Goal: Task Accomplishment & Management: Use online tool/utility

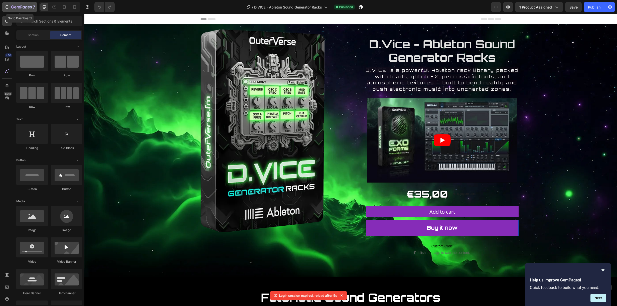
click at [18, 7] on icon "button" at bounding box center [21, 7] width 21 height 4
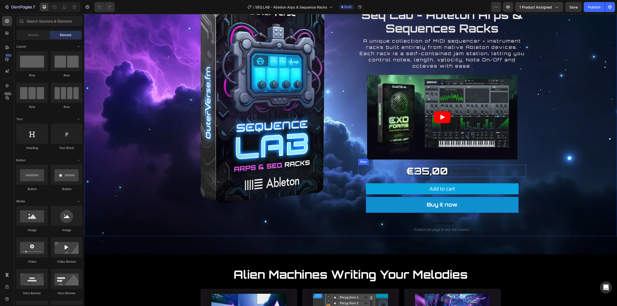
scroll to position [33, 0]
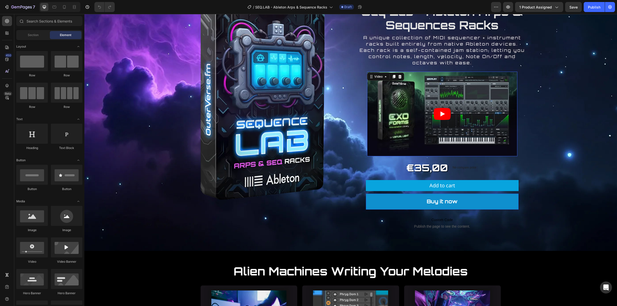
click at [400, 133] on article at bounding box center [442, 114] width 150 height 85
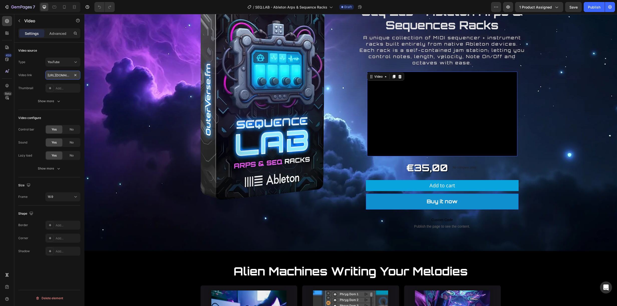
click at [58, 75] on input "https://youtu.be/i42wK99PITI" at bounding box center [62, 75] width 35 height 9
paste input "f47THZJfp6Q"
type input "https://youtu.be/f47THZJfp6Q"
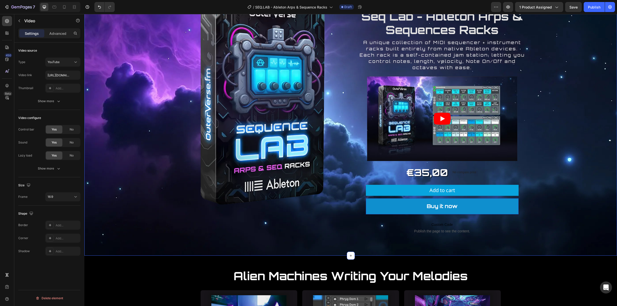
scroll to position [0, 0]
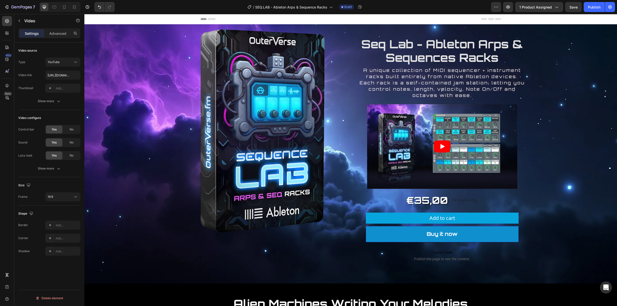
click at [439, 144] on icon "Play" at bounding box center [441, 146] width 17 height 12
click at [445, 149] on icon "Play" at bounding box center [441, 146] width 17 height 12
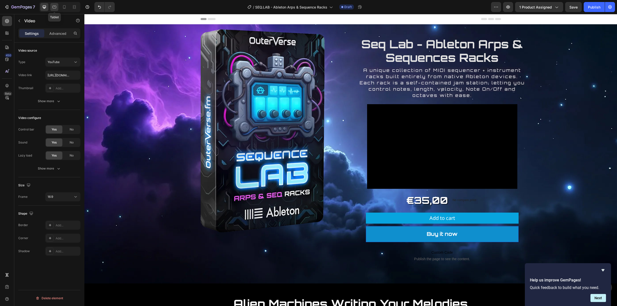
click at [55, 5] on icon at bounding box center [54, 7] width 5 height 5
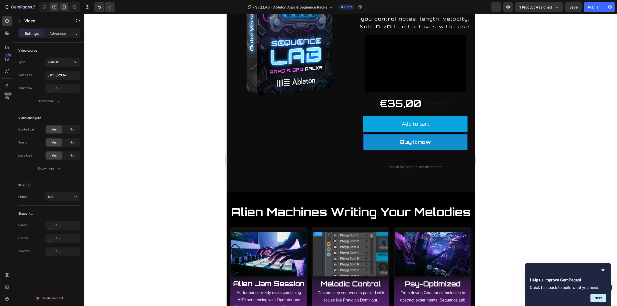
scroll to position [95, 0]
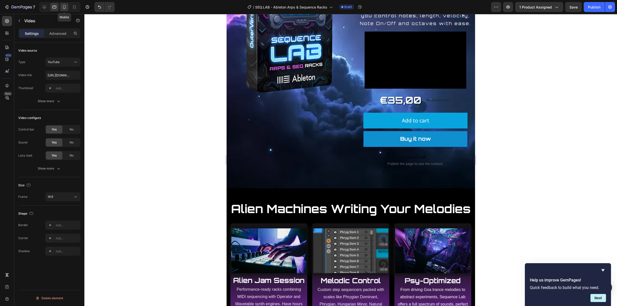
click at [63, 7] on icon at bounding box center [64, 7] width 3 height 4
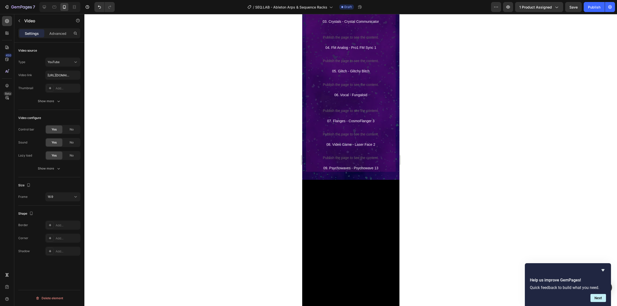
scroll to position [1265, 0]
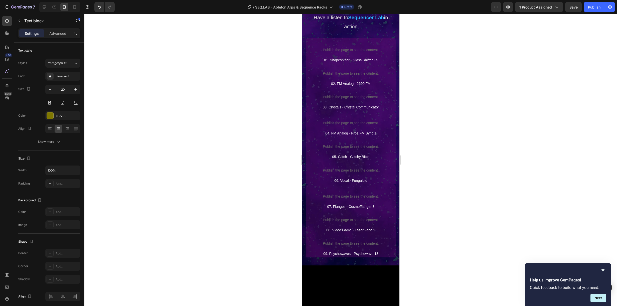
click at [50, 89] on icon "button" at bounding box center [50, 89] width 5 height 5
click at [75, 90] on icon "button" at bounding box center [75, 89] width 3 height 3
type input "20"
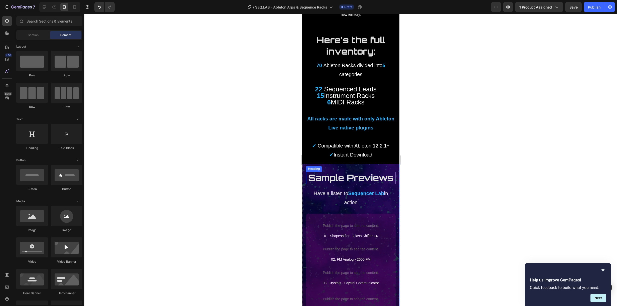
scroll to position [1344, 0]
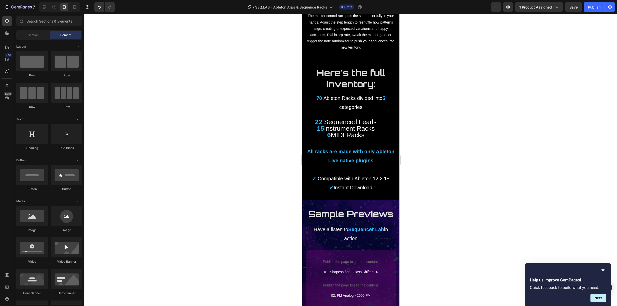
click at [421, 136] on div at bounding box center [350, 160] width 532 height 292
click at [356, 125] on span "Instrument Racks" at bounding box center [349, 129] width 51 height 8
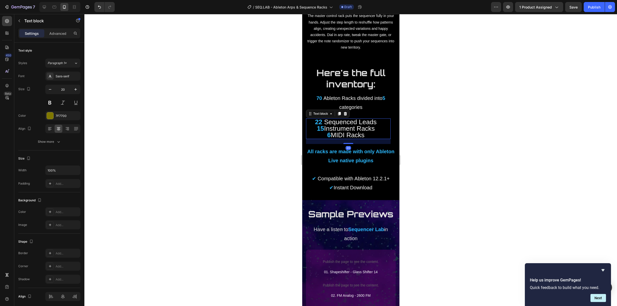
click at [335, 131] on span "MIDI Racks" at bounding box center [347, 135] width 34 height 8
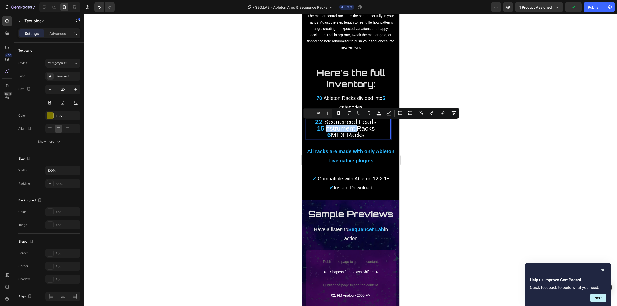
click at [411, 157] on div at bounding box center [350, 160] width 532 height 292
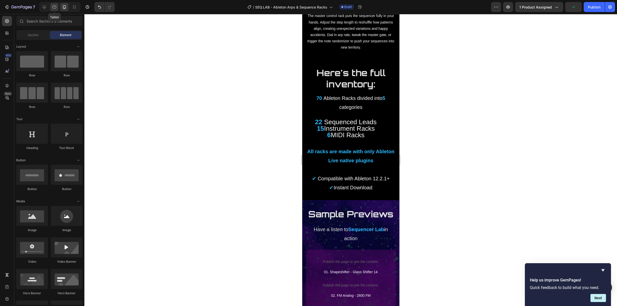
click at [53, 6] on icon at bounding box center [55, 7] width 4 height 3
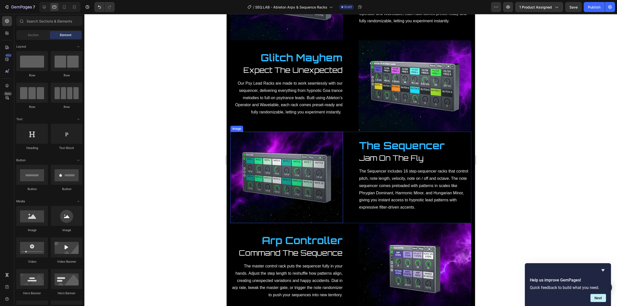
scroll to position [1033, 0]
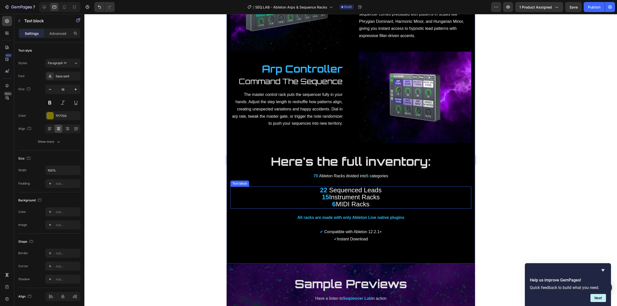
click at [348, 186] on span "Sequenced Leads" at bounding box center [354, 190] width 54 height 8
click at [369, 193] on span "Instrument Racks" at bounding box center [354, 197] width 51 height 8
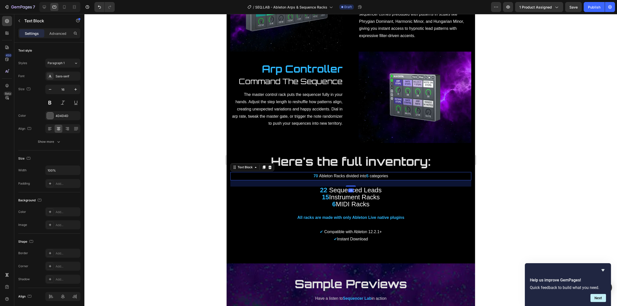
click at [363, 174] on span "Ableton Racks divided into" at bounding box center [342, 176] width 47 height 4
click at [331, 174] on span "Ableton Racks divided into" at bounding box center [342, 176] width 47 height 4
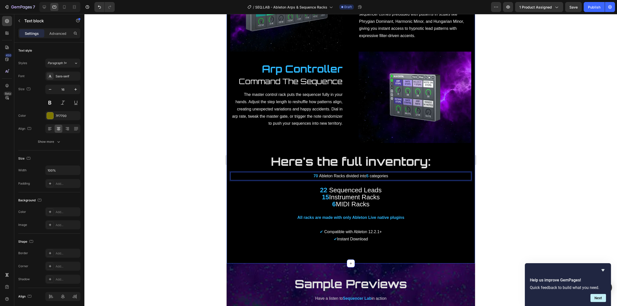
drag, startPoint x: 274, startPoint y: 188, endPoint x: 292, endPoint y: 182, distance: 18.9
click at [274, 187] on p "22 Sequenced Leads 15 Instrument Racks 6 MIDI Racks" at bounding box center [350, 197] width 240 height 21
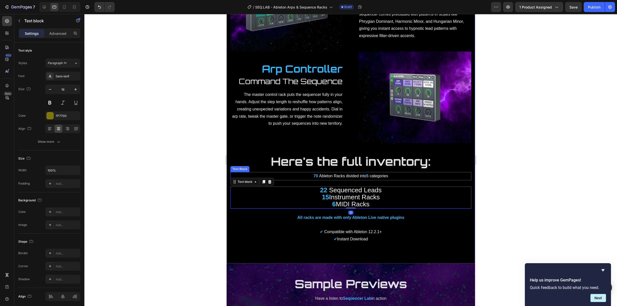
click at [334, 172] on p "70 Ableton Racks divided into 5 categories" at bounding box center [350, 175] width 240 height 7
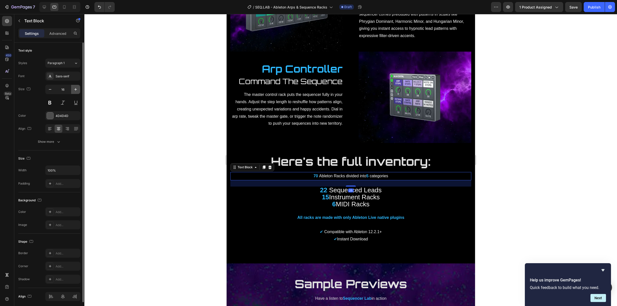
click at [78, 88] on icon "button" at bounding box center [75, 89] width 5 height 5
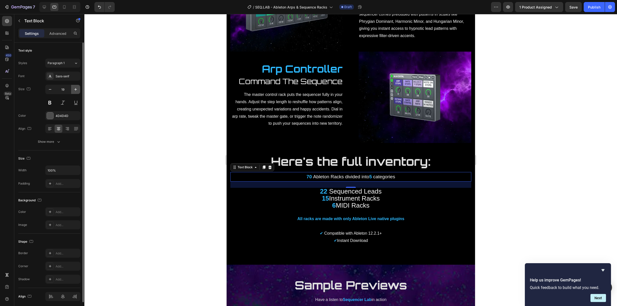
click at [78, 88] on icon "button" at bounding box center [75, 89] width 5 height 5
click at [78, 87] on icon "button" at bounding box center [75, 89] width 5 height 5
click at [77, 87] on icon "button" at bounding box center [75, 89] width 5 height 5
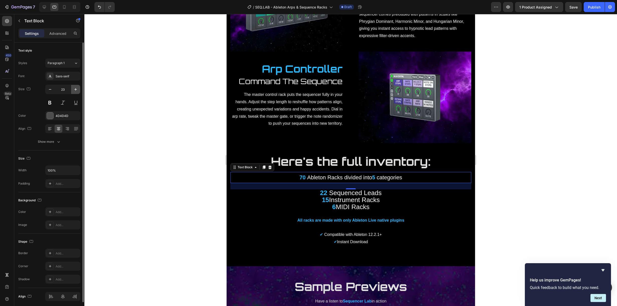
click at [77, 87] on icon "button" at bounding box center [75, 89] width 5 height 5
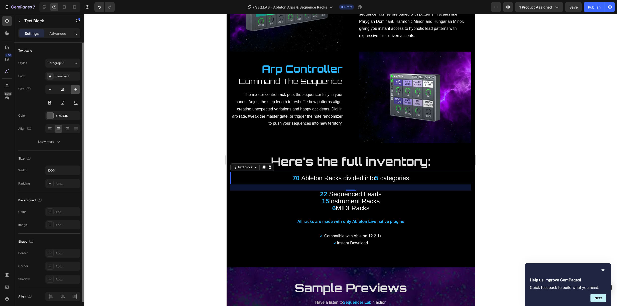
click at [77, 87] on icon "button" at bounding box center [75, 89] width 5 height 5
click at [76, 87] on icon "button" at bounding box center [75, 89] width 5 height 5
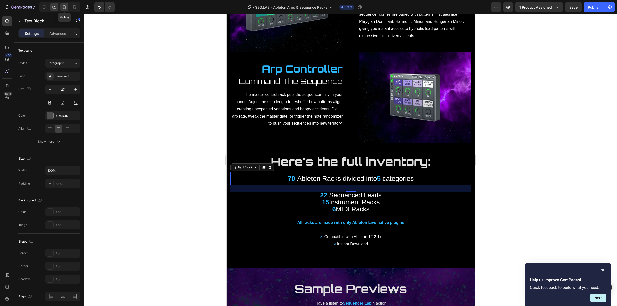
click at [68, 5] on div at bounding box center [64, 7] width 8 height 8
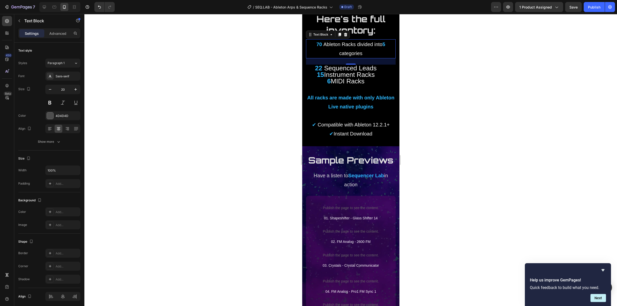
scroll to position [1401, 0]
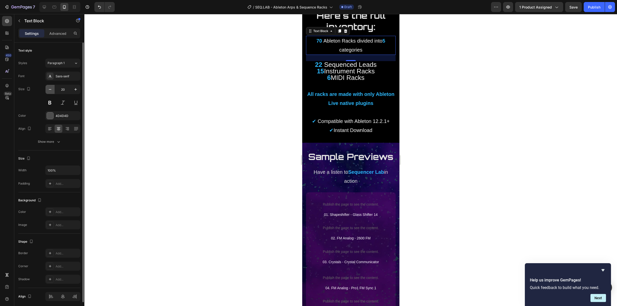
click at [50, 88] on icon "button" at bounding box center [50, 89] width 5 height 5
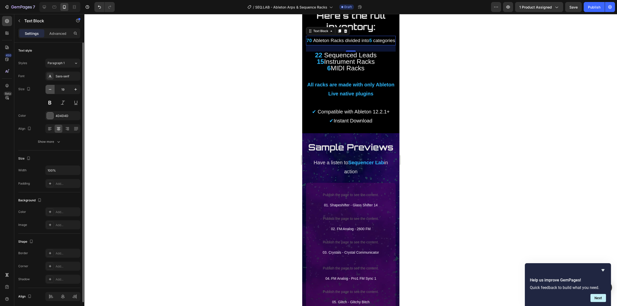
click at [50, 87] on icon "button" at bounding box center [50, 89] width 5 height 5
click at [75, 88] on icon "button" at bounding box center [75, 89] width 5 height 5
click at [76, 88] on icon "button" at bounding box center [75, 89] width 5 height 5
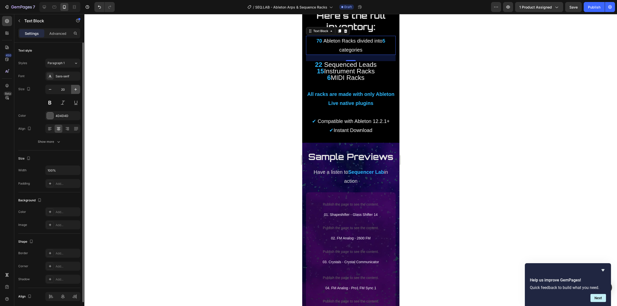
click at [76, 88] on icon "button" at bounding box center [75, 89] width 5 height 5
click at [76, 87] on icon "button" at bounding box center [75, 89] width 5 height 5
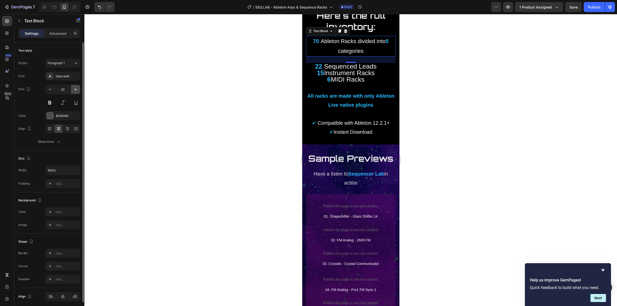
click at [76, 87] on icon "button" at bounding box center [75, 89] width 5 height 5
click at [77, 86] on button "button" at bounding box center [75, 89] width 9 height 9
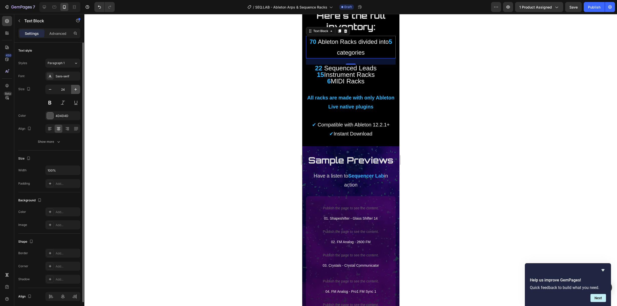
click at [77, 85] on button "button" at bounding box center [75, 89] width 9 height 9
click at [77, 85] on div "25" at bounding box center [62, 90] width 35 height 10
click at [48, 87] on icon "button" at bounding box center [50, 89] width 5 height 5
type input "23"
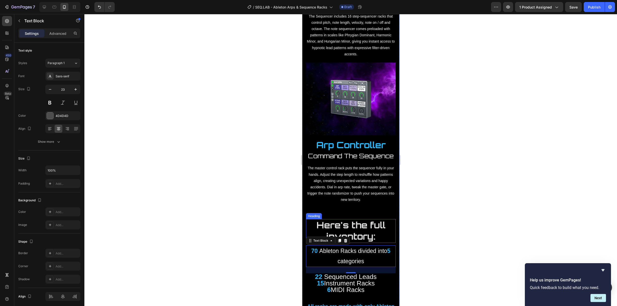
scroll to position [1289, 0]
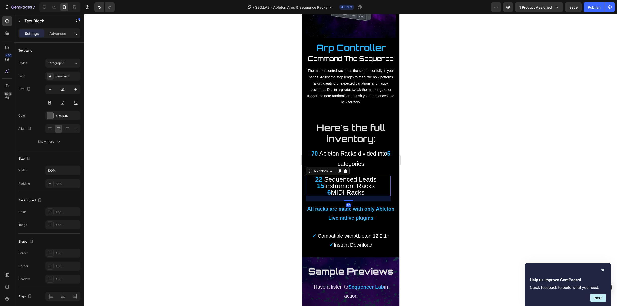
click at [346, 183] on span "Instrument Racks" at bounding box center [349, 186] width 51 height 8
click at [49, 89] on icon "button" at bounding box center [50, 89] width 5 height 5
click at [77, 91] on icon "button" at bounding box center [75, 89] width 5 height 5
click at [42, 6] on div at bounding box center [44, 7] width 8 height 8
type input "26"
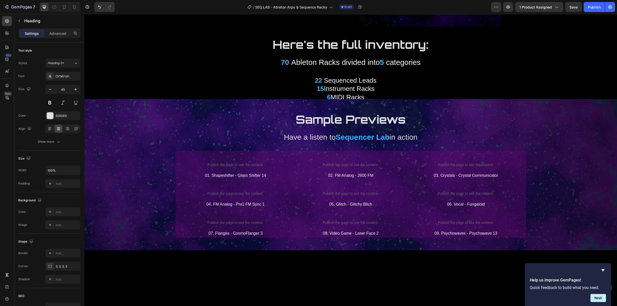
scroll to position [1263, 0]
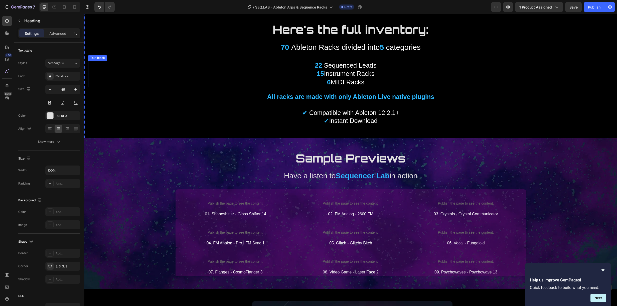
click at [346, 78] on p "22 Sequenced Leads 15 Instrument Racks 6 MIDI Racks" at bounding box center [346, 73] width 514 height 25
click at [331, 79] on span "MIDI Racks" at bounding box center [348, 82] width 34 height 8
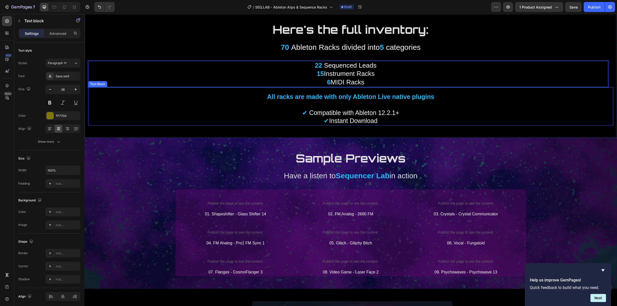
click at [420, 115] on p "✔ Compatible with Ableton 12.2.1+" at bounding box center [351, 109] width 524 height 16
click at [343, 74] on span "Instrument Racks" at bounding box center [349, 74] width 51 height 8
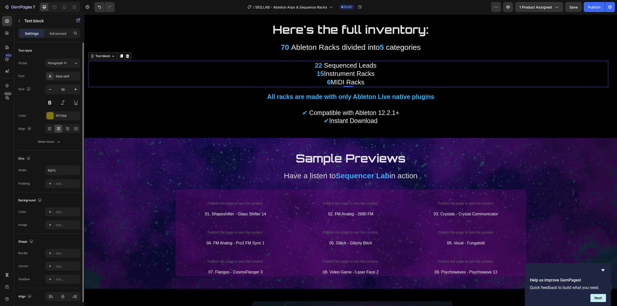
drag, startPoint x: 30, startPoint y: 62, endPoint x: 22, endPoint y: 68, distance: 9.5
click at [22, 68] on div "Styles Paragraph 1* Font Sans-serif Size 26 Color 7F7700 Align Show more" at bounding box center [49, 103] width 62 height 88
drag, startPoint x: 31, startPoint y: 64, endPoint x: 14, endPoint y: 63, distance: 16.5
click at [14, 63] on div "Text style Styles Paragraph 1* Font Sans-serif Size 26 Color 7F7700 Align Show …" at bounding box center [49, 191] width 70 height 297
drag, startPoint x: 40, startPoint y: 52, endPoint x: 37, endPoint y: 52, distance: 2.6
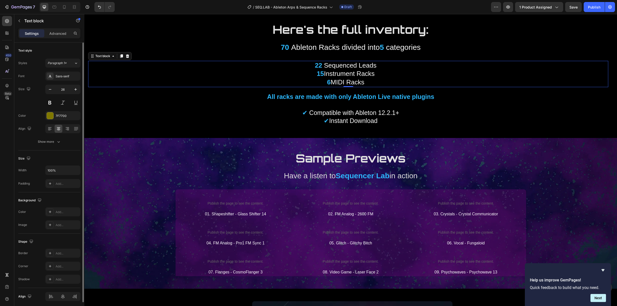
click at [40, 52] on div "Text style" at bounding box center [49, 51] width 62 height 8
click at [64, 63] on span "Paragraph 1*" at bounding box center [57, 63] width 19 height 5
click at [39, 51] on div "Text style" at bounding box center [49, 51] width 62 height 8
click at [320, 73] on strong "15" at bounding box center [320, 74] width 7 height 8
drag, startPoint x: 383, startPoint y: 78, endPoint x: 305, endPoint y: 65, distance: 79.4
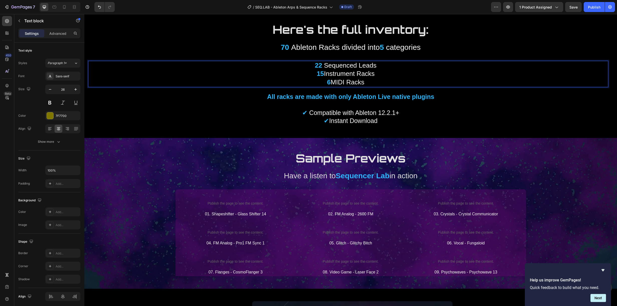
click at [305, 65] on p "22 Sequenced Leads 15 Instrument Racks 6 MIDI Racks" at bounding box center [346, 73] width 514 height 25
click at [323, 69] on p "22 Sequenced Leads 15 Instrument Racks 6 MIDI Racks" at bounding box center [346, 73] width 514 height 25
click at [357, 77] on span "Instrument Racks" at bounding box center [349, 74] width 51 height 8
click at [369, 83] on p "22 Sequenced Leads 15 Instrument Racks 6 MIDI Racks" at bounding box center [346, 73] width 514 height 25
drag, startPoint x: 351, startPoint y: 80, endPoint x: 309, endPoint y: 66, distance: 44.6
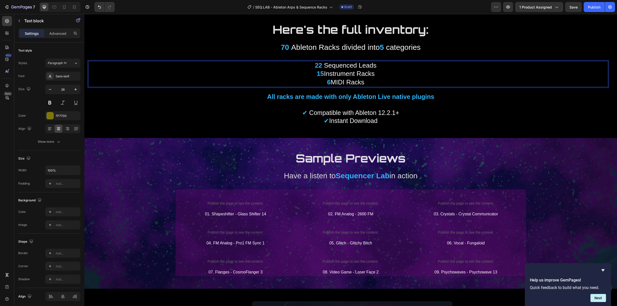
click at [309, 66] on p "22 Sequenced Leads 15 Instrument Racks 6 MIDI Racks" at bounding box center [346, 73] width 514 height 25
click at [361, 80] on span "MIDI Racks" at bounding box center [348, 82] width 34 height 8
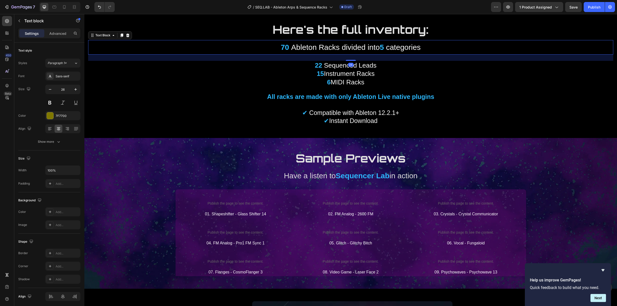
click at [247, 52] on p "70 Ableton Racks divided into 5 categories" at bounding box center [351, 48] width 524 height 14
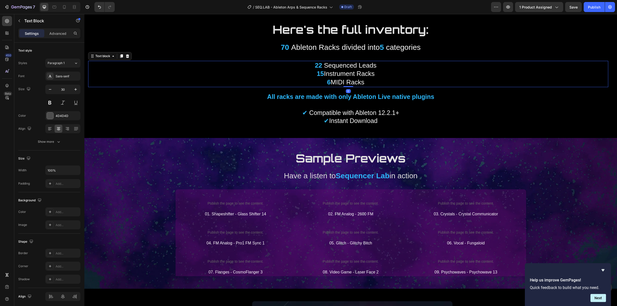
click at [276, 74] on p "22 Sequenced Leads 15 Instrument Racks 6 MIDI Racks" at bounding box center [346, 73] width 514 height 25
drag, startPoint x: 378, startPoint y: 83, endPoint x: 305, endPoint y: 65, distance: 75.6
click at [305, 65] on p "22 Sequenced Leads 15 Instrument Racks 6 MIDI Racks" at bounding box center [346, 73] width 514 height 25
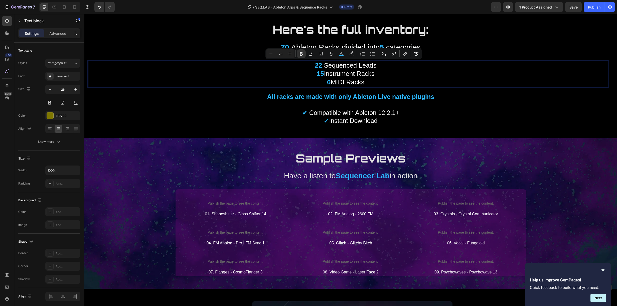
click at [341, 71] on span "Instrument Racks" at bounding box center [349, 74] width 51 height 8
click at [389, 85] on p "22 Sequenced Leads 15 Instrument Racks 6 MIDI Racks" at bounding box center [346, 73] width 514 height 25
drag, startPoint x: 374, startPoint y: 82, endPoint x: 288, endPoint y: 73, distance: 86.6
click at [288, 73] on p "22 Sequenced Leads 15 Instrument Racks 6 MIDI Racks" at bounding box center [346, 73] width 514 height 25
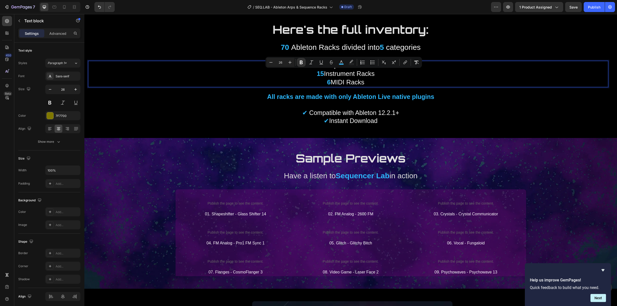
click at [356, 83] on span "MIDI Racks" at bounding box center [348, 82] width 34 height 8
click at [54, 6] on icon at bounding box center [55, 7] width 4 height 3
type input "16"
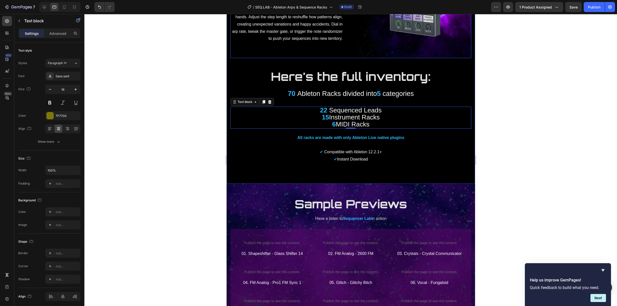
scroll to position [1081, 0]
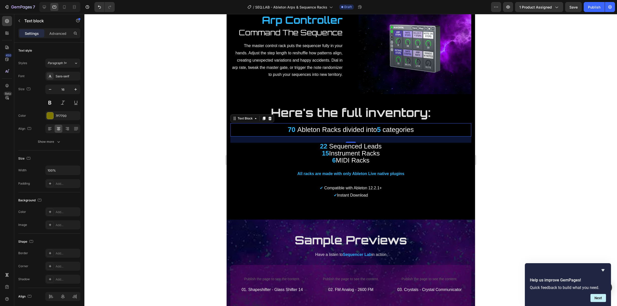
click at [328, 126] on span "Ableton Racks divided into" at bounding box center [337, 130] width 80 height 8
click at [77, 91] on icon "button" at bounding box center [75, 89] width 5 height 5
click at [77, 90] on icon "button" at bounding box center [75, 89] width 5 height 5
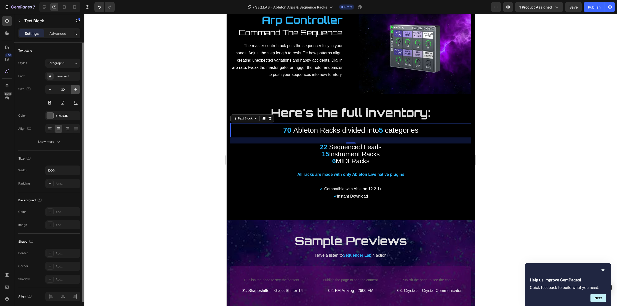
click at [77, 90] on icon "button" at bounding box center [75, 89] width 5 height 5
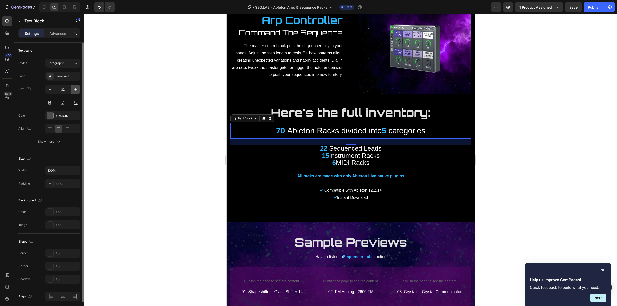
click at [76, 90] on icon "button" at bounding box center [75, 89] width 5 height 5
click at [77, 89] on icon "button" at bounding box center [75, 89] width 5 height 5
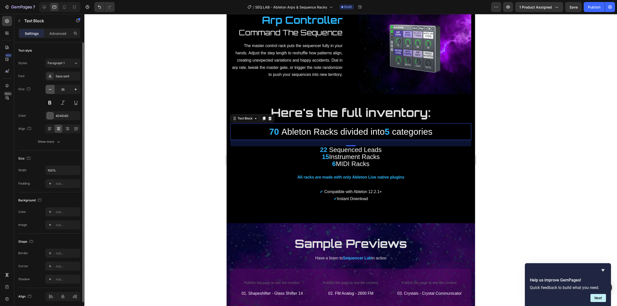
click at [53, 90] on button "button" at bounding box center [50, 89] width 9 height 9
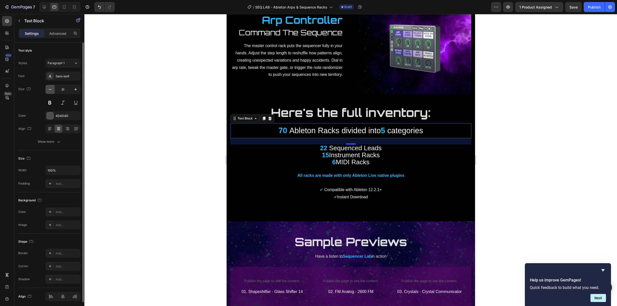
click at [53, 90] on button "button" at bounding box center [50, 89] width 9 height 9
click at [54, 89] on button "button" at bounding box center [50, 89] width 9 height 9
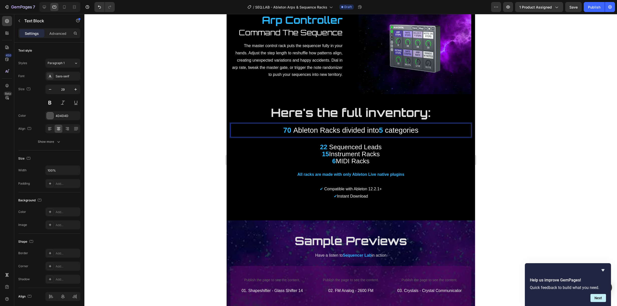
click at [342, 126] on span "Ableton Racks divided into" at bounding box center [336, 130] width 86 height 8
click at [402, 126] on span "categories" at bounding box center [401, 130] width 34 height 8
click at [67, 5] on div at bounding box center [64, 7] width 8 height 8
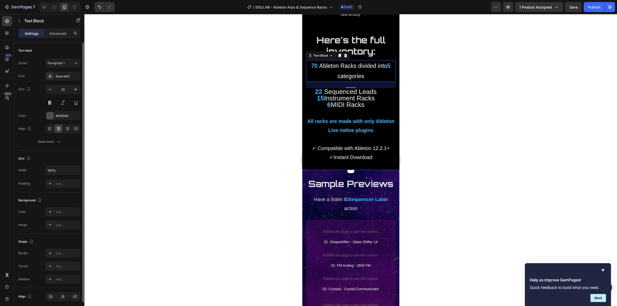
scroll to position [1352, 0]
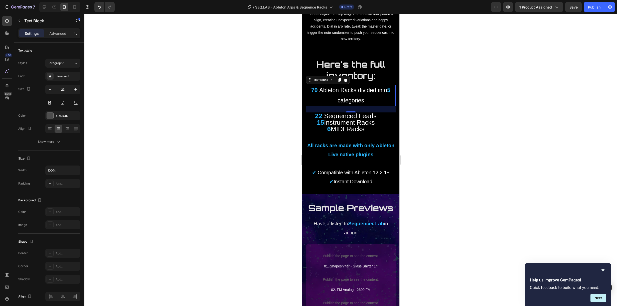
drag, startPoint x: 350, startPoint y: 86, endPoint x: 521, endPoint y: 86, distance: 171.2
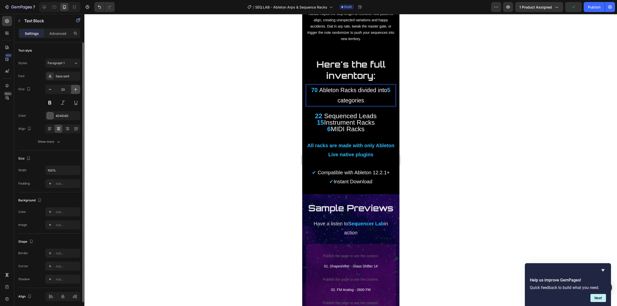
click at [77, 86] on button "button" at bounding box center [75, 89] width 9 height 9
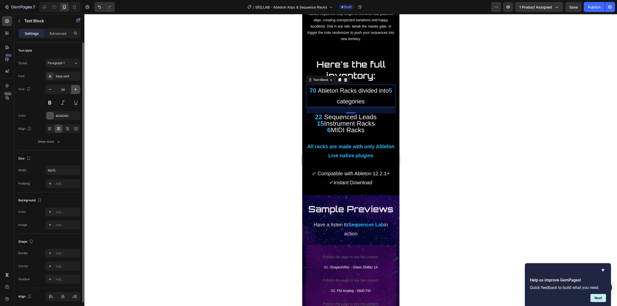
click at [76, 87] on icon "button" at bounding box center [75, 89] width 5 height 5
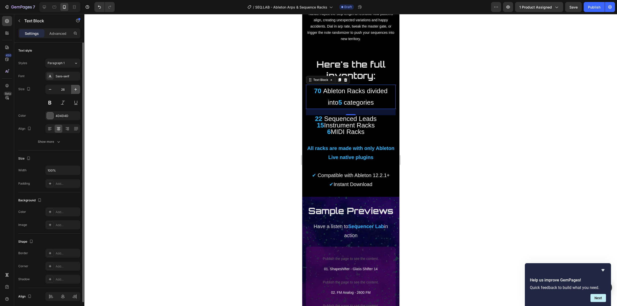
click at [74, 92] on button "button" at bounding box center [75, 89] width 9 height 9
click at [74, 90] on icon "button" at bounding box center [75, 89] width 5 height 5
click at [75, 90] on icon "button" at bounding box center [75, 89] width 5 height 5
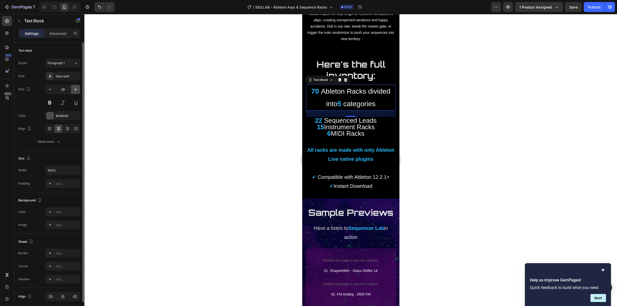
click at [75, 90] on icon "button" at bounding box center [75, 89] width 5 height 5
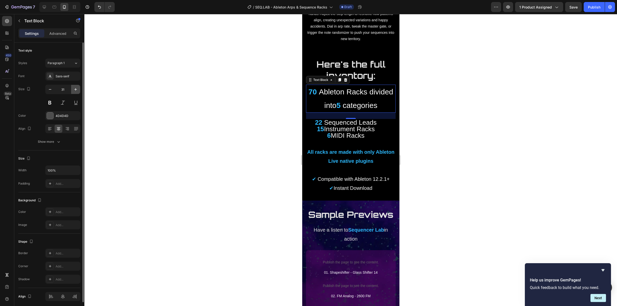
click at [75, 90] on icon "button" at bounding box center [75, 89] width 5 height 5
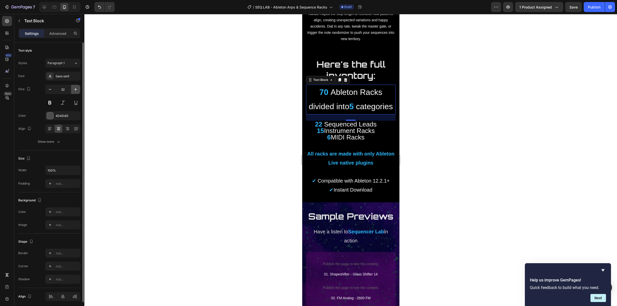
click at [75, 90] on icon "button" at bounding box center [75, 89] width 5 height 5
click at [51, 90] on icon "button" at bounding box center [50, 89] width 5 height 5
click at [50, 90] on icon "button" at bounding box center [50, 89] width 5 height 5
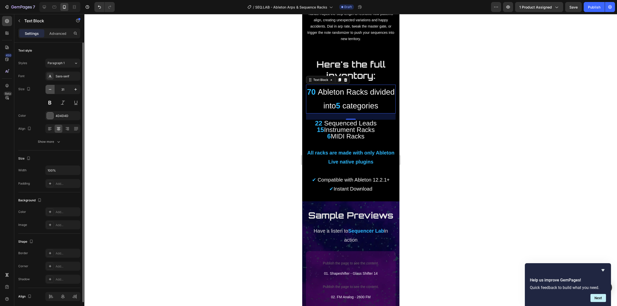
click at [51, 90] on icon "button" at bounding box center [50, 89] width 5 height 5
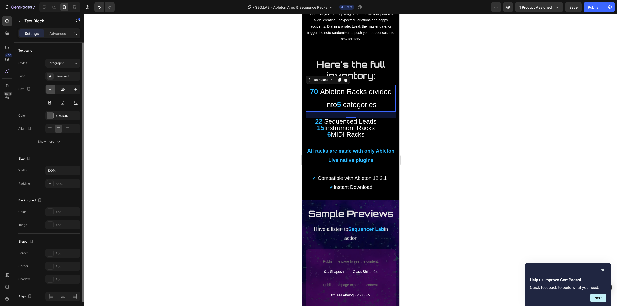
click at [51, 90] on icon "button" at bounding box center [50, 89] width 5 height 5
click at [51, 89] on icon "button" at bounding box center [50, 89] width 3 height 1
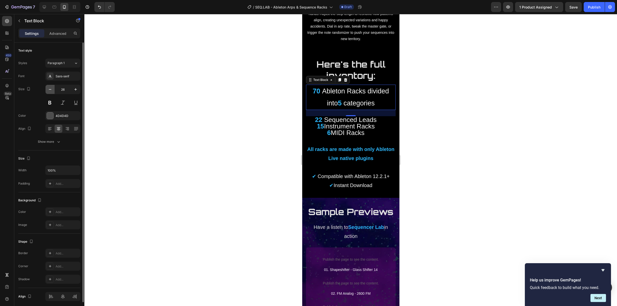
click at [51, 89] on icon "button" at bounding box center [50, 89] width 3 height 1
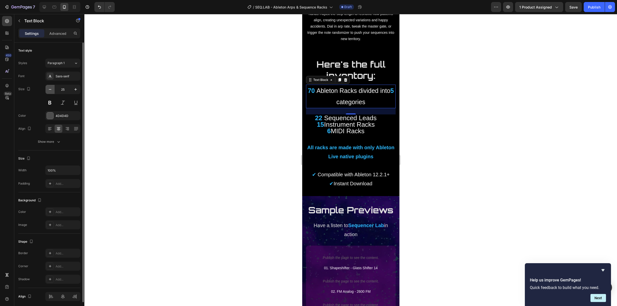
click at [51, 89] on icon "button" at bounding box center [50, 89] width 3 height 1
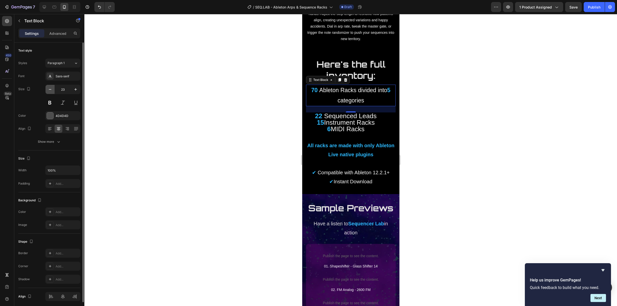
click at [51, 89] on icon "button" at bounding box center [50, 89] width 3 height 1
click at [51, 89] on icon "button" at bounding box center [50, 89] width 5 height 5
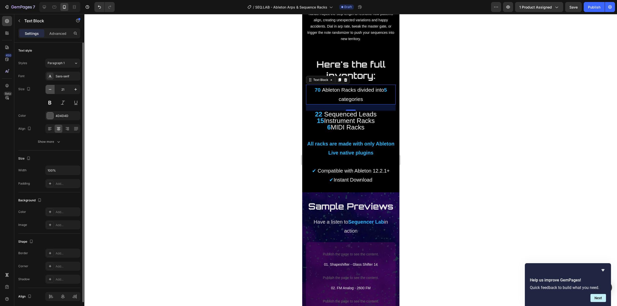
click at [51, 89] on icon "button" at bounding box center [50, 89] width 5 height 5
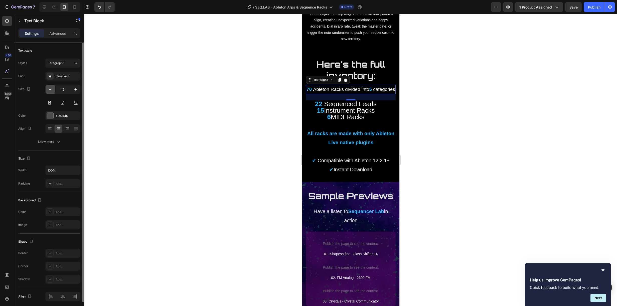
click at [51, 89] on icon "button" at bounding box center [50, 89] width 5 height 5
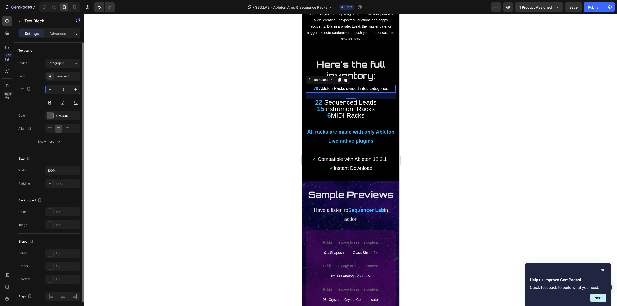
click at [58, 87] on input "16" at bounding box center [63, 89] width 17 height 9
click at [78, 89] on button "button" at bounding box center [75, 89] width 9 height 9
type input "17"
click at [176, 128] on div at bounding box center [350, 160] width 532 height 292
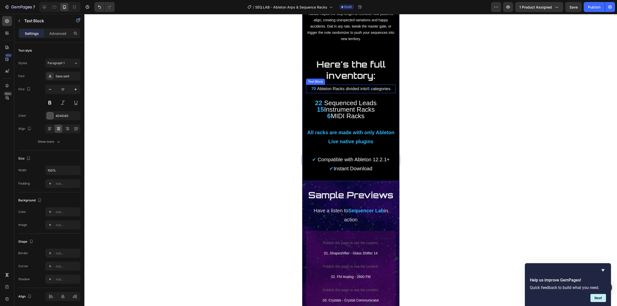
click at [347, 86] on span "Ableton Racks divided into" at bounding box center [342, 88] width 50 height 5
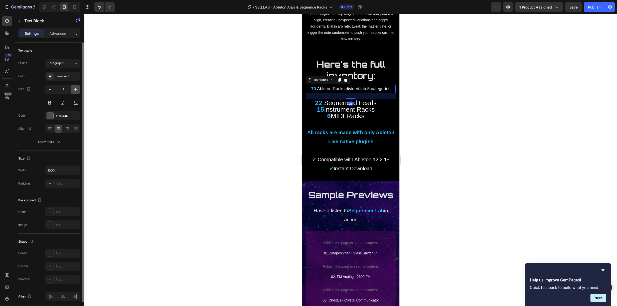
click at [73, 87] on button "button" at bounding box center [75, 89] width 9 height 9
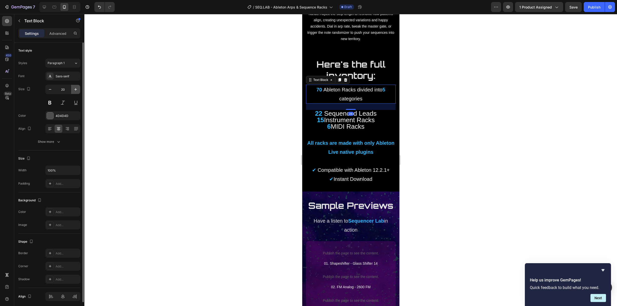
click at [73, 87] on button "button" at bounding box center [75, 89] width 9 height 9
click at [73, 87] on icon "button" at bounding box center [75, 89] width 5 height 5
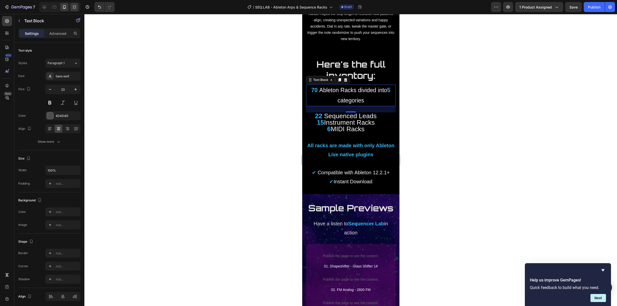
click at [70, 6] on div at bounding box center [74, 7] width 8 height 8
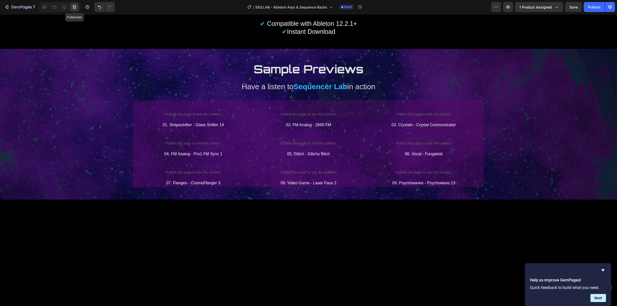
scroll to position [1427, 0]
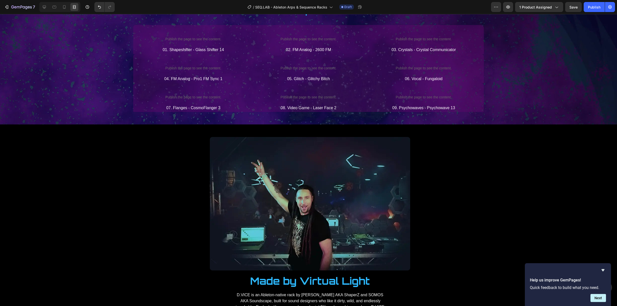
click at [48, 5] on div at bounding box center [44, 7] width 8 height 8
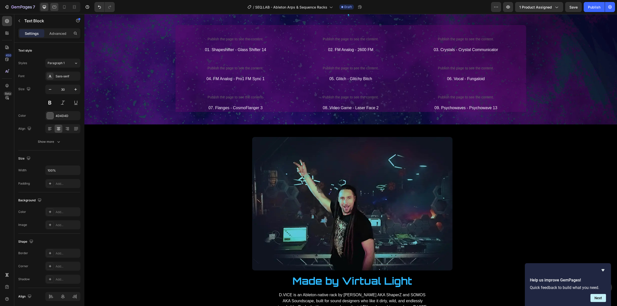
click at [54, 5] on icon at bounding box center [54, 7] width 5 height 5
type input "29"
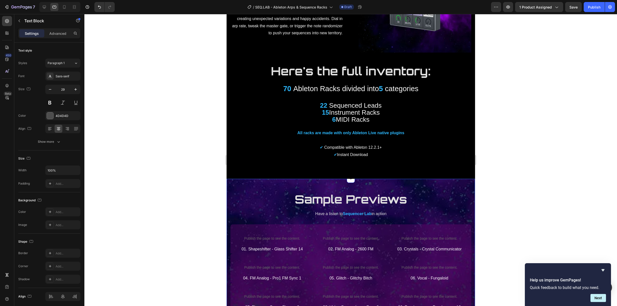
scroll to position [1090, 0]
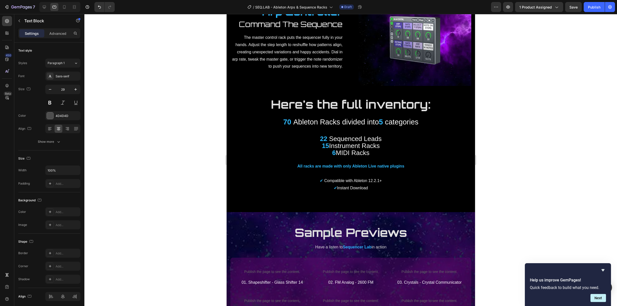
click at [347, 118] on span "Ableton Racks divided into" at bounding box center [336, 122] width 86 height 8
click at [355, 118] on span "Ableton Racks divided into" at bounding box center [336, 122] width 86 height 8
click at [381, 136] on p "22 Sequenced Leads 15 Instrument Racks 6 MIDI Racks" at bounding box center [350, 146] width 240 height 21
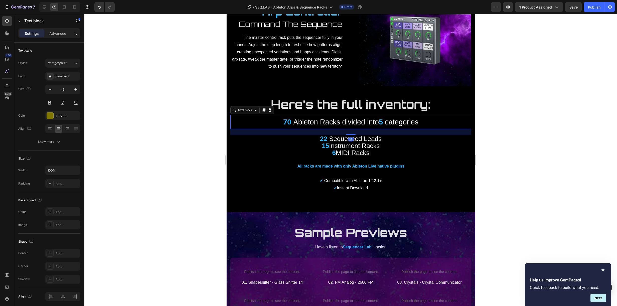
click at [337, 118] on span "Ableton Racks divided into" at bounding box center [336, 122] width 86 height 8
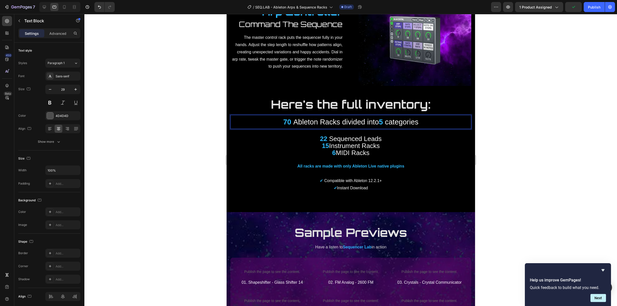
click at [319, 120] on p "70 Ableton Racks divided into 5 categories" at bounding box center [350, 121] width 240 height 13
click at [402, 118] on span "categories" at bounding box center [401, 122] width 34 height 8
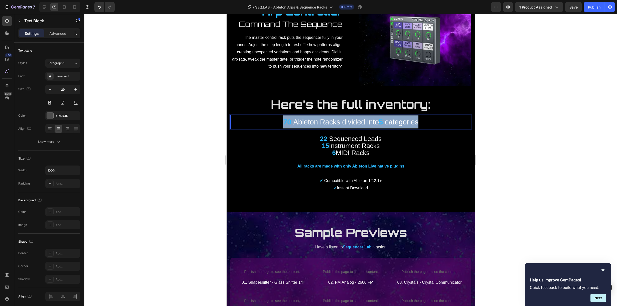
drag, startPoint x: 430, startPoint y: 116, endPoint x: 245, endPoint y: 110, distance: 185.8
click at [245, 115] on p "70 Ableton Racks divided into 5 categories" at bounding box center [350, 121] width 240 height 13
click at [306, 118] on span "Ableton Racks divided into" at bounding box center [336, 122] width 86 height 8
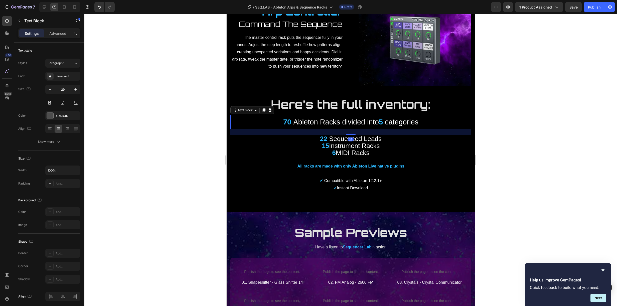
click at [367, 118] on span "Ableton Racks divided into" at bounding box center [336, 122] width 86 height 8
click at [63, 1] on div "7 Version history / SEQ.LAB - Ableton Arps & Sequence Racks Draft Preview 1 pro…" at bounding box center [308, 7] width 617 height 14
click at [67, 6] on icon at bounding box center [64, 7] width 5 height 5
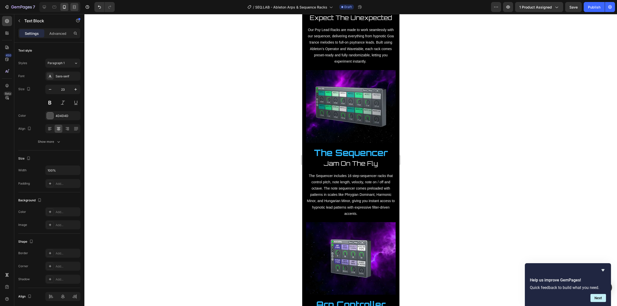
click at [73, 7] on icon at bounding box center [74, 6] width 2 height 1
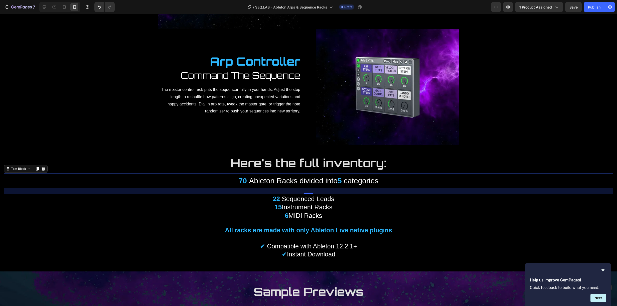
click at [59, 7] on div at bounding box center [59, 7] width 41 height 10
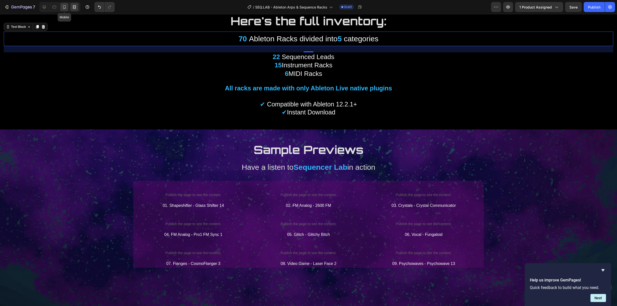
click at [64, 6] on icon at bounding box center [64, 7] width 5 height 5
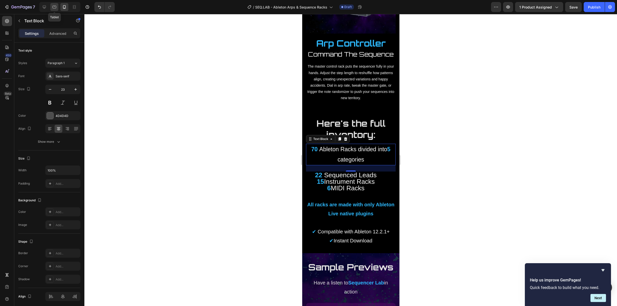
click at [53, 6] on icon at bounding box center [55, 7] width 4 height 3
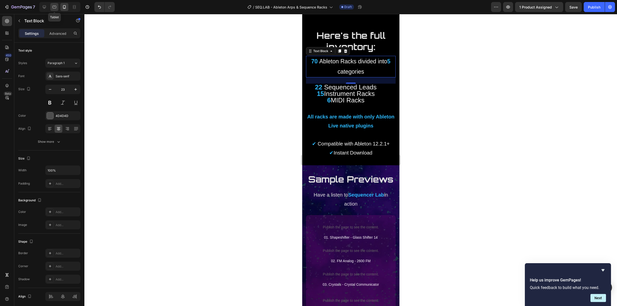
type input "29"
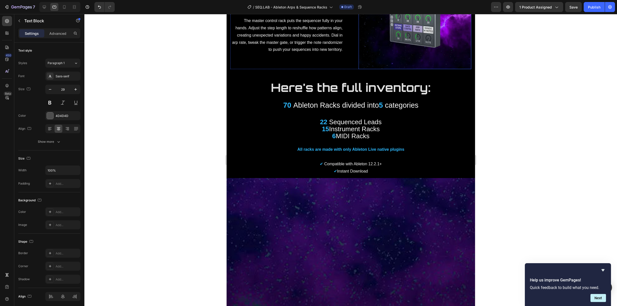
scroll to position [1154, 0]
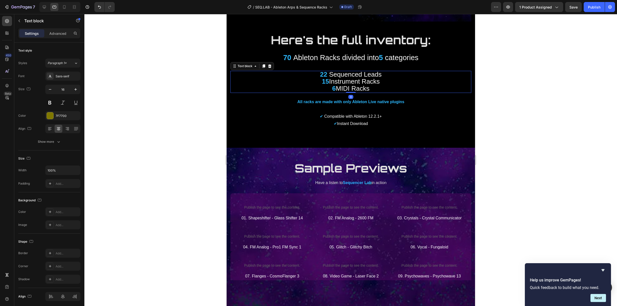
click at [360, 78] on span "Instrument Racks" at bounding box center [354, 82] width 51 height 8
click at [359, 85] on span "MIDI Racks" at bounding box center [352, 89] width 34 height 8
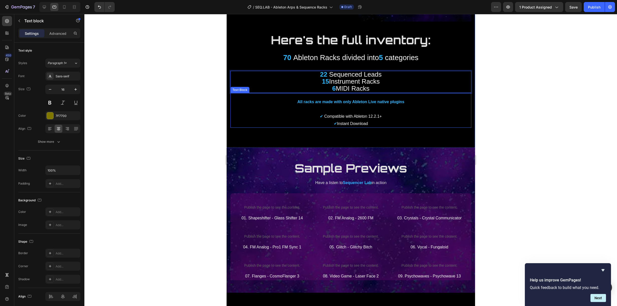
click at [385, 93] on div "All racks are made with only Ableton Live native plugins ✔ Compatible with Able…" at bounding box center [350, 110] width 241 height 35
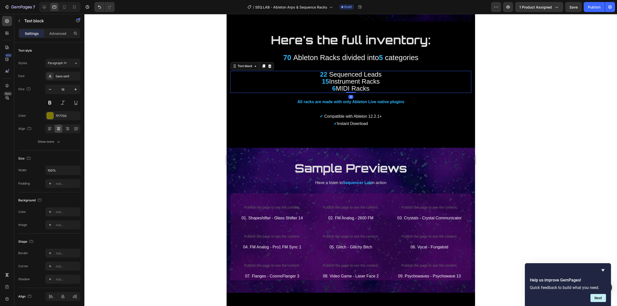
click at [359, 78] on span "Instrument Racks" at bounding box center [354, 82] width 51 height 8
click at [50, 90] on icon "button" at bounding box center [50, 89] width 5 height 5
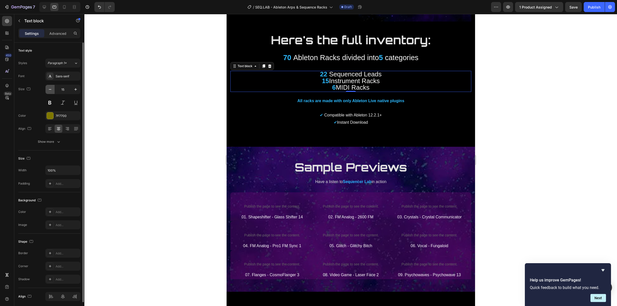
click at [51, 90] on icon "button" at bounding box center [50, 89] width 5 height 5
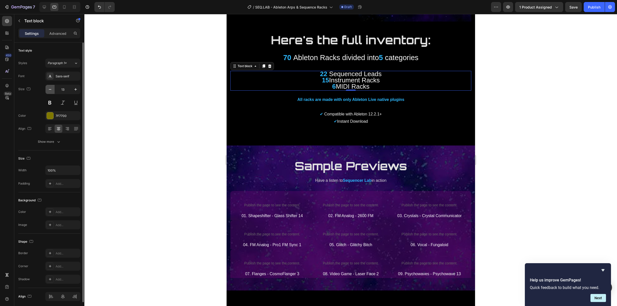
click at [51, 90] on icon "button" at bounding box center [50, 89] width 5 height 5
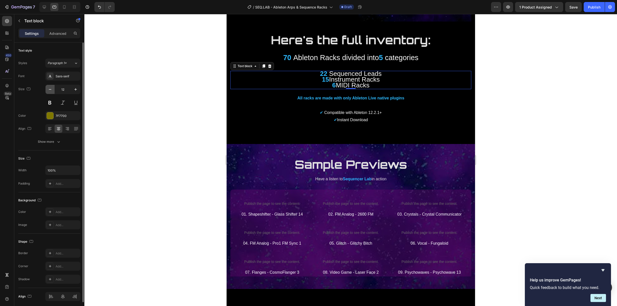
click at [51, 89] on icon "button" at bounding box center [50, 89] width 3 height 1
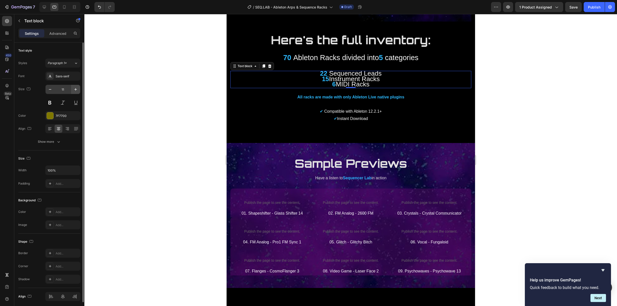
click at [75, 89] on icon "button" at bounding box center [75, 89] width 3 height 3
click at [75, 89] on icon "button" at bounding box center [75, 89] width 5 height 5
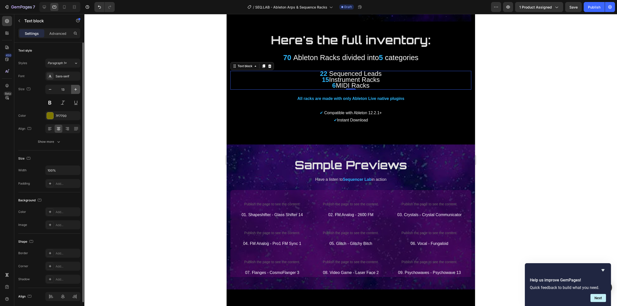
click at [74, 89] on icon "button" at bounding box center [75, 89] width 5 height 5
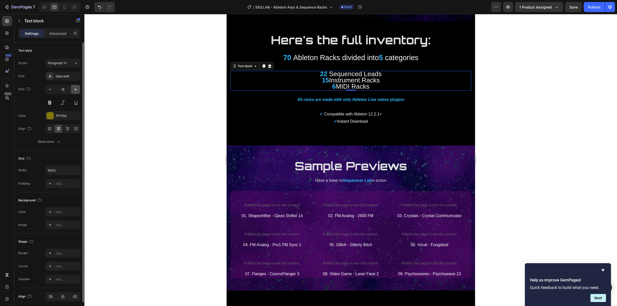
click at [74, 89] on icon "button" at bounding box center [75, 89] width 5 height 5
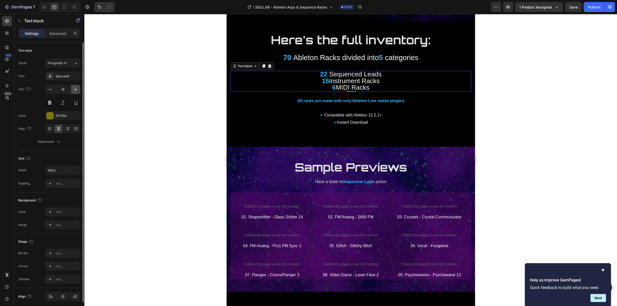
click at [74, 89] on icon "button" at bounding box center [75, 89] width 5 height 5
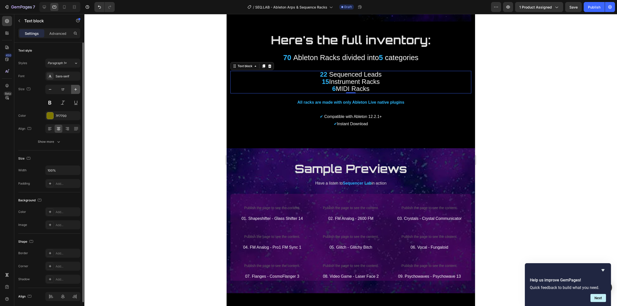
click at [74, 88] on icon "button" at bounding box center [75, 89] width 5 height 5
type input "18"
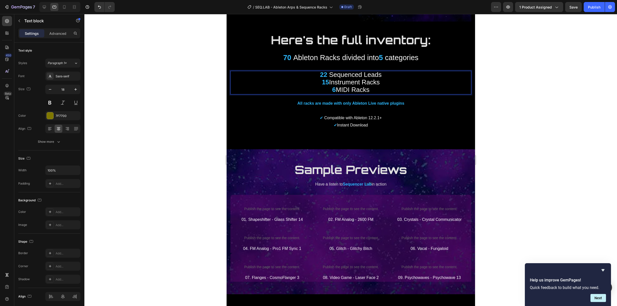
drag, startPoint x: 372, startPoint y: 81, endPoint x: 301, endPoint y: 65, distance: 73.2
click at [301, 71] on p "22 Sequenced Leads 15 Instrument Racks 6 MIDI Racks" at bounding box center [350, 82] width 240 height 23
click at [277, 56] on icon "Editor contextual toolbar" at bounding box center [275, 57] width 5 height 5
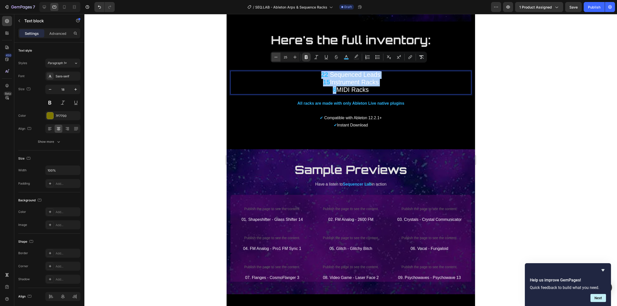
click at [277, 56] on icon "Editor contextual toolbar" at bounding box center [275, 57] width 5 height 5
type input "24"
click at [364, 79] on span "Instrument Racks" at bounding box center [353, 82] width 47 height 7
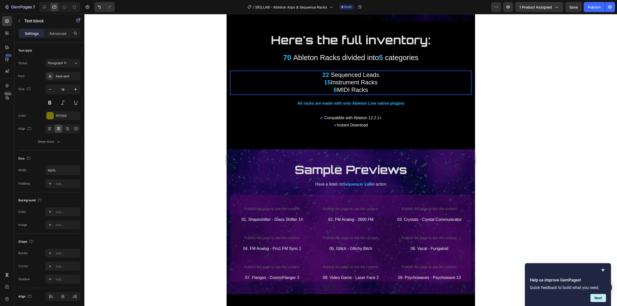
click at [371, 84] on p "22 Sequenced Leads 15 Instrument Racks 6 MIDI Racks" at bounding box center [350, 82] width 240 height 23
drag, startPoint x: 371, startPoint y: 82, endPoint x: 303, endPoint y: 70, distance: 69.4
click at [303, 71] on p "22 Sequenced Leads 15 Instrument Racks 6 MIDI Racks" at bounding box center [350, 82] width 240 height 23
copy p "22 Sequenced Leads 15 Instrument Racks 6 MIDI Racks"
click at [366, 79] on span "Instrument Racks" at bounding box center [353, 82] width 47 height 7
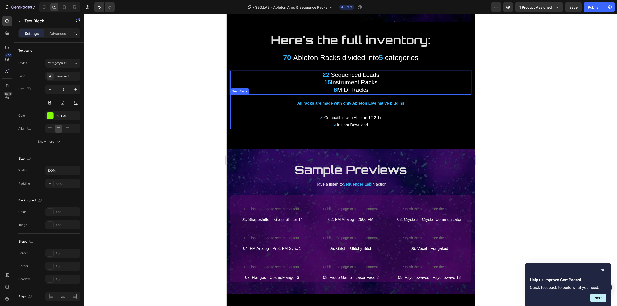
click at [398, 94] on div "All racks are made with only Ableton Live native plugins ✔ Compatible with Able…" at bounding box center [350, 111] width 241 height 35
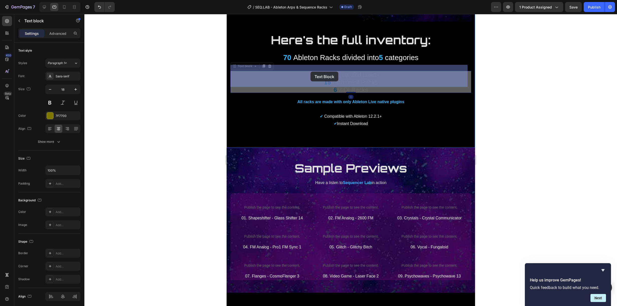
drag, startPoint x: 378, startPoint y: 82, endPoint x: 310, endPoint y: 72, distance: 68.6
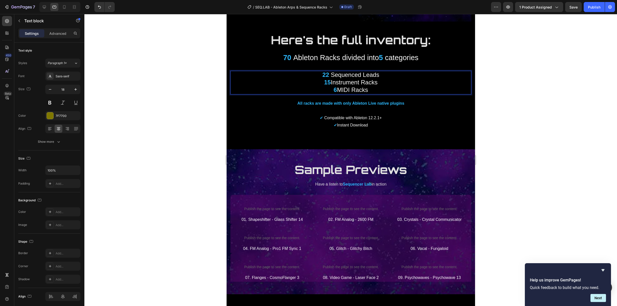
drag, startPoint x: 374, startPoint y: 84, endPoint x: 304, endPoint y: 70, distance: 71.6
click at [304, 71] on p "22 Sequenced Leads 15 Instrument Racks 6 MIDI Racks" at bounding box center [350, 82] width 240 height 23
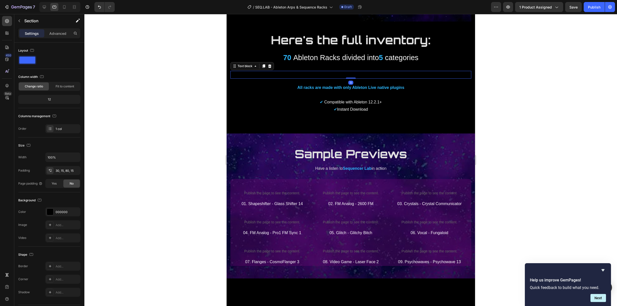
click at [347, 71] on div "Rich Text Editor. Editing area: main" at bounding box center [350, 75] width 241 height 8
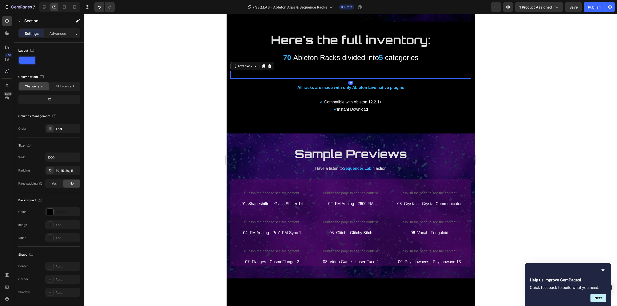
click at [326, 71] on p "Rich Text Editor. Editing area: main" at bounding box center [350, 74] width 240 height 7
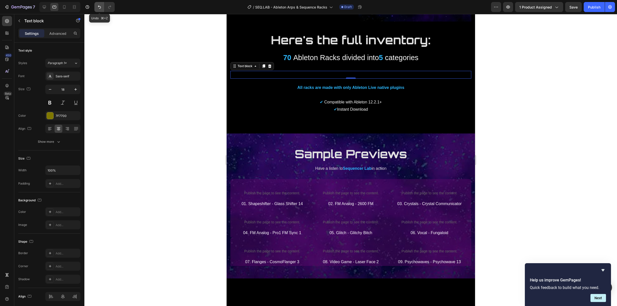
click at [98, 7] on icon "Undo/Redo" at bounding box center [99, 7] width 5 height 5
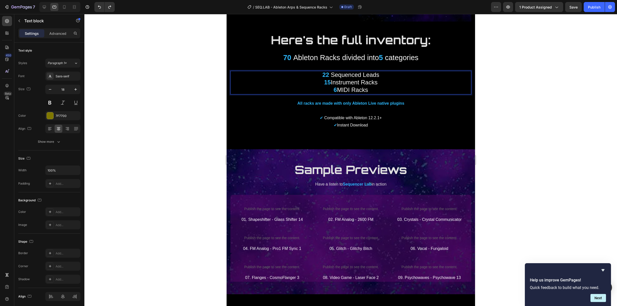
drag, startPoint x: 371, startPoint y: 81, endPoint x: 318, endPoint y: 65, distance: 54.9
click at [318, 71] on p "22 Sequenced Leads 15 Instrument Racks 6 MIDI Racks" at bounding box center [350, 82] width 240 height 23
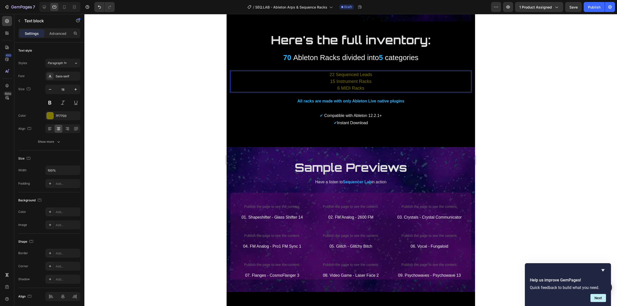
click at [360, 76] on p "22 Sequenced Leads 15 Instrument Racks 6 MIDI Racks" at bounding box center [350, 81] width 240 height 20
drag, startPoint x: 371, startPoint y: 81, endPoint x: 324, endPoint y: 70, distance: 48.0
click at [324, 71] on p "22 Sequenced Leads 15 Instrument Racks 6 MIDI Racks" at bounding box center [350, 81] width 240 height 20
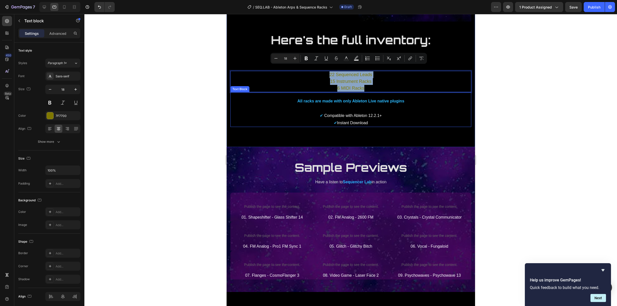
click at [246, 98] on p "All racks are made with only Ableton Live native plugins" at bounding box center [350, 101] width 240 height 7
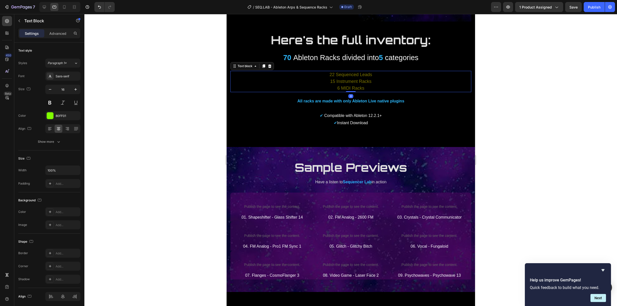
click at [370, 84] on p "22 Sequenced Leads 15 Instrument Racks 6 MIDI Racks" at bounding box center [350, 81] width 240 height 20
click at [77, 87] on icon "button" at bounding box center [75, 89] width 5 height 5
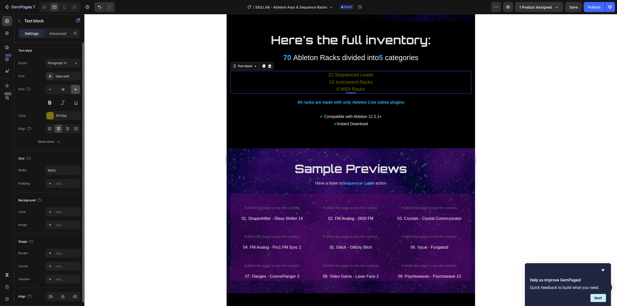
click at [77, 87] on icon "button" at bounding box center [75, 89] width 5 height 5
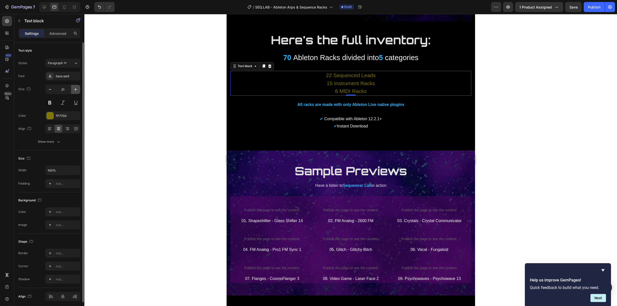
click at [77, 87] on icon "button" at bounding box center [75, 89] width 5 height 5
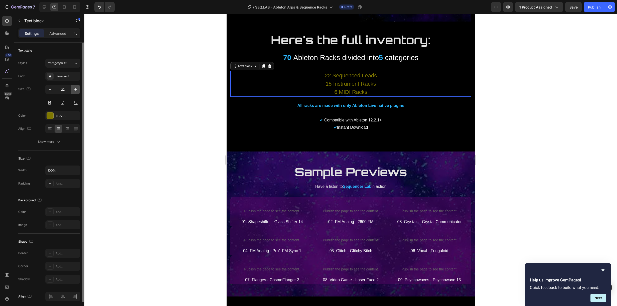
click at [77, 87] on icon "button" at bounding box center [75, 89] width 5 height 5
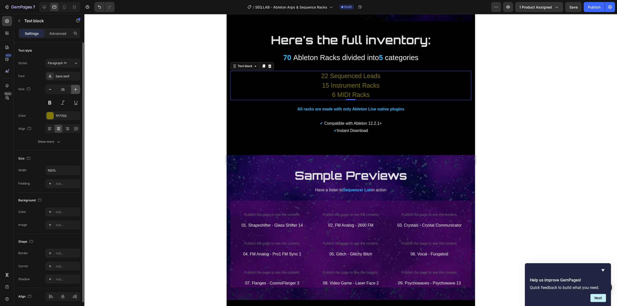
click at [77, 87] on icon "button" at bounding box center [75, 89] width 5 height 5
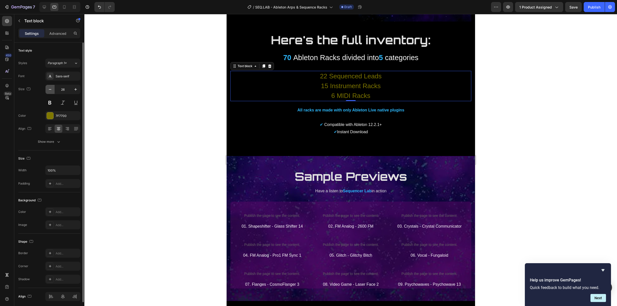
click at [48, 90] on icon "button" at bounding box center [50, 89] width 5 height 5
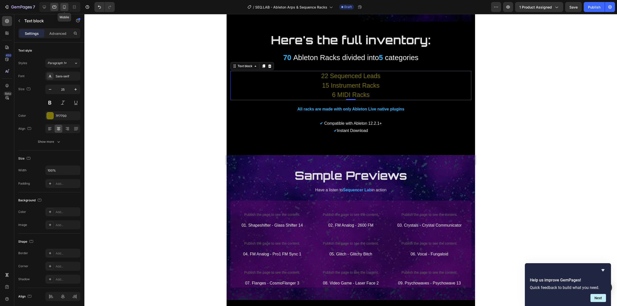
click at [64, 5] on icon at bounding box center [64, 7] width 5 height 5
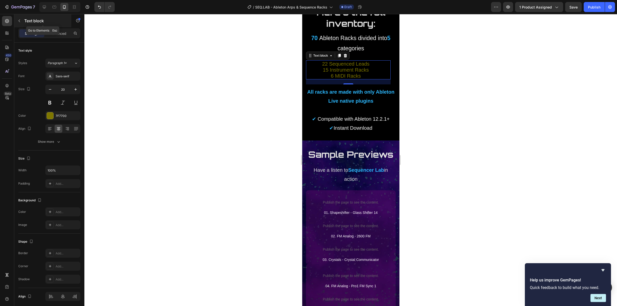
scroll to position [1429, 0]
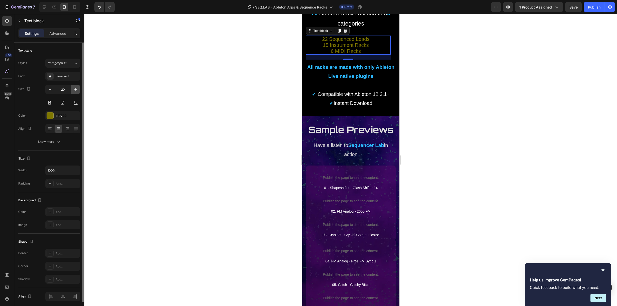
click at [76, 88] on icon "button" at bounding box center [75, 89] width 5 height 5
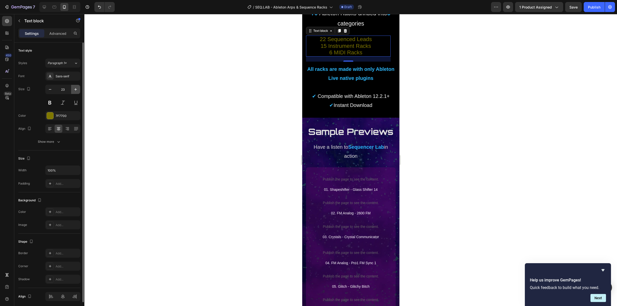
click at [76, 88] on icon "button" at bounding box center [75, 89] width 5 height 5
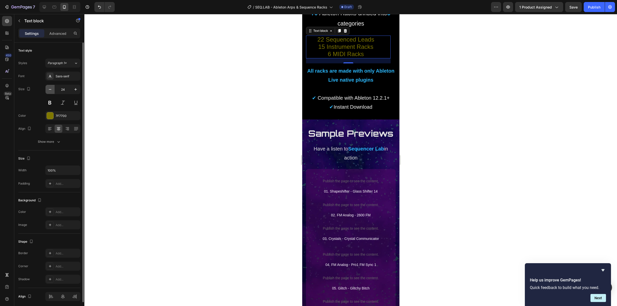
click at [48, 89] on icon "button" at bounding box center [50, 89] width 5 height 5
type input "23"
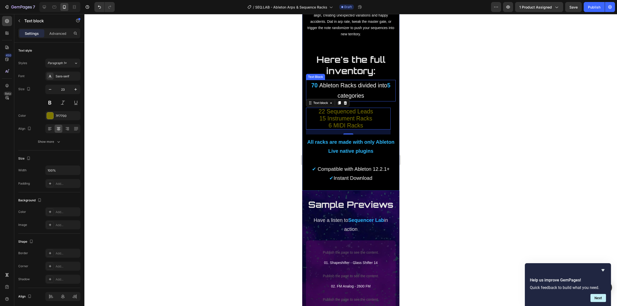
scroll to position [1325, 0]
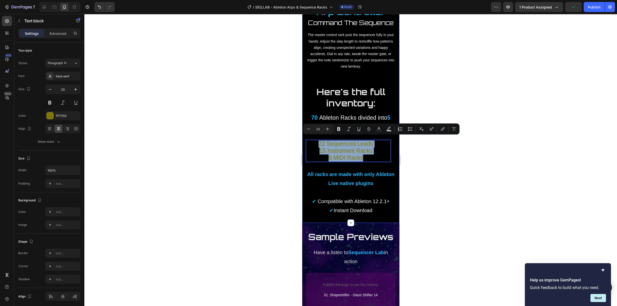
drag, startPoint x: 353, startPoint y: 154, endPoint x: 305, endPoint y: 139, distance: 51.0
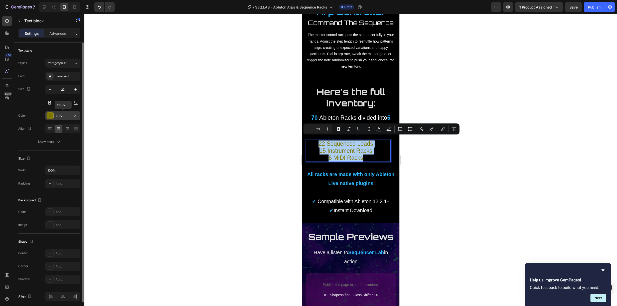
click at [54, 115] on div "7F7700" at bounding box center [62, 115] width 35 height 9
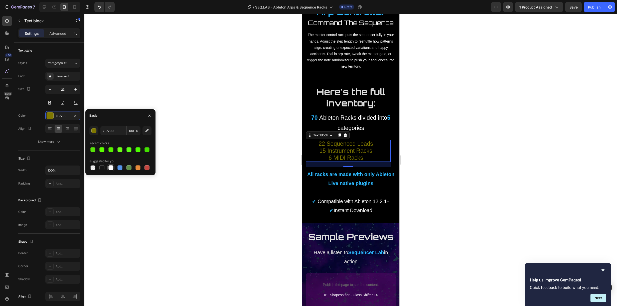
click at [111, 167] on div at bounding box center [110, 167] width 5 height 5
type input "FFFFFF"
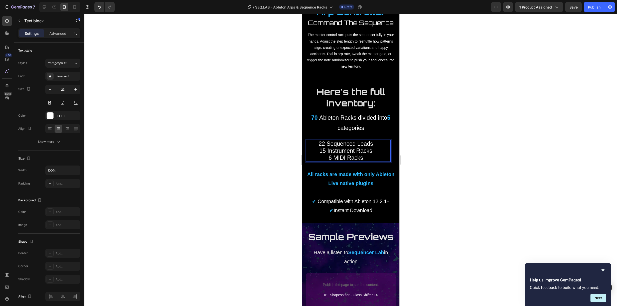
click at [337, 142] on p "22 Sequenced Leads 15 Instrument Racks 6 MIDI Racks" at bounding box center [345, 150] width 79 height 21
click at [347, 150] on p "22 Sequenced Leads 15 Instrument Racks 6 MIDI Racks" at bounding box center [345, 150] width 79 height 21
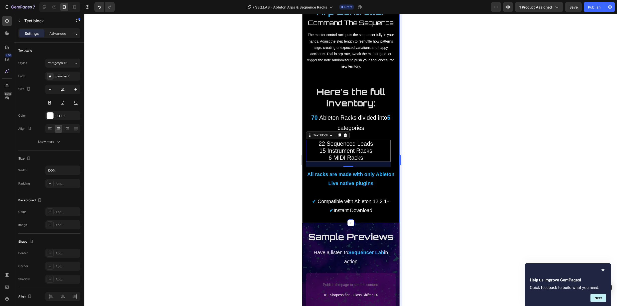
drag, startPoint x: 405, startPoint y: 160, endPoint x: 401, endPoint y: 160, distance: 4.0
click at [405, 159] on div at bounding box center [350, 160] width 532 height 292
click at [347, 147] on p "22 Sequenced Leads 15 Instrument Racks 6 MIDI Racks" at bounding box center [345, 150] width 79 height 21
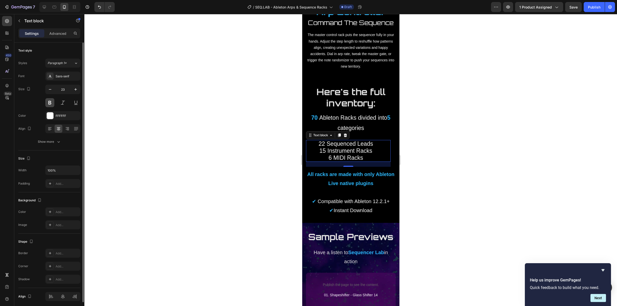
click at [48, 101] on button at bounding box center [49, 102] width 9 height 9
click at [50, 104] on button at bounding box center [49, 102] width 9 height 9
click at [62, 103] on button at bounding box center [62, 102] width 9 height 9
click at [74, 100] on button at bounding box center [75, 102] width 9 height 9
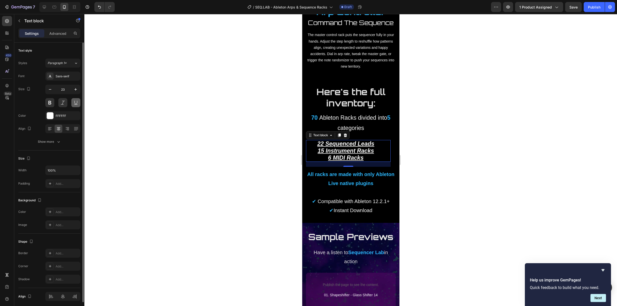
click at [75, 102] on button at bounding box center [75, 102] width 9 height 9
click at [56, 102] on div at bounding box center [62, 102] width 35 height 9
click at [47, 103] on button at bounding box center [49, 102] width 9 height 9
click at [62, 103] on button at bounding box center [62, 102] width 9 height 9
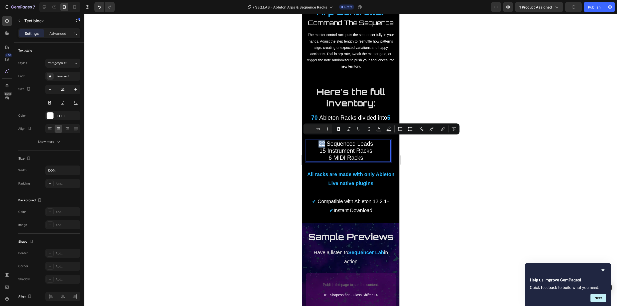
drag, startPoint x: 322, startPoint y: 139, endPoint x: 313, endPoint y: 139, distance: 9.0
click at [313, 140] on p "22 Sequenced Leads 15 Instrument Racks 6 MIDI Racks" at bounding box center [345, 150] width 79 height 21
click at [340, 129] on icon "Editor contextual toolbar" at bounding box center [338, 129] width 3 height 4
drag, startPoint x: 323, startPoint y: 139, endPoint x: 313, endPoint y: 139, distance: 9.5
click at [313, 140] on p "22 Sequenced Leads 15 Instrument Racks 6 MIDI Racks" at bounding box center [345, 150] width 79 height 21
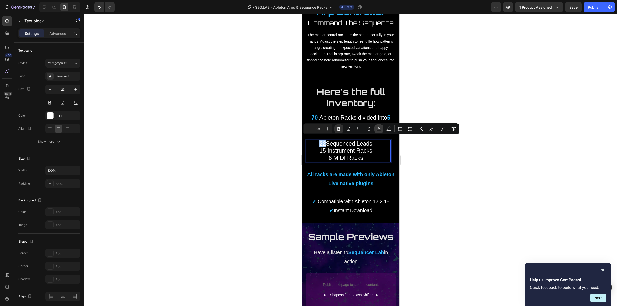
click at [378, 129] on icon "Editor contextual toolbar" at bounding box center [378, 128] width 5 height 5
type input "FFFFFF"
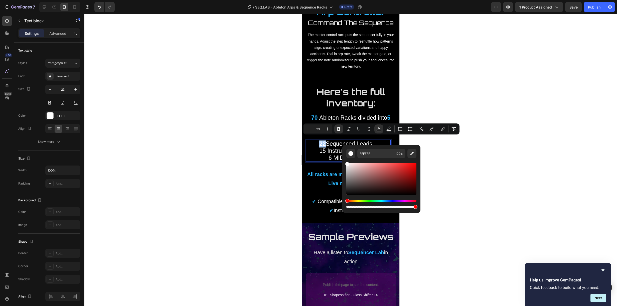
drag, startPoint x: 413, startPoint y: 151, endPoint x: 410, endPoint y: 146, distance: 5.7
click at [413, 151] on icon "Editor contextual toolbar" at bounding box center [411, 153] width 5 height 5
type input "2DB9FF"
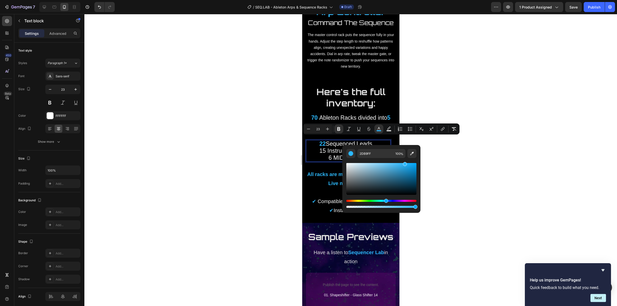
click at [320, 147] on p "22 Sequenced Leads 15 Instrument Racks 6 MIDI Racks" at bounding box center [345, 150] width 79 height 21
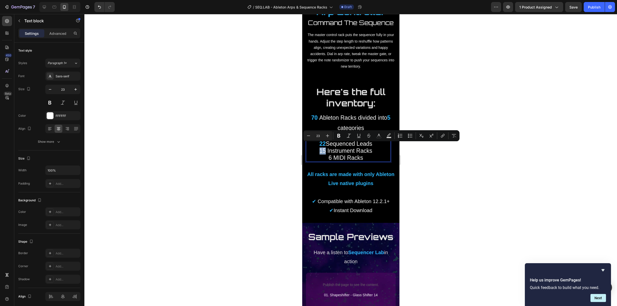
drag, startPoint x: 323, startPoint y: 148, endPoint x: 317, endPoint y: 146, distance: 6.6
click at [317, 146] on p "22 Sequenced Leads 15 Instrument Racks 6 MIDI Racks" at bounding box center [345, 150] width 79 height 21
click at [379, 135] on icon "Editor contextual toolbar" at bounding box center [378, 135] width 3 height 3
type input "FFFFFF"
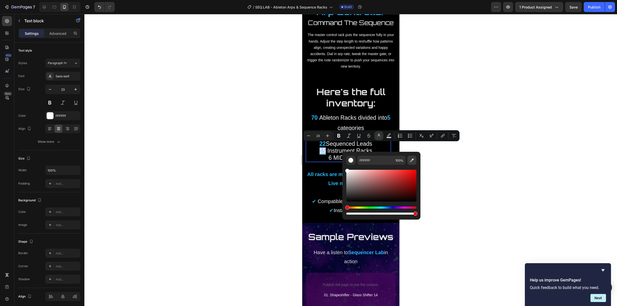
drag, startPoint x: 410, startPoint y: 159, endPoint x: 409, endPoint y: 156, distance: 3.1
click at [410, 159] on icon "Editor contextual toolbar" at bounding box center [411, 160] width 5 height 5
type input "2DB9FF"
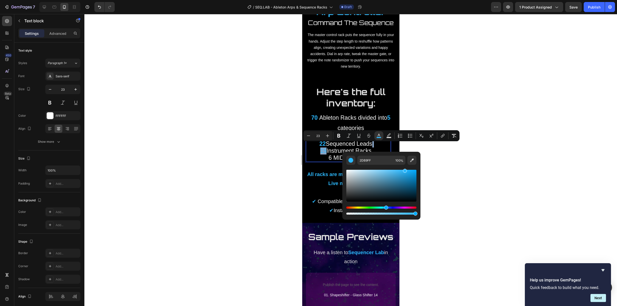
click at [320, 147] on span "15" at bounding box center [323, 150] width 7 height 7
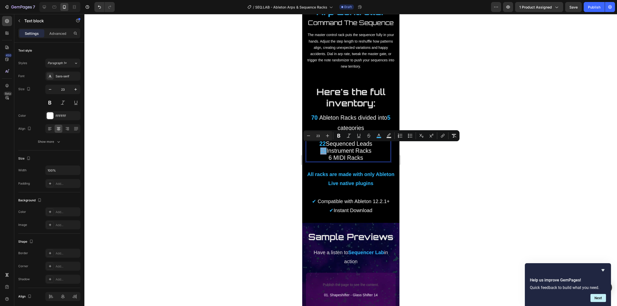
drag, startPoint x: 323, startPoint y: 147, endPoint x: 317, endPoint y: 147, distance: 6.3
click at [317, 147] on p "22 Sequenced Leads 15 Instrument Racks 6 MIDI Racks" at bounding box center [345, 150] width 79 height 21
drag, startPoint x: 340, startPoint y: 136, endPoint x: 27, endPoint y: 138, distance: 313.3
click at [340, 136] on icon "Editor contextual toolbar" at bounding box center [338, 135] width 5 height 5
drag, startPoint x: 329, startPoint y: 152, endPoint x: 325, endPoint y: 152, distance: 3.8
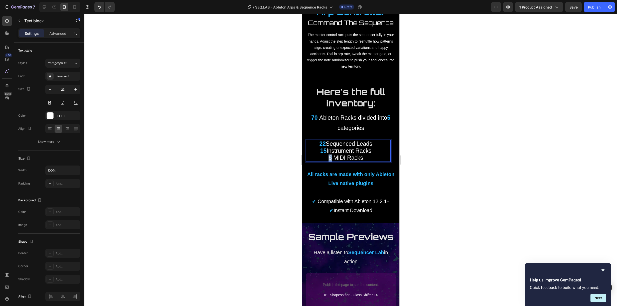
click at [325, 152] on p "22 Sequenced Leads 15 Instrument Racks 6 MIDI Racks" at bounding box center [345, 150] width 79 height 21
click at [339, 141] on icon "Editor contextual toolbar" at bounding box center [338, 143] width 3 height 4
drag, startPoint x: 328, startPoint y: 153, endPoint x: 326, endPoint y: 153, distance: 2.8
click at [326, 153] on p "22 Sequenced Leads 15 Instrument Racks 6 MIDI Racks" at bounding box center [345, 150] width 79 height 21
click at [390, 141] on icon "Editor contextual toolbar" at bounding box center [388, 142] width 5 height 5
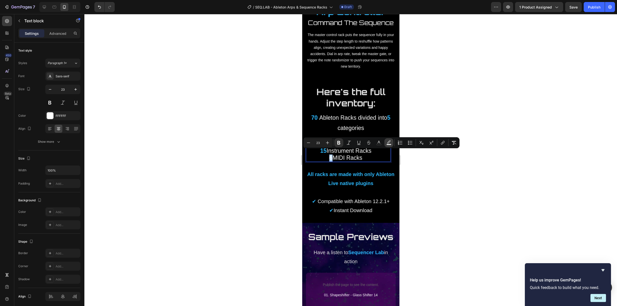
type input "000000"
type input "77"
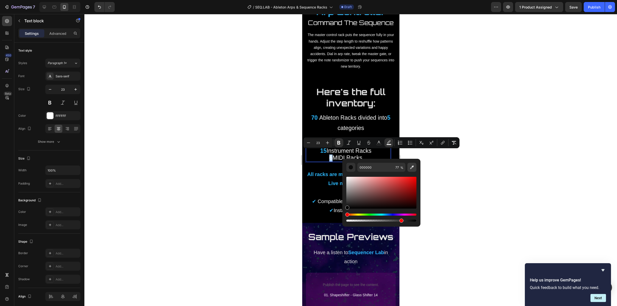
click at [412, 166] on icon "Editor contextual toolbar" at bounding box center [412, 167] width 4 height 4
type input "2DB9FF"
type input "100"
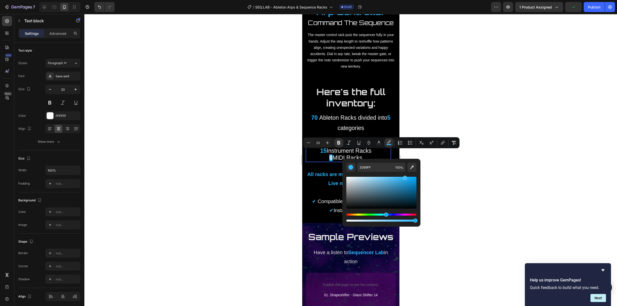
click at [425, 131] on div at bounding box center [350, 160] width 532 height 292
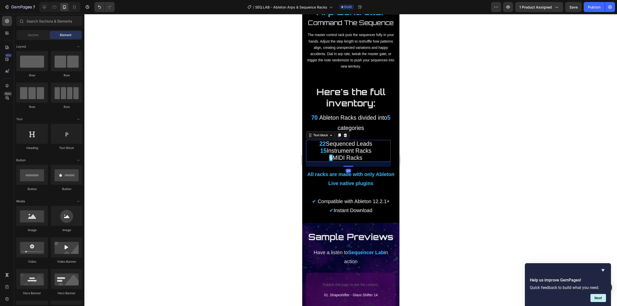
click at [369, 153] on p "22 Sequenced Leads 15 Instrument Racks 6 MIDI Racks" at bounding box center [345, 150] width 79 height 21
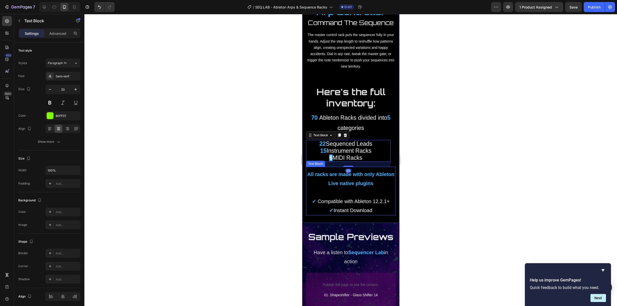
click at [385, 170] on p "All racks are made with only Ableton Live native plugins" at bounding box center [350, 179] width 89 height 18
click at [346, 145] on p "22 Sequenced Leads 15 Instrument Racks 6 MIDI Racks" at bounding box center [345, 150] width 79 height 21
click at [98, 7] on icon "Undo/Redo" at bounding box center [99, 7] width 5 height 5
click at [100, 7] on icon "Undo/Redo" at bounding box center [99, 7] width 5 height 5
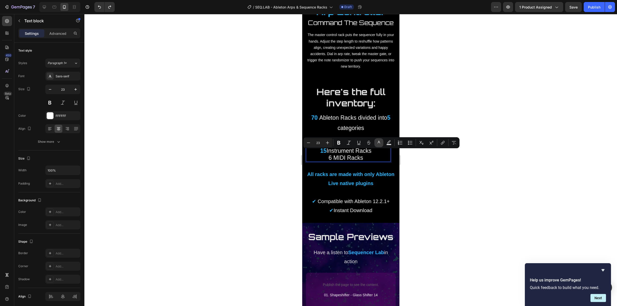
click at [378, 143] on icon "Editor contextual toolbar" at bounding box center [378, 142] width 5 height 5
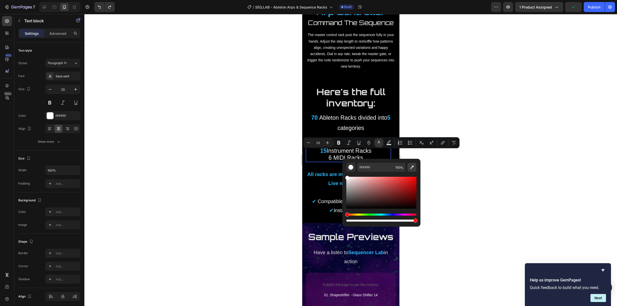
click at [413, 167] on icon "Editor contextual toolbar" at bounding box center [411, 167] width 5 height 5
type input "2DB9FF"
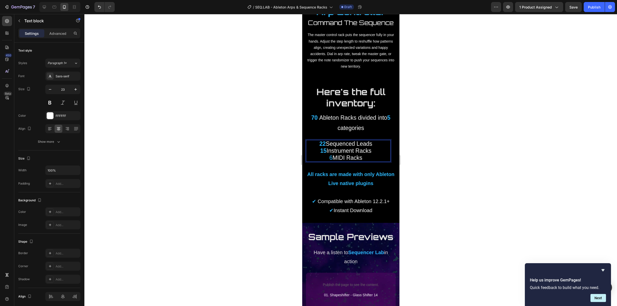
click at [331, 152] on p "22 Sequenced Leads 15 Instrument Racks 6 MIDI Racks" at bounding box center [345, 150] width 79 height 21
drag, startPoint x: 330, startPoint y: 155, endPoint x: 325, endPoint y: 155, distance: 4.3
click at [325, 155] on p "22 Sequenced Leads 15 Instrument Racks 6 MIDI Racks" at bounding box center [345, 150] width 79 height 21
click at [340, 141] on icon "Editor contextual toolbar" at bounding box center [338, 142] width 5 height 5
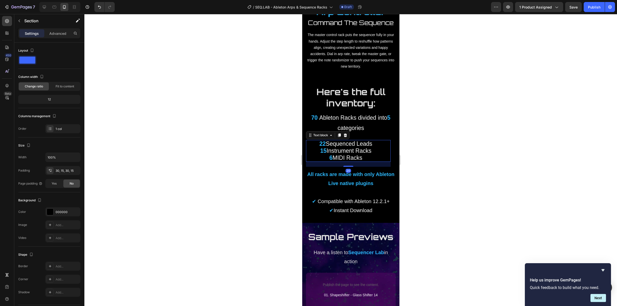
click at [362, 141] on p "22 Sequenced Leads 15 Instrument Racks 6 MIDI Racks" at bounding box center [345, 150] width 79 height 21
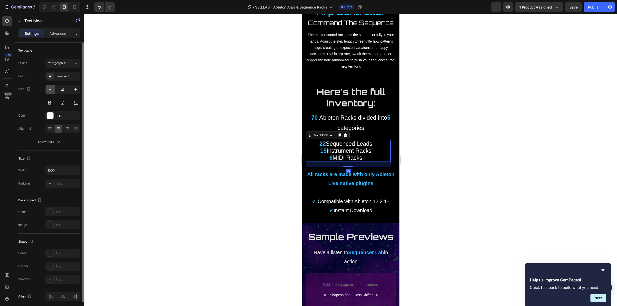
click at [49, 89] on icon "button" at bounding box center [50, 89] width 5 height 5
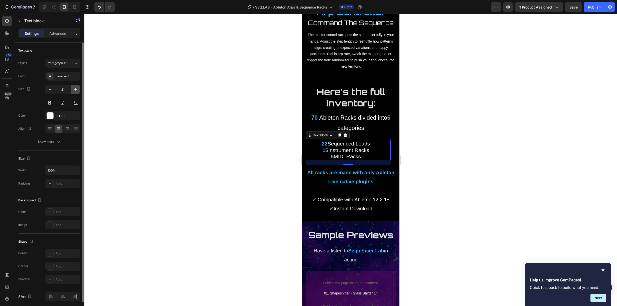
click at [75, 91] on icon "button" at bounding box center [75, 89] width 5 height 5
click at [76, 90] on icon "button" at bounding box center [75, 89] width 5 height 5
type input "23"
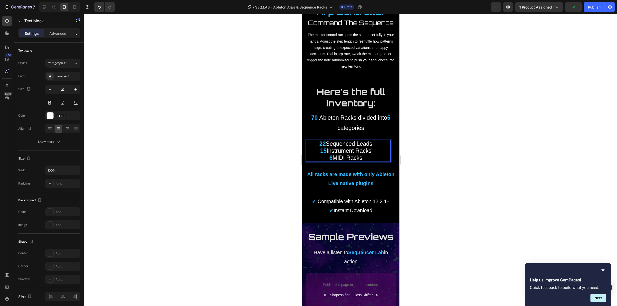
click at [364, 149] on p "22 Sequenced Leads 15 Instrument Racks 6 MIDI Racks" at bounding box center [345, 150] width 79 height 21
drag, startPoint x: 361, startPoint y: 153, endPoint x: 315, endPoint y: 139, distance: 47.6
click at [315, 140] on p "22 Sequenced Leads 15 Instrument Racks 6 MIDI Racks" at bounding box center [345, 150] width 79 height 21
click at [414, 165] on div at bounding box center [350, 160] width 532 height 292
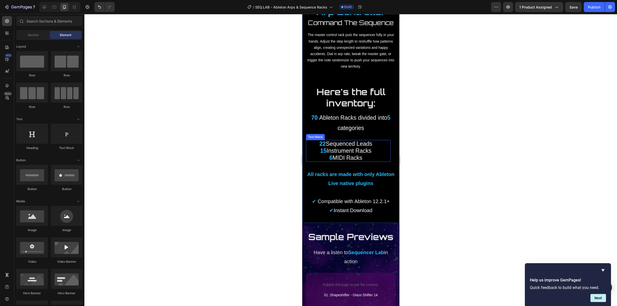
click at [341, 142] on p "22 Sequenced Leads 15 Instrument Racks 6 MIDI Racks" at bounding box center [345, 150] width 79 height 21
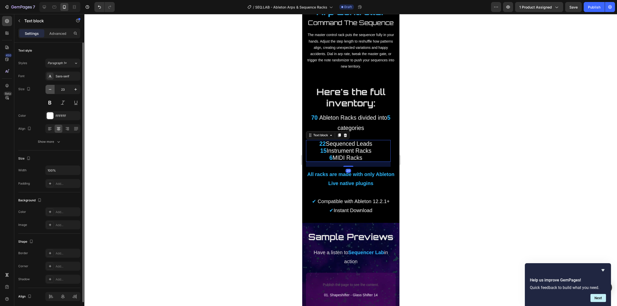
click at [51, 90] on icon "button" at bounding box center [50, 89] width 5 height 5
click at [76, 91] on icon "button" at bounding box center [75, 89] width 5 height 5
click at [74, 6] on icon at bounding box center [74, 7] width 5 height 5
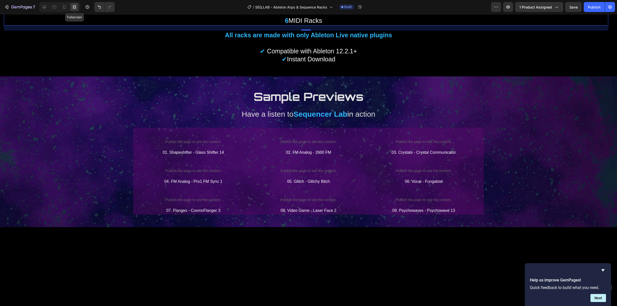
scroll to position [1402, 0]
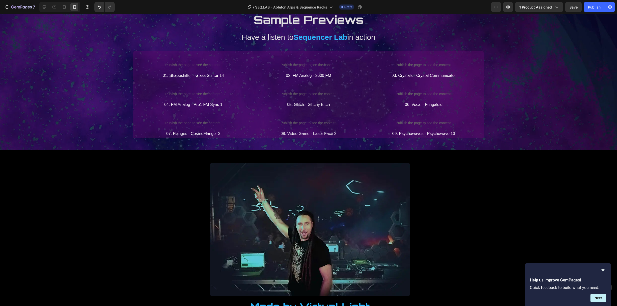
click at [60, 6] on div at bounding box center [59, 7] width 41 height 10
click at [64, 6] on icon at bounding box center [64, 7] width 5 height 5
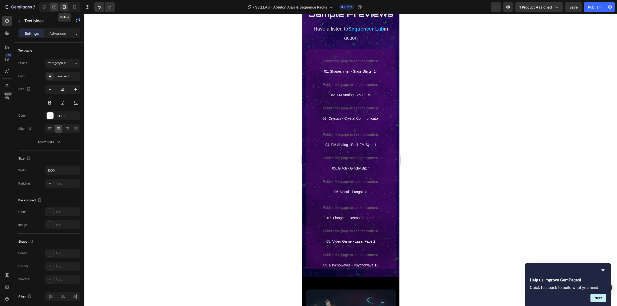
scroll to position [1401, 0]
click at [53, 7] on icon at bounding box center [54, 7] width 5 height 5
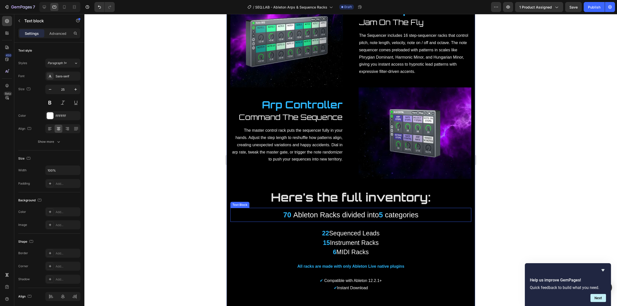
scroll to position [1002, 0]
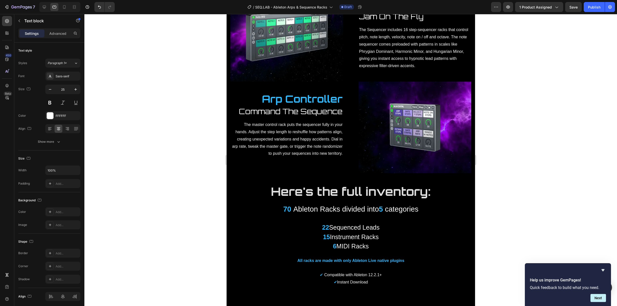
click at [351, 232] on p "22 Sequenced Leads 15 Instrument Racks 6 MIDI Racks" at bounding box center [350, 237] width 240 height 28
click at [365, 224] on p "22 Sequenced Leads 15 Instrument Racks 6 MIDI Racks" at bounding box center [350, 237] width 240 height 28
drag, startPoint x: 406, startPoint y: 232, endPoint x: 370, endPoint y: 230, distance: 36.6
click at [406, 232] on p "22 Sequenced Leads 15 Instrument Racks 6 MIDI Racks" at bounding box center [350, 237] width 240 height 28
drag, startPoint x: 374, startPoint y: 240, endPoint x: 307, endPoint y: 221, distance: 69.3
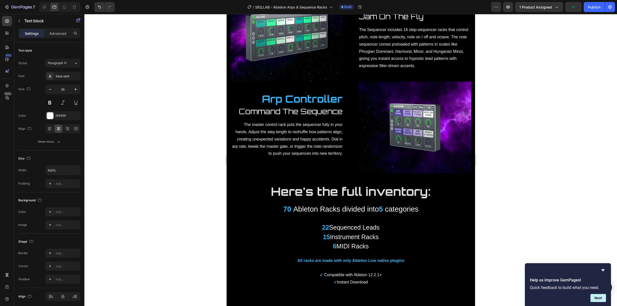
click at [306, 223] on p "22 Sequenced Leads 15 Instrument Racks 6 MIDI Racks" at bounding box center [350, 237] width 240 height 28
click at [328, 245] on div "22 Sequenced Leads 15 Instrument Racks 6 MIDI Racks" at bounding box center [350, 236] width 241 height 29
click at [364, 235] on p "22 Sequenced Leads 15 Instrument Racks 6 MIDI Racks" at bounding box center [350, 237] width 240 height 28
click at [369, 233] on p "22 Sequenced Leads 15 Instrument Racks 6 MIDI Racks" at bounding box center [350, 237] width 240 height 28
click at [44, 5] on icon at bounding box center [44, 7] width 5 height 5
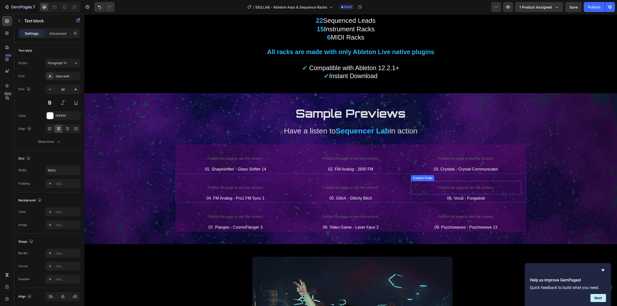
scroll to position [976, 0]
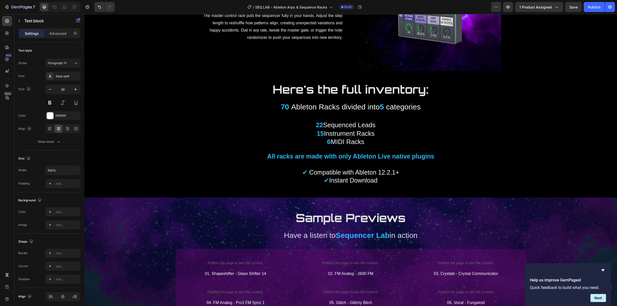
click at [343, 135] on p "22 Sequenced Leads 15 Instrument Racks 6 MIDI Racks" at bounding box center [346, 133] width 514 height 25
click at [388, 139] on p "22 Sequenced Leads 15 Instrument Racks 6 MIDI Racks" at bounding box center [346, 133] width 514 height 25
click at [348, 124] on p "22 Sequenced Leads 15 Instrument Racks 6 MIDI Racks" at bounding box center [346, 133] width 514 height 25
drag, startPoint x: 364, startPoint y: 139, endPoint x: 299, endPoint y: 127, distance: 66.3
click at [299, 127] on p "22 Sequenced Leads 15 Instrument Racks 6 MIDI Racks" at bounding box center [346, 133] width 514 height 25
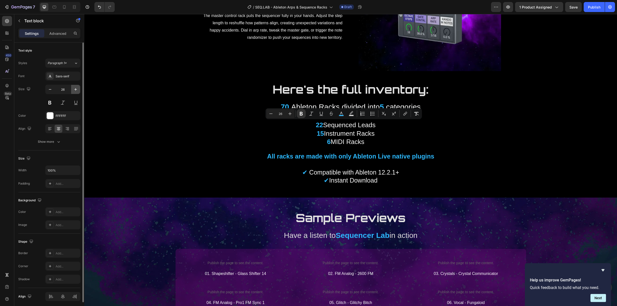
click at [77, 89] on icon "button" at bounding box center [75, 89] width 5 height 5
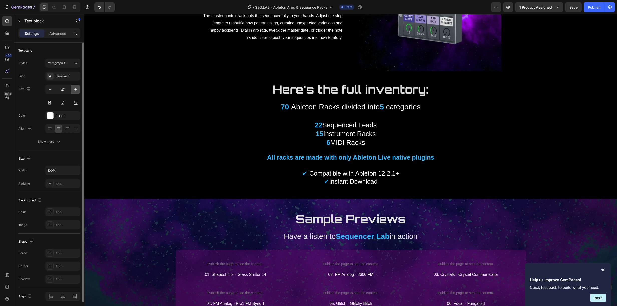
click at [77, 89] on icon "button" at bounding box center [75, 89] width 5 height 5
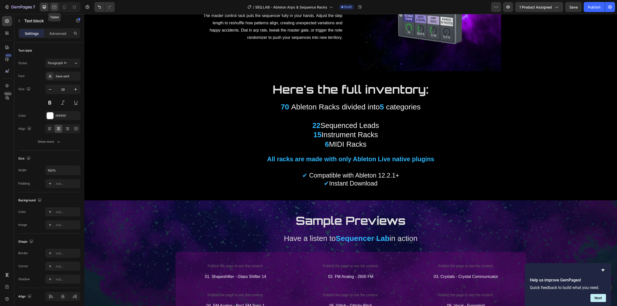
click at [55, 7] on icon at bounding box center [54, 7] width 5 height 5
type input "25"
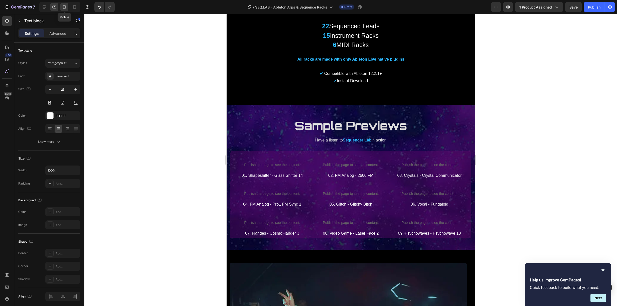
scroll to position [959, 0]
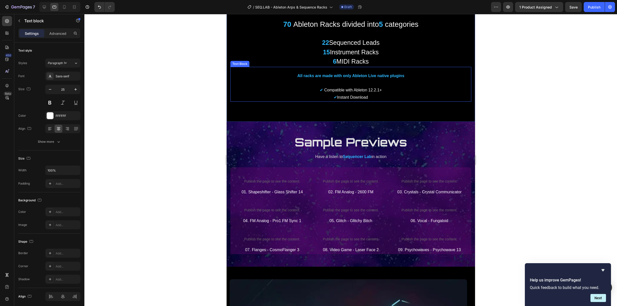
click at [345, 74] on strong "All racks are made with only Ableton Live native plugins" at bounding box center [350, 76] width 107 height 4
click at [77, 87] on icon "button" at bounding box center [75, 89] width 5 height 5
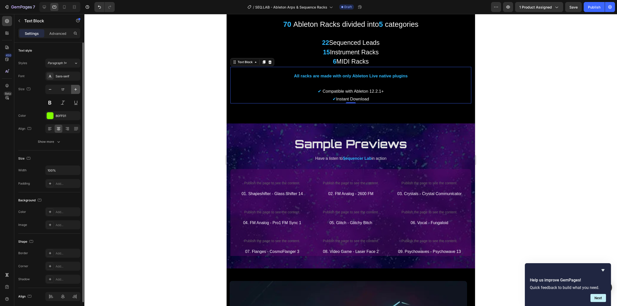
click at [77, 87] on icon "button" at bounding box center [75, 89] width 5 height 5
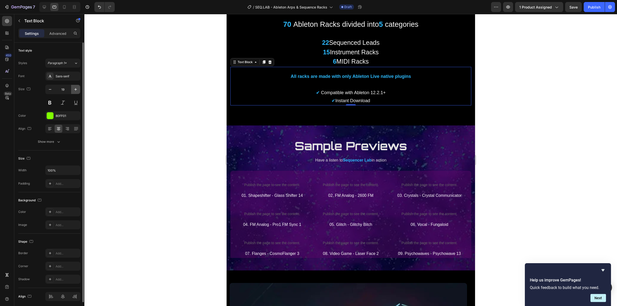
click at [77, 87] on icon "button" at bounding box center [75, 89] width 5 height 5
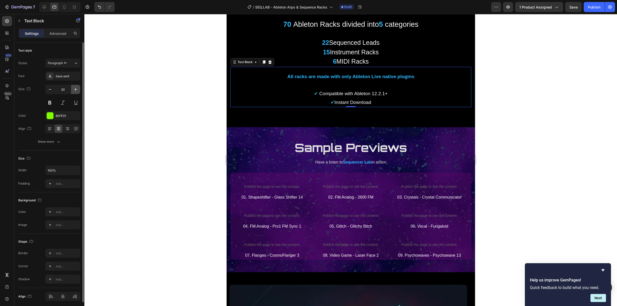
click at [77, 87] on icon "button" at bounding box center [75, 89] width 5 height 5
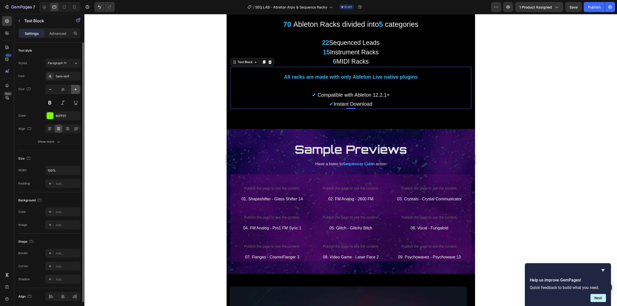
click at [77, 87] on icon "button" at bounding box center [75, 89] width 5 height 5
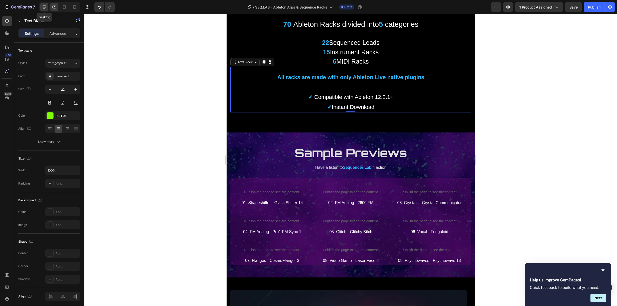
click at [43, 5] on icon at bounding box center [44, 7] width 5 height 5
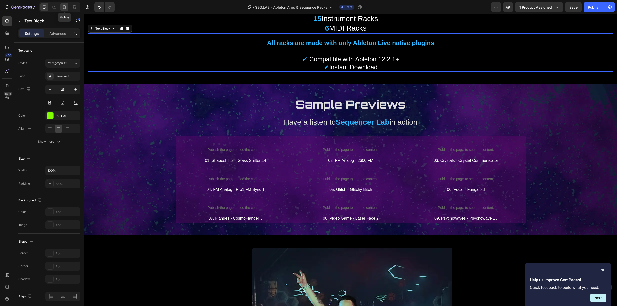
scroll to position [1094, 0]
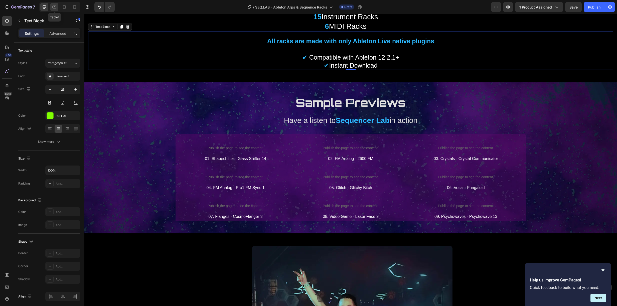
click at [57, 6] on icon at bounding box center [54, 7] width 5 height 5
type input "22"
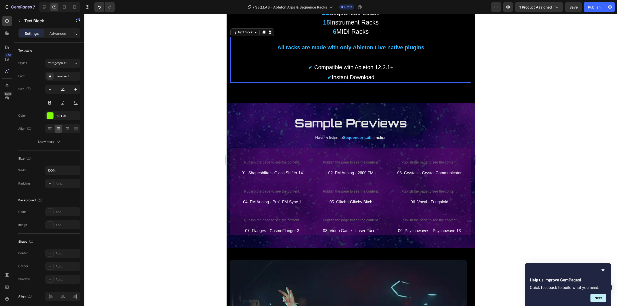
scroll to position [989, 0]
click at [334, 136] on span "Have a listen to" at bounding box center [329, 138] width 28 height 4
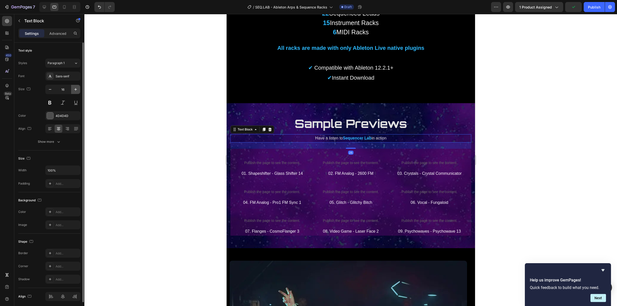
click at [77, 86] on button "button" at bounding box center [75, 89] width 9 height 9
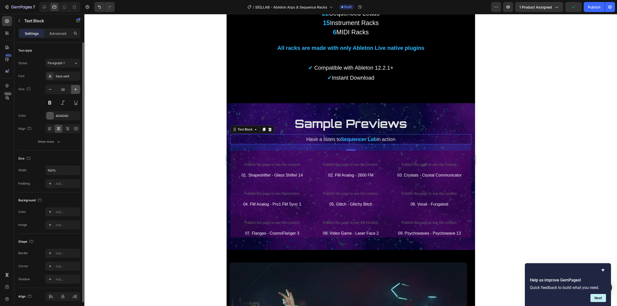
click at [77, 86] on button "button" at bounding box center [75, 89] width 9 height 9
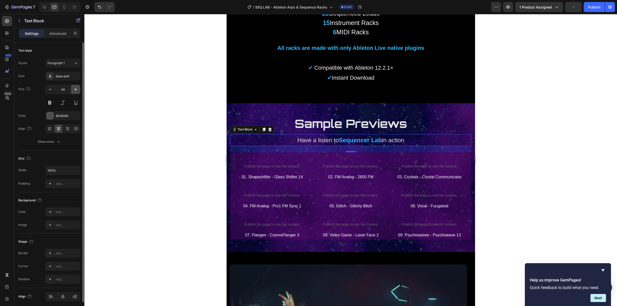
click at [77, 86] on button "button" at bounding box center [75, 89] width 9 height 9
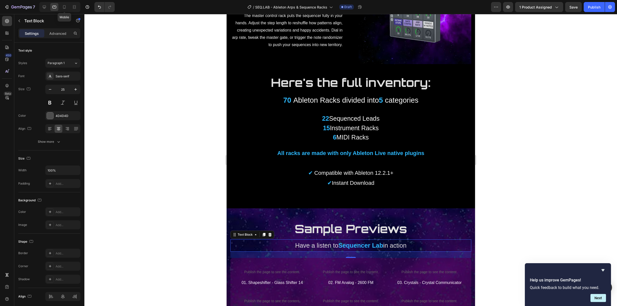
click at [65, 2] on div "Mobile" at bounding box center [59, 7] width 41 height 10
click at [63, 6] on icon at bounding box center [64, 7] width 3 height 4
type input "20"
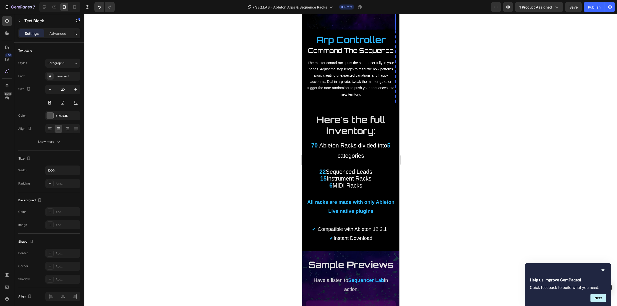
scroll to position [1149, 0]
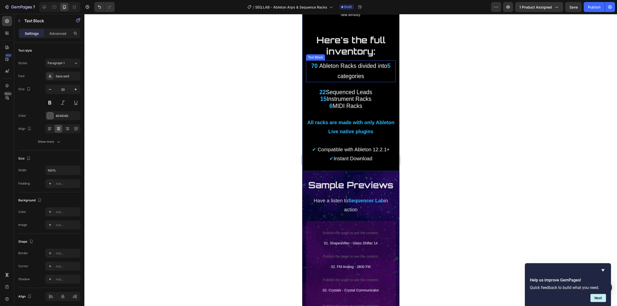
click at [377, 63] on span "Ableton Racks divided into" at bounding box center [353, 66] width 68 height 7
click at [364, 63] on span "Ableton Racks divided into" at bounding box center [353, 66] width 68 height 7
click at [424, 140] on div at bounding box center [350, 160] width 532 height 292
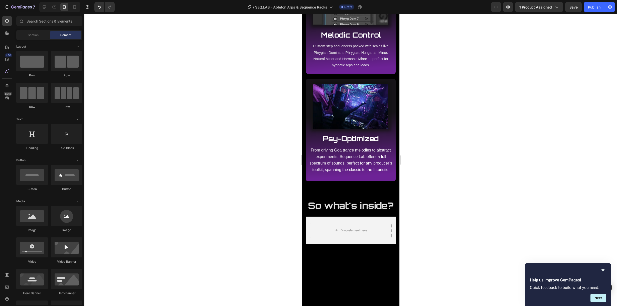
scroll to position [337, 0]
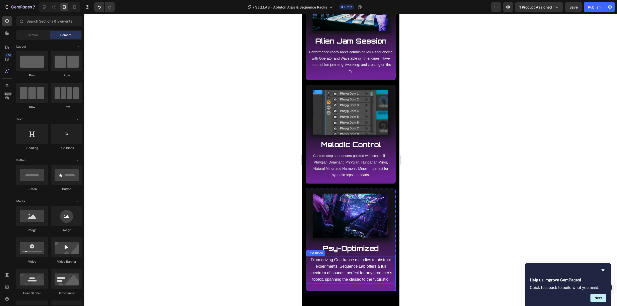
click at [358, 267] on span "From driving Goa trance melodies to abstract experiments, Sequence Lab offers a…" at bounding box center [350, 270] width 83 height 24
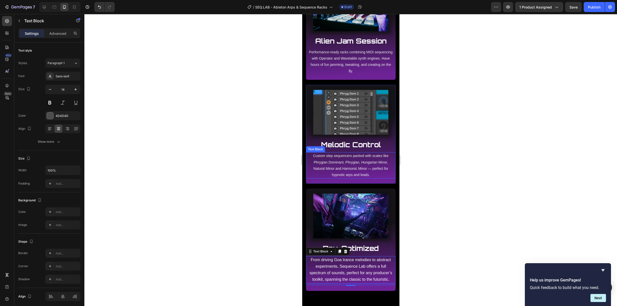
click at [352, 166] on span "Custom step sequencers packed with scales like Phrygian Dominant, Phrygian, Hun…" at bounding box center [350, 165] width 75 height 23
click at [355, 63] on span "Performance-ready racks combining MIDI sequencing with Operator and Wavetable s…" at bounding box center [351, 61] width 84 height 23
click at [339, 270] on span "From driving Goa trance melodies to abstract experiments, Sequence Lab offers a…" at bounding box center [350, 270] width 83 height 24
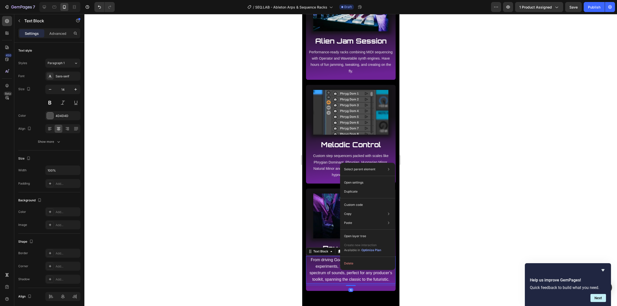
click at [324, 269] on p "From driving Goa trance melodies to abstract experiments, Sequence Lab offers a…" at bounding box center [351, 270] width 84 height 26
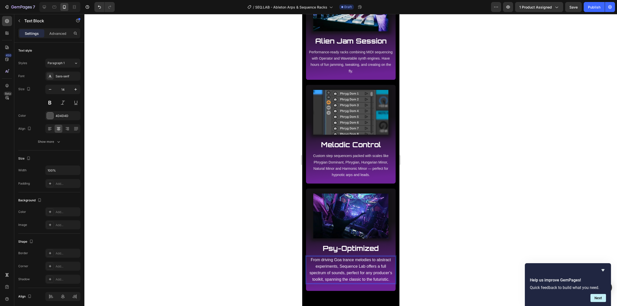
click at [330, 271] on span "From driving Goa trance melodies to abstract experiments, Sequence Lab offers a…" at bounding box center [350, 270] width 83 height 24
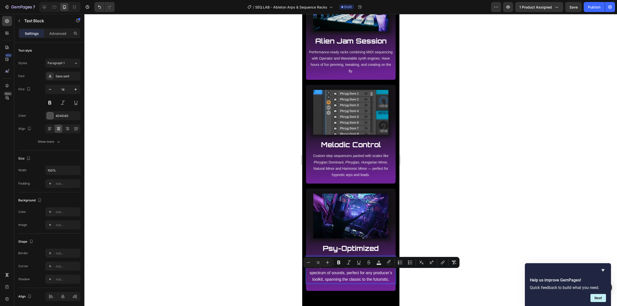
click at [353, 280] on span "From driving Goa trance melodies to abstract experiments, Sequence Lab offers a…" at bounding box center [350, 270] width 83 height 24
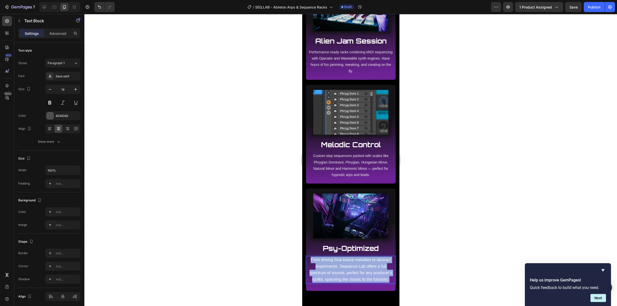
drag, startPoint x: 344, startPoint y: 283, endPoint x: 316, endPoint y: 261, distance: 35.3
click at [316, 261] on p "From driving Goa trance melodies to abstract experiments, Sequence Lab offers a…" at bounding box center [351, 270] width 84 height 26
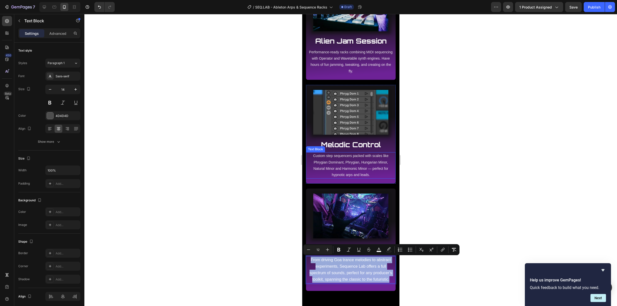
click at [353, 169] on span "Custom step sequencers packed with scales like Phrygian Dominant, Phrygian, Hun…" at bounding box center [350, 165] width 75 height 23
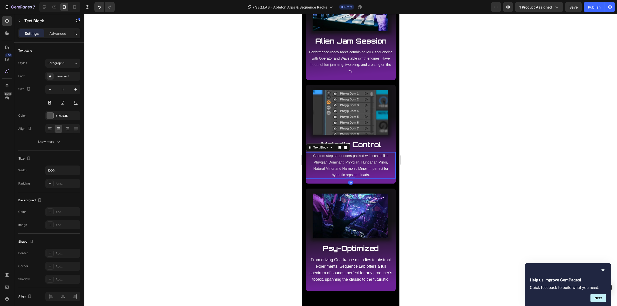
click at [353, 169] on span "Custom step sequencers packed with scales like Phrygian Dominant, Phrygian, Hun…" at bounding box center [350, 165] width 75 height 23
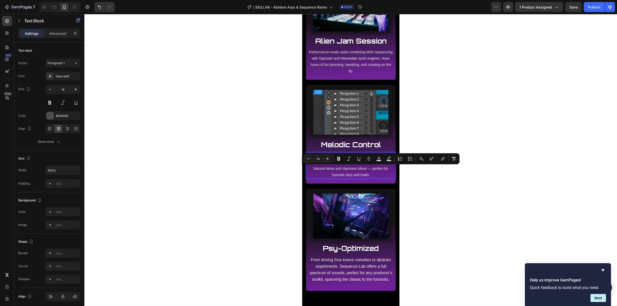
click at [371, 174] on p "Custom step sequencers packed with scales like Phrygian Dominant, Phrygian, Hun…" at bounding box center [351, 165] width 84 height 25
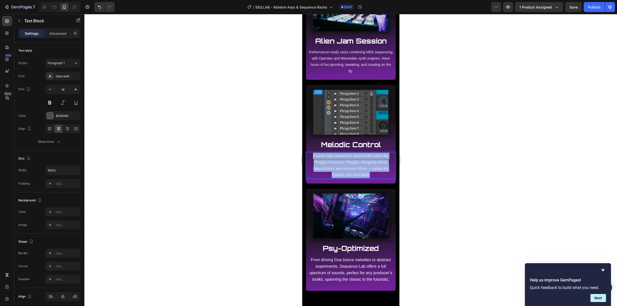
drag, startPoint x: 371, startPoint y: 175, endPoint x: 305, endPoint y: 156, distance: 68.3
click at [306, 156] on div "Custom step sequencers packed with scales like Phrygian Dominant, Phrygian, Hun…" at bounding box center [351, 165] width 90 height 26
click at [352, 275] on p "From driving Goa trance melodies to abstract experiments, Sequence Lab offers a…" at bounding box center [351, 270] width 84 height 26
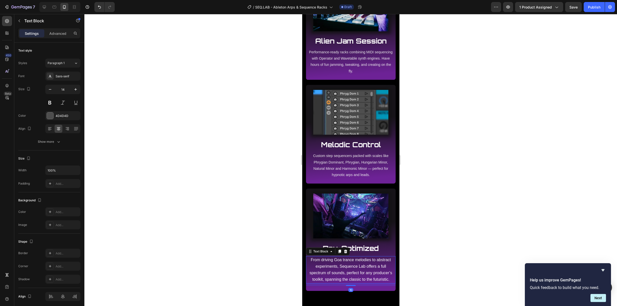
click at [442, 215] on div at bounding box center [350, 160] width 532 height 292
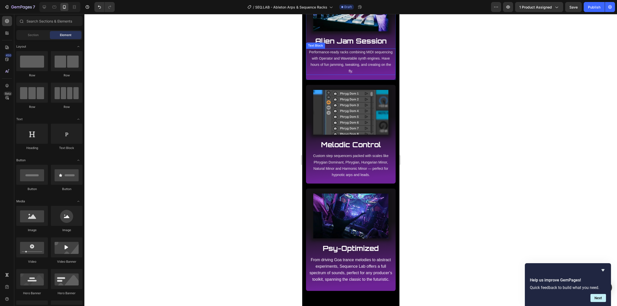
click at [349, 67] on p "Performance-ready racks combining MIDI sequencing with Operator and Wavetable s…" at bounding box center [351, 61] width 84 height 25
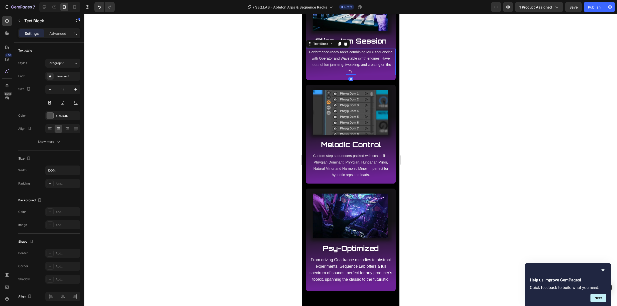
click at [349, 67] on p "Performance-ready racks combining MIDI sequencing with Operator and Wavetable s…" at bounding box center [351, 61] width 84 height 25
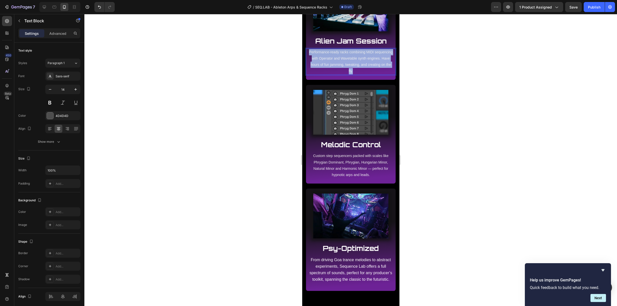
drag, startPoint x: 365, startPoint y: 71, endPoint x: 306, endPoint y: 53, distance: 61.9
click at [306, 53] on div "Performance-ready racks combining MIDI sequencing with Operator and Wavetable s…" at bounding box center [351, 62] width 90 height 26
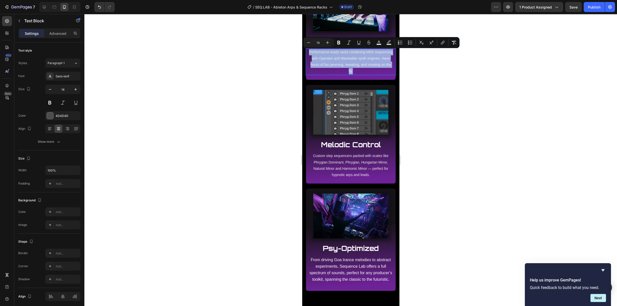
copy span "Performance-ready racks combining MIDI sequencing with Operator and Wavetable s…"
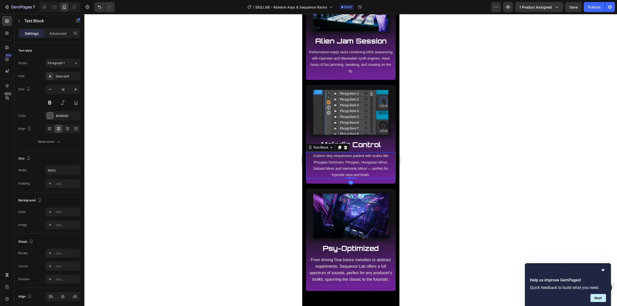
click at [353, 167] on span "Custom step sequencers packed with scales like Phrygian Dominant, Phrygian, Hun…" at bounding box center [350, 165] width 75 height 23
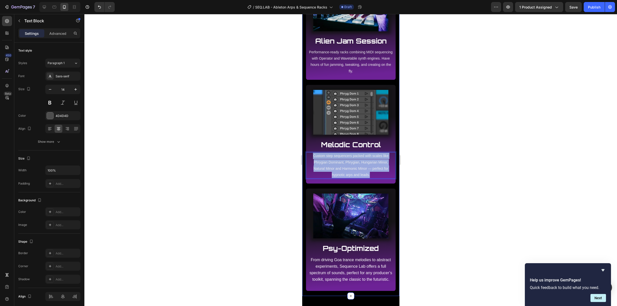
drag, startPoint x: 369, startPoint y: 175, endPoint x: 303, endPoint y: 158, distance: 68.8
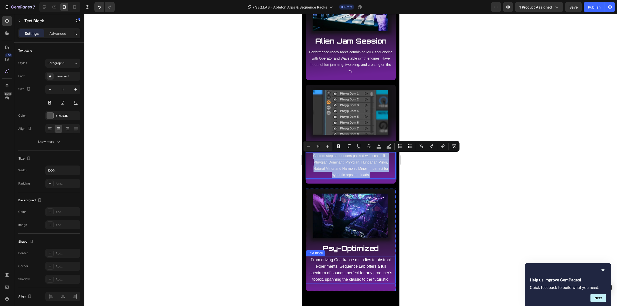
click at [351, 275] on p "From driving Goa trance melodies to abstract experiments, Sequence Lab offers a…" at bounding box center [351, 270] width 84 height 26
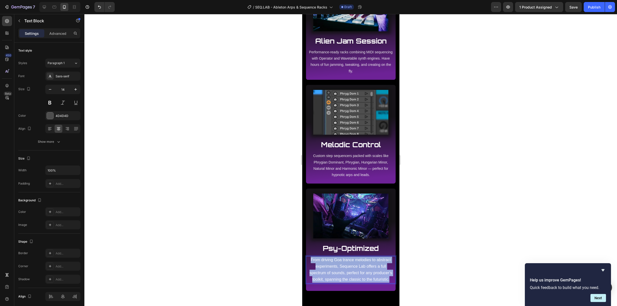
drag, startPoint x: 363, startPoint y: 283, endPoint x: 313, endPoint y: 260, distance: 54.6
click at [313, 260] on p "From driving Goa trance melodies to abstract experiments, Sequence Lab offers a…" at bounding box center [351, 270] width 84 height 26
copy span "From driving Goa trance melodies to abstract experiments, Sequence Lab offers a…"
click at [339, 162] on span "Custom step sequencers packed with scales like Phrygian Dominant, Phrygian, Hun…" at bounding box center [350, 165] width 75 height 23
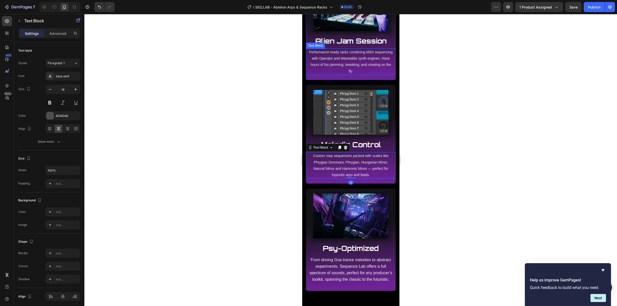
click at [362, 55] on p "Performance-ready racks combining MIDI sequencing with Operator and Wavetable s…" at bounding box center [351, 61] width 84 height 25
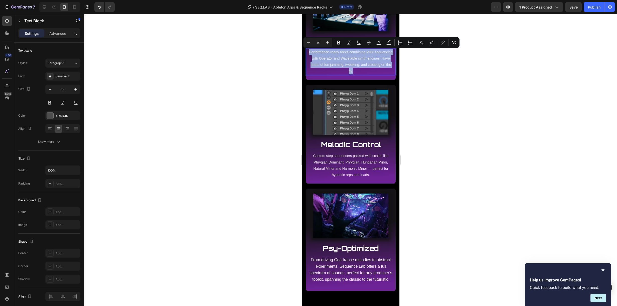
drag, startPoint x: 368, startPoint y: 71, endPoint x: 311, endPoint y: 52, distance: 60.1
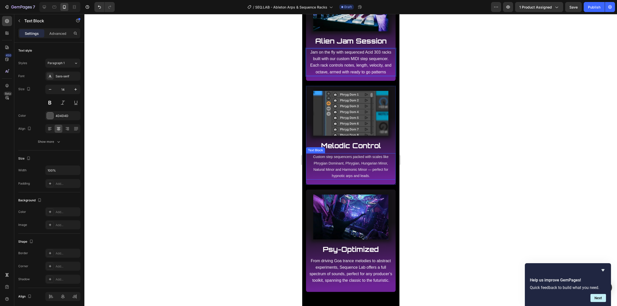
click at [351, 170] on span "Custom step sequencers packed with scales like Phrygian Dominant, Phrygian, Hun…" at bounding box center [350, 166] width 75 height 23
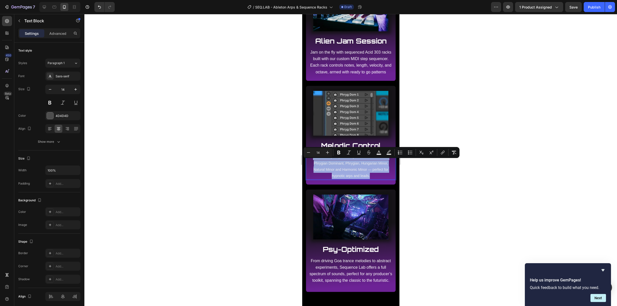
drag, startPoint x: 371, startPoint y: 181, endPoint x: 308, endPoint y: 162, distance: 65.9
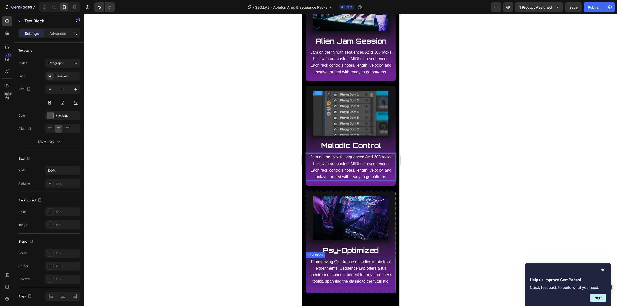
click at [352, 279] on span "From driving Goa trance melodies to abstract experiments, Sequence Lab offers a…" at bounding box center [350, 272] width 83 height 24
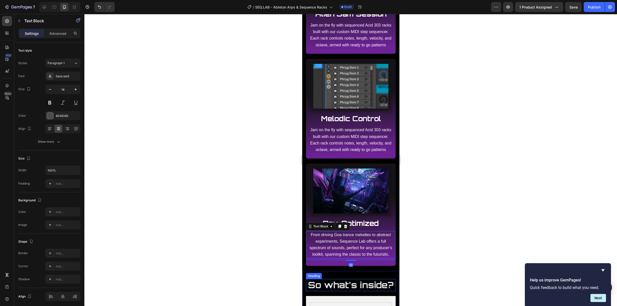
scroll to position [382, 0]
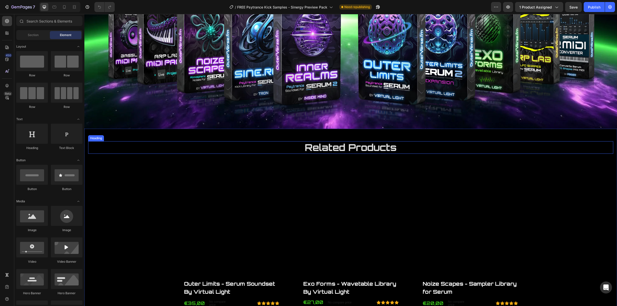
scroll to position [962, 0]
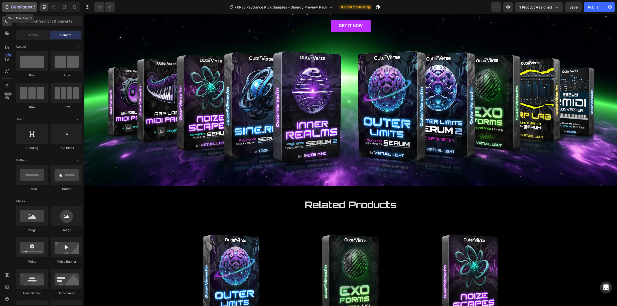
click at [21, 7] on icon "button" at bounding box center [22, 7] width 2 height 3
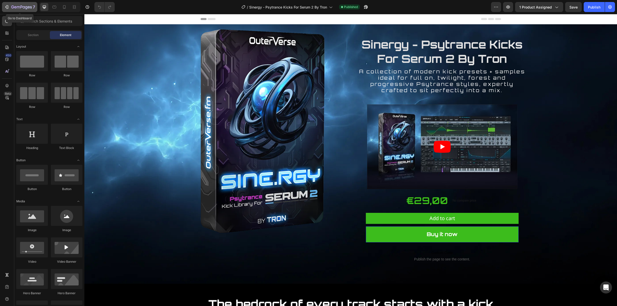
click at [25, 8] on icon "button" at bounding box center [21, 7] width 21 height 4
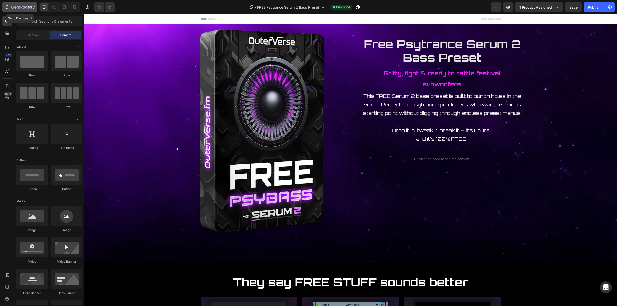
click at [16, 6] on icon "button" at bounding box center [15, 7] width 2 height 2
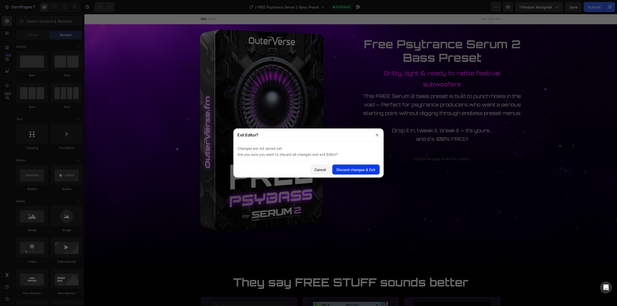
click at [362, 170] on div "Discard changes & Exit" at bounding box center [355, 169] width 39 height 5
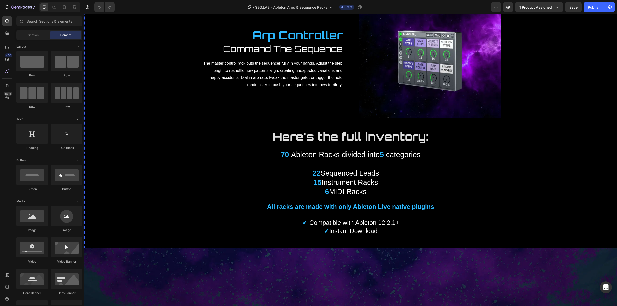
scroll to position [731, 0]
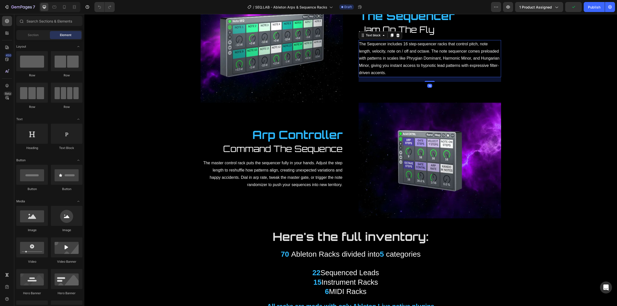
click at [374, 75] on span "The Sequencer includes 16 step-sequencer racks that control pitch, note length,…" at bounding box center [429, 58] width 140 height 33
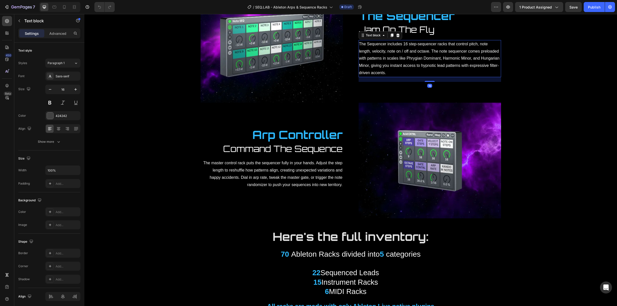
click at [404, 75] on span "The Sequencer includes 16 step-sequencer racks that control pitch, note length,…" at bounding box center [429, 58] width 140 height 33
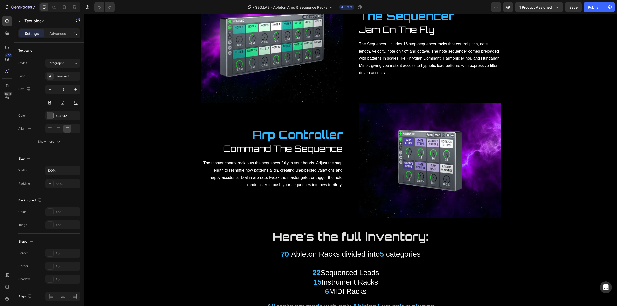
click at [268, 188] on p "The master control rack puts the sequencer fully in your hands. Adjust the step…" at bounding box center [271, 173] width 141 height 29
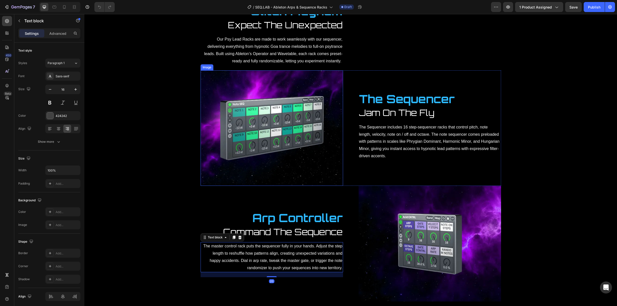
scroll to position [561, 0]
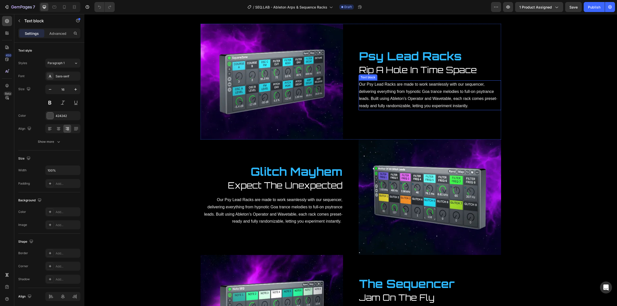
click at [378, 102] on p "Our Psy Lead Racks are made to work seamlessly with our sequencer, delivering e…" at bounding box center [429, 95] width 141 height 29
click at [58, 6] on div at bounding box center [54, 7] width 8 height 8
click at [55, 9] on icon at bounding box center [54, 7] width 5 height 5
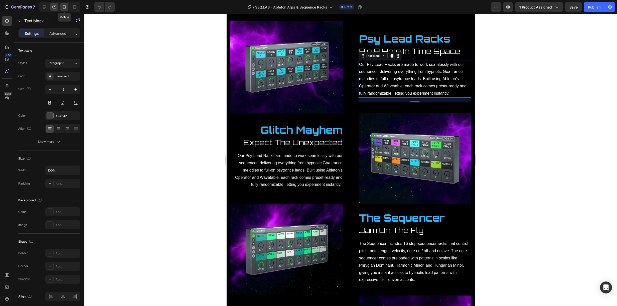
click at [66, 8] on icon at bounding box center [64, 7] width 5 height 5
type input "14"
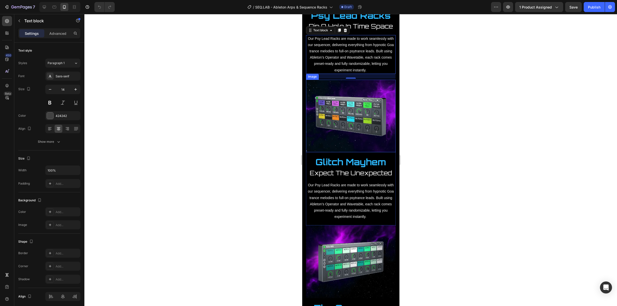
scroll to position [650, 0]
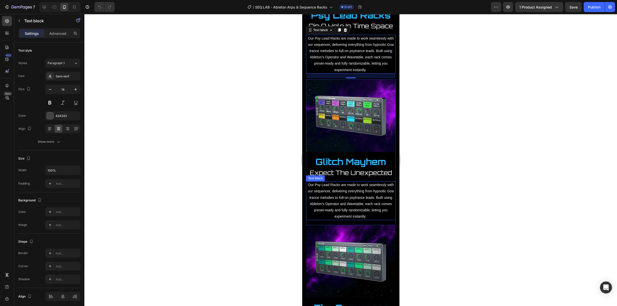
click at [356, 188] on p "Our Psy Lead Racks are made to work seamlessly with our sequencer, delivering e…" at bounding box center [350, 201] width 89 height 38
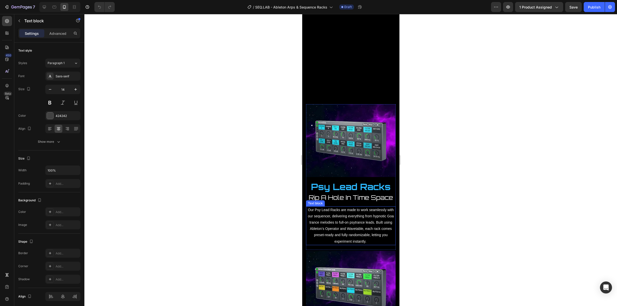
scroll to position [481, 0]
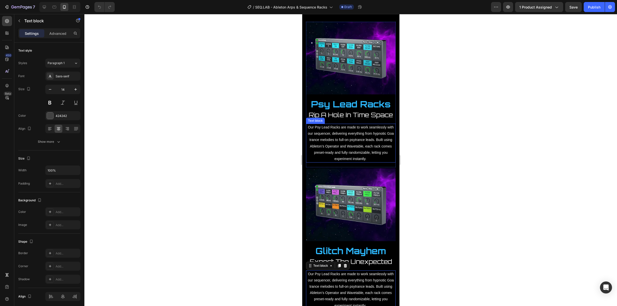
click at [346, 155] on span "Our Psy Lead Racks are made to work seamlessly with our sequencer, delivering e…" at bounding box center [350, 143] width 86 height 36
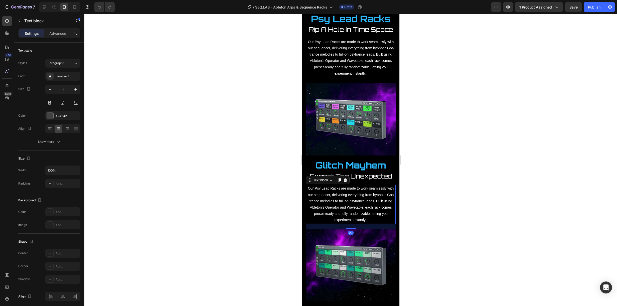
click at [340, 197] on p "Our Psy Lead Racks are made to work seamlessly with our sequencer, delivering e…" at bounding box center [350, 204] width 89 height 38
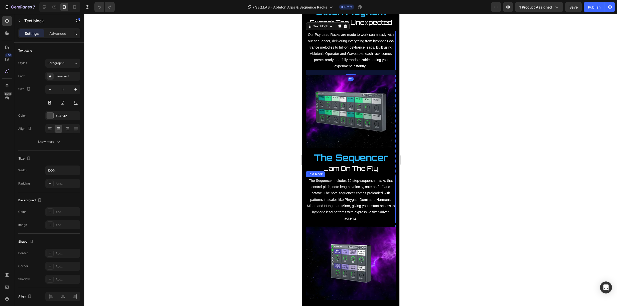
click at [346, 186] on p "The Sequencer includes 16 step-sequencer racks that control pitch, note length,…" at bounding box center [350, 199] width 89 height 44
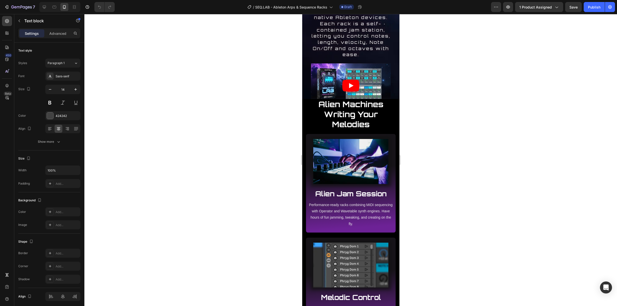
scroll to position [346, 0]
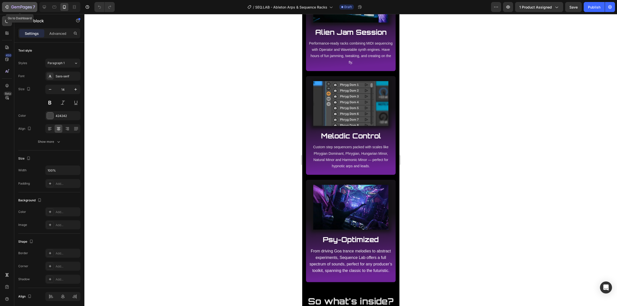
click at [18, 6] on icon "button" at bounding box center [21, 7] width 21 height 4
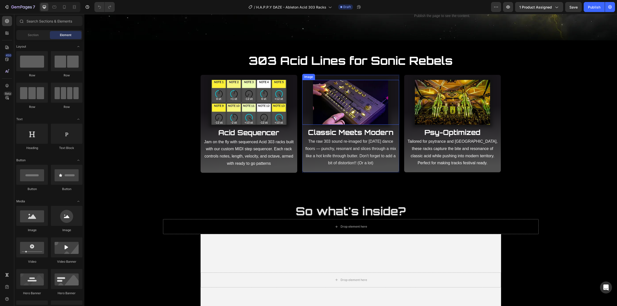
scroll to position [265, 0]
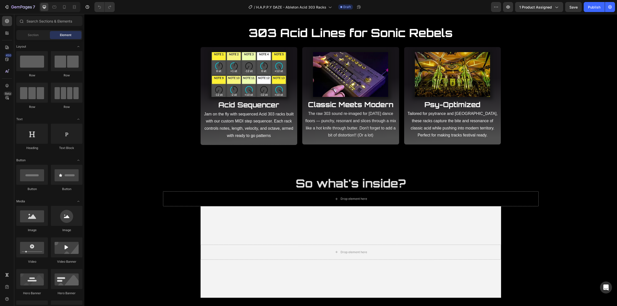
click at [69, 6] on div at bounding box center [59, 7] width 41 height 10
click at [65, 7] on icon at bounding box center [64, 7] width 3 height 4
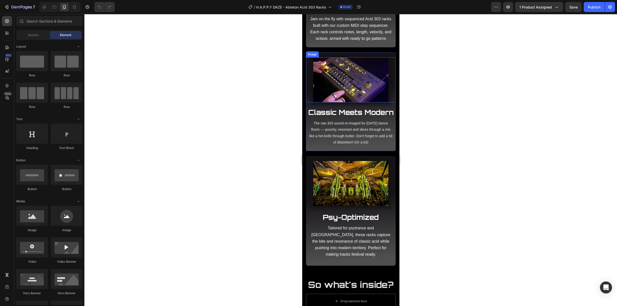
scroll to position [314, 0]
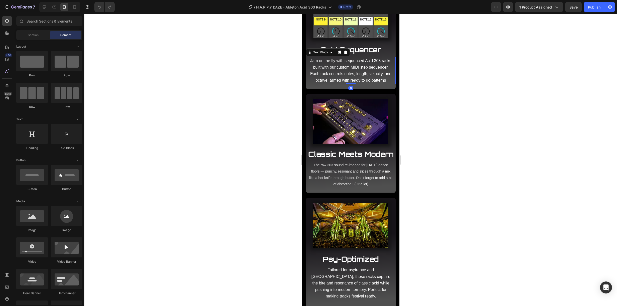
click at [350, 77] on p "Jam on the fly with sequenced Acid 303 racks built with our custom MIDI step se…" at bounding box center [351, 71] width 84 height 26
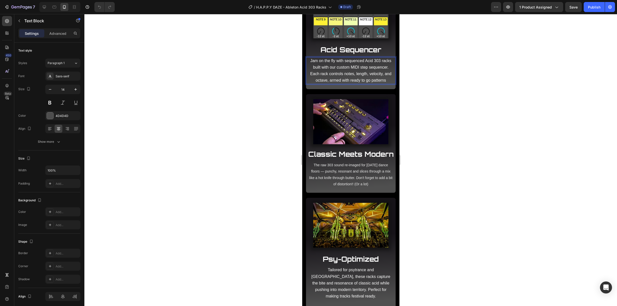
click at [359, 84] on p "Jam on the fly with sequenced Acid 303 racks built with our custom MIDI step se…" at bounding box center [351, 71] width 84 height 26
click at [357, 187] on p "The raw 303 sound re-imaged for today’s dance floors — punchy, resonant and sli…" at bounding box center [351, 174] width 84 height 25
click at [343, 187] on p "The raw 303 sound re-imaged for today’s dance floors — punchy, resonant and sli…" at bounding box center [351, 174] width 84 height 25
click at [370, 187] on p "The raw 303 sound re-imaged for today’s dance floors — punchy, resonant and sli…" at bounding box center [351, 174] width 84 height 25
click at [402, 197] on div at bounding box center [350, 160] width 532 height 292
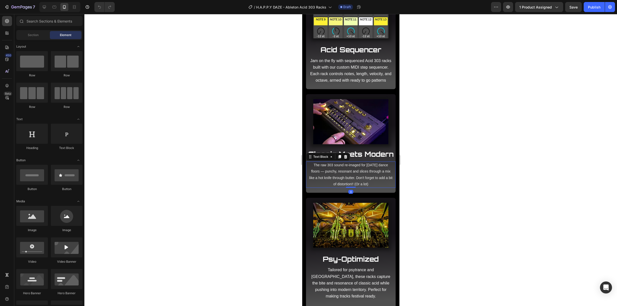
click at [377, 187] on p "The raw 303 sound re-imaged for today’s dance floors — punchy, resonant and sli…" at bounding box center [351, 174] width 84 height 25
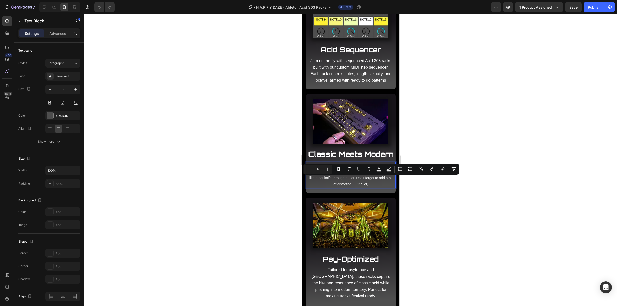
drag, startPoint x: 374, startPoint y: 197, endPoint x: 305, endPoint y: 181, distance: 71.5
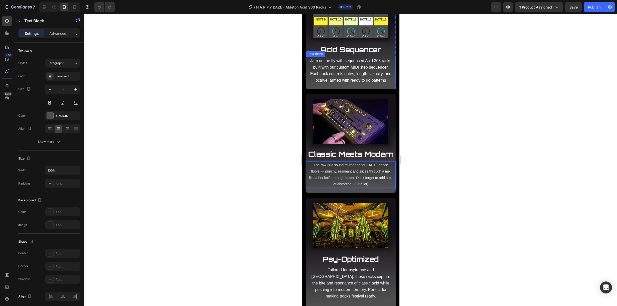
click at [344, 73] on span "Jam on the fly with sequenced Acid 303 racks built with our custom MIDI step se…" at bounding box center [350, 71] width 81 height 24
drag, startPoint x: 358, startPoint y: 87, endPoint x: 310, endPoint y: 61, distance: 54.2
click at [310, 61] on p "Jam on the fly with sequenced Acid 303 racks built with our custom MIDI step se…" at bounding box center [351, 71] width 84 height 26
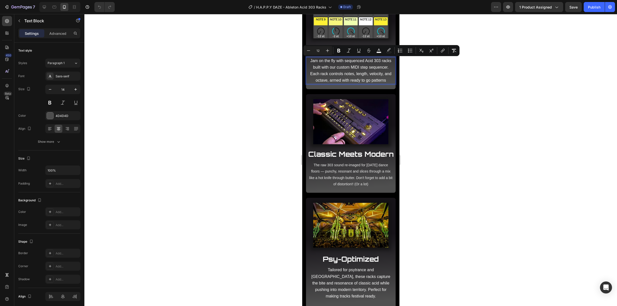
copy span "Jam on the fly with sequenced Acid 303 racks built with our custom MIDI step se…"
click at [341, 187] on p "The raw 303 sound re-imaged for today’s dance floors — punchy, resonant and sli…" at bounding box center [351, 174] width 84 height 25
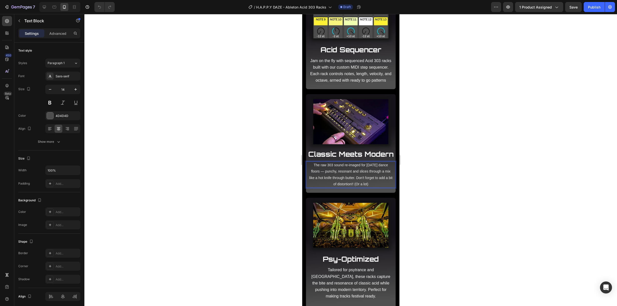
drag, startPoint x: 374, startPoint y: 197, endPoint x: 312, endPoint y: 179, distance: 64.8
click at [418, 224] on div at bounding box center [350, 160] width 532 height 292
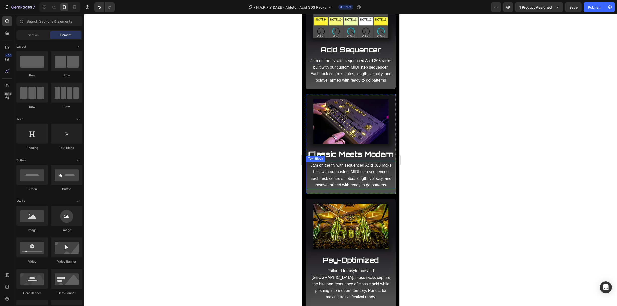
click at [366, 188] on p "Jam on the fly with sequenced Acid 303 racks built with our custom MIDI step se…" at bounding box center [351, 175] width 84 height 26
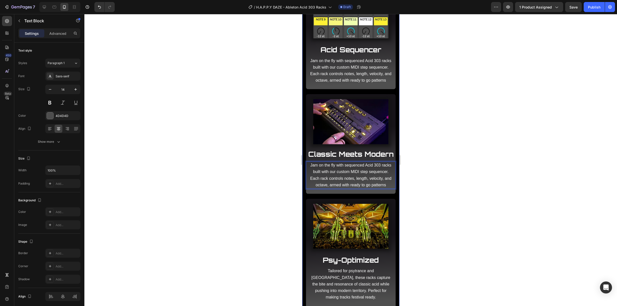
drag, startPoint x: 358, startPoint y: 203, endPoint x: 304, endPoint y: 179, distance: 58.6
click at [378, 187] on span "The raw 303 sound re-imaged for today’s dance floors — punchy, resonant and sli…" at bounding box center [350, 175] width 82 height 24
click at [377, 187] on span "The raw 303 sound re-imaged for today’s dance floors — punchy, resonant and sli…" at bounding box center [350, 175] width 82 height 24
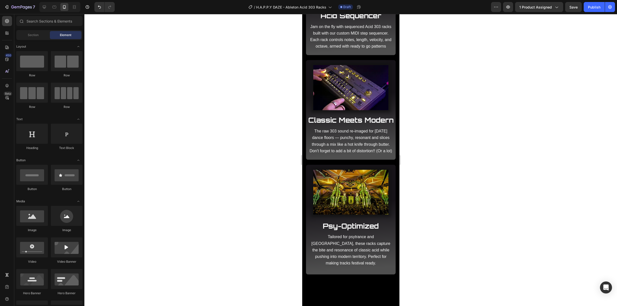
scroll to position [507, 0]
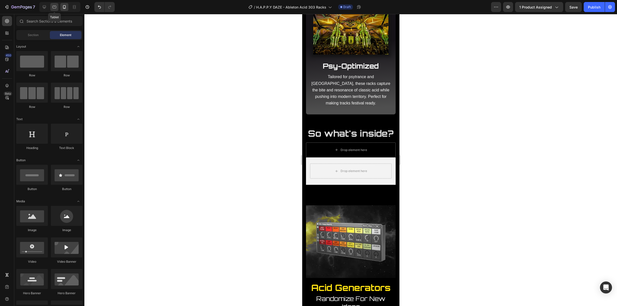
click at [54, 7] on icon at bounding box center [54, 7] width 5 height 5
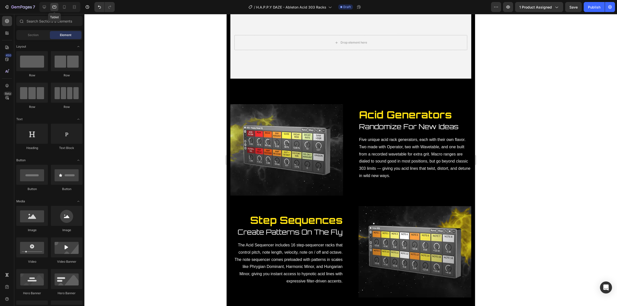
scroll to position [495, 0]
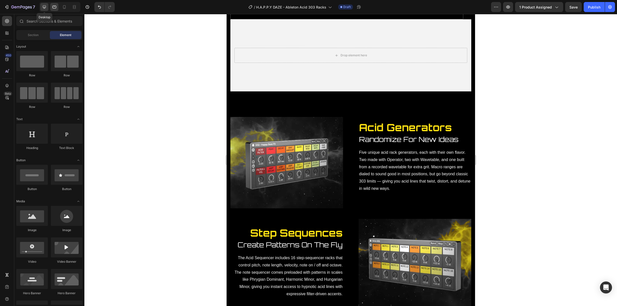
click at [46, 8] on icon at bounding box center [44, 7] width 5 height 5
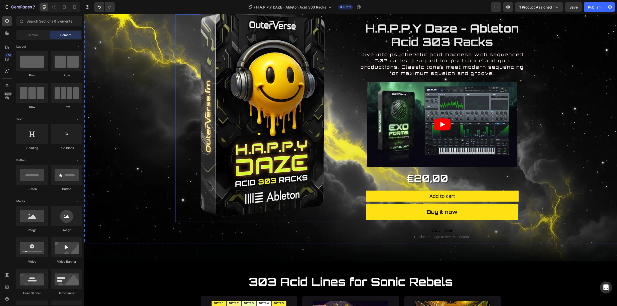
scroll to position [20, 0]
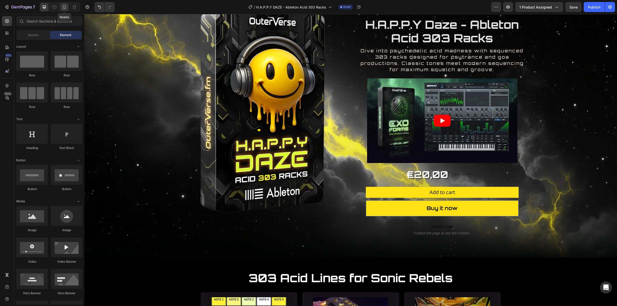
click at [64, 9] on icon at bounding box center [64, 7] width 3 height 4
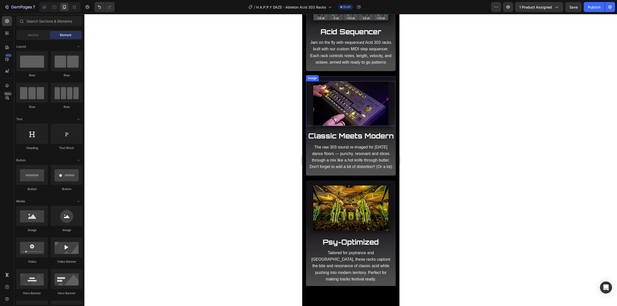
scroll to position [361, 0]
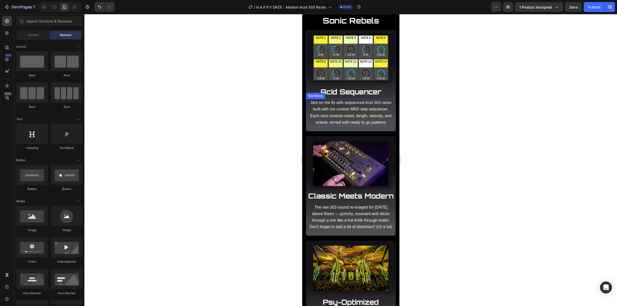
click at [352, 109] on span "Jam on the fly with sequenced Acid 303 racks built with our custom MIDI step se…" at bounding box center [350, 112] width 81 height 24
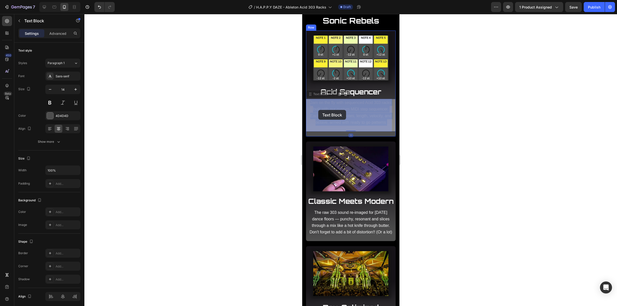
drag, startPoint x: 358, startPoint y: 127, endPoint x: 318, endPoint y: 110, distance: 43.9
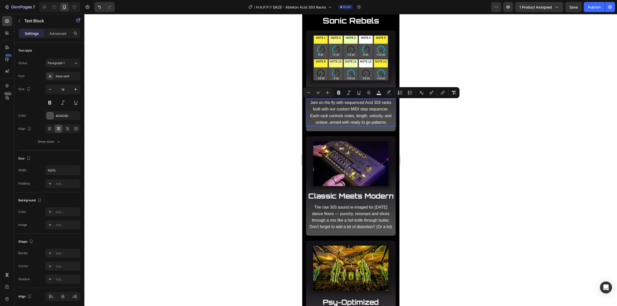
drag, startPoint x: 350, startPoint y: 126, endPoint x: 314, endPoint y: 103, distance: 42.6
click at [314, 103] on p "Jam on the fly with sequenced Acid 303 racks built with our custom MIDI step se…" at bounding box center [351, 112] width 84 height 26
copy span "Jam on the fly with sequenced Acid 303 racks built with our custom MIDI step se…"
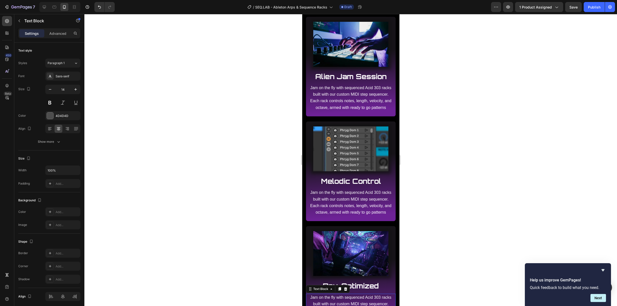
scroll to position [218, 0]
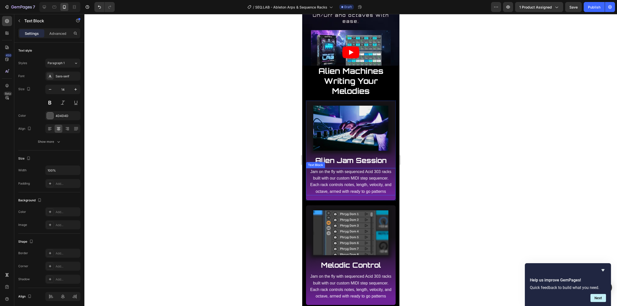
click at [360, 183] on span "Jam on the fly with sequenced Acid 303 racks built with our custom MIDI step se…" at bounding box center [350, 181] width 81 height 24
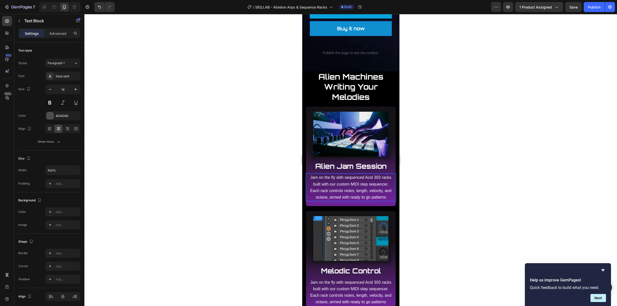
drag, startPoint x: 361, startPoint y: 196, endPoint x: 309, endPoint y: 171, distance: 57.4
click at [309, 174] on p "Jam on the fly with sequenced Acid 303 racks built with our custom MIDI step se…" at bounding box center [351, 187] width 84 height 26
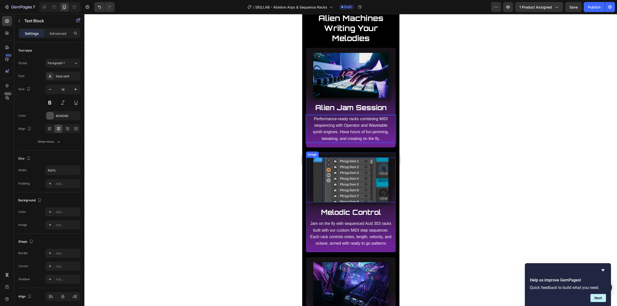
scroll to position [406, 0]
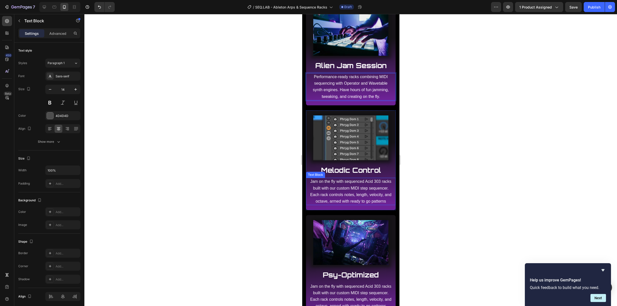
click at [362, 193] on span "Jam on the fly with sequenced Acid 303 racks built with our custom MIDI step se…" at bounding box center [350, 191] width 81 height 24
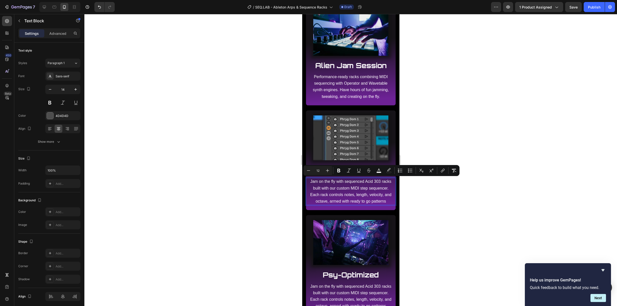
drag, startPoint x: 360, startPoint y: 205, endPoint x: 312, endPoint y: 181, distance: 53.6
click at [312, 181] on p "Jam on the fly with sequenced Acid 303 racks built with our custom MIDI step se…" at bounding box center [351, 191] width 84 height 26
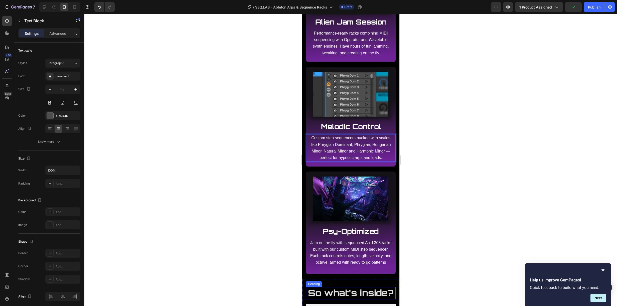
scroll to position [539, 0]
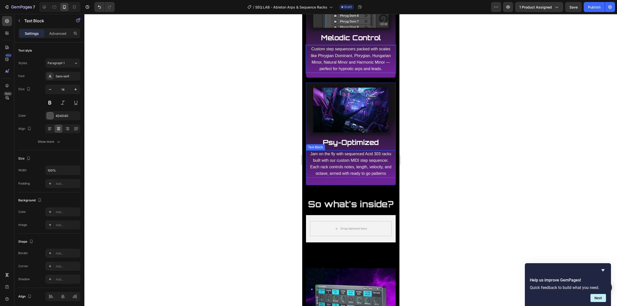
click at [362, 176] on span "Jam on the fly with sequenced Acid 303 racks built with our custom MIDI step se…" at bounding box center [350, 164] width 81 height 24
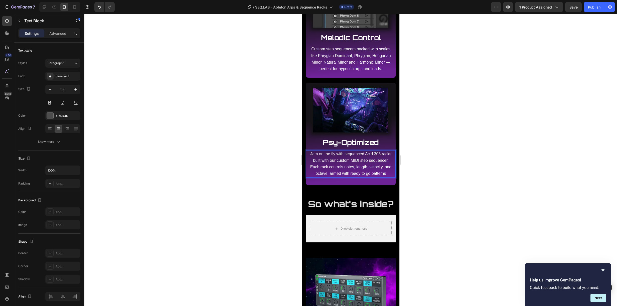
drag, startPoint x: 359, startPoint y: 184, endPoint x: 313, endPoint y: 159, distance: 52.4
click at [313, 159] on p "Jam on the fly with sequenced Acid 303 racks built with our custom MIDI step se…" at bounding box center [351, 164] width 84 height 26
click at [406, 159] on div at bounding box center [350, 160] width 532 height 292
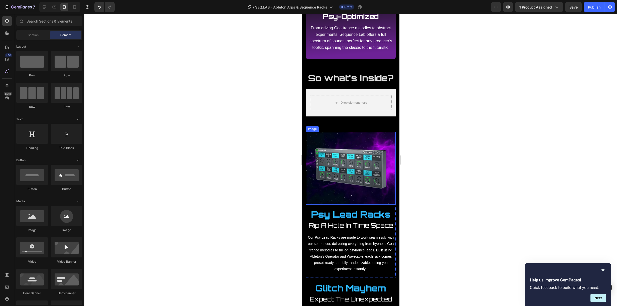
scroll to position [686, 0]
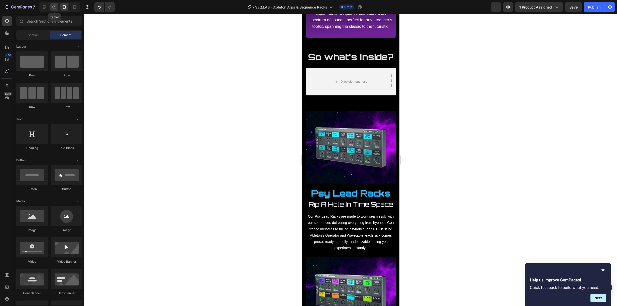
click at [54, 8] on icon at bounding box center [54, 7] width 5 height 5
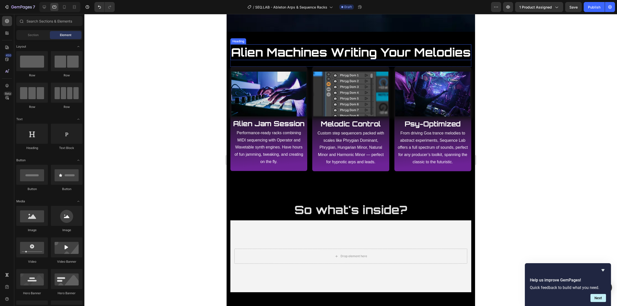
scroll to position [213, 0]
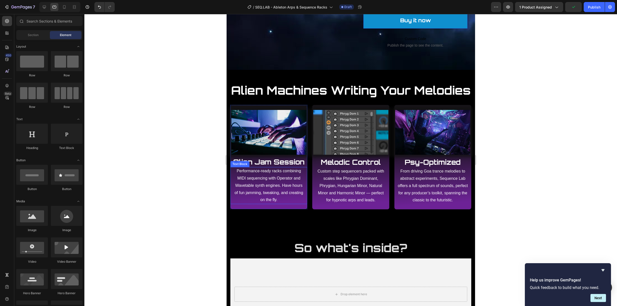
click at [264, 194] on p "Performance-ready racks combining MIDI sequencing with Operator and Wavetable s…" at bounding box center [268, 185] width 71 height 36
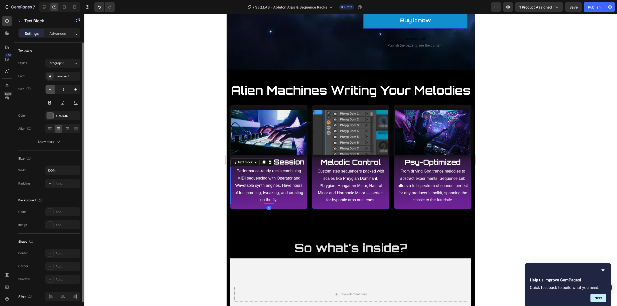
click at [48, 89] on icon "button" at bounding box center [50, 89] width 5 height 5
click at [77, 89] on icon "button" at bounding box center [75, 89] width 5 height 5
type input "16"
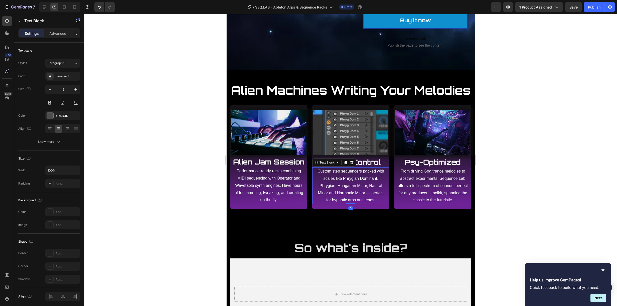
click at [343, 196] on p "Custom step sequencers packed with scales like Phrygian Dominant, Phrygian, Hun…" at bounding box center [350, 186] width 71 height 36
click at [47, 89] on button "button" at bounding box center [50, 89] width 9 height 9
click at [76, 91] on icon "button" at bounding box center [75, 89] width 5 height 5
type input "16"
click at [268, 166] on strong "Alien Jam Session" at bounding box center [268, 161] width 71 height 9
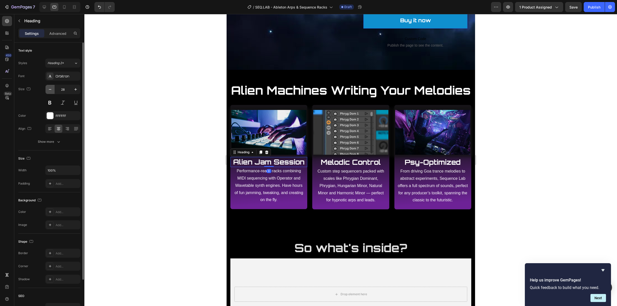
click at [53, 89] on button "button" at bounding box center [50, 89] width 9 height 9
type input "27"
click at [333, 166] on strong "Melodic Control" at bounding box center [350, 162] width 60 height 9
click at [53, 90] on button "button" at bounding box center [50, 89] width 9 height 9
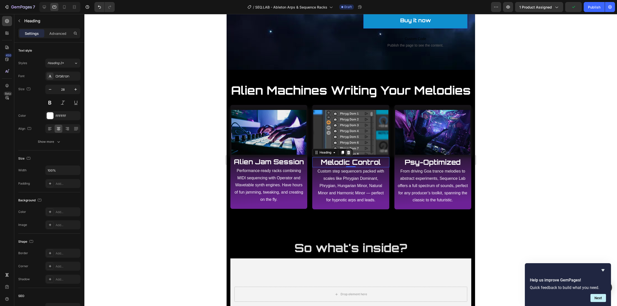
type input "27"
click at [427, 166] on strong "Psy-Optimized" at bounding box center [432, 162] width 56 height 9
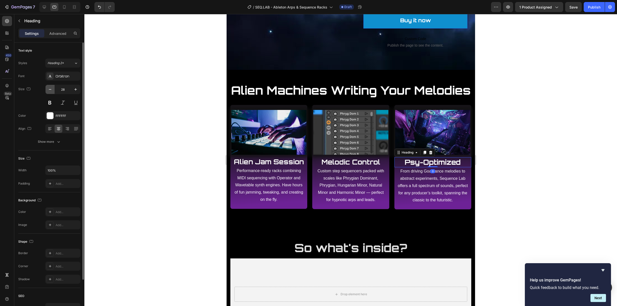
click at [51, 89] on icon "button" at bounding box center [50, 89] width 5 height 5
type input "27"
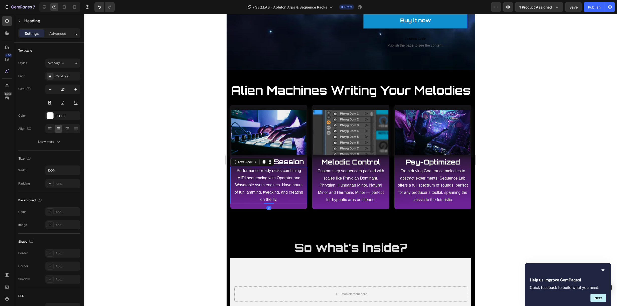
click at [262, 194] on p "Performance-ready racks combining MIDI sequencing with Operator and Wavetable s…" at bounding box center [268, 185] width 71 height 36
click at [263, 192] on span "Performance-ready racks combining MIDI sequencing with Operator and Wavetable s…" at bounding box center [268, 184] width 69 height 33
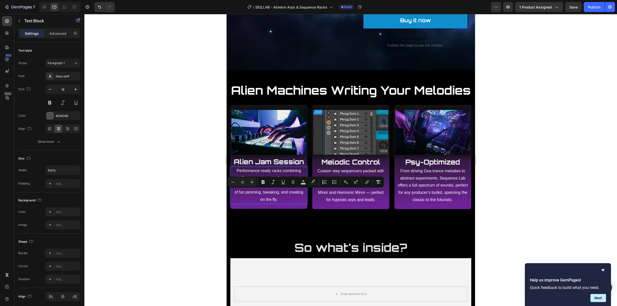
click at [281, 200] on span "Performance-ready racks combining MIDI sequencing with Operator and Wavetable s…" at bounding box center [268, 184] width 69 height 33
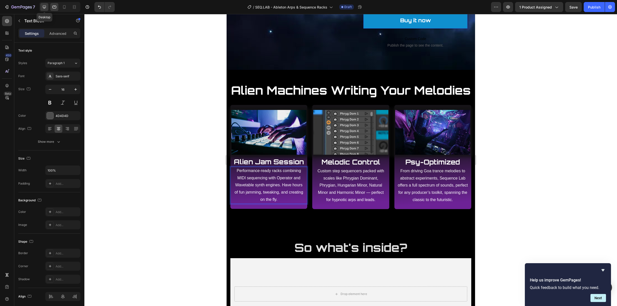
click at [44, 9] on icon at bounding box center [44, 7] width 5 height 5
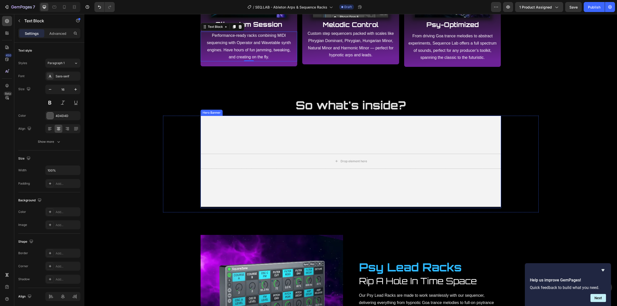
scroll to position [250, 0]
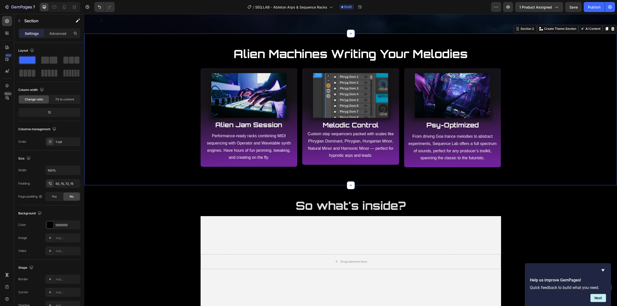
click at [247, 169] on div "Alien Machines Writing Your Melodies Heading Row Image Alien Jam Session Headin…" at bounding box center [350, 110] width 532 height 152
click at [253, 143] on span "Performance-ready racks combining MIDI sequencing with Operator and Wavetable s…" at bounding box center [249, 147] width 84 height 26
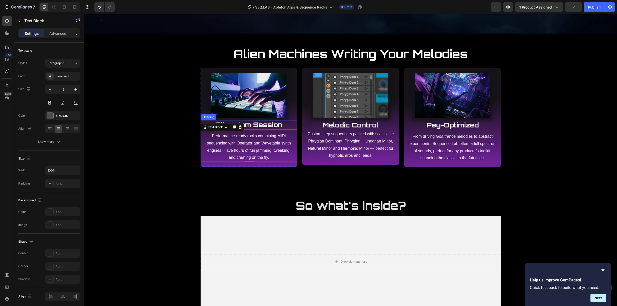
click at [267, 124] on strong "Alien Jam Session" at bounding box center [248, 125] width 67 height 8
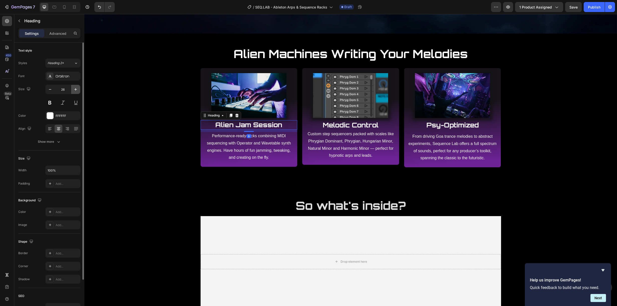
click at [78, 89] on icon "button" at bounding box center [75, 89] width 5 height 5
type input "28"
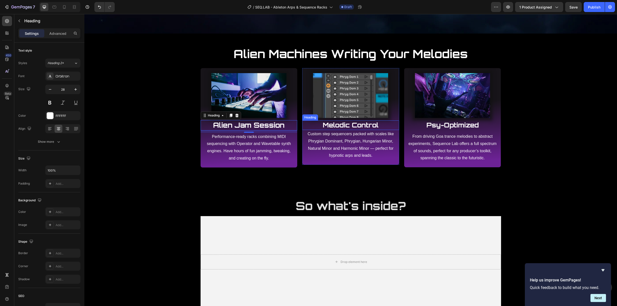
click at [333, 127] on strong "Melodic Control" at bounding box center [351, 125] width 56 height 8
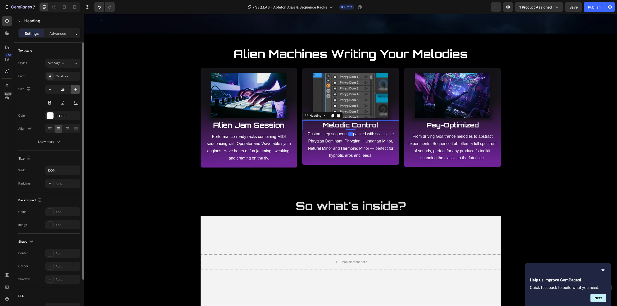
click at [76, 89] on icon "button" at bounding box center [75, 89] width 3 height 3
type input "28"
click at [372, 108] on img at bounding box center [350, 95] width 75 height 45
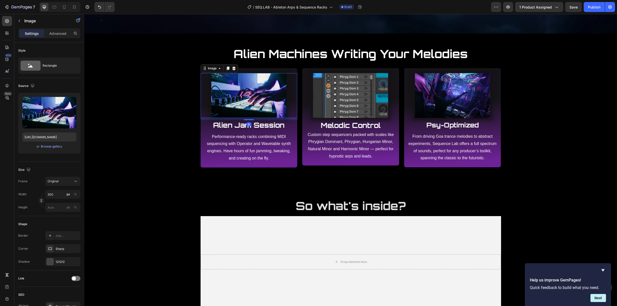
click at [267, 115] on img at bounding box center [248, 95] width 75 height 45
click at [367, 113] on img at bounding box center [350, 95] width 75 height 45
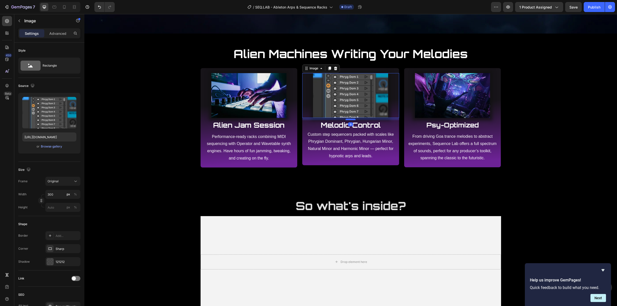
click at [350, 120] on div at bounding box center [350, 120] width 10 height 2
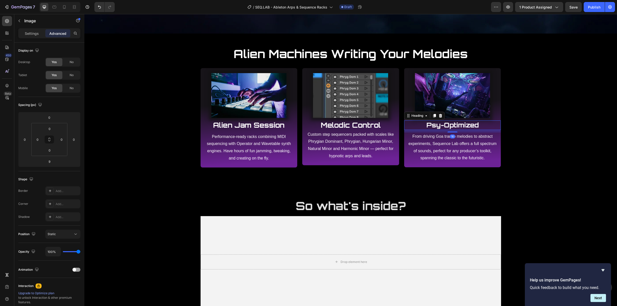
click at [456, 125] on strong "Psy-Optimized" at bounding box center [452, 125] width 52 height 8
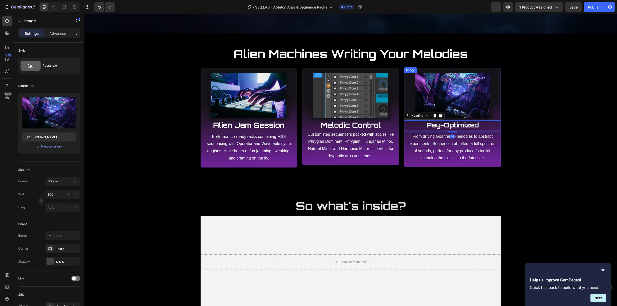
click at [449, 110] on img at bounding box center [452, 95] width 75 height 45
click at [450, 125] on div "10" at bounding box center [452, 124] width 5 height 4
click at [462, 125] on strong "Psy-Optimized" at bounding box center [452, 125] width 52 height 8
click at [450, 111] on img at bounding box center [452, 95] width 75 height 45
click at [451, 119] on div at bounding box center [452, 120] width 10 height 2
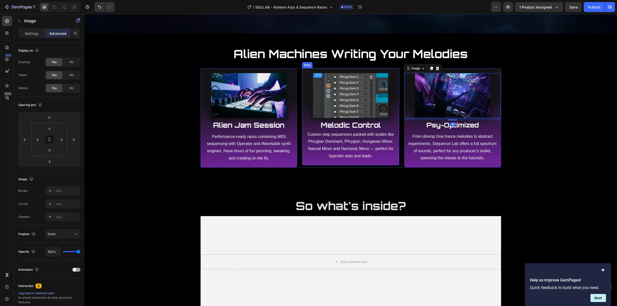
click at [352, 114] on img at bounding box center [350, 95] width 75 height 45
drag, startPoint x: 347, startPoint y: 120, endPoint x: 252, endPoint y: 117, distance: 94.6
click at [346, 121] on div "Image 10 Melodic Control Heading Custom step sequencers packed with scales like…" at bounding box center [350, 116] width 97 height 87
type input "11"
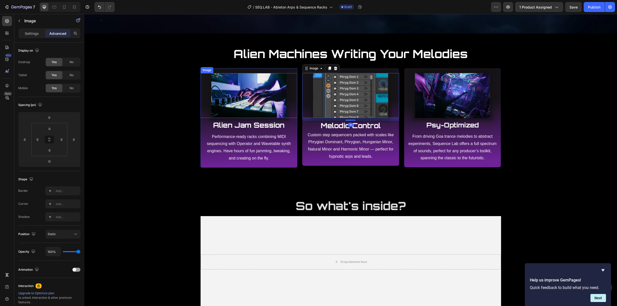
click at [237, 107] on img at bounding box center [248, 95] width 75 height 45
click at [249, 120] on div at bounding box center [249, 120] width 10 height 2
type input "10"
click at [246, 148] on p "Performance-ready racks combining MIDI sequencing with Operator and Wavetable s…" at bounding box center [248, 147] width 91 height 29
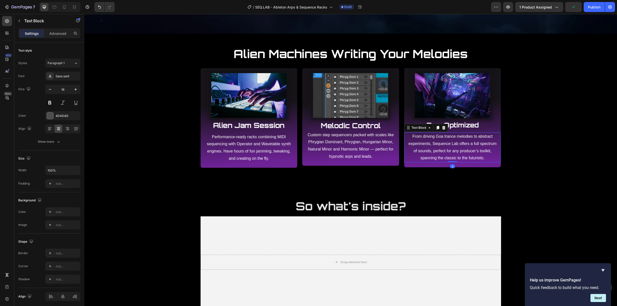
click at [433, 145] on span "From driving Goa trance melodies to abstract experiments, Sequence Lab offers a…" at bounding box center [452, 147] width 88 height 26
click at [456, 126] on strong "Psy-Optimized" at bounding box center [452, 125] width 52 height 8
click at [355, 125] on strong "Melodic Control" at bounding box center [351, 125] width 60 height 9
click at [252, 127] on strong "Alien Jam Session" at bounding box center [248, 125] width 71 height 9
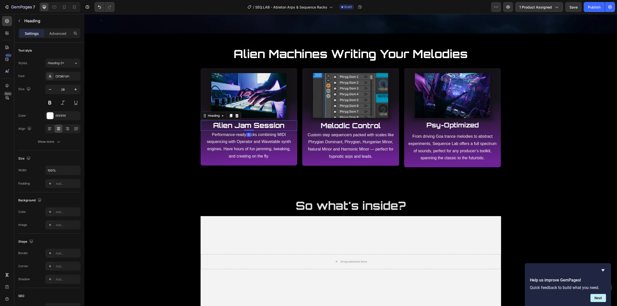
drag, startPoint x: 247, startPoint y: 132, endPoint x: 247, endPoint y: 128, distance: 3.8
click at [247, 128] on div "Alien Jam Session Heading 0" at bounding box center [248, 125] width 97 height 10
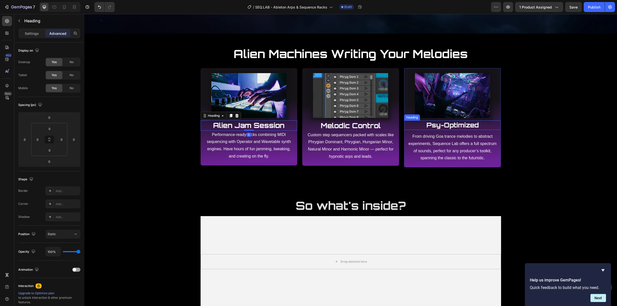
click at [446, 127] on strong "Psy-Optimized" at bounding box center [452, 125] width 52 height 8
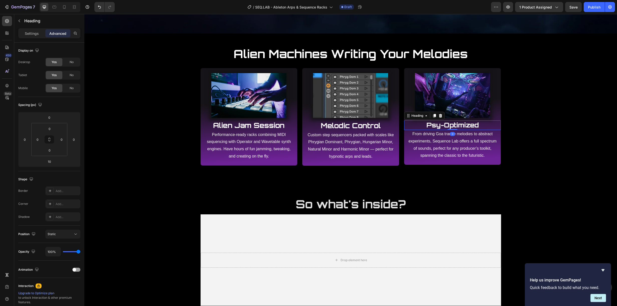
drag, startPoint x: 449, startPoint y: 131, endPoint x: 448, endPoint y: 126, distance: 5.9
click at [448, 126] on div "Psy-Optimized Heading 0" at bounding box center [452, 125] width 97 height 10
type input "0"
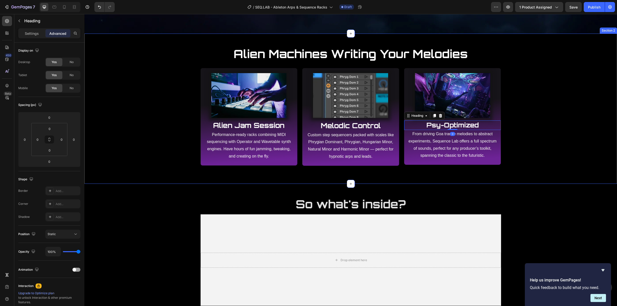
click at [438, 171] on div "Alien Machines Writing Your Melodies Heading Row Image Alien Jam Session Headin…" at bounding box center [350, 109] width 532 height 150
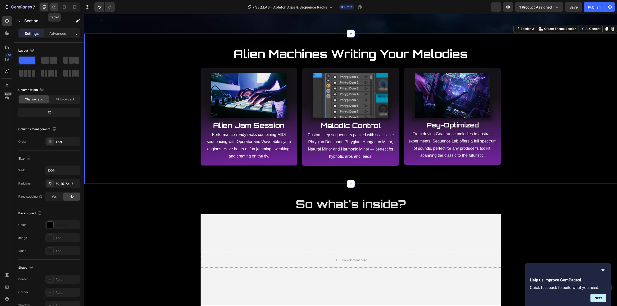
click at [55, 7] on icon at bounding box center [54, 7] width 5 height 5
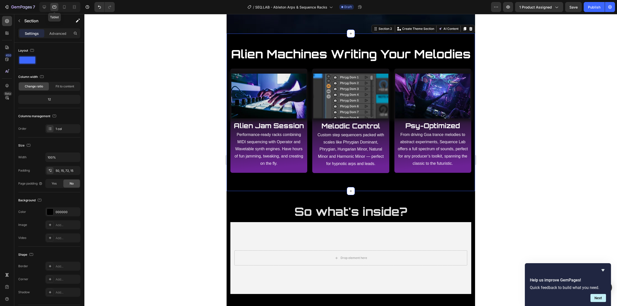
scroll to position [251, 0]
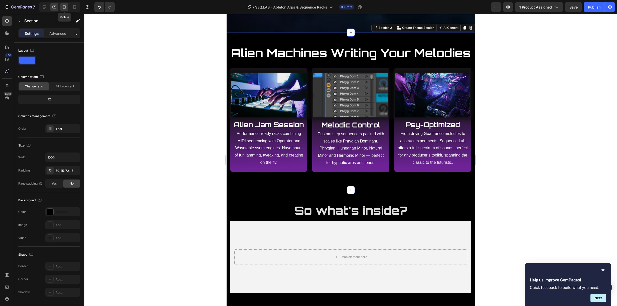
click at [66, 7] on icon at bounding box center [64, 7] width 5 height 5
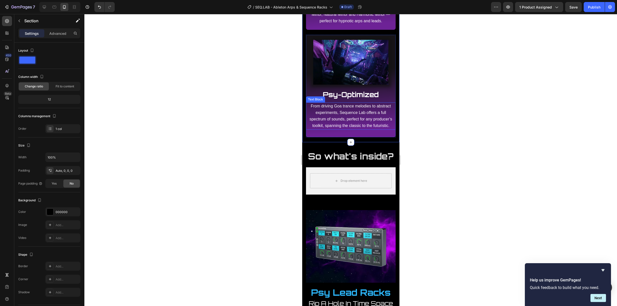
scroll to position [579, 0]
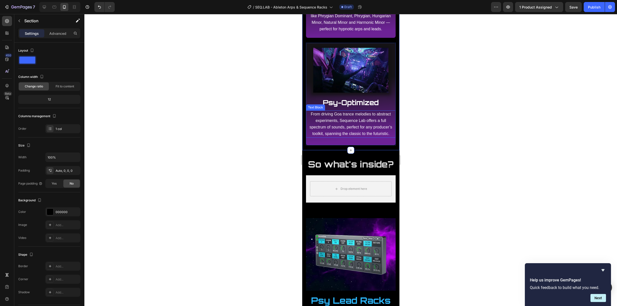
click at [348, 131] on span "From driving Goa trance melodies to abstract experiments, Sequence Lab offers a…" at bounding box center [350, 124] width 83 height 24
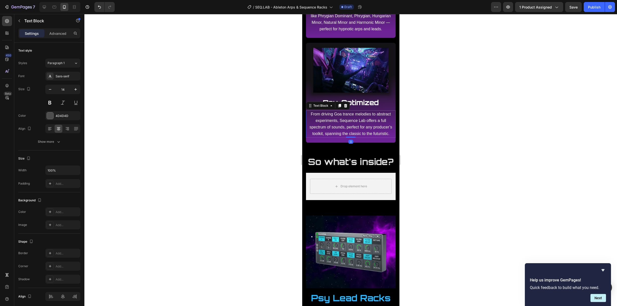
drag, startPoint x: 350, startPoint y: 148, endPoint x: 351, endPoint y: 142, distance: 6.1
click at [351, 138] on div "From driving Goa trance melodies to abstract experiments, Sequence Lab offers a…" at bounding box center [351, 123] width 90 height 27
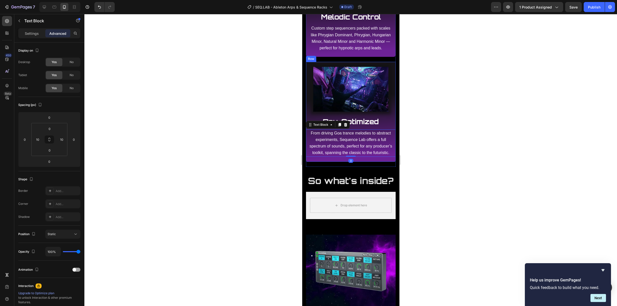
scroll to position [541, 0]
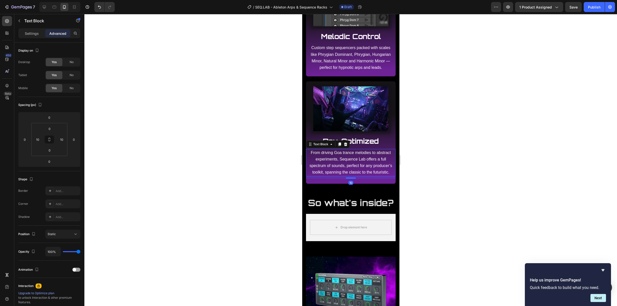
drag, startPoint x: 349, startPoint y: 184, endPoint x: 347, endPoint y: 187, distance: 2.8
click at [347, 179] on div at bounding box center [350, 178] width 10 height 2
type input "10"
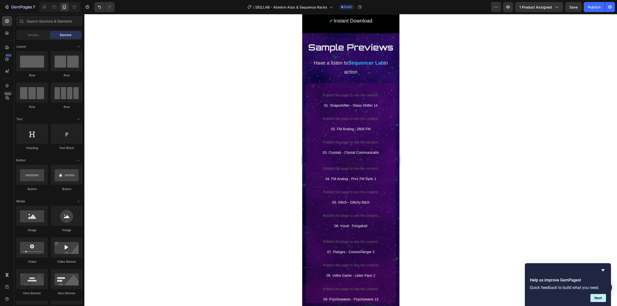
scroll to position [1564, 0]
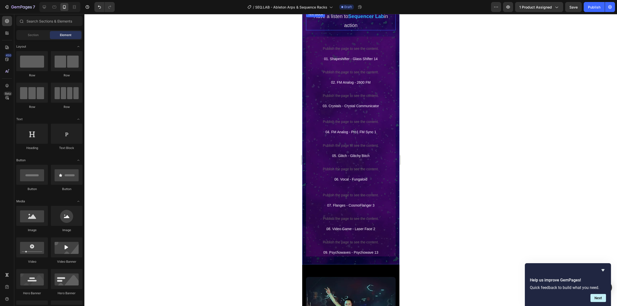
click at [348, 19] on strong "Sequencer Lab" at bounding box center [366, 17] width 36 height 6
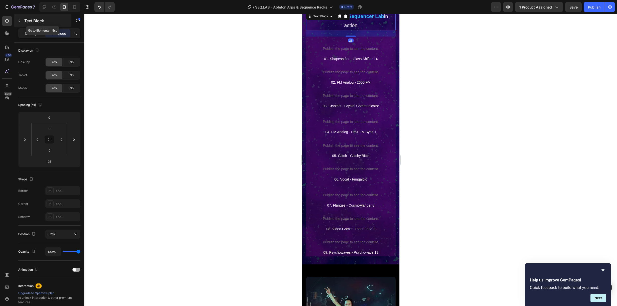
click at [26, 21] on p "Text Block" at bounding box center [45, 21] width 43 height 6
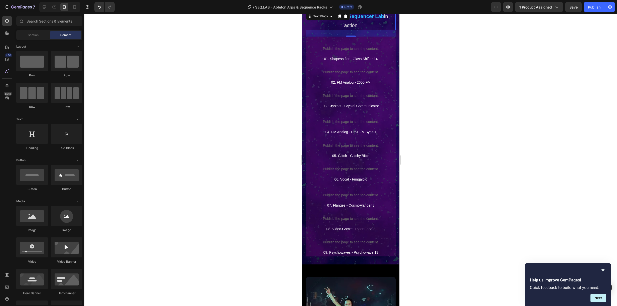
click at [332, 25] on div "Have a listen to Sequencer Lab in action Text Block 0" at bounding box center [351, 20] width 90 height 19
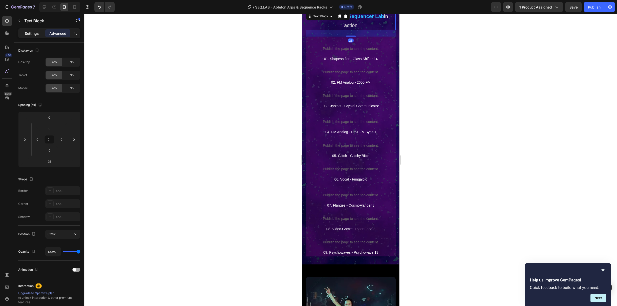
click at [33, 35] on p "Settings" at bounding box center [32, 33] width 14 height 5
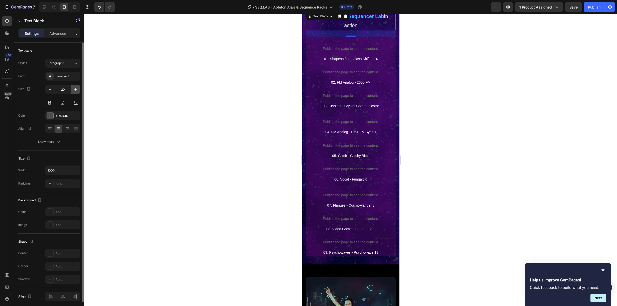
click at [78, 89] on icon "button" at bounding box center [75, 89] width 5 height 5
click at [77, 89] on icon "button" at bounding box center [75, 89] width 5 height 5
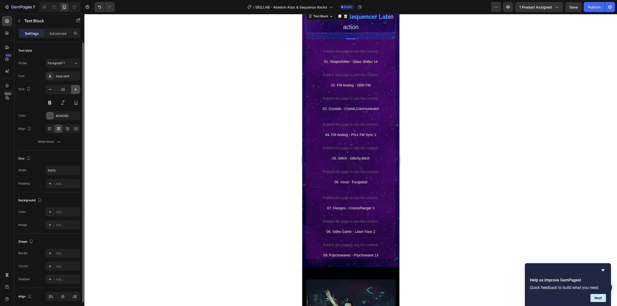
click at [77, 89] on icon "button" at bounding box center [75, 89] width 5 height 5
type input "24"
click at [259, 108] on div at bounding box center [350, 160] width 532 height 292
click at [345, 30] on div "Have a listen to Sequencer Lab in action Text Block 25" at bounding box center [351, 22] width 90 height 23
click at [73, 91] on icon "button" at bounding box center [75, 89] width 5 height 5
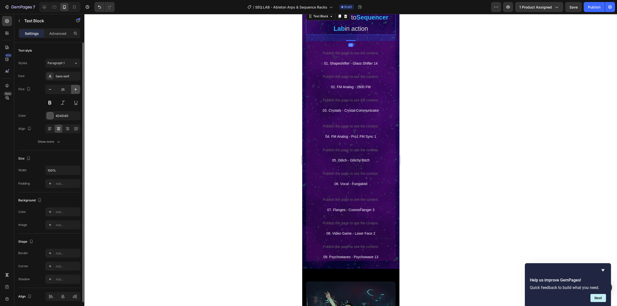
click at [73, 91] on icon "button" at bounding box center [75, 89] width 5 height 5
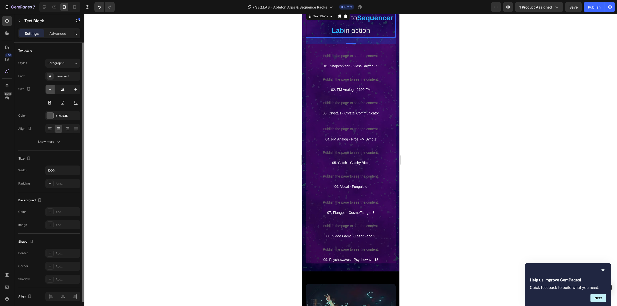
click at [53, 91] on button "button" at bounding box center [50, 89] width 9 height 9
click at [52, 91] on icon "button" at bounding box center [50, 89] width 5 height 5
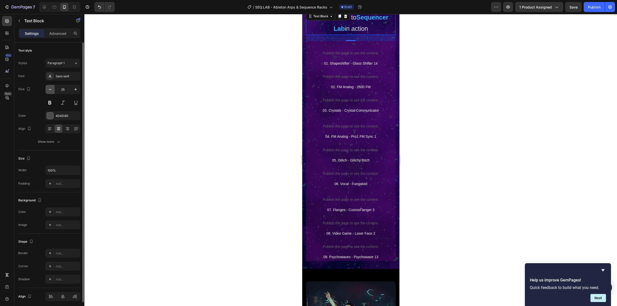
click at [52, 91] on icon "button" at bounding box center [50, 89] width 5 height 5
click at [53, 90] on button "button" at bounding box center [50, 89] width 9 height 9
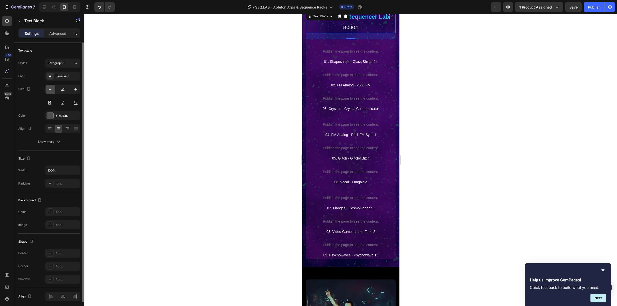
click at [53, 90] on button "button" at bounding box center [50, 89] width 9 height 9
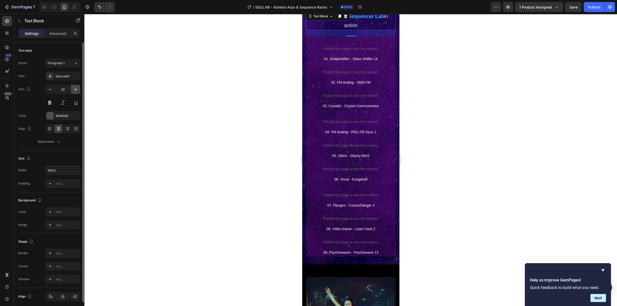
click at [74, 90] on icon "button" at bounding box center [75, 89] width 5 height 5
click at [74, 89] on icon "button" at bounding box center [75, 89] width 5 height 5
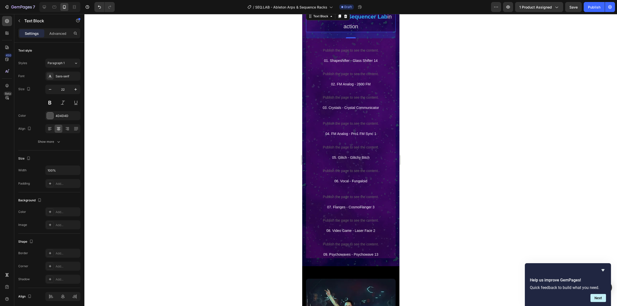
drag, startPoint x: 74, startPoint y: 89, endPoint x: 144, endPoint y: 103, distance: 71.4
click at [73, 89] on icon "button" at bounding box center [75, 89] width 5 height 5
type input "23"
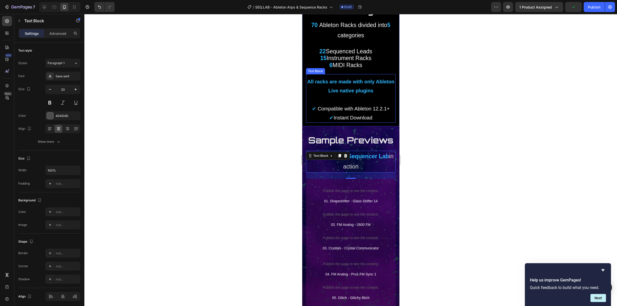
scroll to position [1366, 0]
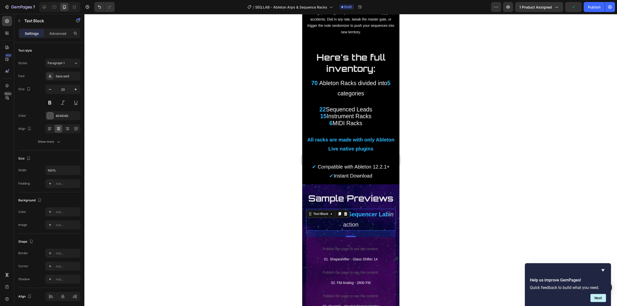
click at [417, 219] on div at bounding box center [350, 160] width 532 height 292
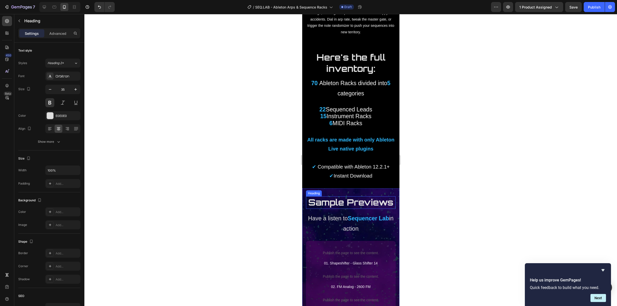
click at [351, 199] on span "Sample Previews" at bounding box center [350, 202] width 85 height 11
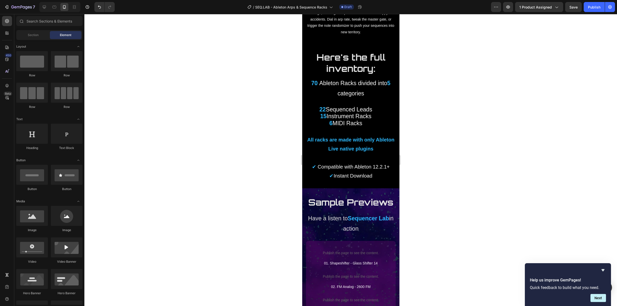
scroll to position [1402, 0]
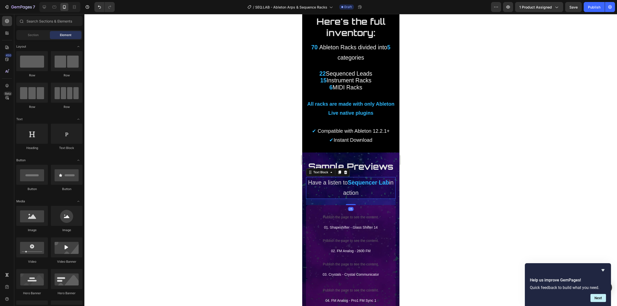
click at [351, 186] on strong "Sequencer Lab" at bounding box center [367, 182] width 41 height 7
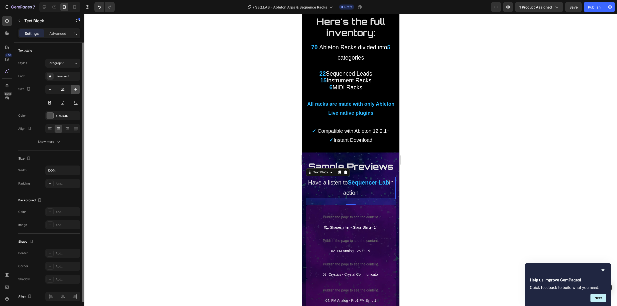
click at [77, 90] on icon "button" at bounding box center [75, 89] width 5 height 5
type input "24"
click at [270, 218] on div at bounding box center [350, 160] width 532 height 292
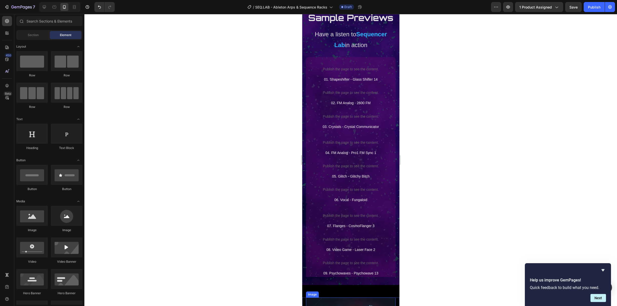
scroll to position [1476, 0]
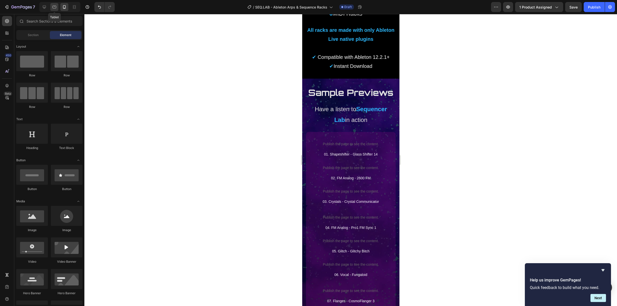
click at [51, 5] on div at bounding box center [54, 7] width 8 height 8
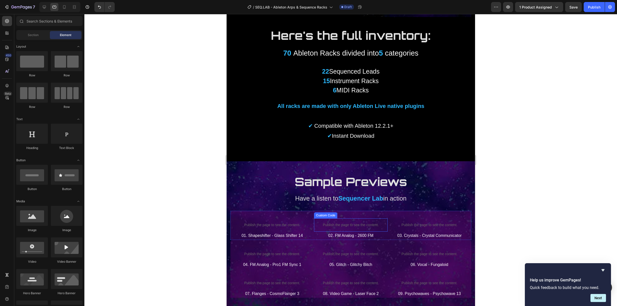
scroll to position [1075, 0]
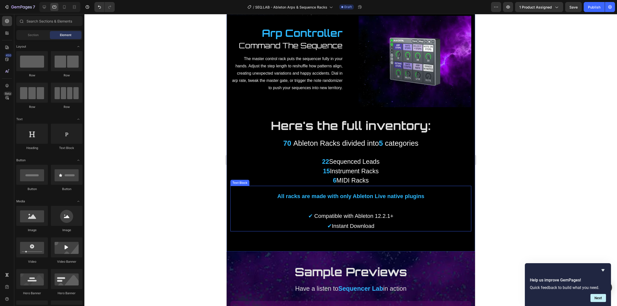
click at [308, 213] on span "✔" at bounding box center [310, 216] width 5 height 6
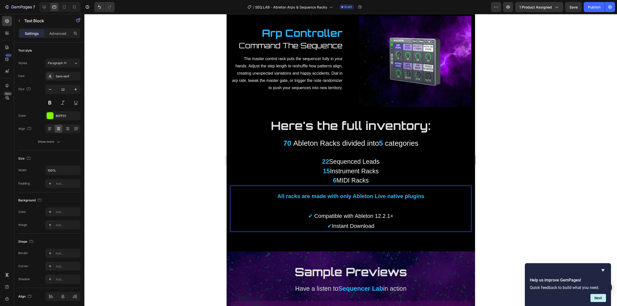
click at [302, 210] on p "✔ Compatible with Ableton 12.2.1+" at bounding box center [350, 211] width 240 height 20
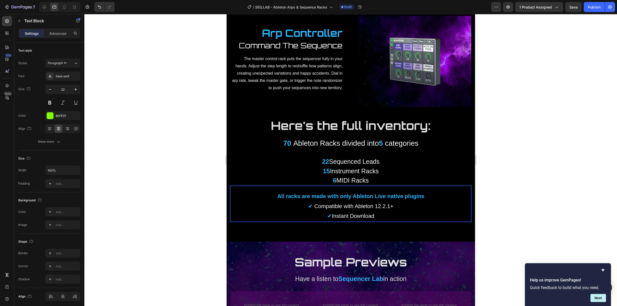
click at [159, 94] on div at bounding box center [350, 160] width 532 height 292
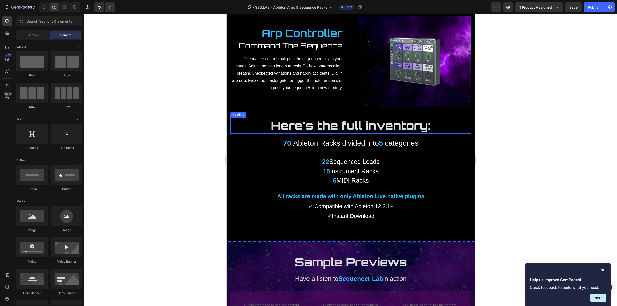
click at [314, 120] on strong "Here's the full inventory:" at bounding box center [351, 125] width 160 height 15
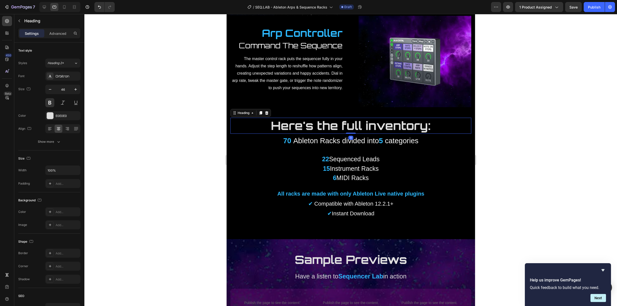
drag, startPoint x: 350, startPoint y: 129, endPoint x: 346, endPoint y: 126, distance: 5.2
click at [351, 123] on div "Here's the full inventory: Heading 0" at bounding box center [350, 126] width 241 height 16
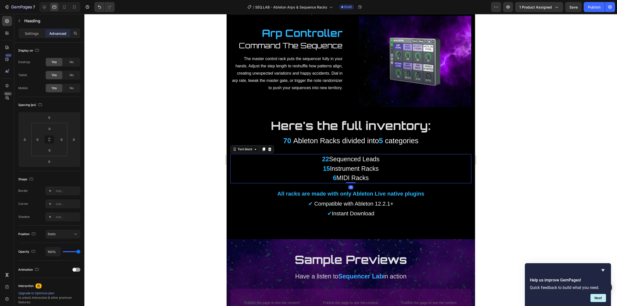
click at [306, 154] on p "22 Sequenced Leads 15 Instrument Racks 6 MIDI Racks" at bounding box center [350, 168] width 240 height 28
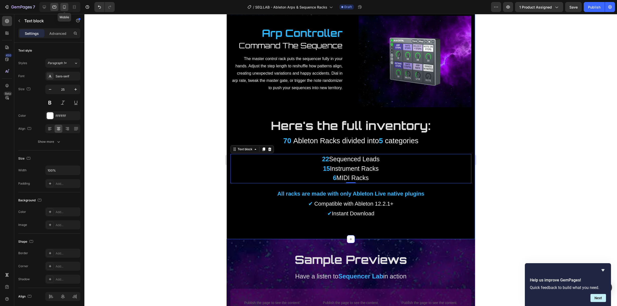
click at [65, 5] on icon at bounding box center [64, 7] width 5 height 5
type input "23"
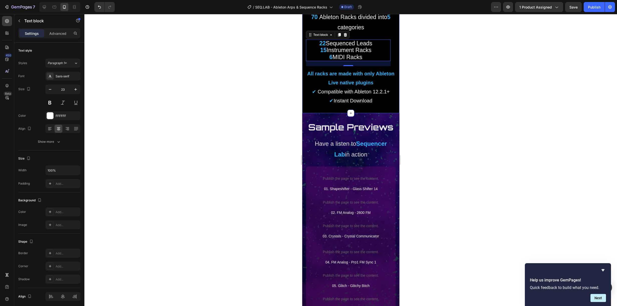
scroll to position [1436, 0]
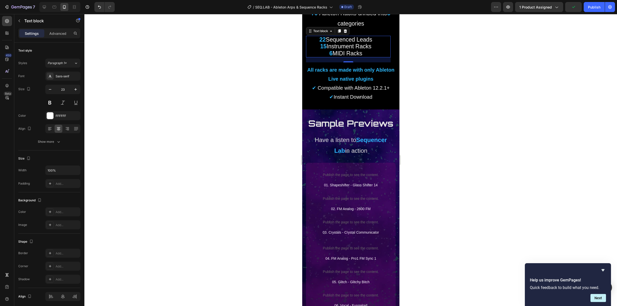
click at [419, 125] on div at bounding box center [350, 160] width 532 height 292
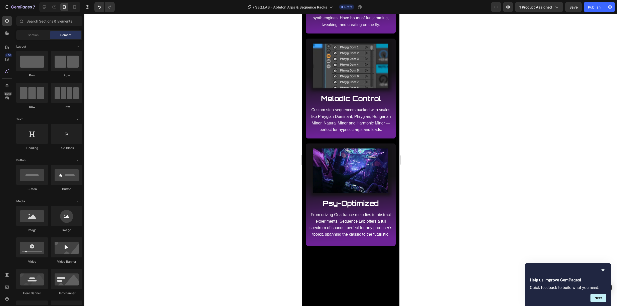
scroll to position [0, 0]
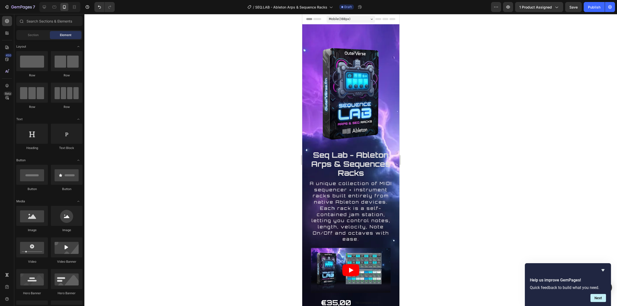
drag, startPoint x: 397, startPoint y: 170, endPoint x: 671, endPoint y: 28, distance: 308.8
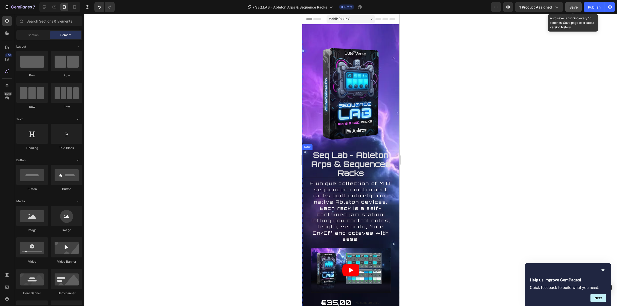
click at [571, 8] on span "Save" at bounding box center [573, 7] width 8 height 4
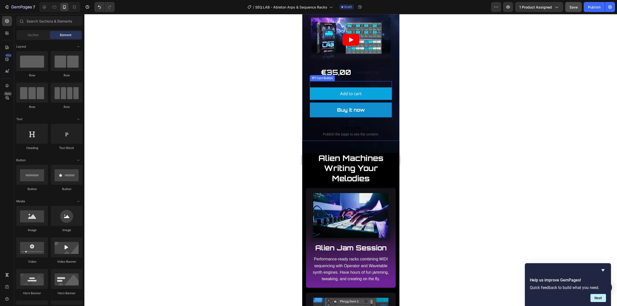
scroll to position [224, 0]
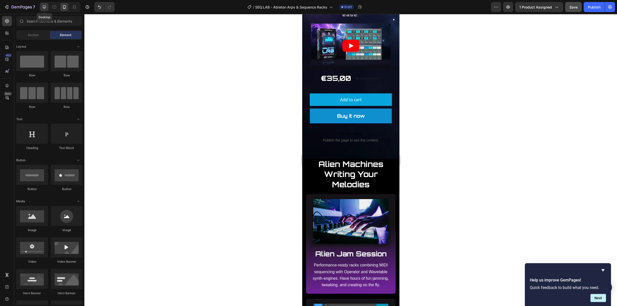
click at [46, 7] on icon at bounding box center [44, 7] width 5 height 5
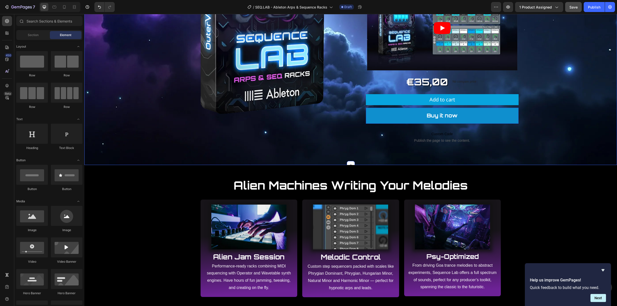
scroll to position [114, 0]
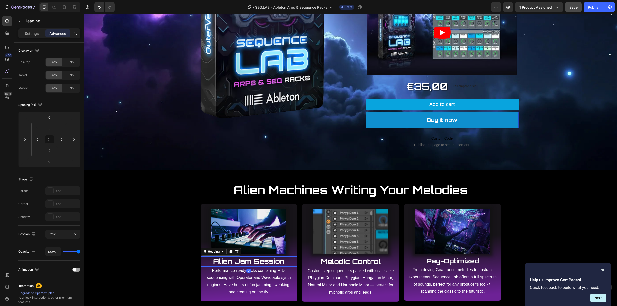
click at [246, 262] on strong "Alien Jam Session" at bounding box center [248, 261] width 71 height 9
click at [29, 33] on p "Settings" at bounding box center [32, 33] width 14 height 5
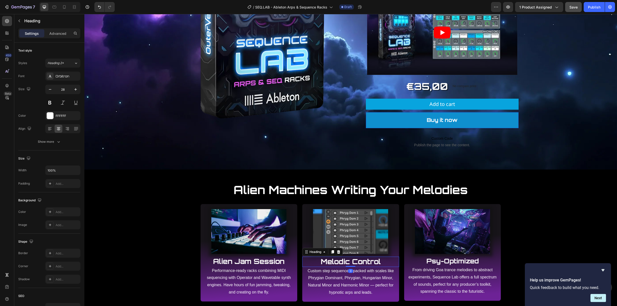
click at [343, 261] on strong "Melodic Control" at bounding box center [351, 261] width 60 height 9
click at [452, 262] on strong "Psy-Optimized" at bounding box center [452, 261] width 52 height 8
click at [358, 263] on strong "Melodic Control" at bounding box center [351, 261] width 60 height 9
click at [258, 261] on strong "Alien Jam Session" at bounding box center [248, 261] width 71 height 9
click at [444, 262] on strong "Psy-Optimized" at bounding box center [452, 261] width 52 height 8
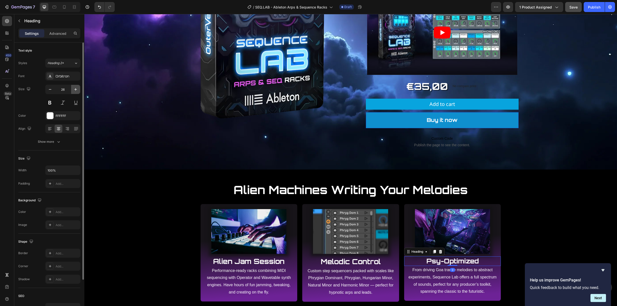
click at [78, 88] on icon "button" at bounding box center [75, 89] width 5 height 5
type input "28"
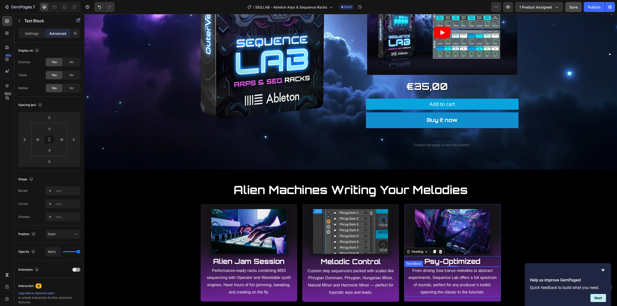
click at [451, 292] on span "From driving Goa trance melodies to abstract experiments, Sequence Lab offers a…" at bounding box center [452, 281] width 88 height 26
click at [328, 278] on span "Custom step sequencers packed with scales like Phrygian Dominant, Phrygian, Hun…" at bounding box center [350, 282] width 86 height 26
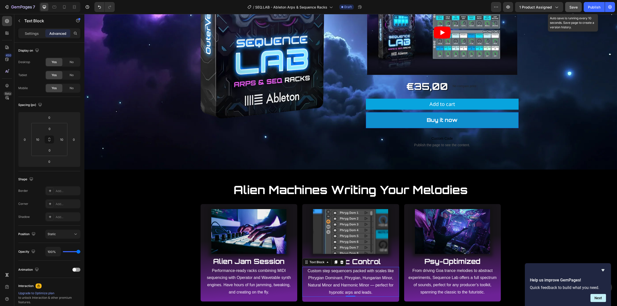
click at [571, 8] on span "Save" at bounding box center [573, 7] width 8 height 4
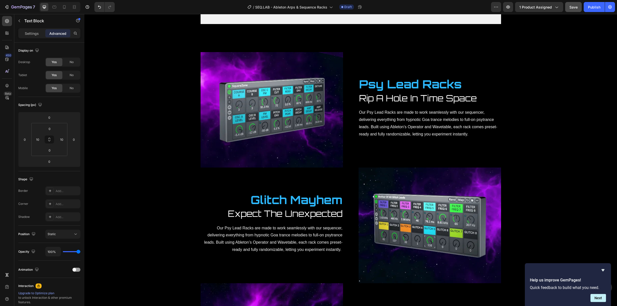
scroll to position [602, 0]
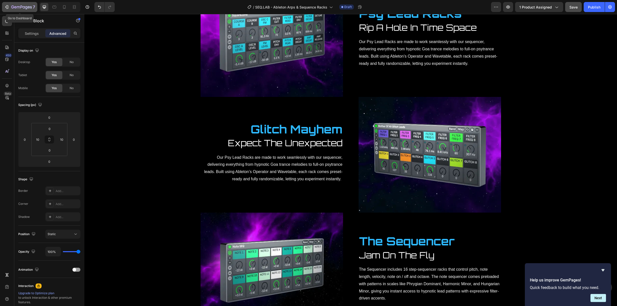
click at [23, 6] on icon "button" at bounding box center [21, 7] width 21 height 4
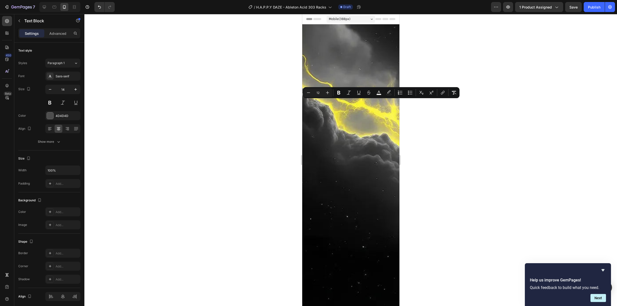
scroll to position [361, 0]
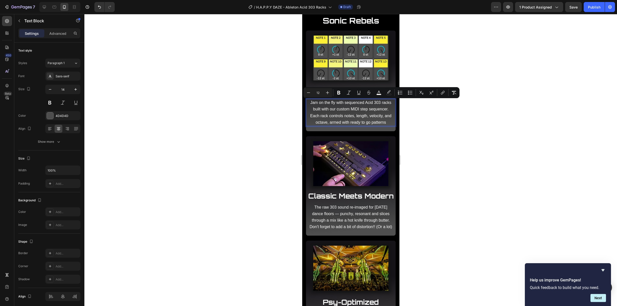
click at [271, 94] on div at bounding box center [350, 160] width 532 height 292
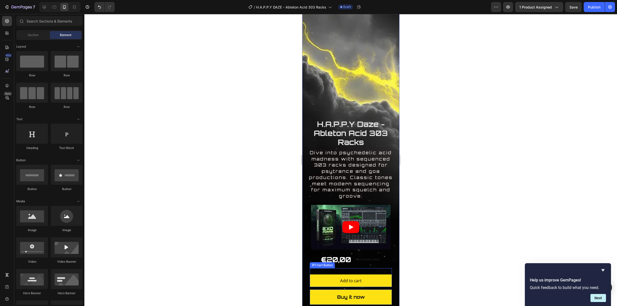
scroll to position [0, 0]
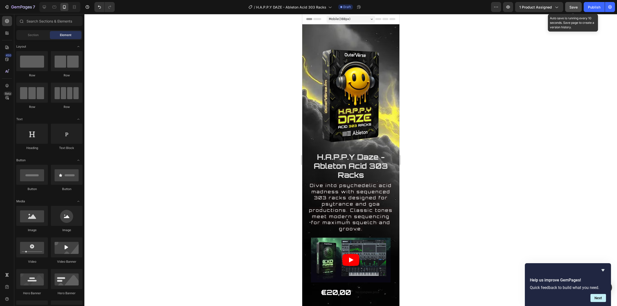
click at [573, 6] on span "Save" at bounding box center [573, 7] width 8 height 4
click at [46, 7] on icon at bounding box center [44, 7] width 3 height 3
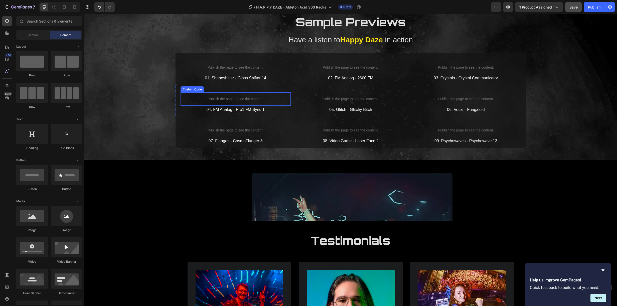
scroll to position [1374, 0]
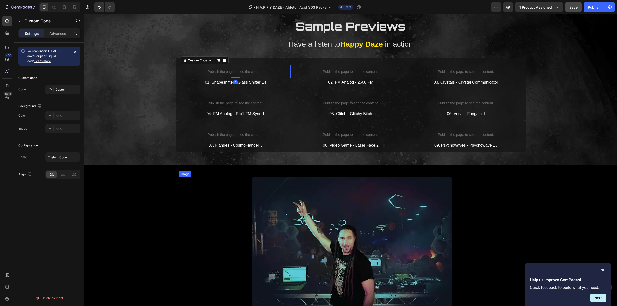
scroll to position [1282, 0]
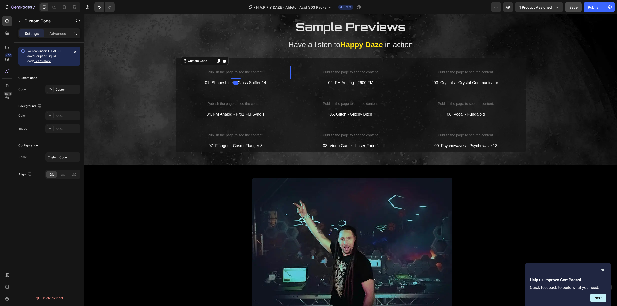
click at [237, 72] on p "Publish the page to see the content." at bounding box center [235, 72] width 110 height 5
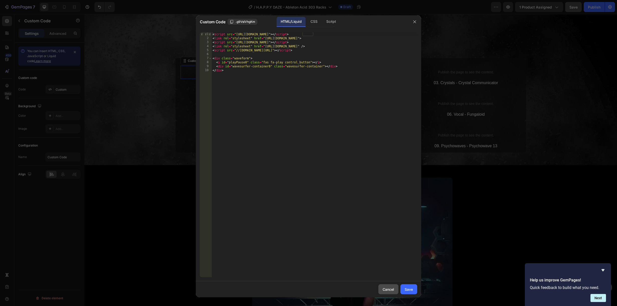
click at [392, 287] on div "Cancel" at bounding box center [388, 289] width 12 height 5
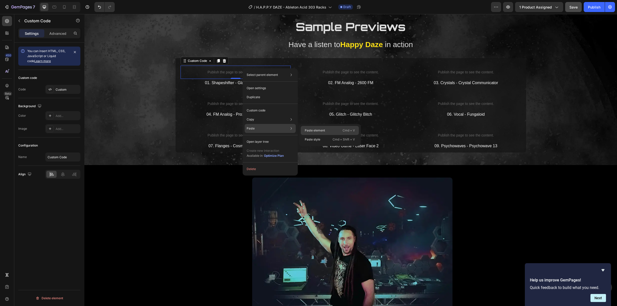
click at [315, 130] on p "Paste element" at bounding box center [315, 130] width 20 height 5
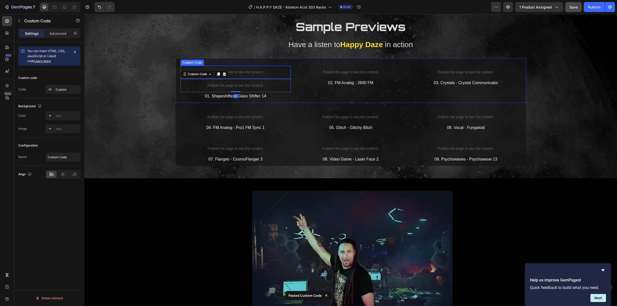
click at [249, 74] on p "Publish the page to see the content." at bounding box center [235, 72] width 110 height 5
click at [222, 60] on icon at bounding box center [223, 61] width 3 height 4
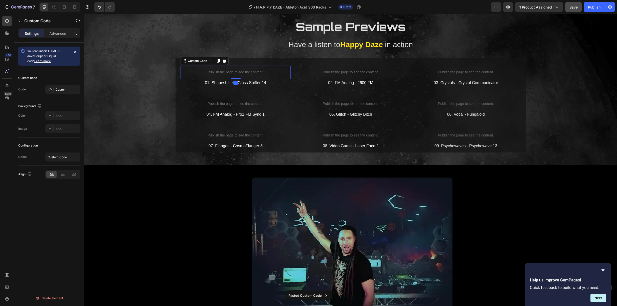
click at [246, 73] on p "Publish the page to see the content." at bounding box center [235, 72] width 110 height 5
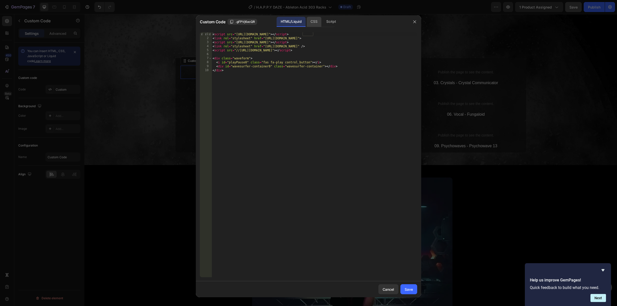
click at [311, 23] on div "CSS" at bounding box center [313, 22] width 15 height 10
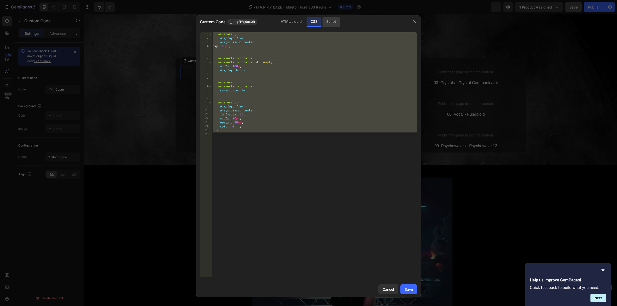
click at [331, 21] on div "Script" at bounding box center [331, 22] width 18 height 10
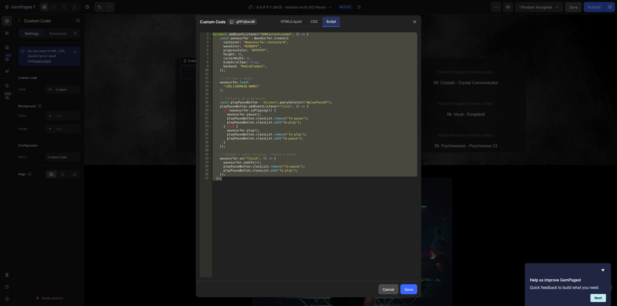
click at [391, 288] on div "Cancel" at bounding box center [388, 289] width 12 height 5
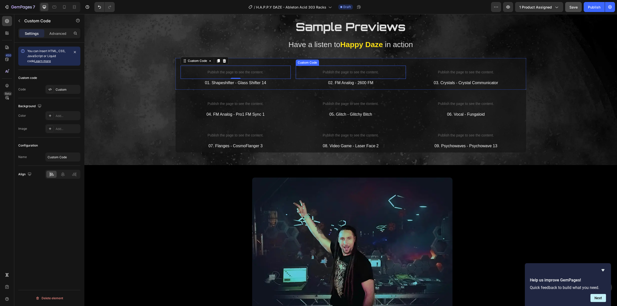
click at [351, 74] on p "Publish the page to see the content." at bounding box center [351, 72] width 110 height 5
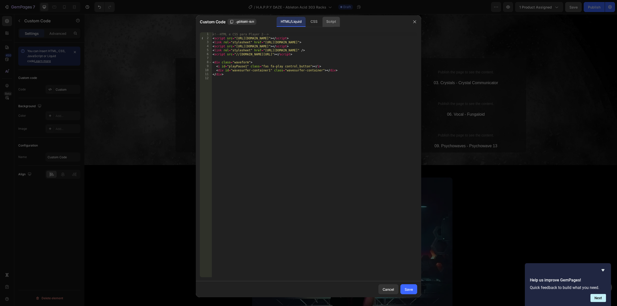
click at [330, 19] on div "Script" at bounding box center [331, 22] width 18 height 10
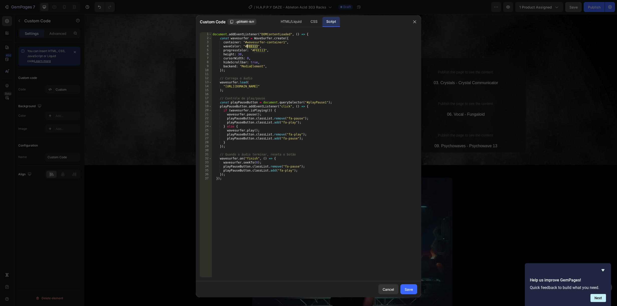
drag, startPoint x: 257, startPoint y: 46, endPoint x: 246, endPoint y: 48, distance: 11.4
click at [246, 48] on div "document . addEventListener ( "DOMContentLoaded" , ( ) => { const wavesurfer = …" at bounding box center [313, 158] width 205 height 253
click at [294, 21] on div "HTML/Liquid" at bounding box center [291, 22] width 29 height 10
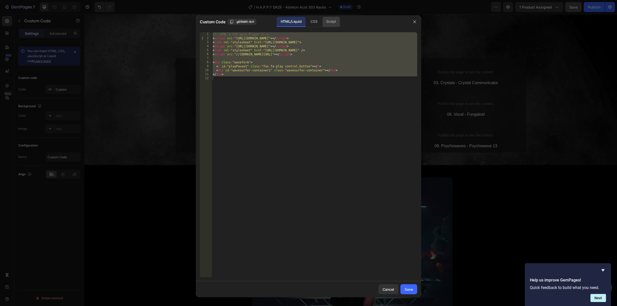
click at [329, 21] on div "Script" at bounding box center [331, 22] width 18 height 10
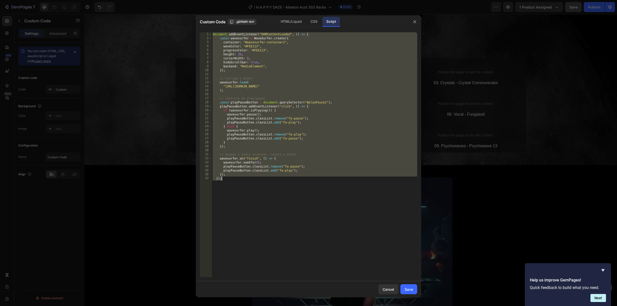
click at [301, 48] on div "document . addEventListener ( "DOMContentLoaded" , ( ) => { const wavesurfer = …" at bounding box center [313, 158] width 205 height 253
type textarea "waveColor: "#FEE113","
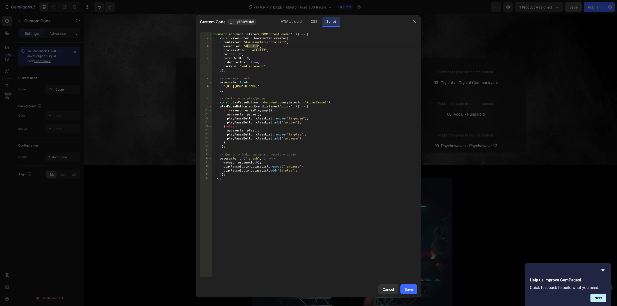
drag, startPoint x: 257, startPoint y: 45, endPoint x: 246, endPoint y: 45, distance: 11.3
click at [246, 45] on div "document . addEventListener ( "DOMContentLoaded" , ( ) => { const wavesurfer = …" at bounding box center [313, 158] width 205 height 253
click at [385, 288] on div "Cancel" at bounding box center [388, 289] width 12 height 5
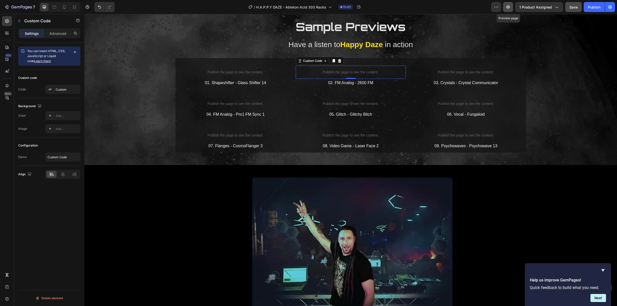
click at [509, 7] on icon "button" at bounding box center [507, 7] width 5 height 5
click at [345, 73] on p "Publish the page to see the content." at bounding box center [351, 72] width 110 height 5
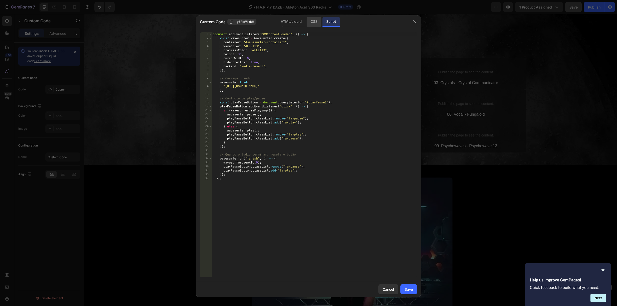
click at [308, 24] on div "CSS" at bounding box center [313, 22] width 15 height 10
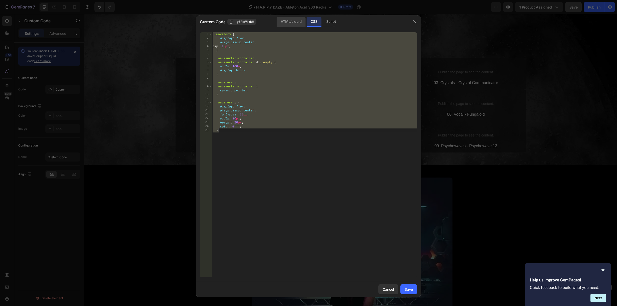
click at [293, 23] on div "HTML/Liquid" at bounding box center [291, 22] width 29 height 10
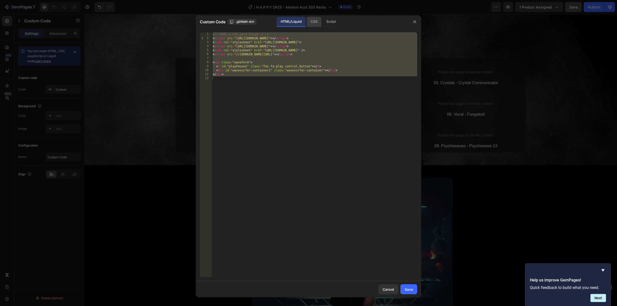
click at [311, 21] on div "CSS" at bounding box center [313, 22] width 15 height 10
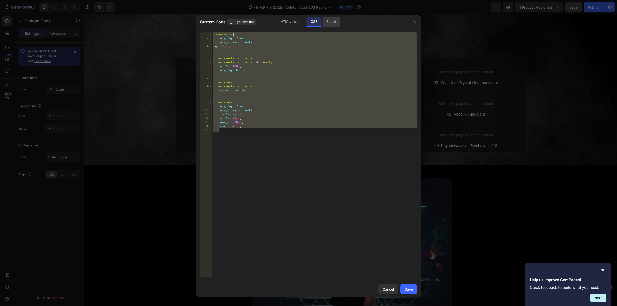
click at [326, 20] on div "Script" at bounding box center [331, 22] width 18 height 10
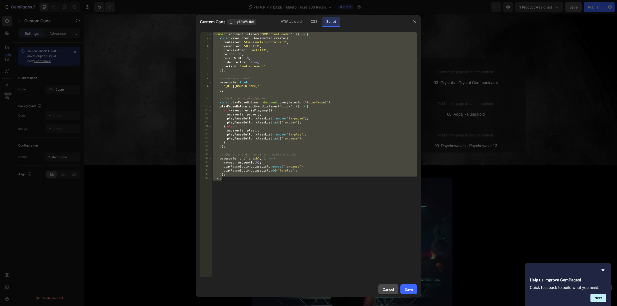
click at [391, 289] on div "Cancel" at bounding box center [388, 289] width 12 height 5
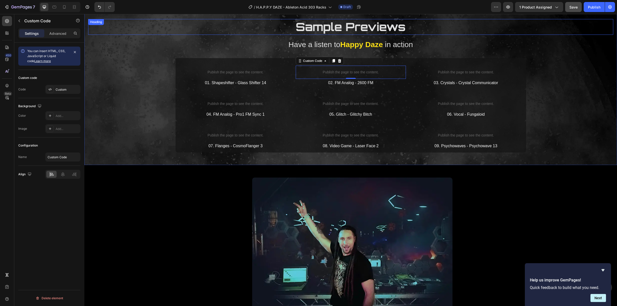
click at [297, 25] on span "Sample Previews" at bounding box center [351, 27] width 110 height 14
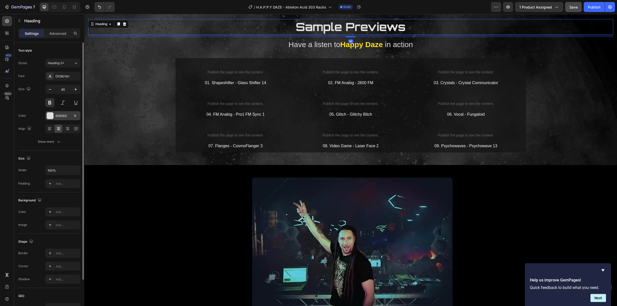
click at [61, 116] on div "E0E0E0" at bounding box center [63, 116] width 15 height 5
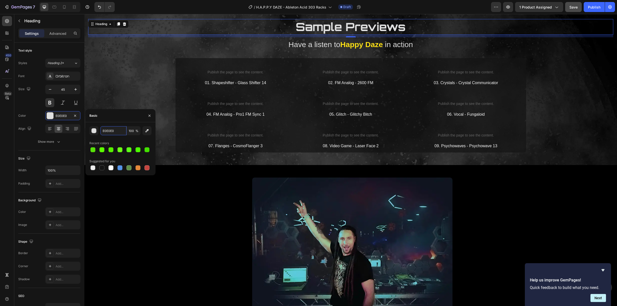
drag, startPoint x: 111, startPoint y: 130, endPoint x: 84, endPoint y: 126, distance: 27.2
click at [83, 126] on div "450 Beta Sections(18) Elements(84) Section Element Hero Section Product Detail …" at bounding box center [42, 160] width 84 height 292
drag, startPoint x: 115, startPoint y: 131, endPoint x: 97, endPoint y: 129, distance: 18.4
click at [97, 129] on div "E0E0E0 100 %" at bounding box center [120, 130] width 62 height 9
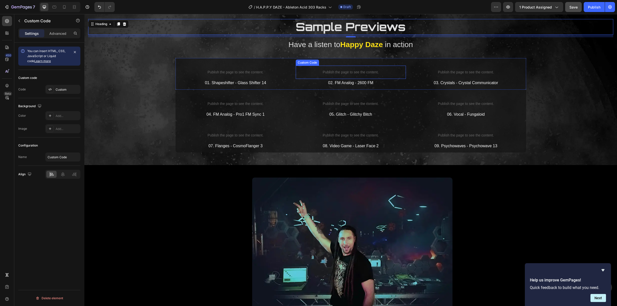
click at [346, 71] on p "Publish the page to see the content." at bounding box center [351, 72] width 110 height 5
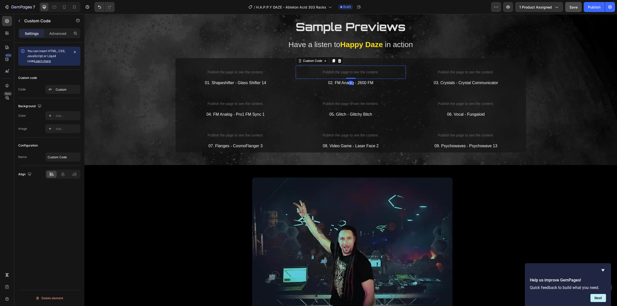
click at [346, 71] on p "Publish the page to see the content." at bounding box center [351, 72] width 110 height 5
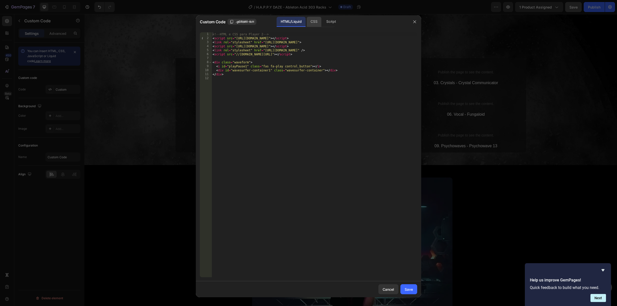
click at [312, 23] on div "CSS" at bounding box center [313, 22] width 15 height 10
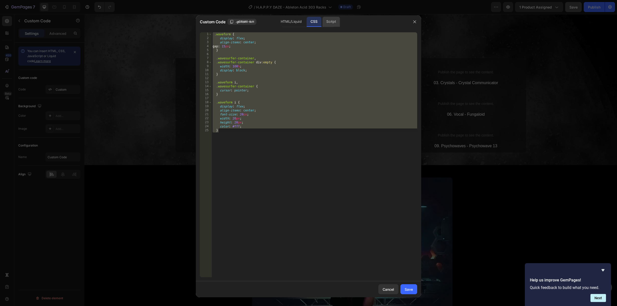
click at [331, 22] on div "Script" at bounding box center [331, 22] width 18 height 10
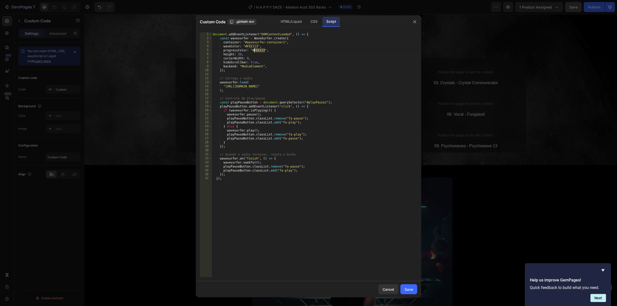
drag, startPoint x: 265, startPoint y: 50, endPoint x: 254, endPoint y: 50, distance: 11.0
click at [254, 50] on div "document . addEventListener ( "DOMContentLoaded" , ( ) => { const wavesurfer = …" at bounding box center [313, 158] width 205 height 253
paste textarea "E0E0E0"
click at [412, 289] on div "Save" at bounding box center [408, 289] width 8 height 5
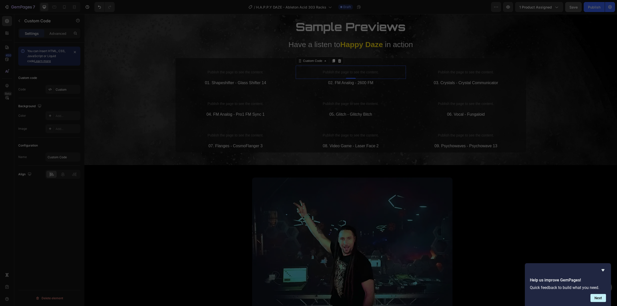
type textarea "}); });"
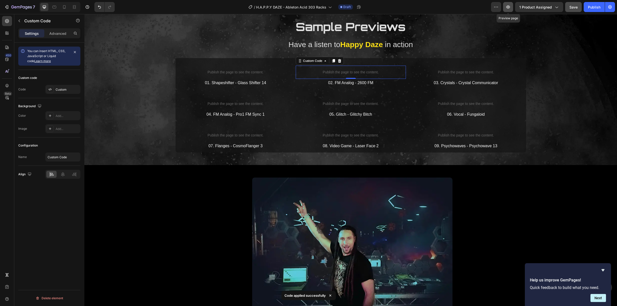
click at [508, 5] on icon "button" at bounding box center [507, 7] width 5 height 5
click at [259, 73] on p "Publish the page to see the content." at bounding box center [235, 72] width 110 height 5
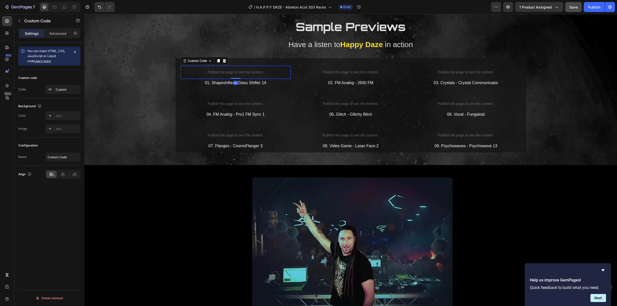
click at [258, 72] on p "Publish the page to see the content." at bounding box center [235, 72] width 110 height 5
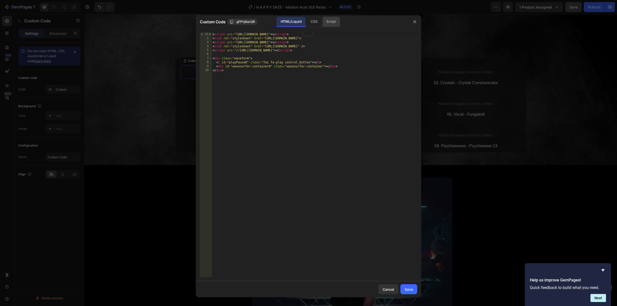
click at [336, 22] on div "Script" at bounding box center [331, 22] width 18 height 10
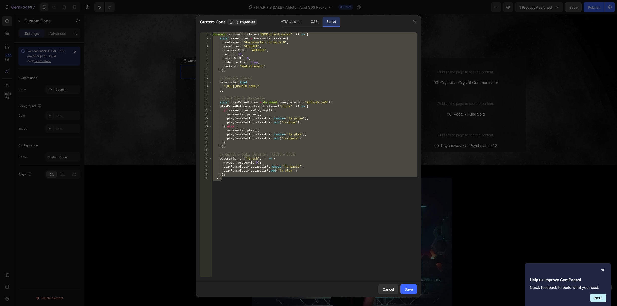
click at [263, 50] on div "document . addEventListener ( "DOMContentLoaded" , ( ) => { const wavesurfer = …" at bounding box center [313, 158] width 205 height 253
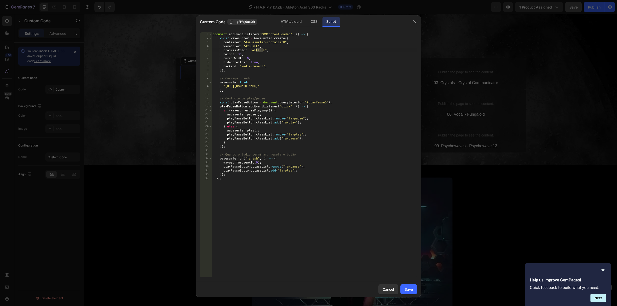
drag, startPoint x: 264, startPoint y: 49, endPoint x: 256, endPoint y: 49, distance: 7.5
click at [256, 49] on div "document . addEventListener ( "DOMContentLoaded" , ( ) => { const wavesurfer = …" at bounding box center [313, 158] width 205 height 253
click at [259, 50] on div "document . addEventListener ( "DOMContentLoaded" , ( ) => { const wavesurfer = …" at bounding box center [313, 158] width 205 height 253
drag, startPoint x: 264, startPoint y: 49, endPoint x: 254, endPoint y: 50, distance: 10.6
click at [254, 50] on div "document . addEventListener ( "DOMContentLoaded" , ( ) => { const wavesurfer = …" at bounding box center [313, 158] width 205 height 253
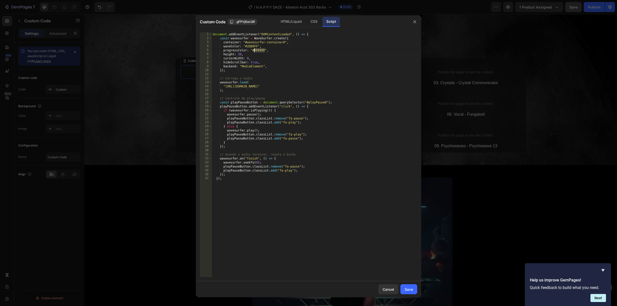
paste textarea "E0E0E0"
click at [410, 289] on div "Save" at bounding box center [408, 289] width 8 height 5
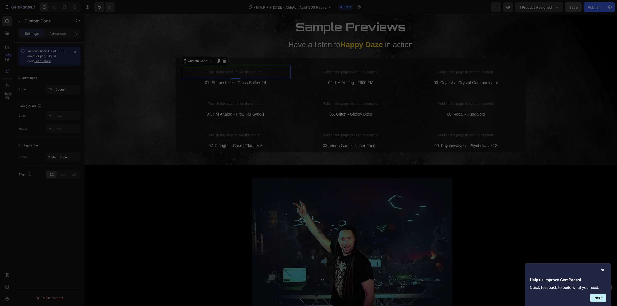
type textarea "}); });"
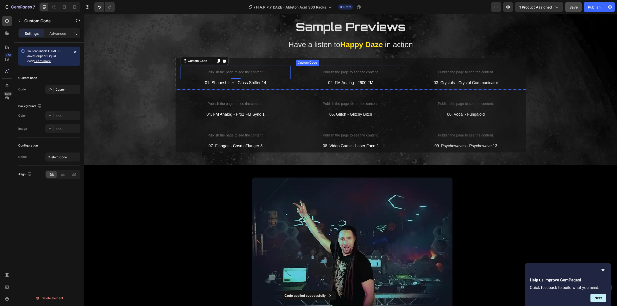
click at [351, 70] on p "Publish the page to see the content." at bounding box center [351, 72] width 110 height 5
click at [358, 71] on p "Publish the page to see the content." at bounding box center [351, 72] width 110 height 5
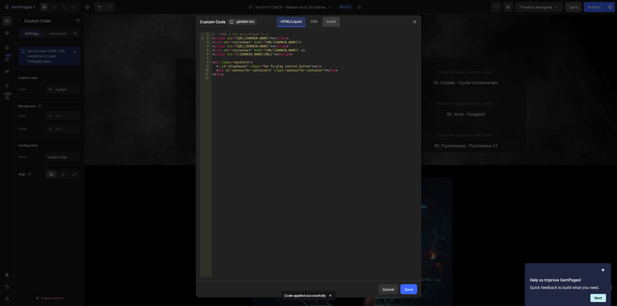
click at [328, 23] on div "Script" at bounding box center [331, 22] width 18 height 10
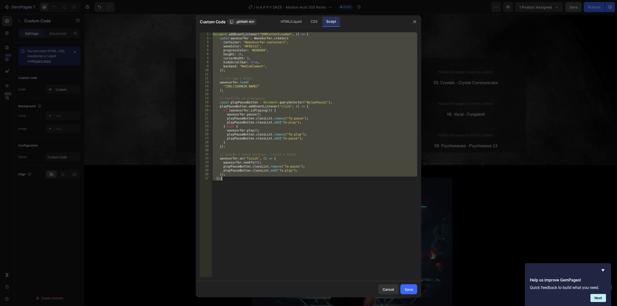
type textarea "waveColor: "#FEE113","
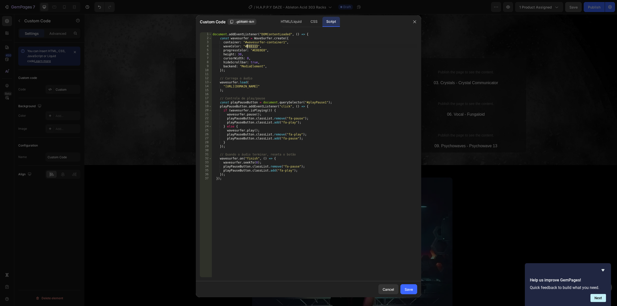
drag, startPoint x: 257, startPoint y: 47, endPoint x: 247, endPoint y: 47, distance: 10.5
click at [247, 46] on div "document . addEventListener ( "DOMContentLoaded" , ( ) => { const wavesurfer = …" at bounding box center [313, 158] width 205 height 253
click at [386, 288] on div "Cancel" at bounding box center [388, 289] width 12 height 5
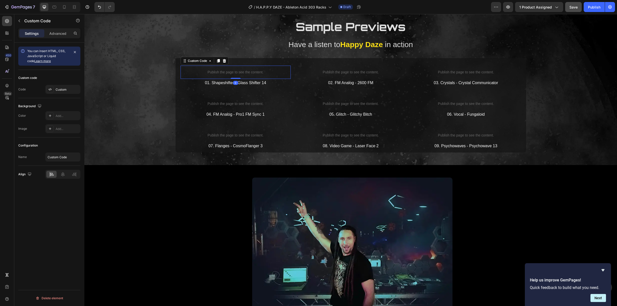
click at [236, 71] on p "Publish the page to see the content." at bounding box center [235, 72] width 110 height 5
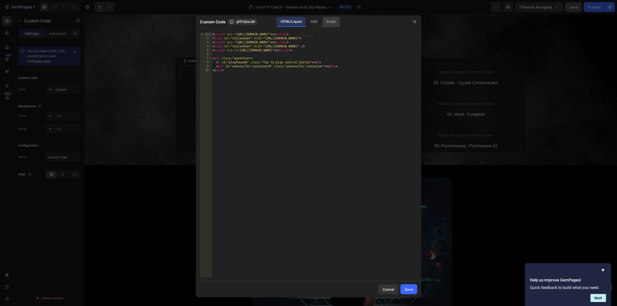
click at [329, 19] on div "Script" at bounding box center [331, 22] width 18 height 10
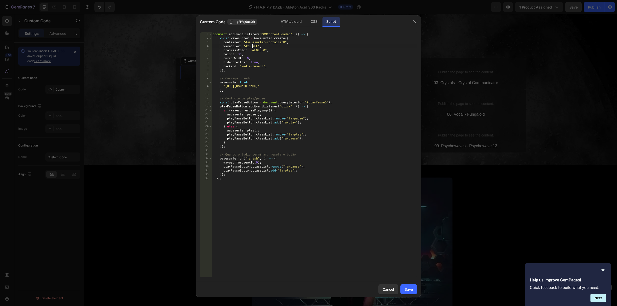
click at [253, 48] on div "document . addEventListener ( "DOMContentLoaded" , ( ) => { const wavesurfer = …" at bounding box center [313, 158] width 205 height 253
drag, startPoint x: 257, startPoint y: 45, endPoint x: 246, endPoint y: 46, distance: 10.5
click at [246, 46] on div "document . addEventListener ( "DOMContentLoaded" , ( ) => { const wavesurfer = …" at bounding box center [313, 158] width 205 height 253
paste textarea "FEE113"
click at [412, 286] on button "Save" at bounding box center [408, 289] width 17 height 10
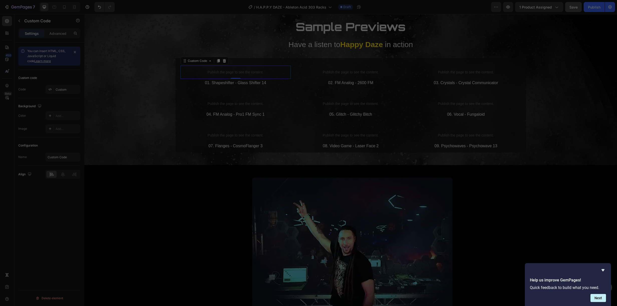
type textarea "}); });"
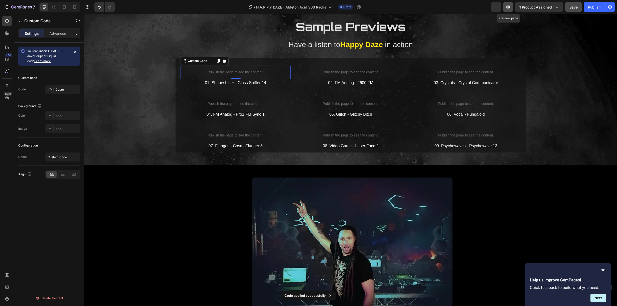
click at [509, 4] on button "button" at bounding box center [508, 7] width 10 height 10
click at [265, 87] on div "01. Shapeshifter - Glass Shifter 14" at bounding box center [235, 83] width 110 height 8
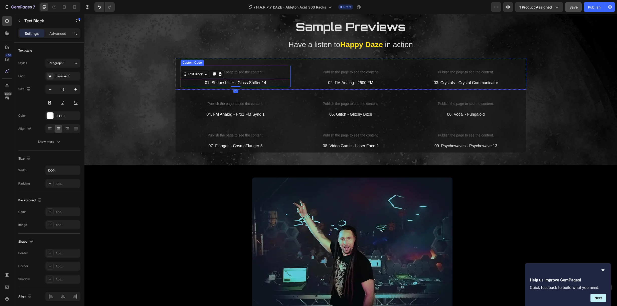
click at [244, 71] on p "Publish the page to see the content." at bounding box center [235, 72] width 110 height 5
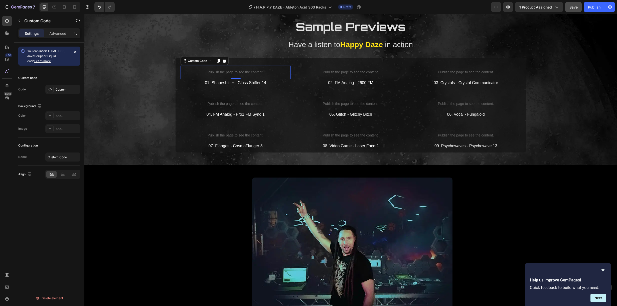
click at [245, 71] on p "Publish the page to see the content." at bounding box center [235, 72] width 110 height 5
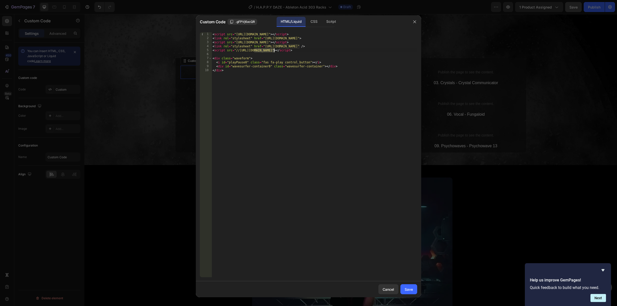
drag, startPoint x: 253, startPoint y: 50, endPoint x: 274, endPoint y: 52, distance: 20.9
click at [274, 52] on div "< script src = "https://unpkg.com/wavesurfer.js@7" > </ script > < link rel = "…" at bounding box center [313, 158] width 205 height 253
click at [298, 49] on div "< script src = "https://unpkg.com/wavesurfer.js@7" > </ script > < link rel = "…" at bounding box center [313, 158] width 205 height 253
drag, startPoint x: 366, startPoint y: 46, endPoint x: 399, endPoint y: 48, distance: 33.1
click at [399, 48] on div "< script src = "https://unpkg.com/wavesurfer.js@7" > </ script > < link rel = "…" at bounding box center [313, 158] width 205 height 253
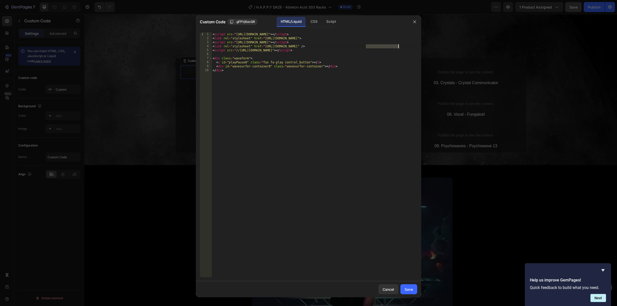
click at [403, 46] on div "< script src = "https://unpkg.com/wavesurfer.js@7" > </ script > < link rel = "…" at bounding box center [313, 158] width 205 height 253
drag, startPoint x: 363, startPoint y: 50, endPoint x: 368, endPoint y: 51, distance: 5.8
click at [368, 51] on div "< script src = "https://unpkg.com/wavesurfer.js@7" > </ script > < link rel = "…" at bounding box center [313, 158] width 205 height 253
type textarea "<script src="//https://cdn.shopify.com/s/files/1/0904/7107/2029/assets/mediaele…"
click at [388, 291] on div "Cancel" at bounding box center [388, 289] width 12 height 5
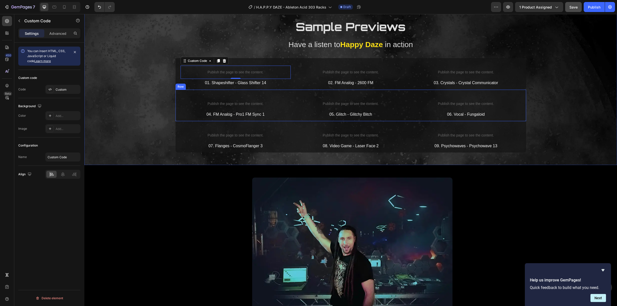
click at [286, 96] on div "Publish the page to see the content. Custom Code 04. FM Analog - Pro1 FM Sync 1…" at bounding box center [350, 106] width 350 height 32
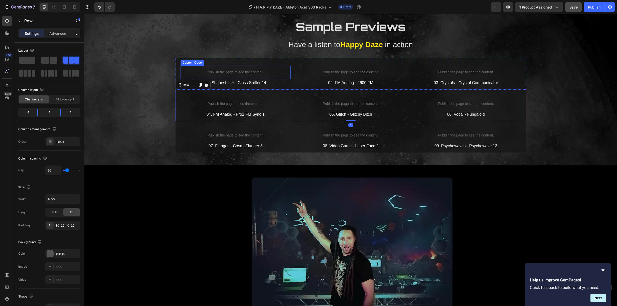
click at [255, 68] on div "Publish the page to see the content." at bounding box center [235, 72] width 110 height 13
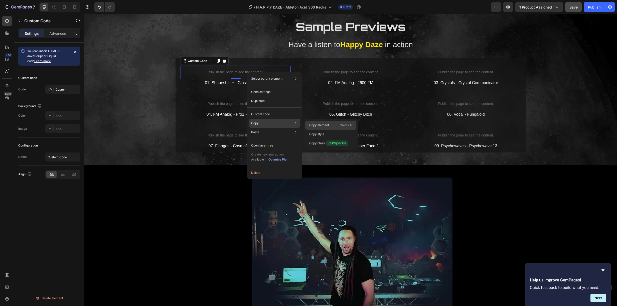
click at [326, 125] on p "Copy element" at bounding box center [319, 125] width 20 height 5
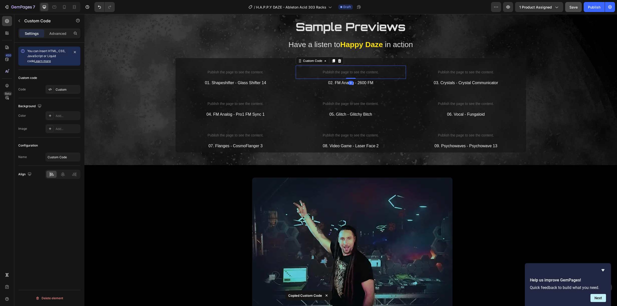
click at [344, 69] on div "Publish the page to see the content." at bounding box center [351, 72] width 110 height 13
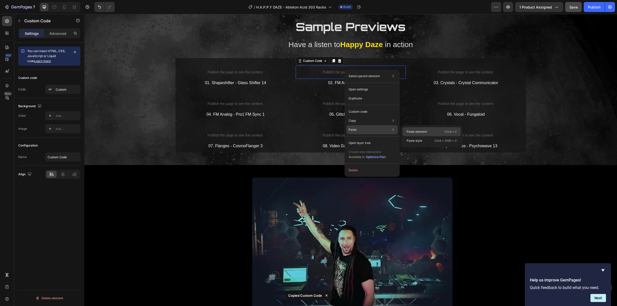
click at [412, 130] on p "Paste element" at bounding box center [416, 131] width 20 height 5
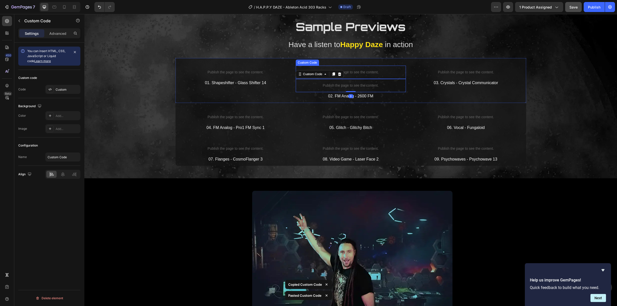
click at [368, 72] on p "Publish the page to see the content." at bounding box center [351, 72] width 110 height 5
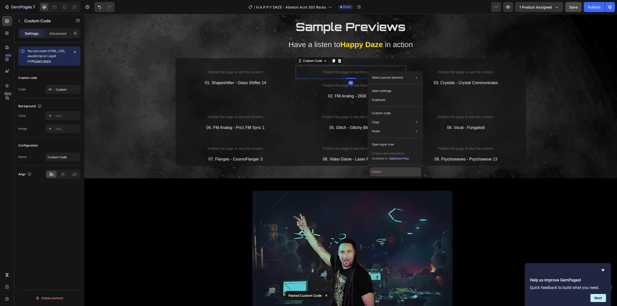
click at [384, 169] on button "Delete" at bounding box center [395, 171] width 51 height 9
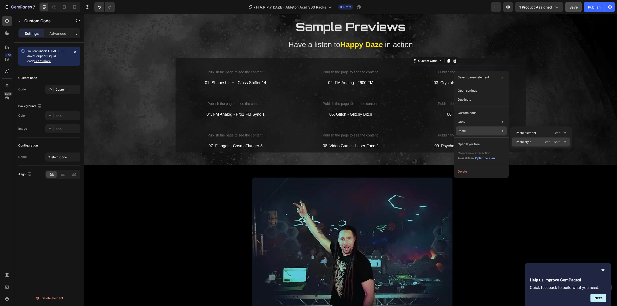
click at [523, 141] on p "Paste style" at bounding box center [524, 142] width 16 height 5
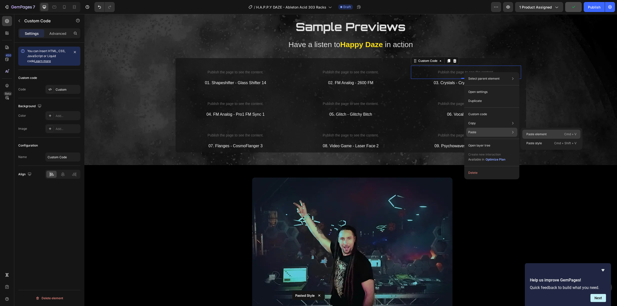
click at [539, 133] on p "Paste element" at bounding box center [536, 134] width 20 height 5
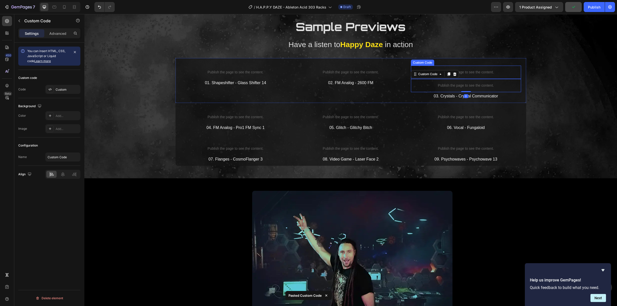
click at [476, 71] on p "Publish the page to see the content." at bounding box center [466, 72] width 110 height 5
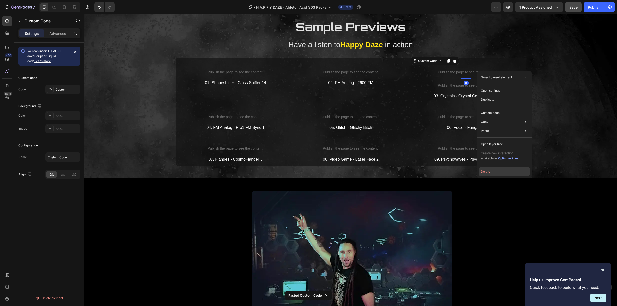
click at [490, 173] on button "Delete" at bounding box center [503, 171] width 51 height 9
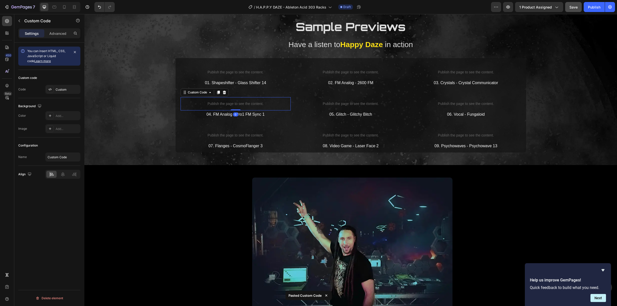
click at [238, 104] on p "Publish the page to see the content." at bounding box center [235, 103] width 110 height 5
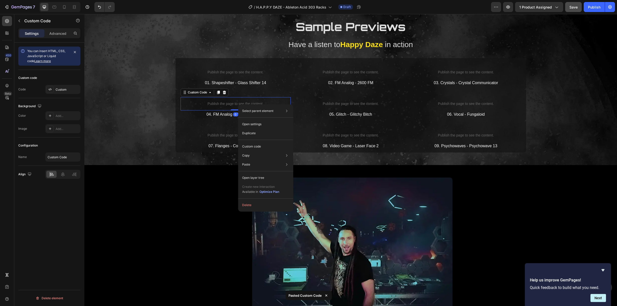
drag, startPoint x: 238, startPoint y: 104, endPoint x: 329, endPoint y: 124, distance: 93.5
click at [319, 165] on p "Paste element" at bounding box center [310, 166] width 20 height 5
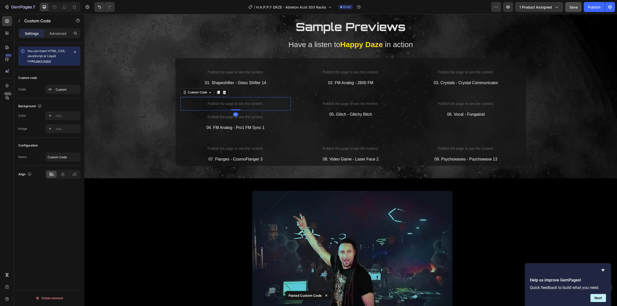
click at [254, 102] on p "Publish the page to see the content." at bounding box center [235, 103] width 110 height 5
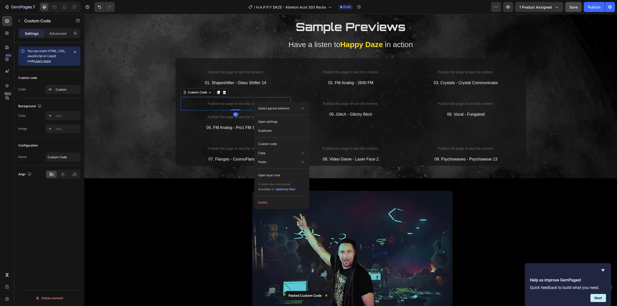
drag, startPoint x: 254, startPoint y: 102, endPoint x: 361, endPoint y: 150, distance: 117.5
click at [280, 203] on button "Delete" at bounding box center [281, 202] width 51 height 9
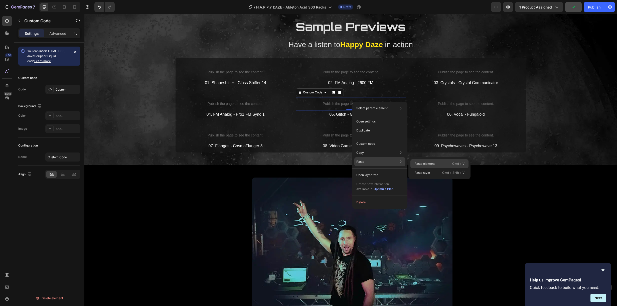
click at [437, 164] on div "Paste element Cmd + V" at bounding box center [439, 163] width 58 height 9
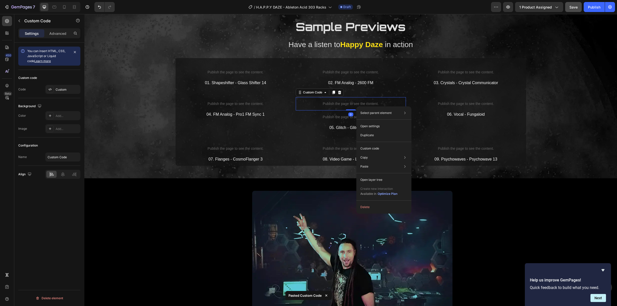
drag, startPoint x: 356, startPoint y: 106, endPoint x: 459, endPoint y: 129, distance: 105.5
click at [375, 205] on button "Delete" at bounding box center [383, 206] width 51 height 9
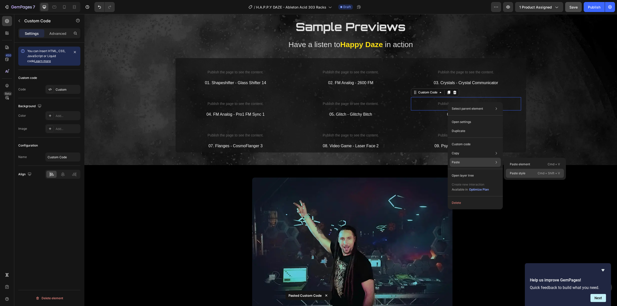
click at [529, 173] on div "Paste style Cmd + Shift + V" at bounding box center [534, 173] width 58 height 9
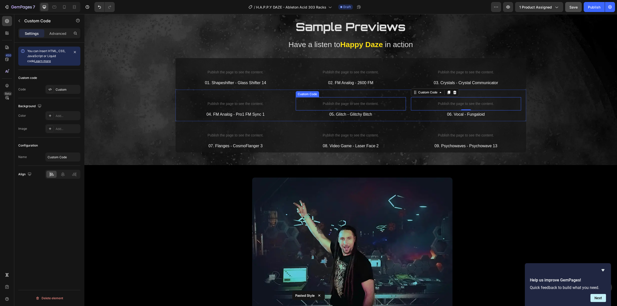
click at [365, 103] on p "Publish the page to see the content." at bounding box center [351, 103] width 110 height 5
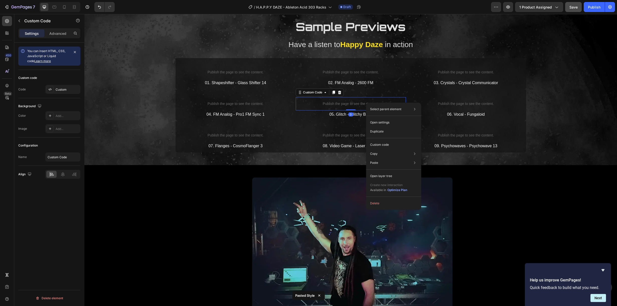
drag, startPoint x: 366, startPoint y: 103, endPoint x: 451, endPoint y: 117, distance: 86.3
click at [444, 155] on p "Copy element" at bounding box center [438, 155] width 20 height 5
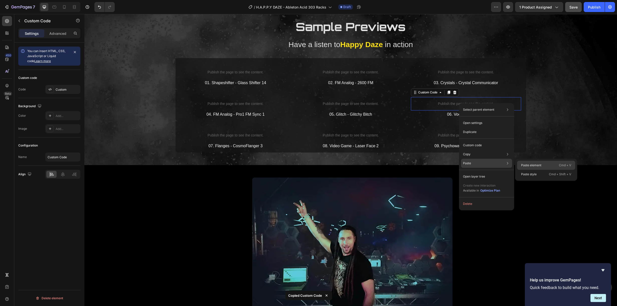
click at [539, 167] on p "Paste element" at bounding box center [531, 165] width 20 height 5
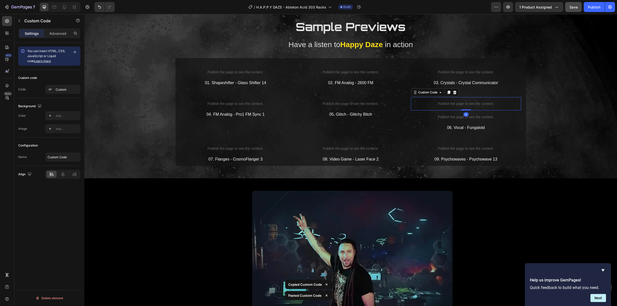
click at [473, 104] on p "Publish the page to see the content." at bounding box center [466, 103] width 110 height 5
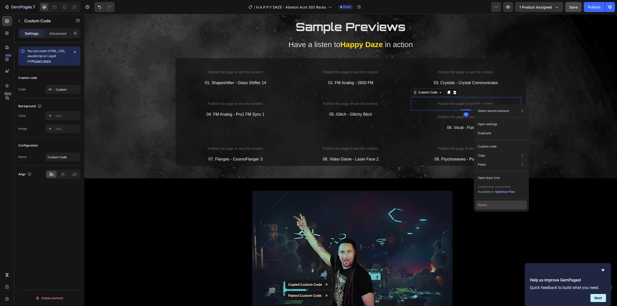
click at [486, 203] on button "Delete" at bounding box center [500, 204] width 51 height 9
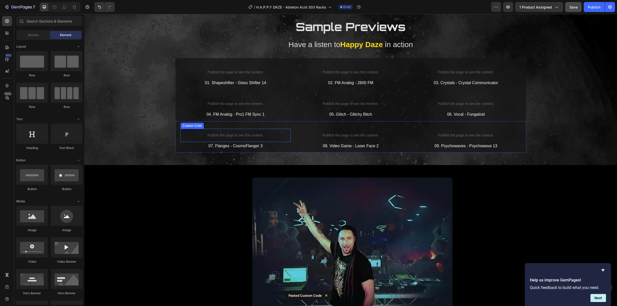
click at [226, 134] on p "Publish the page to see the content." at bounding box center [235, 135] width 110 height 5
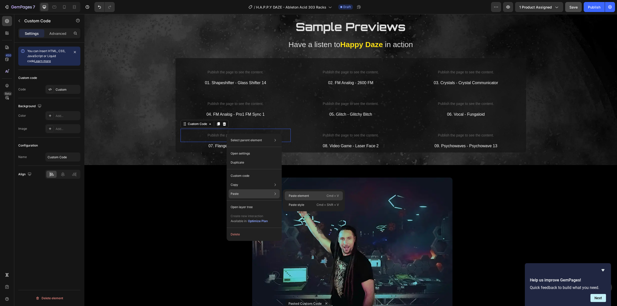
click at [310, 195] on div "Paste element Cmd + V" at bounding box center [314, 195] width 58 height 9
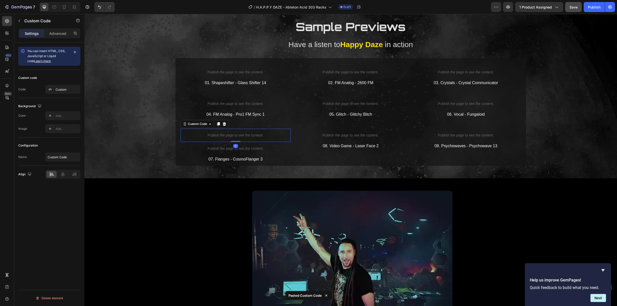
click at [246, 137] on p "Publish the page to see the content." at bounding box center [235, 135] width 110 height 5
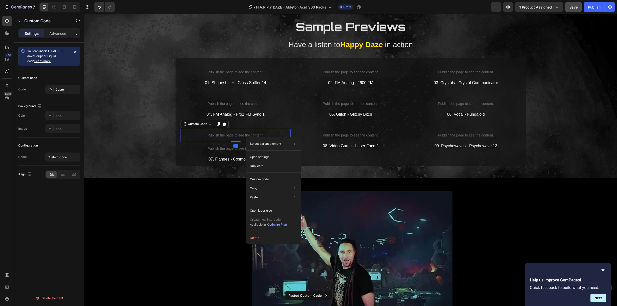
drag, startPoint x: 246, startPoint y: 137, endPoint x: 343, endPoint y: 160, distance: 99.9
click at [264, 237] on button "Delete" at bounding box center [273, 237] width 51 height 9
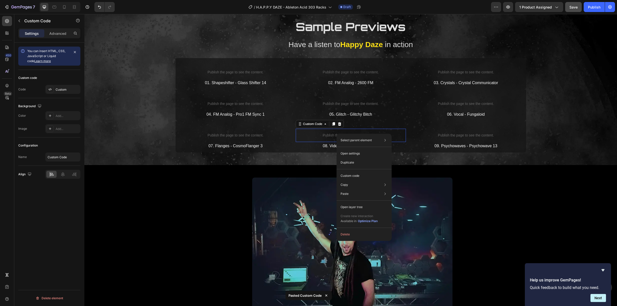
drag, startPoint x: 336, startPoint y: 134, endPoint x: 429, endPoint y: 156, distance: 95.8
click at [418, 197] on p "Paste element" at bounding box center [408, 195] width 20 height 5
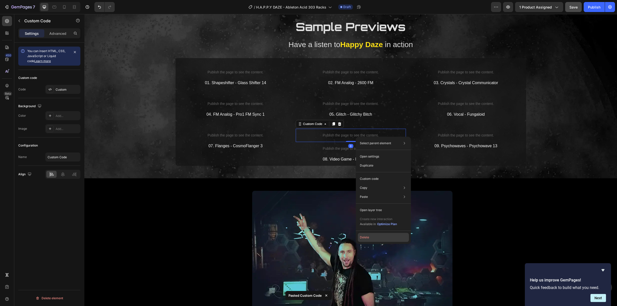
click at [370, 236] on button "Delete" at bounding box center [383, 237] width 51 height 9
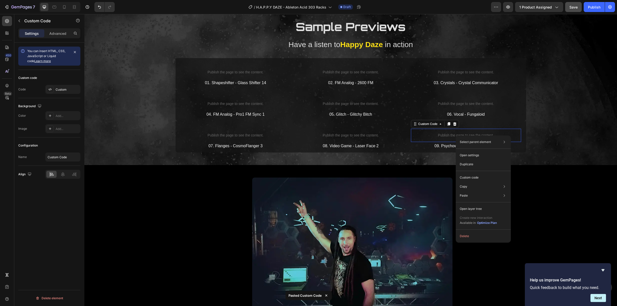
drag, startPoint x: 455, startPoint y: 135, endPoint x: 544, endPoint y: 155, distance: 90.5
click at [526, 197] on p "Paste element" at bounding box center [528, 197] width 20 height 5
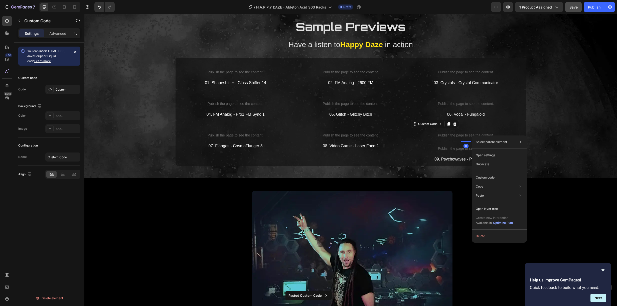
drag, startPoint x: 471, startPoint y: 135, endPoint x: 557, endPoint y: 149, distance: 86.7
drag, startPoint x: 492, startPoint y: 235, endPoint x: 336, endPoint y: 194, distance: 161.6
click at [492, 235] on button "Delete" at bounding box center [498, 235] width 51 height 9
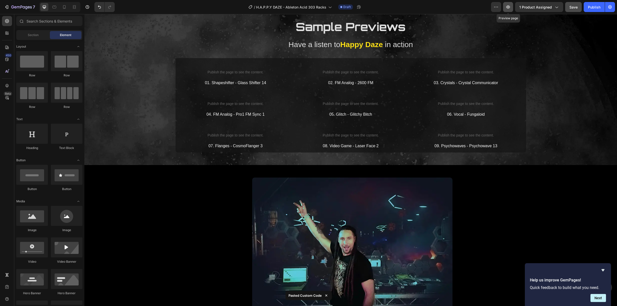
click at [507, 3] on button "button" at bounding box center [508, 7] width 10 height 10
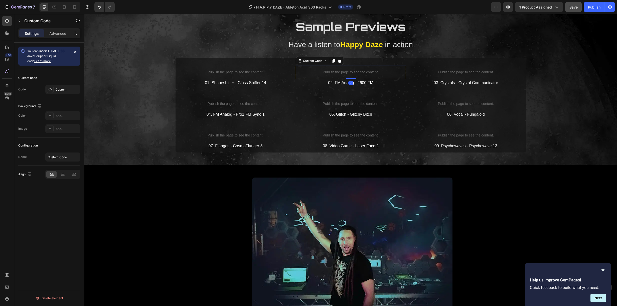
click at [339, 73] on p "Publish the page to see the content." at bounding box center [351, 72] width 110 height 5
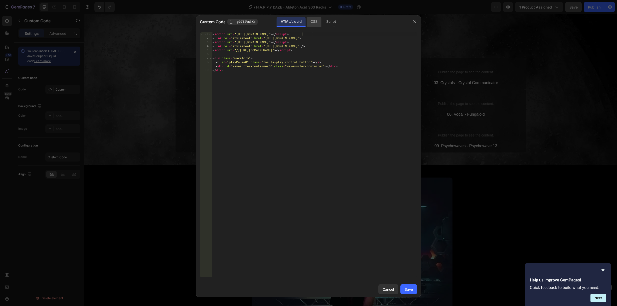
click at [316, 20] on div "CSS" at bounding box center [313, 22] width 15 height 10
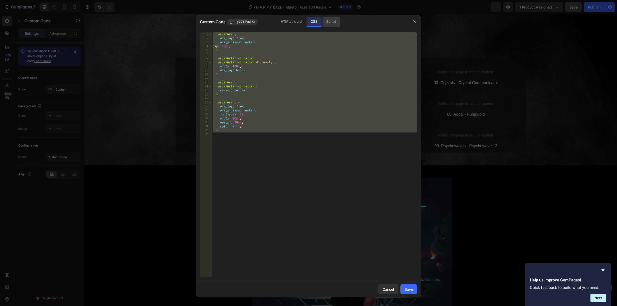
click at [332, 21] on div "Script" at bounding box center [331, 22] width 18 height 10
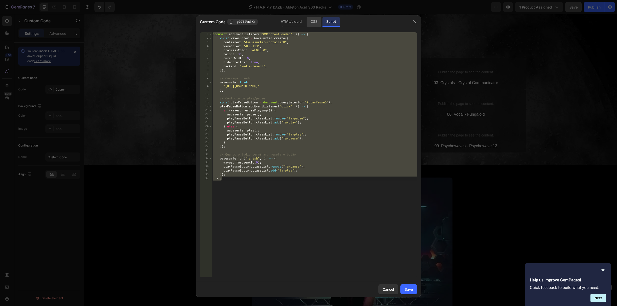
click at [314, 20] on div "CSS" at bounding box center [313, 22] width 15 height 10
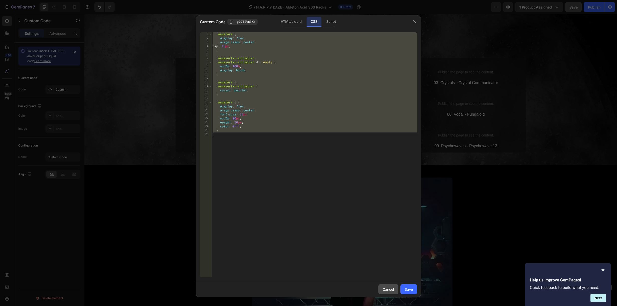
click at [389, 287] on div "Cancel" at bounding box center [388, 289] width 12 height 5
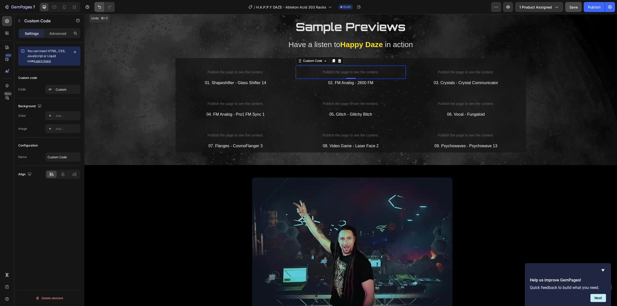
click at [100, 8] on icon "Undo/Redo" at bounding box center [99, 7] width 3 height 3
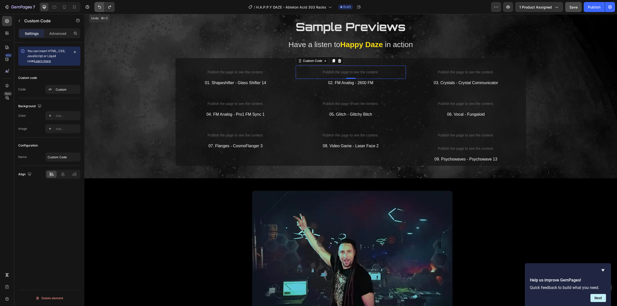
click at [100, 8] on icon "Undo/Redo" at bounding box center [99, 7] width 3 height 3
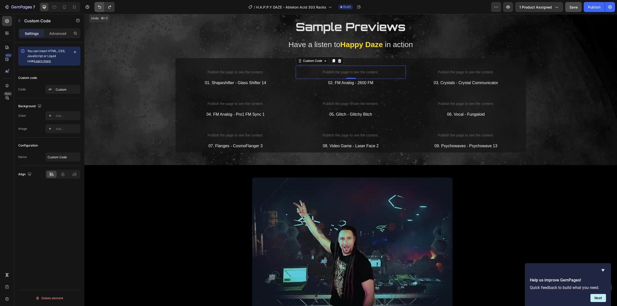
click at [100, 8] on icon "Undo/Redo" at bounding box center [99, 7] width 3 height 3
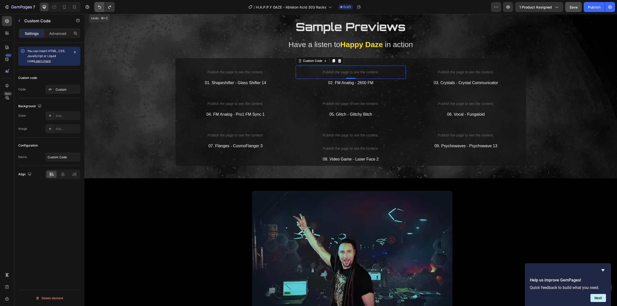
click at [100, 8] on icon "Undo/Redo" at bounding box center [99, 7] width 3 height 3
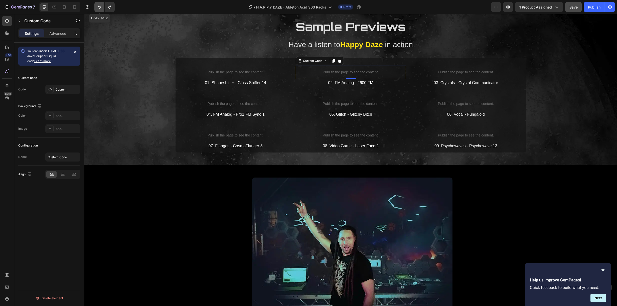
click at [100, 8] on icon "Undo/Redo" at bounding box center [99, 7] width 5 height 5
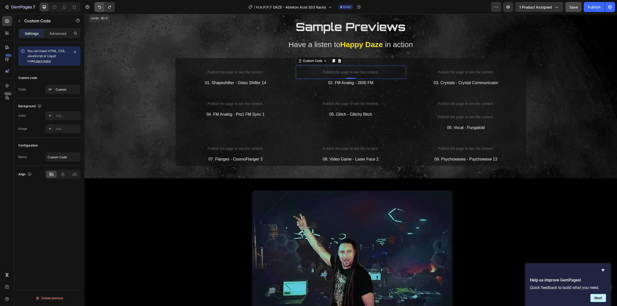
click at [100, 8] on icon "Undo/Redo" at bounding box center [99, 7] width 5 height 5
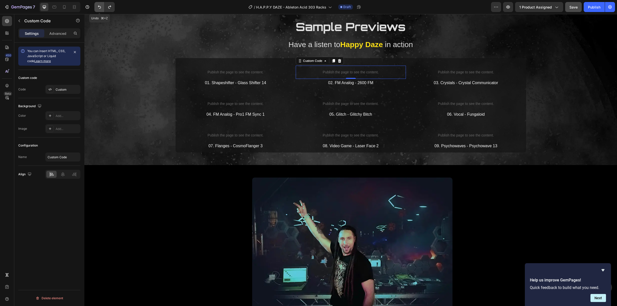
click at [100, 8] on icon "Undo/Redo" at bounding box center [99, 7] width 5 height 5
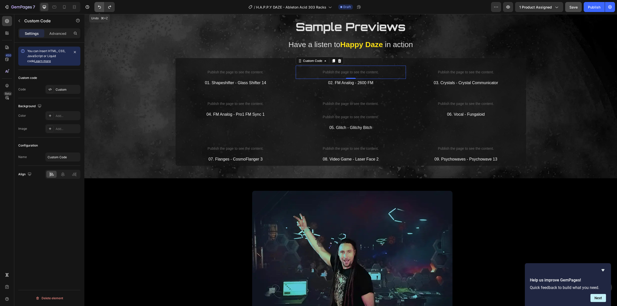
click at [100, 7] on icon "Undo/Redo" at bounding box center [99, 7] width 5 height 5
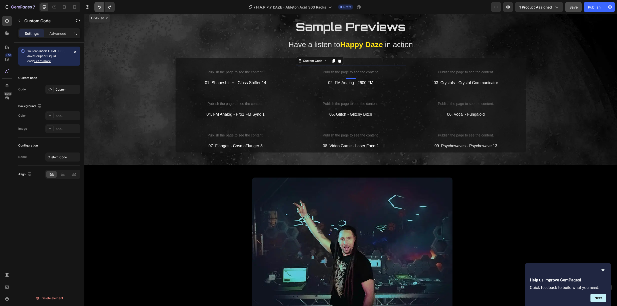
click at [100, 7] on icon "Undo/Redo" at bounding box center [99, 7] width 5 height 5
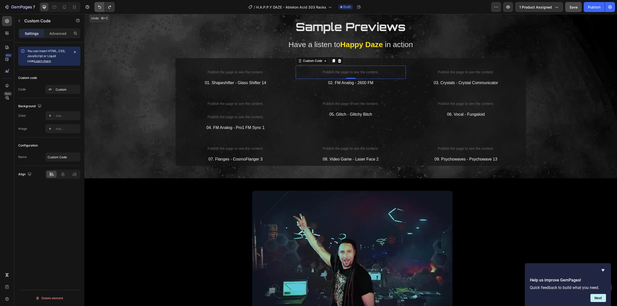
click at [100, 7] on icon "Undo/Redo" at bounding box center [99, 7] width 5 height 5
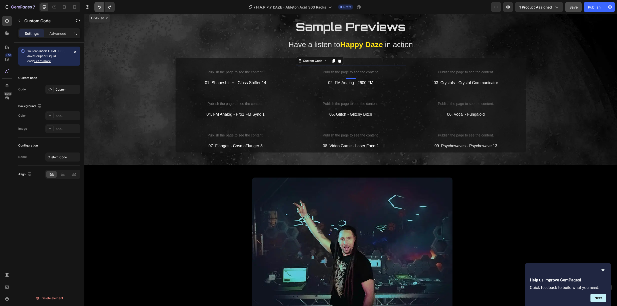
click at [100, 7] on icon "Undo/Redo" at bounding box center [99, 7] width 5 height 5
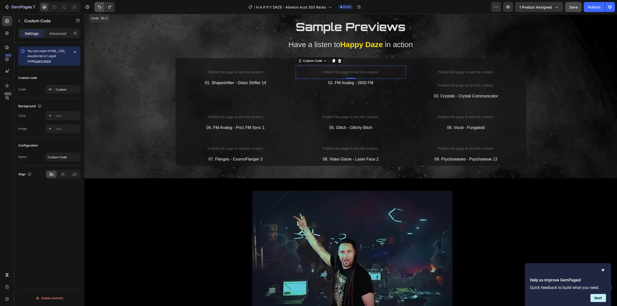
click at [100, 7] on icon "Undo/Redo" at bounding box center [99, 7] width 5 height 5
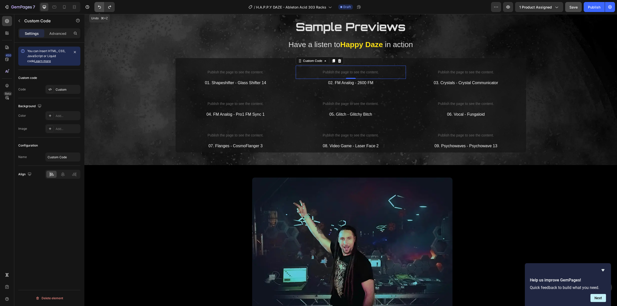
click at [100, 7] on icon "Undo/Redo" at bounding box center [99, 7] width 5 height 5
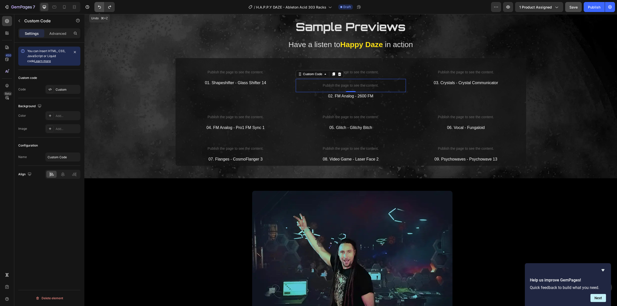
click at [100, 7] on icon "Undo/Redo" at bounding box center [99, 7] width 5 height 5
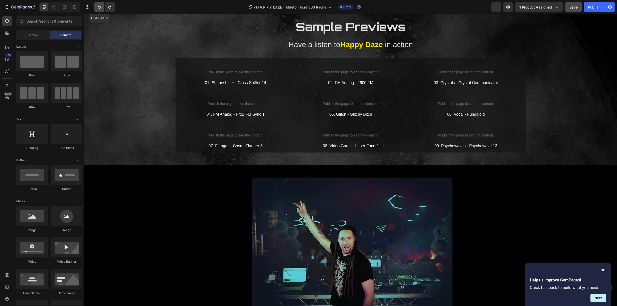
click at [100, 7] on icon "Undo/Redo" at bounding box center [99, 7] width 5 height 5
click at [506, 7] on icon "button" at bounding box center [508, 7] width 4 height 3
click at [344, 73] on p "Publish the page to see the content." at bounding box center [351, 72] width 110 height 5
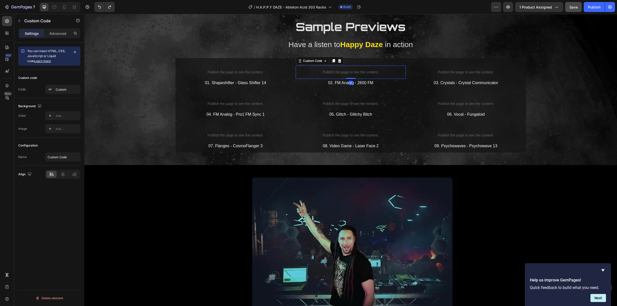
click at [344, 73] on p "Publish the page to see the content." at bounding box center [351, 72] width 110 height 5
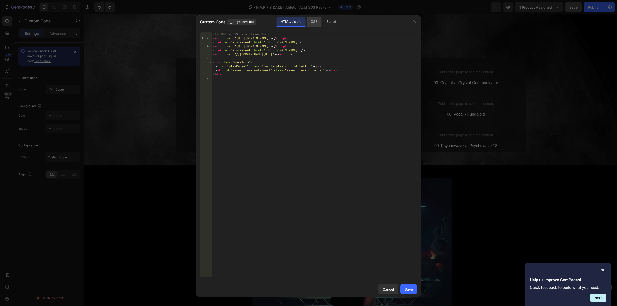
click at [316, 22] on div "CSS" at bounding box center [313, 22] width 15 height 10
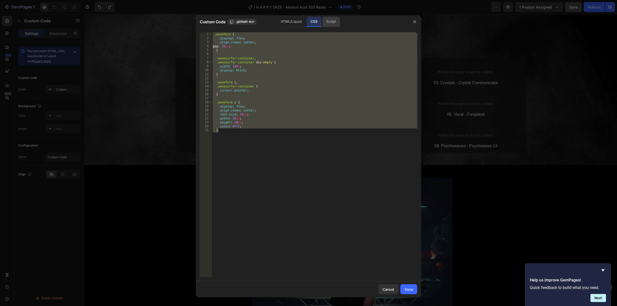
click at [324, 20] on div "Script" at bounding box center [331, 22] width 18 height 10
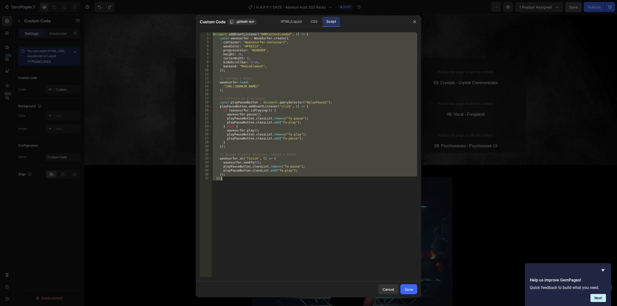
click at [263, 45] on div "document . addEventListener ( "DOMContentLoaded" , ( ) => { const wavesurfer = …" at bounding box center [313, 158] width 205 height 253
type textarea "waveColor: "#FEE113","
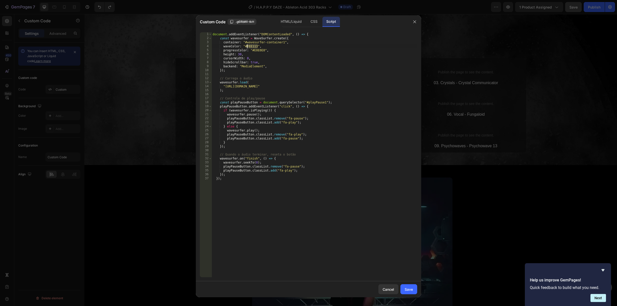
drag, startPoint x: 257, startPoint y: 45, endPoint x: 247, endPoint y: 47, distance: 10.2
click at [247, 47] on div "document . addEventListener ( "DOMContentLoaded" , ( ) => { const wavesurfer = …" at bounding box center [313, 158] width 205 height 253
click at [410, 290] on div "Save" at bounding box center [408, 289] width 8 height 5
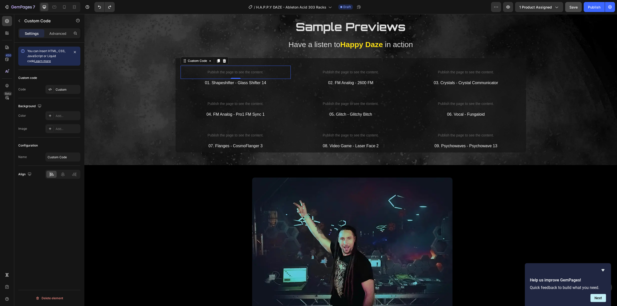
click at [238, 71] on p "Publish the page to see the content." at bounding box center [235, 72] width 110 height 5
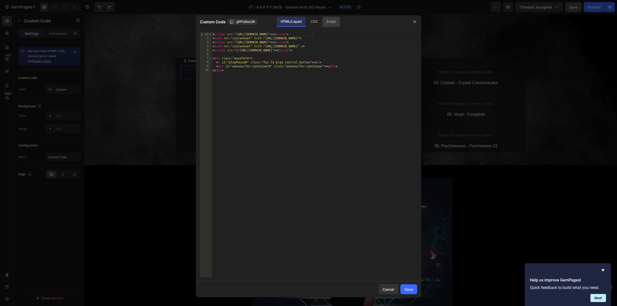
click at [328, 18] on div "Script" at bounding box center [331, 22] width 18 height 10
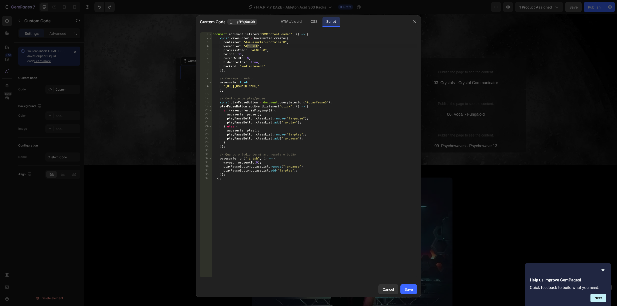
drag, startPoint x: 257, startPoint y: 45, endPoint x: 246, endPoint y: 47, distance: 10.8
click at [246, 47] on div "document . addEventListener ( "DOMContentLoaded" , ( ) => { const wavesurfer = …" at bounding box center [313, 158] width 205 height 253
paste textarea "FEE113"
type textarea "waveColor: "#FEE113","
click at [411, 289] on div "Save" at bounding box center [408, 289] width 8 height 5
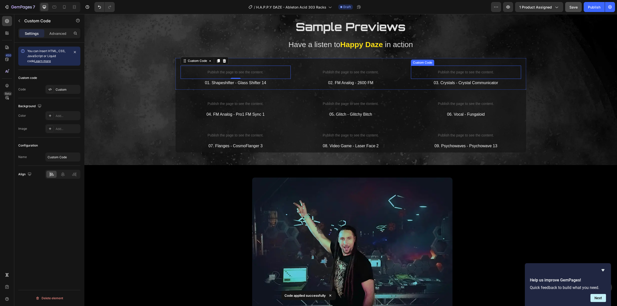
click at [460, 70] on p "Publish the page to see the content." at bounding box center [466, 72] width 110 height 5
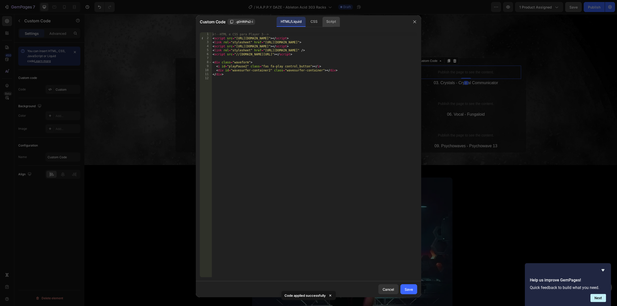
click at [329, 26] on div "Script" at bounding box center [331, 22] width 18 height 10
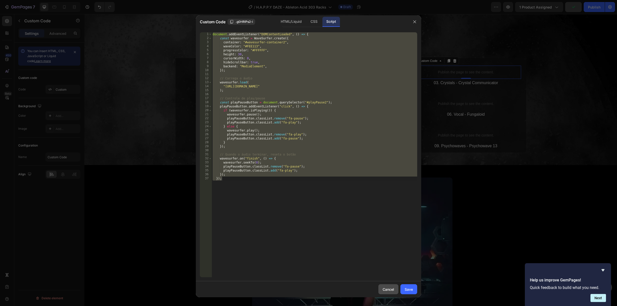
click at [391, 290] on div "Cancel" at bounding box center [388, 289] width 12 height 5
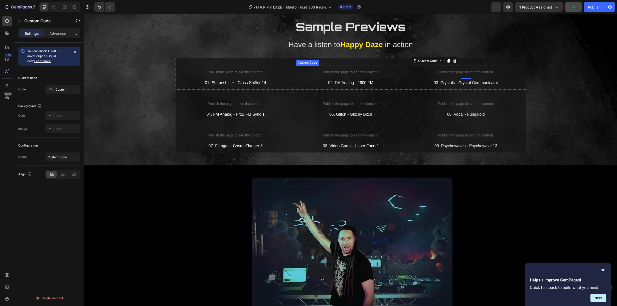
click at [349, 72] on p "Publish the page to see the content." at bounding box center [351, 72] width 110 height 5
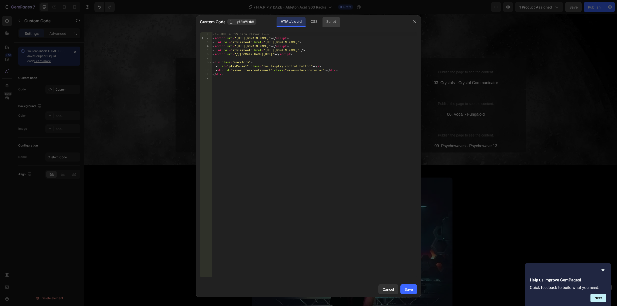
click at [330, 24] on div "Script" at bounding box center [331, 22] width 18 height 10
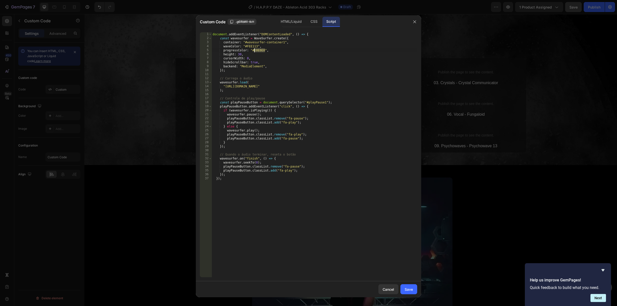
drag, startPoint x: 265, startPoint y: 49, endPoint x: 254, endPoint y: 50, distance: 11.3
click at [254, 50] on div "document . addEventListener ( "DOMContentLoaded" , ( ) => { const wavesurfer = …" at bounding box center [313, 158] width 205 height 253
type textarea "progressColor: "#E0E0E0","
drag, startPoint x: 394, startPoint y: 291, endPoint x: 387, endPoint y: 284, distance: 9.7
click at [394, 291] on button "Cancel" at bounding box center [388, 289] width 20 height 10
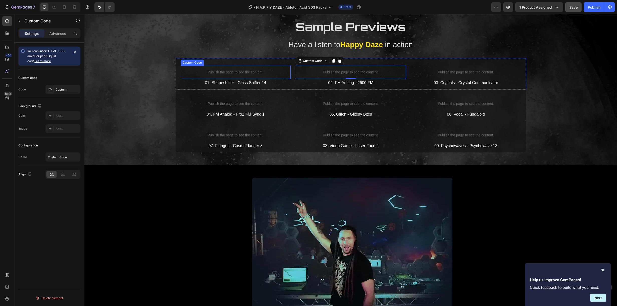
click at [240, 72] on p "Publish the page to see the content." at bounding box center [235, 72] width 110 height 5
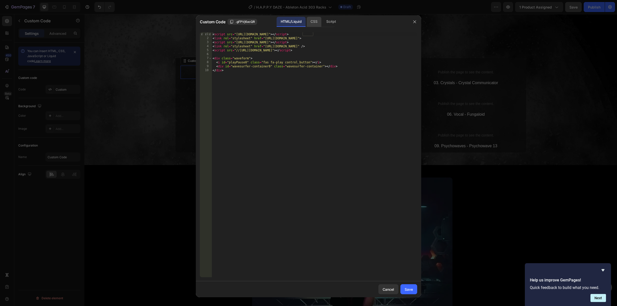
click at [317, 22] on div "CSS" at bounding box center [313, 22] width 15 height 10
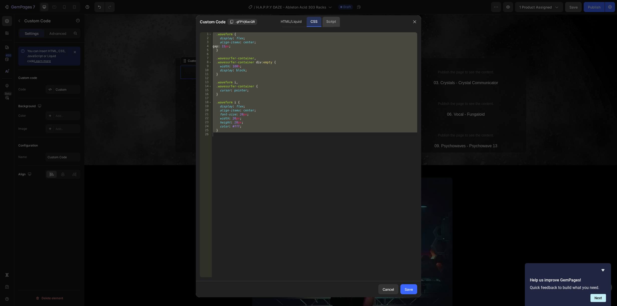
click at [328, 23] on div "Script" at bounding box center [331, 22] width 18 height 10
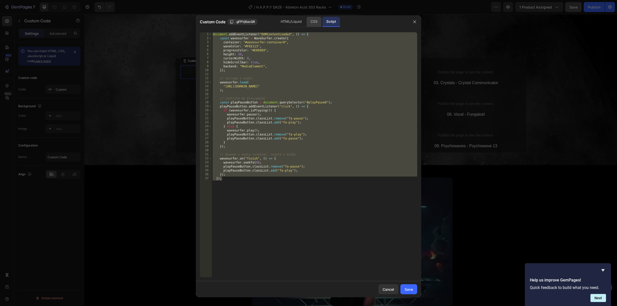
click at [313, 22] on div "CSS" at bounding box center [313, 22] width 15 height 10
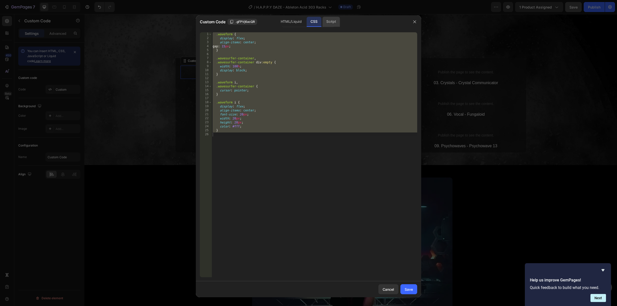
click at [328, 22] on div "Script" at bounding box center [331, 22] width 18 height 10
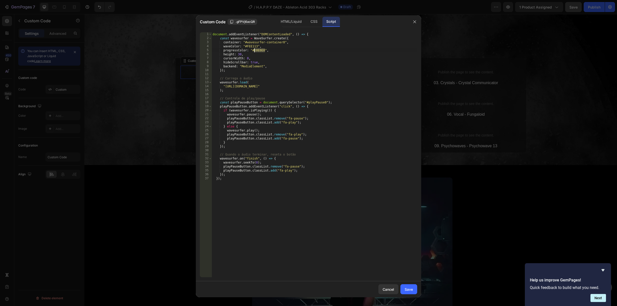
drag, startPoint x: 265, startPoint y: 49, endPoint x: 255, endPoint y: 52, distance: 10.3
click at [254, 50] on div "document . addEventListener ( "DOMContentLoaded" , ( ) => { const wavesurfer = …" at bounding box center [313, 158] width 205 height 253
type textarea "progressColor: "#E0E0E0","
click at [408, 287] on div "Save" at bounding box center [408, 289] width 8 height 5
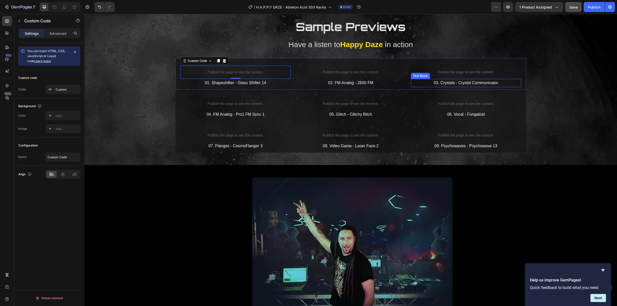
click at [461, 84] on p "03. Crystals - Crystal Communicator" at bounding box center [465, 82] width 109 height 7
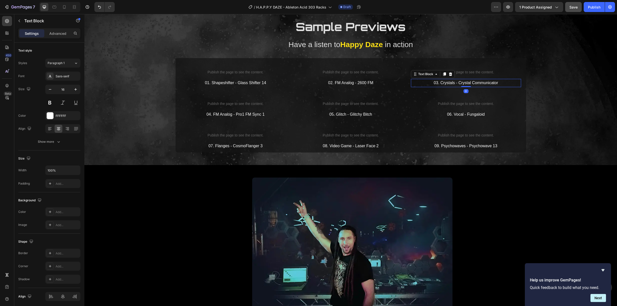
click at [461, 84] on p "03. Crystals - Crystal Communicator" at bounding box center [465, 82] width 109 height 7
click at [424, 101] on p "Publish the page to see the content." at bounding box center [466, 103] width 110 height 5
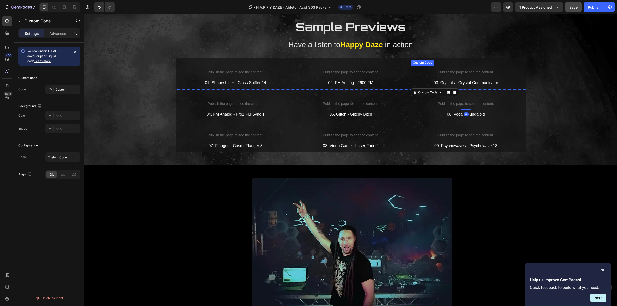
click at [459, 71] on p "Publish the page to see the content." at bounding box center [466, 72] width 110 height 5
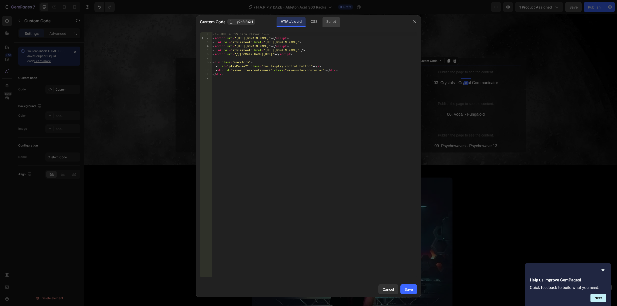
click at [333, 21] on div "Script" at bounding box center [331, 22] width 18 height 10
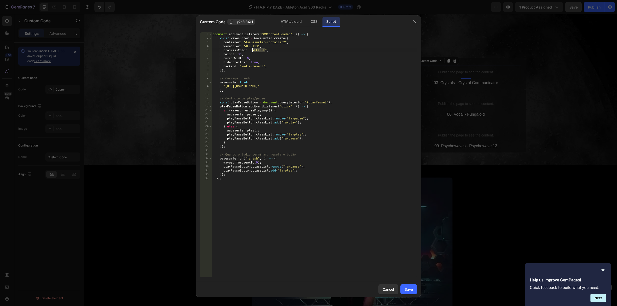
drag, startPoint x: 264, startPoint y: 49, endPoint x: 253, endPoint y: 51, distance: 11.1
click at [253, 51] on div "document . addEventListener ( "DOMContentLoaded" , ( ) => { const wavesurfer = …" at bounding box center [313, 158] width 205 height 253
click at [265, 55] on div "document . addEventListener ( "DOMContentLoaded" , ( ) => { const wavesurfer = …" at bounding box center [313, 158] width 205 height 253
drag, startPoint x: 264, startPoint y: 50, endPoint x: 277, endPoint y: 54, distance: 13.2
click at [254, 49] on div "document . addEventListener ( "DOMContentLoaded" , ( ) => { const wavesurfer = …" at bounding box center [313, 158] width 205 height 253
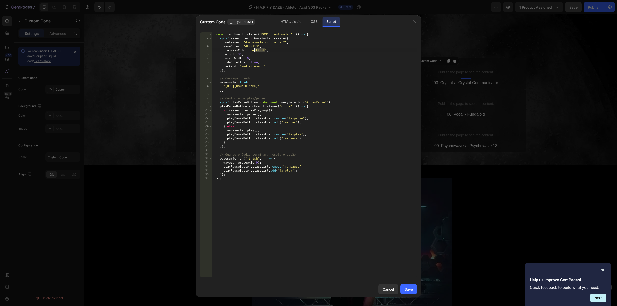
paste textarea "E0E0E0"
type textarea "progressColor: "#E0E0E0","
click at [409, 289] on div "Save" at bounding box center [408, 289] width 8 height 5
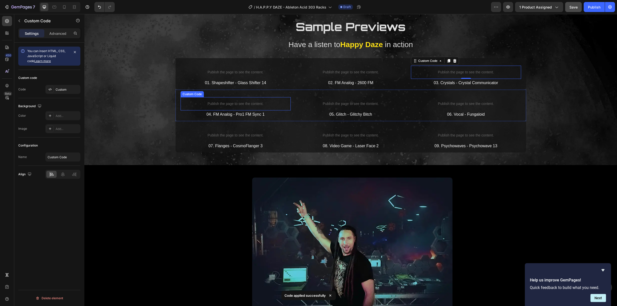
click at [238, 104] on p "Publish the page to see the content." at bounding box center [235, 103] width 110 height 5
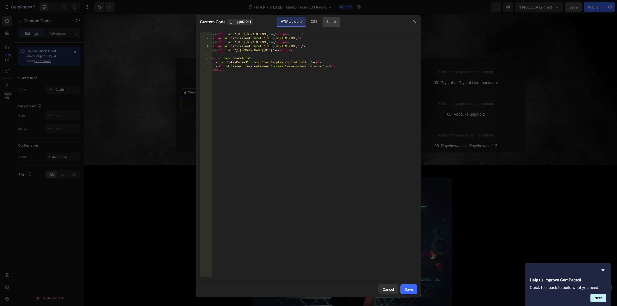
click at [332, 19] on div "Script" at bounding box center [331, 22] width 18 height 10
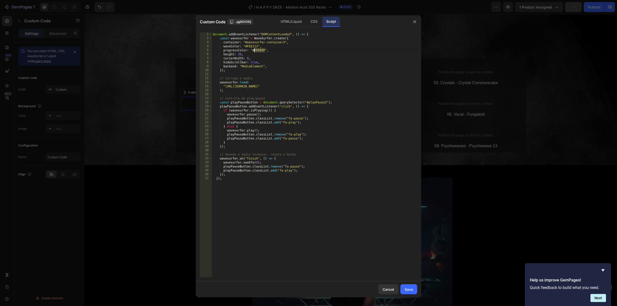
drag, startPoint x: 264, startPoint y: 49, endPoint x: 253, endPoint y: 51, distance: 10.9
click at [253, 51] on div "document . addEventListener ( "DOMContentLoaded" , ( ) => { const wavesurfer = …" at bounding box center [313, 158] width 205 height 253
paste textarea "E0E0E0"
type textarea "progressColor: "#E0E0E0","
click at [404, 288] on div "Save" at bounding box center [408, 289] width 8 height 5
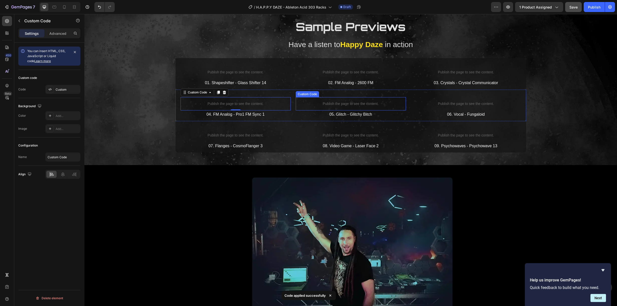
click at [350, 101] on p "Publish the page to see the content." at bounding box center [351, 103] width 110 height 5
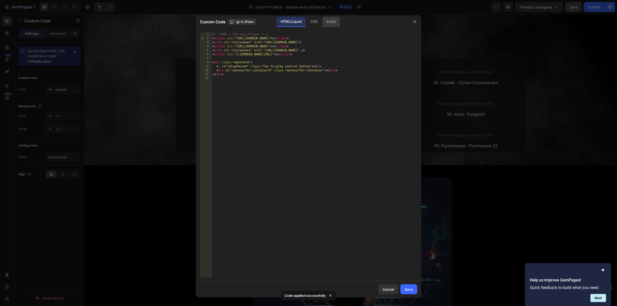
click at [335, 21] on div "Script" at bounding box center [331, 22] width 18 height 10
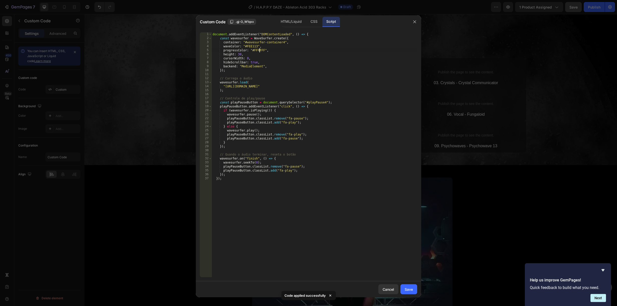
click at [262, 52] on div "document . addEventListener ( "DOMContentLoaded" , ( ) => { const wavesurfer = …" at bounding box center [313, 158] width 205 height 253
drag, startPoint x: 264, startPoint y: 50, endPoint x: 254, endPoint y: 49, distance: 10.0
click at [254, 49] on div "document . addEventListener ( "DOMContentLoaded" , ( ) => { const wavesurfer = …" at bounding box center [313, 158] width 205 height 253
paste textarea "E0E0E0"
type textarea "progressColor: "#E0E0E0","
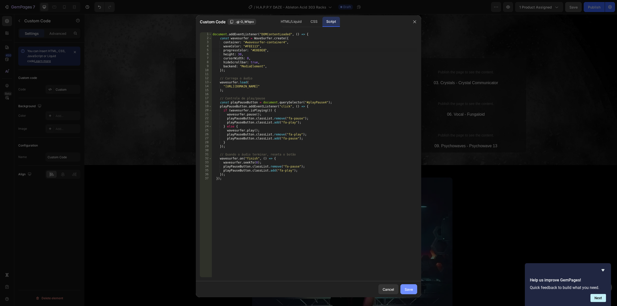
click at [406, 289] on div "Save" at bounding box center [408, 289] width 8 height 5
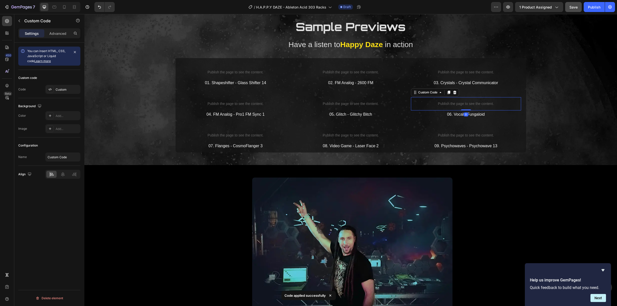
click at [468, 102] on p "Publish the page to see the content." at bounding box center [466, 103] width 110 height 5
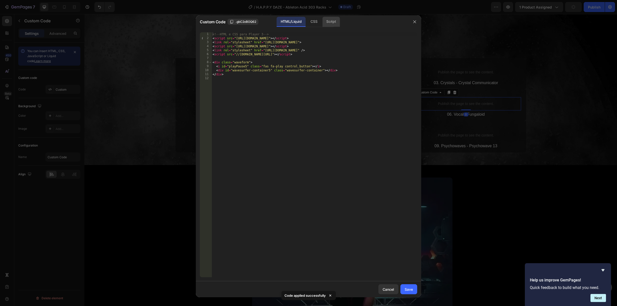
click at [328, 21] on div "Script" at bounding box center [331, 22] width 18 height 10
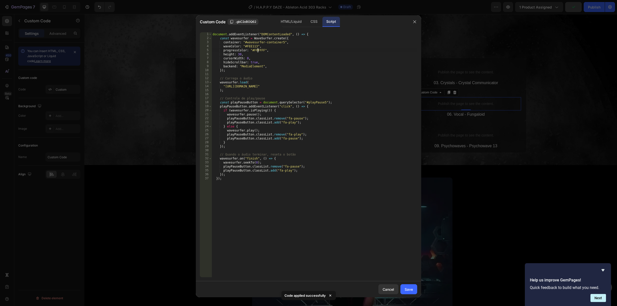
click at [261, 49] on div "document . addEventListener ( "DOMContentLoaded" , ( ) => { const wavesurfer = …" at bounding box center [313, 158] width 205 height 253
drag, startPoint x: 264, startPoint y: 50, endPoint x: 254, endPoint y: 49, distance: 9.8
click at [254, 49] on div "document . addEventListener ( "DOMContentLoaded" , ( ) => { const wavesurfer = …" at bounding box center [313, 158] width 205 height 253
paste textarea "E0E0E0"
type textarea "progressColor: "#E0E0E0","
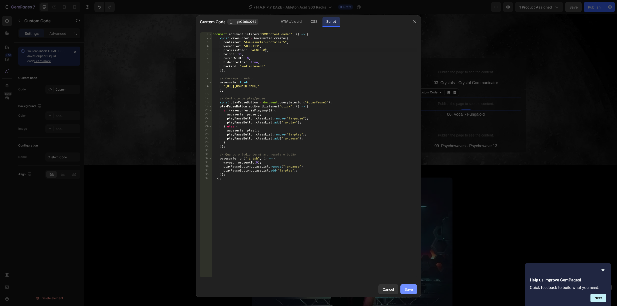
drag, startPoint x: 414, startPoint y: 290, endPoint x: 411, endPoint y: 286, distance: 4.7
click at [414, 289] on button "Save" at bounding box center [408, 289] width 17 height 10
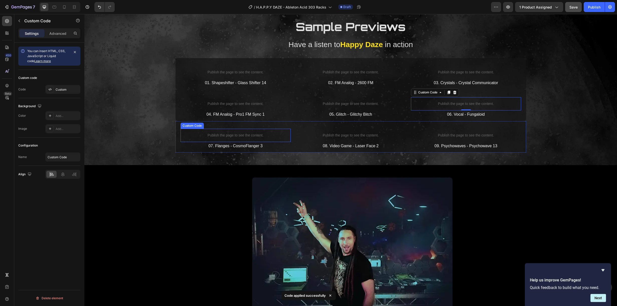
click at [228, 131] on div "Publish the page to see the content." at bounding box center [235, 135] width 110 height 13
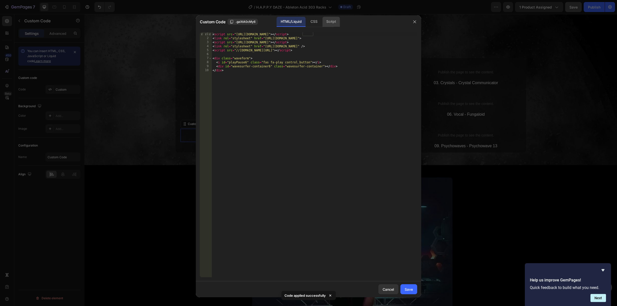
click at [334, 19] on div "Script" at bounding box center [331, 22] width 18 height 10
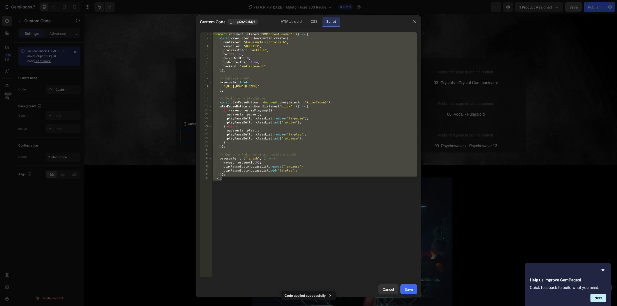
click at [264, 50] on div "document . addEventListener ( "DOMContentLoaded" , ( ) => { const wavesurfer = …" at bounding box center [313, 158] width 205 height 253
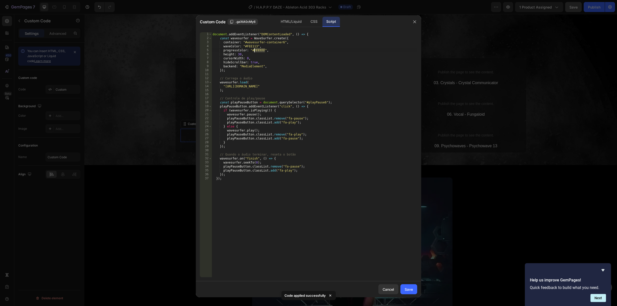
drag, startPoint x: 264, startPoint y: 50, endPoint x: 254, endPoint y: 49, distance: 9.8
click at [254, 49] on div "document . addEventListener ( "DOMContentLoaded" , ( ) => { const wavesurfer = …" at bounding box center [313, 158] width 205 height 253
paste textarea "E0E0E0"
type textarea "progressColor: "#E0E0E0","
click at [414, 289] on button "Save" at bounding box center [408, 289] width 17 height 10
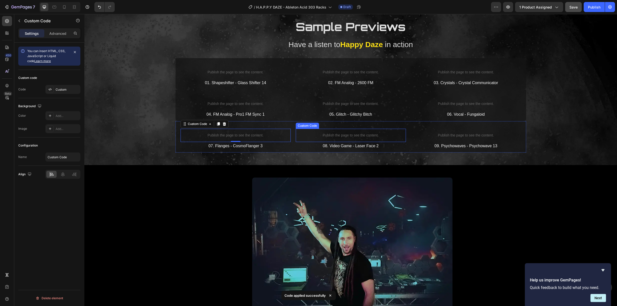
click at [343, 133] on p "Publish the page to see the content." at bounding box center [351, 135] width 110 height 5
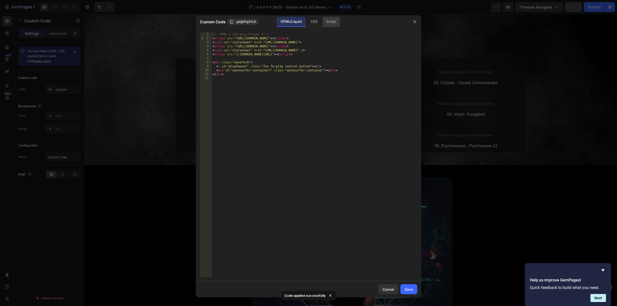
click at [332, 21] on div "Script" at bounding box center [331, 22] width 18 height 10
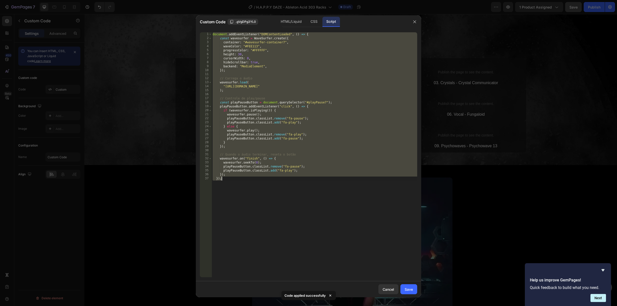
click at [264, 49] on div "document . addEventListener ( "DOMContentLoaded" , ( ) => { const wavesurfer = …" at bounding box center [313, 154] width 205 height 245
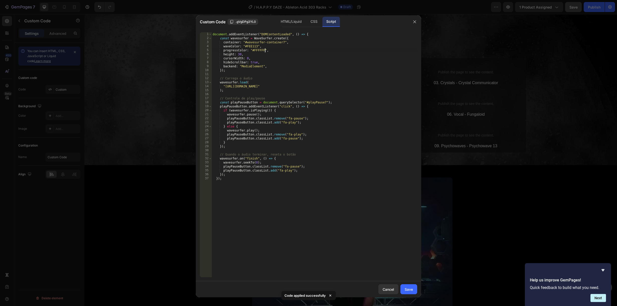
click at [262, 51] on div "document . addEventListener ( "DOMContentLoaded" , ( ) => { const wavesurfer = …" at bounding box center [313, 158] width 205 height 253
drag, startPoint x: 264, startPoint y: 50, endPoint x: 271, endPoint y: 56, distance: 9.2
click at [254, 50] on div "document . addEventListener ( "DOMContentLoaded" , ( ) => { const wavesurfer = …" at bounding box center [313, 158] width 205 height 253
paste textarea "E0E0E0"
type textarea "progressColor: "#E0E0E0","
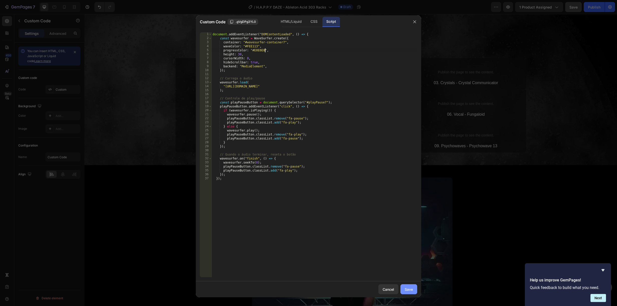
click at [410, 290] on div "Save" at bounding box center [408, 289] width 8 height 5
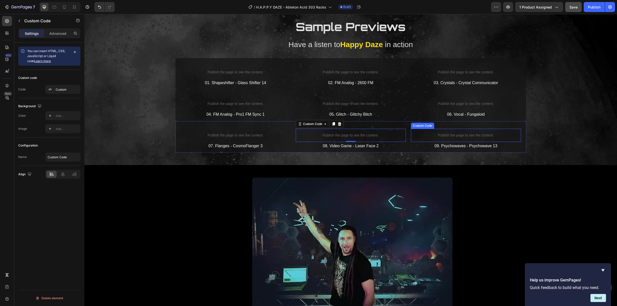
click at [455, 133] on p "Publish the page to see the content." at bounding box center [466, 135] width 110 height 5
click at [455, 134] on p "Publish the page to see the content." at bounding box center [466, 135] width 110 height 5
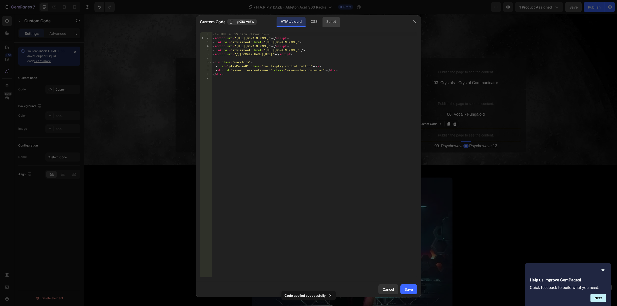
click at [331, 22] on div "Script" at bounding box center [331, 22] width 18 height 10
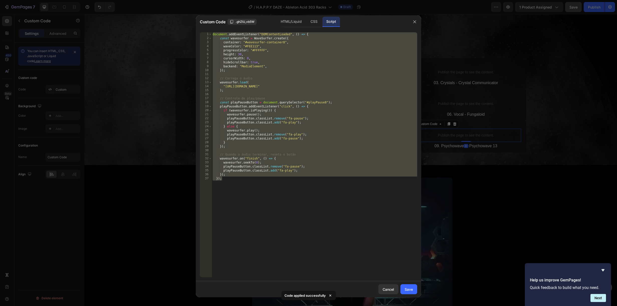
click at [258, 51] on div "document . addEventListener ( "DOMContentLoaded" , ( ) => { const wavesurfer = …" at bounding box center [313, 158] width 205 height 253
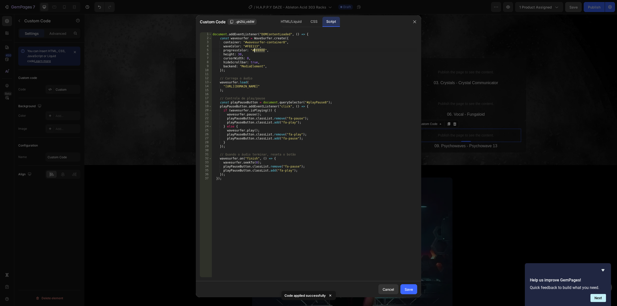
drag, startPoint x: 265, startPoint y: 49, endPoint x: 254, endPoint y: 49, distance: 10.8
click at [254, 49] on div "document . addEventListener ( "DOMContentLoaded" , ( ) => { const wavesurfer = …" at bounding box center [313, 158] width 205 height 253
paste textarea "E0E0E0"
type textarea "progressColor: "#E0E0E0","
click at [405, 288] on div "Save" at bounding box center [408, 289] width 8 height 5
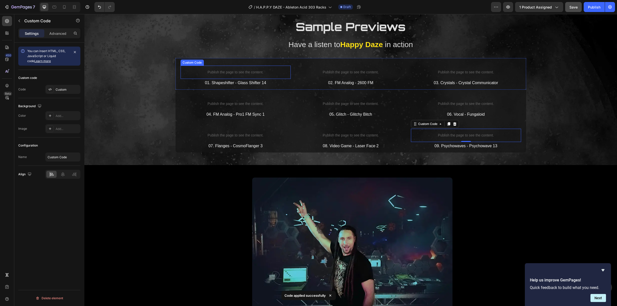
click at [229, 72] on p "Publish the page to see the content." at bounding box center [235, 72] width 110 height 5
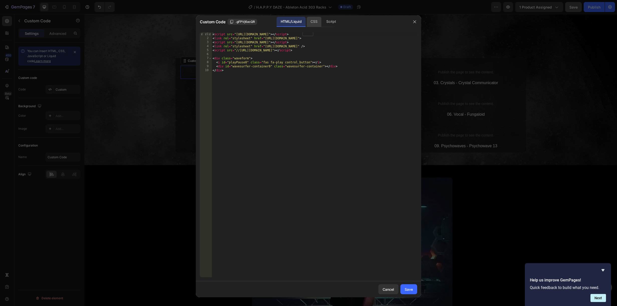
click at [314, 21] on div "CSS" at bounding box center [313, 22] width 15 height 10
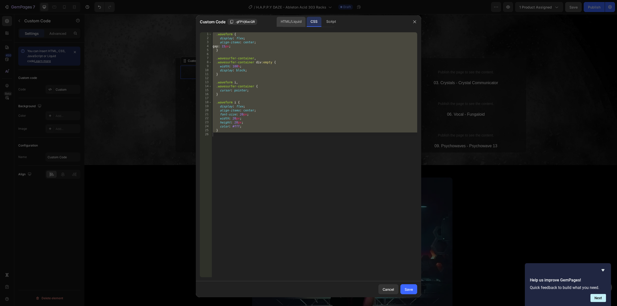
click at [300, 22] on div "HTML/Liquid" at bounding box center [291, 22] width 29 height 10
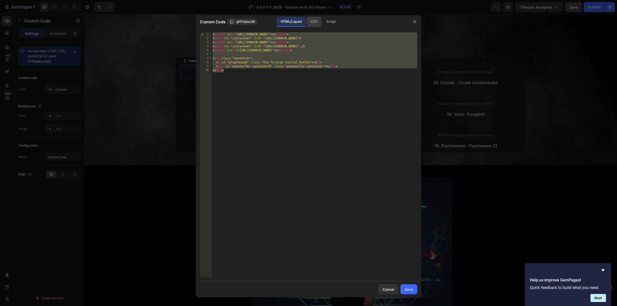
click at [318, 23] on div "CSS" at bounding box center [313, 22] width 15 height 10
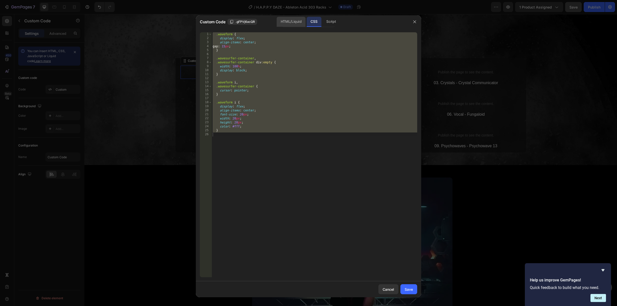
click at [298, 22] on div "HTML/Liquid" at bounding box center [291, 22] width 29 height 10
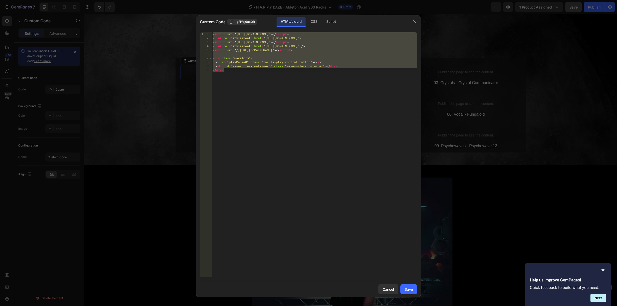
click at [370, 74] on div "< script src = "https://unpkg.com/wavesurfer.js@7" > </ script > < link rel = "…" at bounding box center [313, 158] width 205 height 253
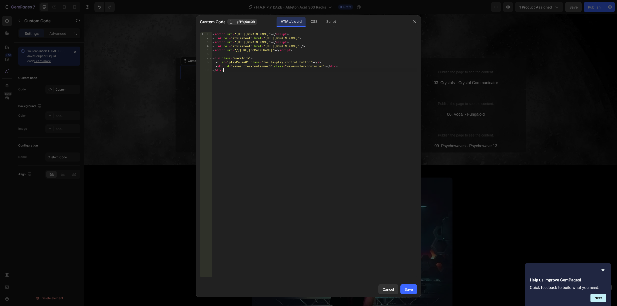
click at [319, 72] on div "< script src = "https://unpkg.com/wavesurfer.js@7" > </ script > < link rel = "…" at bounding box center [313, 158] width 205 height 253
click at [332, 65] on div "< script src = "https://unpkg.com/wavesurfer.js@7" > </ script > < link rel = "…" at bounding box center [313, 158] width 205 height 253
drag, startPoint x: 343, startPoint y: 66, endPoint x: 259, endPoint y: 72, distance: 84.3
click at [259, 72] on div "< script src = "https://unpkg.com/wavesurfer.js@7" > </ script > < link rel = "…" at bounding box center [313, 158] width 205 height 253
click at [299, 46] on div "< script src = "https://unpkg.com/wavesurfer.js@7" > </ script > < link rel = "…" at bounding box center [313, 158] width 205 height 253
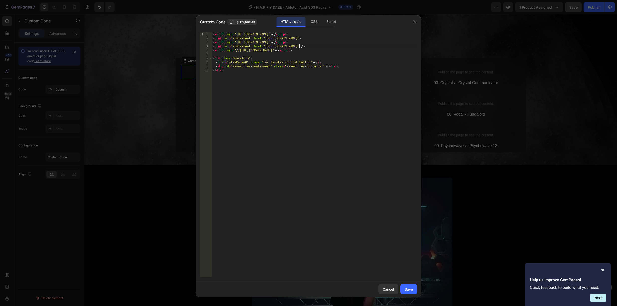
type textarea "<link rel="stylesheet" href="https://cdn.shopify.com/s/files/1/0904/7107/2029/a…"
click at [303, 47] on div "< script src = "https://unpkg.com/wavesurfer.js@7" > </ script > < link rel = "…" at bounding box center [313, 158] width 205 height 253
drag, startPoint x: 405, startPoint y: 45, endPoint x: 265, endPoint y: 47, distance: 140.2
click at [265, 47] on div "< script src = "https://unpkg.com/wavesurfer.js@7" > </ script > < link rel = "…" at bounding box center [313, 158] width 205 height 253
click at [389, 290] on div "Cancel" at bounding box center [388, 289] width 12 height 5
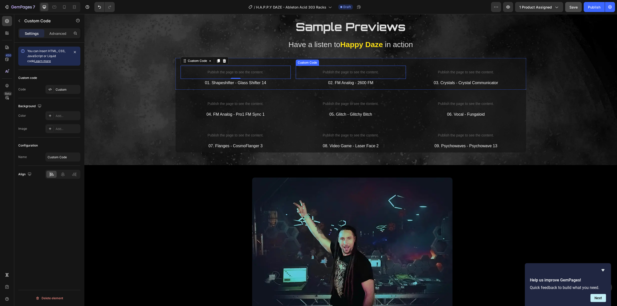
click at [354, 71] on p "Publish the page to see the content." at bounding box center [351, 72] width 110 height 5
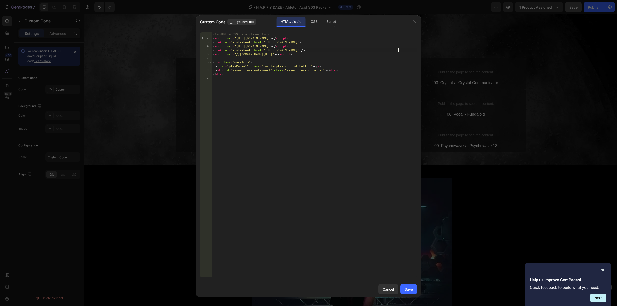
click at [397, 49] on div "<!-- HTML e CSS para Player 2 --> < script src = "https://unpkg.com/wavesurfer.…" at bounding box center [313, 158] width 205 height 253
drag, startPoint x: 403, startPoint y: 50, endPoint x: 265, endPoint y: 49, distance: 137.6
click at [265, 49] on div "<!-- HTML e CSS para Player 2 --> < script src = "https://unpkg.com/wavesurfer.…" at bounding box center [313, 158] width 205 height 253
paste textarea "904/7107/2029/asset"
type textarea "<link rel="stylesheet" href="https://cdn.shopify.com/s/files/1/0904/7107/2029/a…"
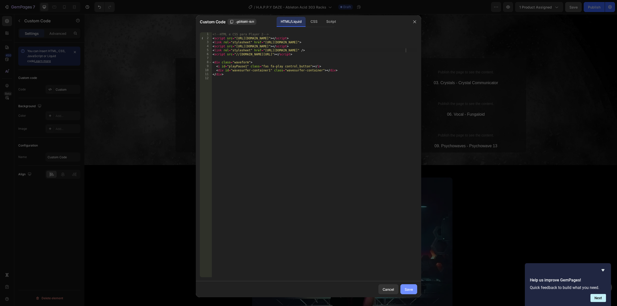
click at [409, 289] on div "Save" at bounding box center [408, 289] width 8 height 5
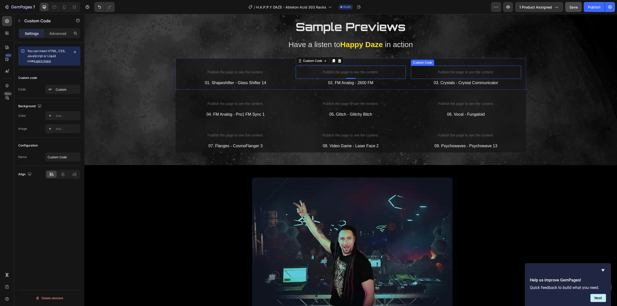
click at [460, 72] on p "Publish the page to see the content." at bounding box center [466, 72] width 110 height 5
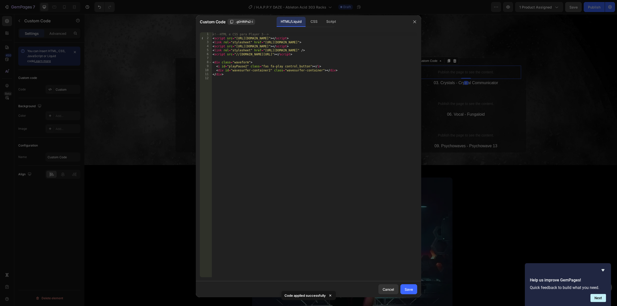
click at [398, 50] on div "<!-- HTML e CSS para Player 3 --> < script src = "https://unpkg.com/wavesurfer.…" at bounding box center [313, 158] width 205 height 253
drag, startPoint x: 403, startPoint y: 50, endPoint x: 264, endPoint y: 51, distance: 139.1
click at [264, 51] on div "<!-- HTML e CSS para Player 3 --> < script src = "https://unpkg.com/wavesurfer.…" at bounding box center [313, 158] width 205 height 253
paste textarea "904/7107/2029/asset"
type textarea "<link rel="stylesheet" href="https://cdn.shopify.com/s/files/1/0904/7107/2029/a…"
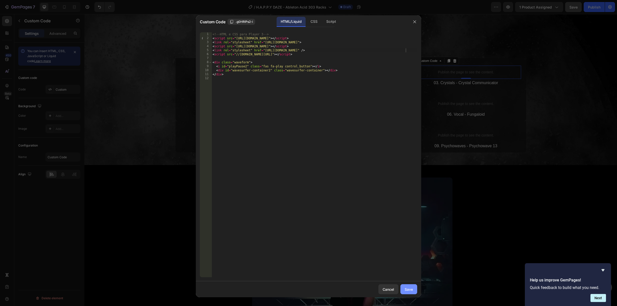
click at [413, 288] on button "Save" at bounding box center [408, 289] width 17 height 10
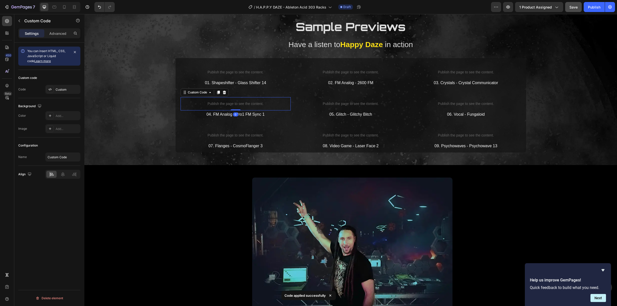
click at [248, 104] on p "Publish the page to see the content." at bounding box center [235, 103] width 110 height 5
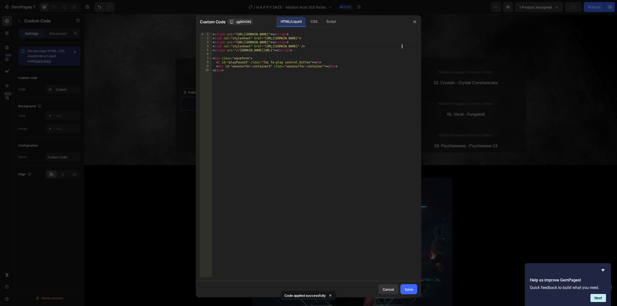
click at [402, 45] on div "< script src = "https://unpkg.com/wavesurfer.js@7" > </ script > < link rel = "…" at bounding box center [313, 158] width 205 height 253
drag, startPoint x: 403, startPoint y: 45, endPoint x: 264, endPoint y: 48, distance: 138.7
click at [264, 48] on div "< script src = "https://unpkg.com/wavesurfer.js@7" > </ script > < link rel = "…" at bounding box center [313, 158] width 205 height 253
paste textarea "904/7107/2029/asset"
type textarea "<link rel="stylesheet" href="https://cdn.shopify.com/s/files/1/0904/7107/2029/a…"
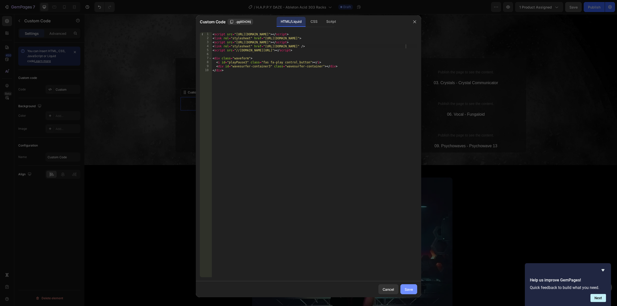
click at [410, 290] on div "Save" at bounding box center [408, 289] width 8 height 5
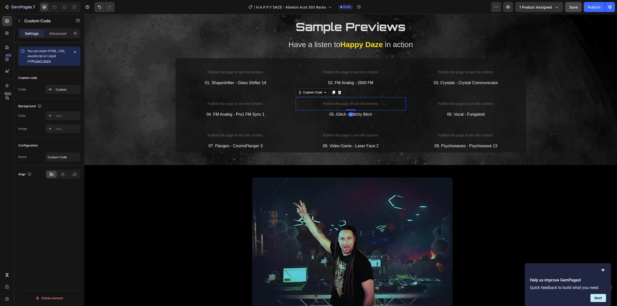
click at [343, 103] on p "Publish the page to see the content." at bounding box center [351, 103] width 110 height 5
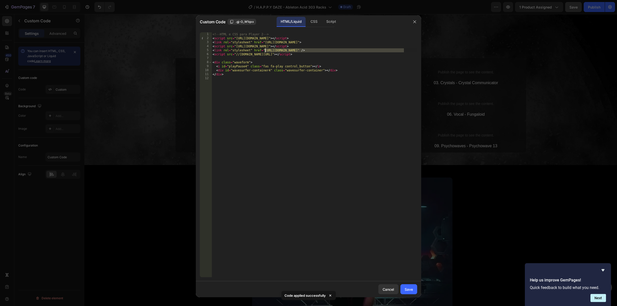
drag, startPoint x: 403, startPoint y: 50, endPoint x: 265, endPoint y: 50, distance: 138.6
click at [265, 50] on div "<!-- HTML e CSS para Player 2 --> < script src = "https://unpkg.com/wavesurfer.…" at bounding box center [313, 158] width 205 height 253
paste textarea "904/7107/2029/asset"
type textarea "<link rel="stylesheet" href="https://cdn.shopify.com/s/files/1/0904/7107/2029/a…"
click at [413, 292] on button "Save" at bounding box center [408, 289] width 17 height 10
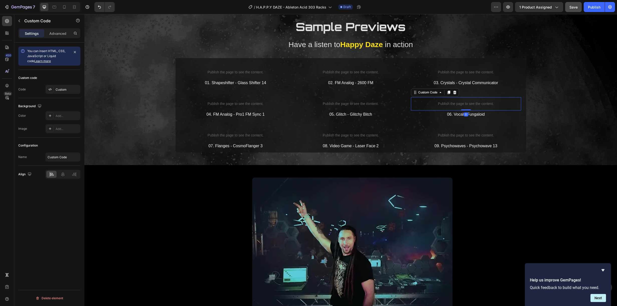
click at [458, 103] on p "Publish the page to see the content." at bounding box center [466, 103] width 110 height 5
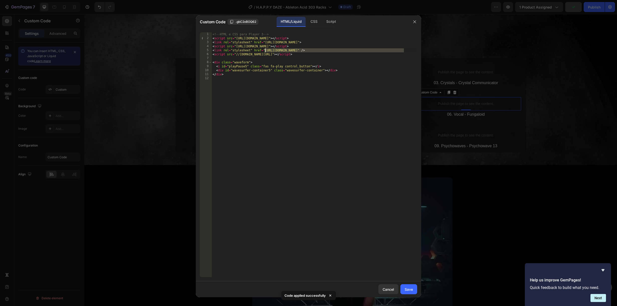
drag, startPoint x: 403, startPoint y: 50, endPoint x: 265, endPoint y: 52, distance: 138.6
click at [265, 52] on div "<!-- HTML e CSS para Player 3 --> < script src = "https://unpkg.com/wavesurfer.…" at bounding box center [313, 158] width 205 height 253
paste textarea "904/7107/2029/asset"
type textarea "<link rel="stylesheet" href="https://cdn.shopify.com/s/files/1/0904/7107/2029/a…"
click at [411, 289] on div "Save" at bounding box center [408, 289] width 8 height 5
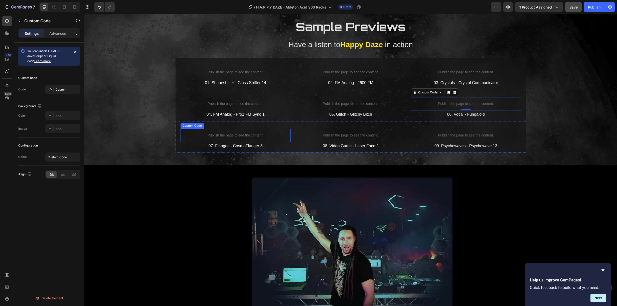
click at [243, 136] on p "Publish the page to see the content." at bounding box center [235, 135] width 110 height 5
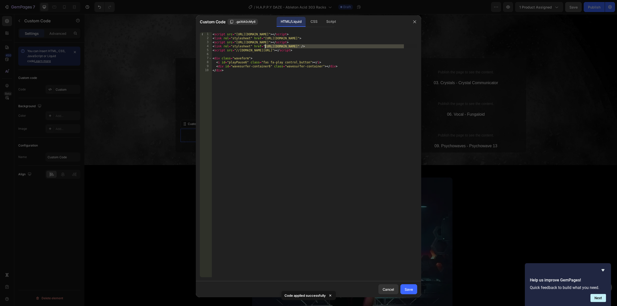
drag, startPoint x: 403, startPoint y: 46, endPoint x: 265, endPoint y: 45, distance: 138.9
click at [265, 45] on div "< script src = "https://unpkg.com/wavesurfer.js@7" > </ script > < link rel = "…" at bounding box center [313, 158] width 205 height 253
paste textarea "904/7107/2029/asset"
type textarea "<link rel="stylesheet" href="https://cdn.shopify.com/s/files/1/0904/7107/2029/a…"
click at [408, 291] on div "Save" at bounding box center [408, 289] width 8 height 5
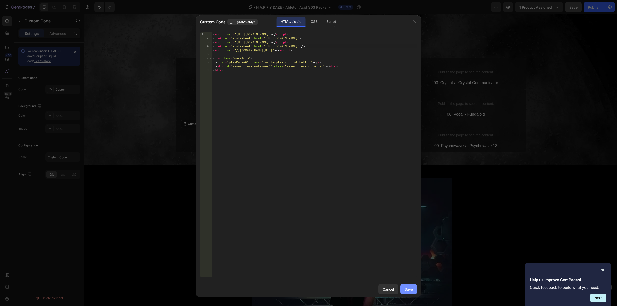
click at [408, 291] on div "Save" at bounding box center [408, 289] width 8 height 5
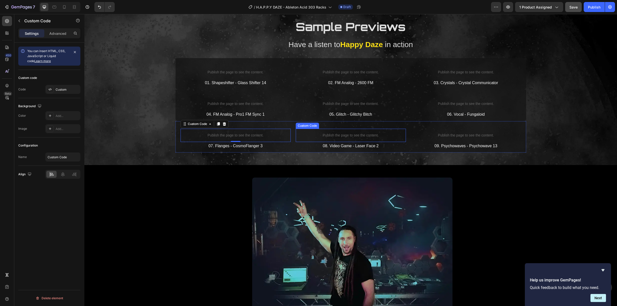
click at [358, 134] on p "Publish the page to see the content." at bounding box center [351, 135] width 110 height 5
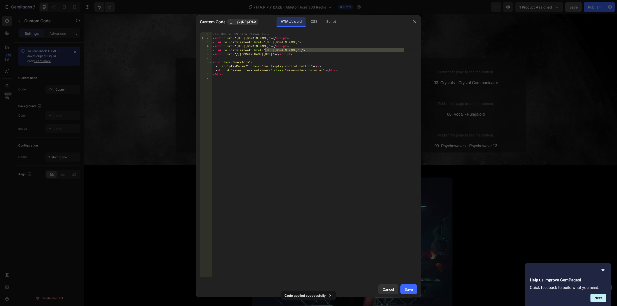
drag, startPoint x: 403, startPoint y: 50, endPoint x: 265, endPoint y: 50, distance: 137.9
click at [265, 50] on div "<!-- HTML e CSS para Player 2 --> < script src = "https://unpkg.com/wavesurfer.…" at bounding box center [313, 158] width 205 height 253
paste textarea "904/7107/2029/asset"
type textarea "<link rel="stylesheet" href="https://cdn.shopify.com/s/files/1/0904/7107/2029/a…"
click at [403, 288] on button "Save" at bounding box center [408, 289] width 17 height 10
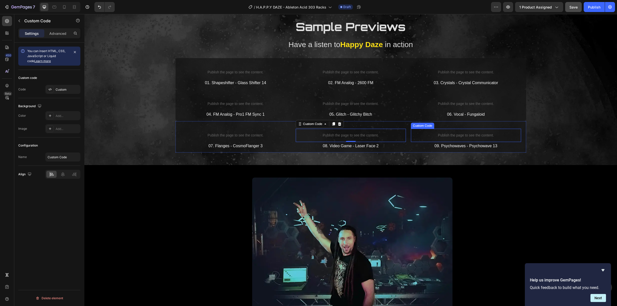
click at [458, 137] on p "Publish the page to see the content." at bounding box center [466, 135] width 110 height 5
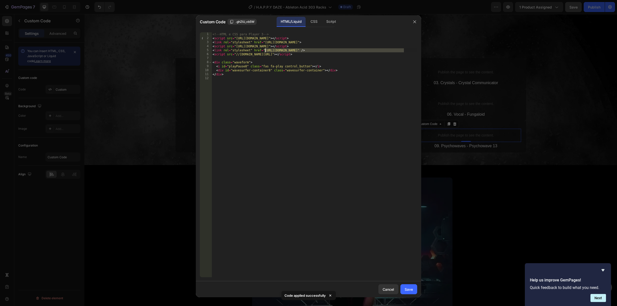
drag, startPoint x: 403, startPoint y: 49, endPoint x: 265, endPoint y: 51, distance: 138.7
click at [265, 51] on div "<!-- HTML e CSS para Player 3 --> < script src = "https://unpkg.com/wavesurfer.…" at bounding box center [313, 158] width 205 height 253
paste textarea "904/7107/2029/asset"
type textarea "<link rel="stylesheet" href="https://cdn.shopify.com/s/files/1/0904/7107/2029/a…"
click at [410, 286] on button "Save" at bounding box center [408, 289] width 17 height 10
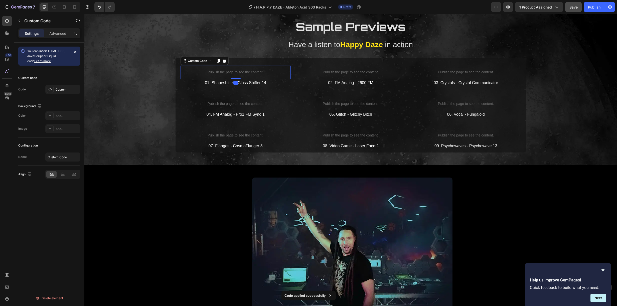
click at [241, 72] on p "Publish the page to see the content." at bounding box center [235, 72] width 110 height 5
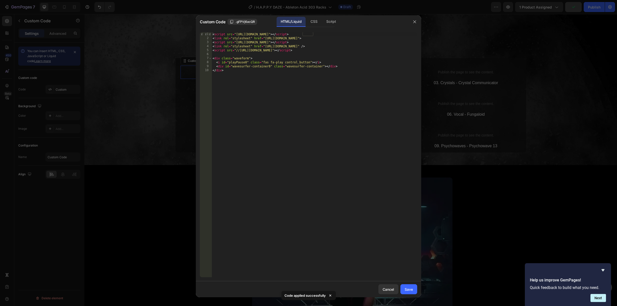
type textarea "<script src="//https://cdn.shopify.com/s/files/1/0904/7107/2029/assets/mediaele…"
drag, startPoint x: 367, startPoint y: 49, endPoint x: 235, endPoint y: 51, distance: 131.9
click at [235, 51] on div "< script src = "https://unpkg.com/wavesurfer.js@7" > </ script > < link rel = "…" at bounding box center [313, 158] width 205 height 253
click at [390, 289] on div "Cancel" at bounding box center [388, 289] width 12 height 5
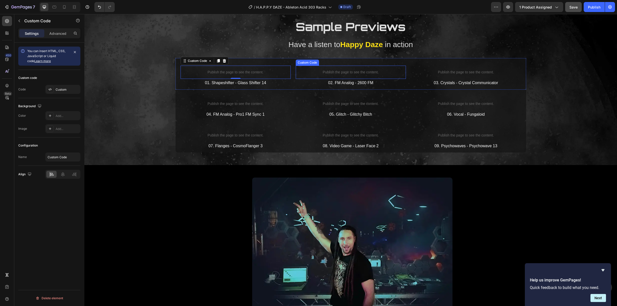
click at [351, 73] on p "Publish the page to see the content." at bounding box center [351, 72] width 110 height 5
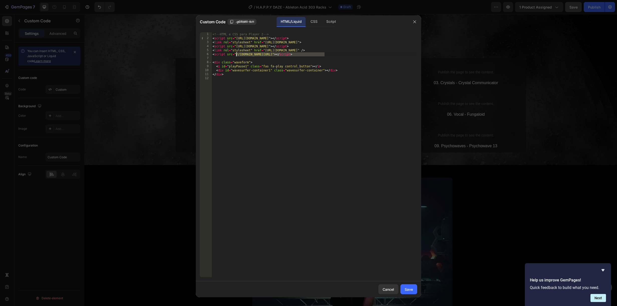
drag, startPoint x: 324, startPoint y: 53, endPoint x: 236, endPoint y: 55, distance: 87.9
click at [236, 55] on div "<!-- HTML e CSS para Player 2 --> < script src = "https://unpkg.com/wavesurfer.…" at bounding box center [313, 158] width 205 height 253
paste textarea "https://cdn.shopify.com/s/files/1/0904/7107/202"
type textarea "<script src="//https://cdn.shopify.com/s/files/1/0904/7107/2029/assets/mediaele…"
drag, startPoint x: 412, startPoint y: 288, endPoint x: 409, endPoint y: 277, distance: 12.0
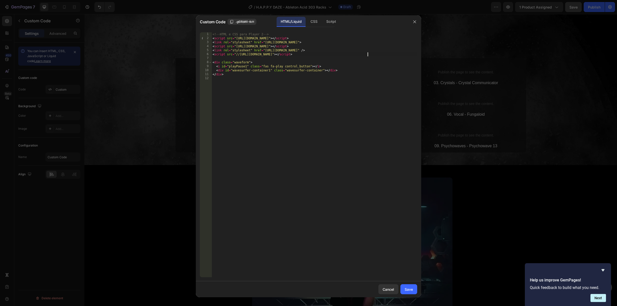
click at [412, 288] on div "Save" at bounding box center [408, 289] width 8 height 5
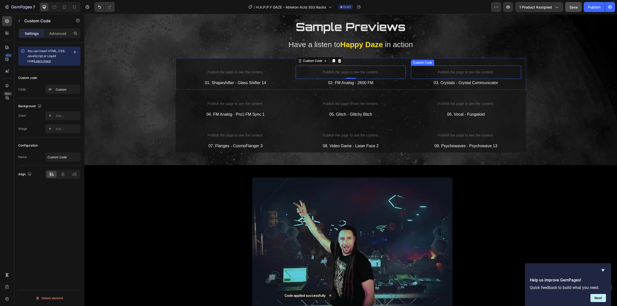
click at [466, 74] on p "Publish the page to see the content." at bounding box center [466, 72] width 110 height 5
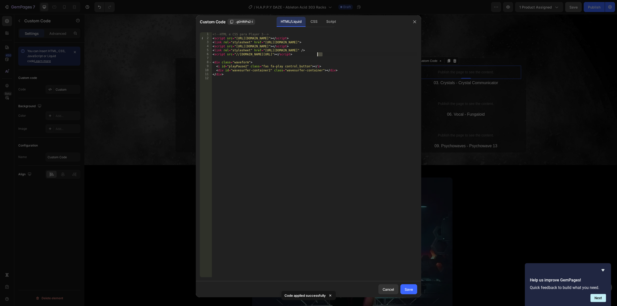
drag, startPoint x: 323, startPoint y: 53, endPoint x: 315, endPoint y: 54, distance: 8.4
click at [315, 54] on div "<!-- HTML e CSS para Player 3 --> < script src = "https://unpkg.com/wavesurfer.…" at bounding box center [313, 158] width 205 height 253
drag, startPoint x: 323, startPoint y: 55, endPoint x: 295, endPoint y: 57, distance: 28.6
click at [295, 57] on div "<!-- HTML e CSS para Player 3 --> < script src = "https://unpkg.com/wavesurfer.…" at bounding box center [313, 158] width 205 height 253
click at [322, 54] on div "<!-- HTML e CSS para Player 3 --> < script src = "https://unpkg.com/wavesurfer.…" at bounding box center [313, 158] width 205 height 253
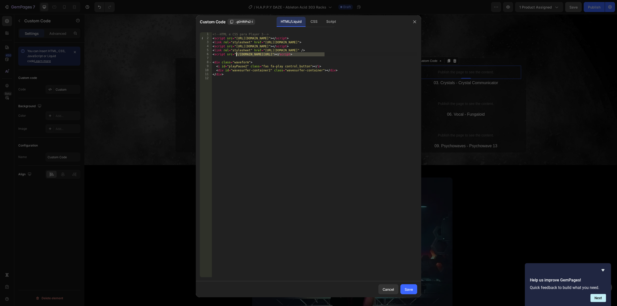
drag, startPoint x: 324, startPoint y: 54, endPoint x: 236, endPoint y: 55, distance: 87.3
click at [236, 55] on div "<!-- HTML e CSS para Player 3 --> < script src = "https://unpkg.com/wavesurfer.…" at bounding box center [313, 158] width 205 height 253
paste textarea "https://cdn.shopify.com/s/files/1/0904/7107/202"
type textarea "<script src="//https://cdn.shopify.com/s/files/1/0904/7107/2029/assets/mediaele…"
drag, startPoint x: 413, startPoint y: 287, endPoint x: 413, endPoint y: 284, distance: 3.8
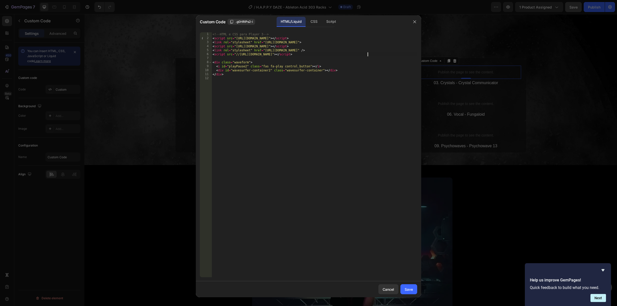
click at [413, 287] on button "Save" at bounding box center [408, 289] width 17 height 10
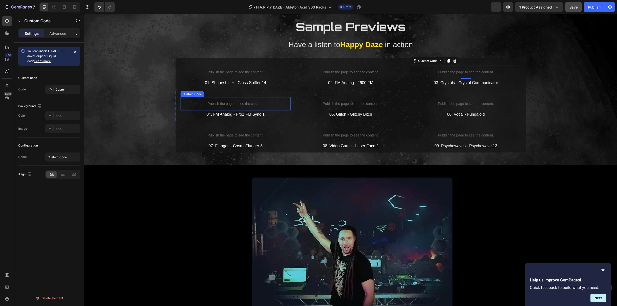
click at [250, 104] on p "Publish the page to see the content." at bounding box center [235, 103] width 110 height 5
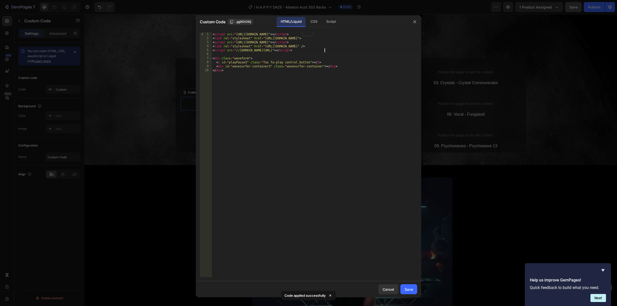
click at [324, 49] on div "< script src = "https://unpkg.com/wavesurfer.js@7" > </ script > < link rel = "…" at bounding box center [313, 158] width 205 height 253
click at [322, 50] on div "< script src = "https://unpkg.com/wavesurfer.js@7" > </ script > < link rel = "…" at bounding box center [313, 158] width 205 height 253
click at [323, 50] on div "< script src = "https://unpkg.com/wavesurfer.js@7" > </ script > < link rel = "…" at bounding box center [313, 158] width 205 height 253
click at [322, 50] on div "< script src = "https://unpkg.com/wavesurfer.js@7" > </ script > < link rel = "…" at bounding box center [313, 158] width 205 height 253
drag, startPoint x: 323, startPoint y: 50, endPoint x: 310, endPoint y: 52, distance: 13.7
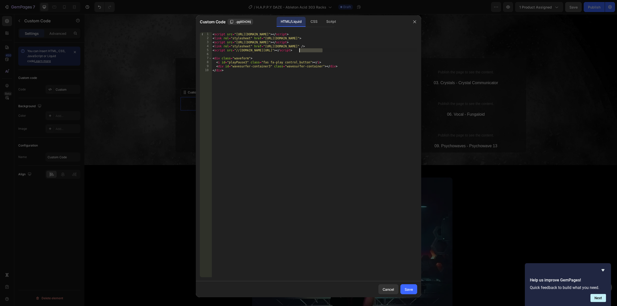
click at [296, 52] on div "< script src = "https://unpkg.com/wavesurfer.js@7" > </ script > < link rel = "…" at bounding box center [313, 158] width 205 height 253
drag, startPoint x: 323, startPoint y: 50, endPoint x: 308, endPoint y: 51, distance: 14.9
click at [308, 51] on div "< script src = "https://unpkg.com/wavesurfer.js@7" > </ script > < link rel = "…" at bounding box center [313, 158] width 205 height 253
drag, startPoint x: 324, startPoint y: 49, endPoint x: 236, endPoint y: 51, distance: 87.4
click at [236, 51] on div "< script src = "https://unpkg.com/wavesurfer.js@7" > </ script > < link rel = "…" at bounding box center [313, 158] width 205 height 253
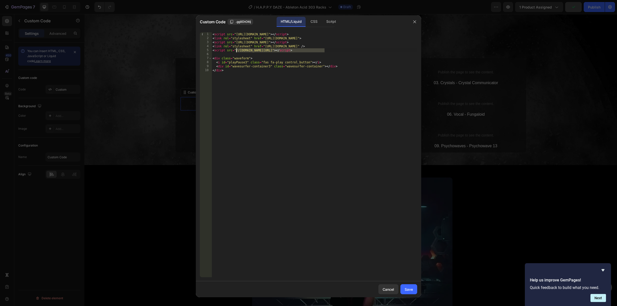
paste textarea "https://cdn.shopify.com/s/files/1/0904/7107/202"
type textarea "<script src="//https://cdn.shopify.com/s/files/1/0904/7107/2029/assets/mediaele…"
click at [411, 289] on div "Save" at bounding box center [408, 289] width 8 height 5
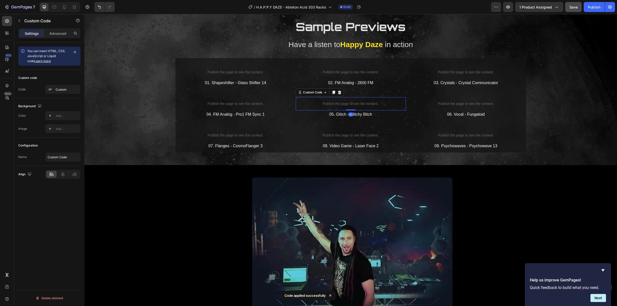
click at [352, 104] on p "Publish the page to see the content." at bounding box center [351, 103] width 110 height 5
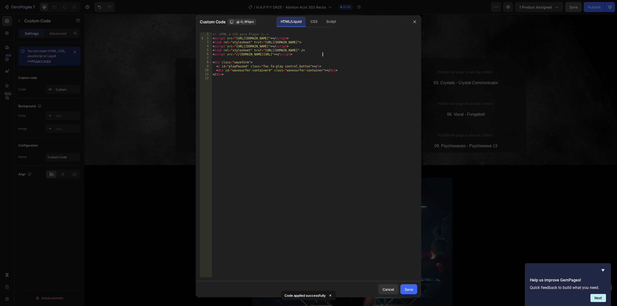
click at [323, 54] on div "<!-- HTML e CSS para Player 2 --> < script src = "https://unpkg.com/wavesurfer.…" at bounding box center [313, 158] width 205 height 253
click at [324, 54] on div "<!-- HTML e CSS para Player 2 --> < script src = "https://unpkg.com/wavesurfer.…" at bounding box center [313, 158] width 205 height 253
drag, startPoint x: 324, startPoint y: 54, endPoint x: 236, endPoint y: 56, distance: 87.4
click at [236, 56] on div "<!-- HTML e CSS para Player 2 --> < script src = "https://unpkg.com/wavesurfer.…" at bounding box center [313, 158] width 205 height 253
paste textarea "https://cdn.shopify.com/s/files/1/0904/7107/202"
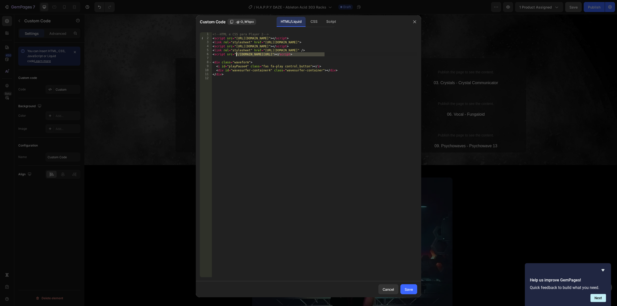
type textarea "<script src="//https://cdn.shopify.com/s/files/1/0904/7107/2029/assets/mediaele…"
click at [410, 290] on div "Save" at bounding box center [408, 289] width 8 height 5
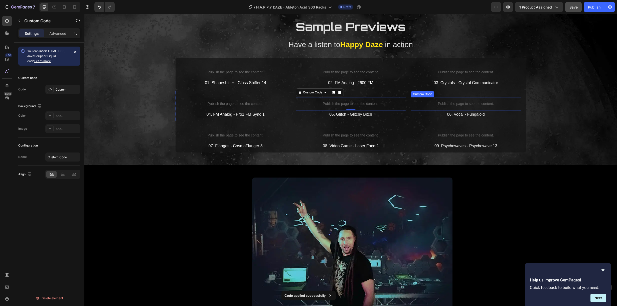
click at [463, 102] on p "Publish the page to see the content." at bounding box center [466, 103] width 110 height 5
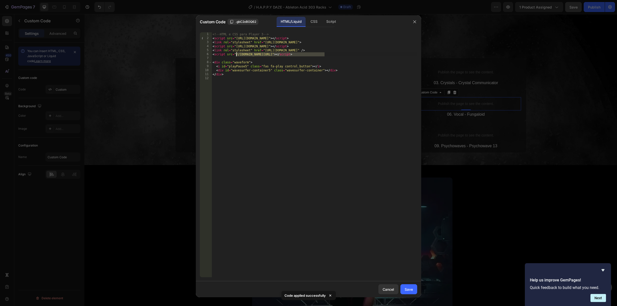
drag, startPoint x: 324, startPoint y: 54, endPoint x: 261, endPoint y: 72, distance: 65.4
click at [236, 55] on div "<!-- HTML e CSS para Player 3 --> < script src = "https://unpkg.com/wavesurfer.…" at bounding box center [313, 158] width 205 height 253
paste textarea "https://cdn.shopify.com/s/files/1/0904/7107/202"
type textarea "<script src="//https://cdn.shopify.com/s/files/1/0904/7107/2029/assets/mediaele…"
click at [412, 289] on div "Save" at bounding box center [408, 289] width 8 height 5
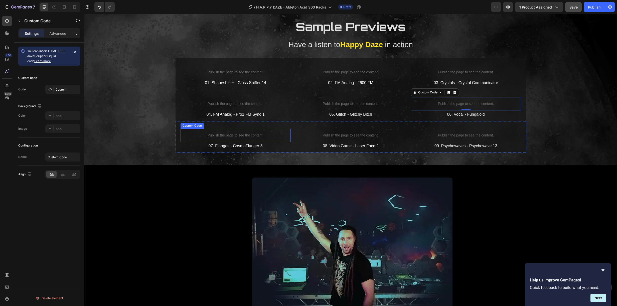
click at [238, 134] on p "Publish the page to see the content." at bounding box center [235, 135] width 110 height 5
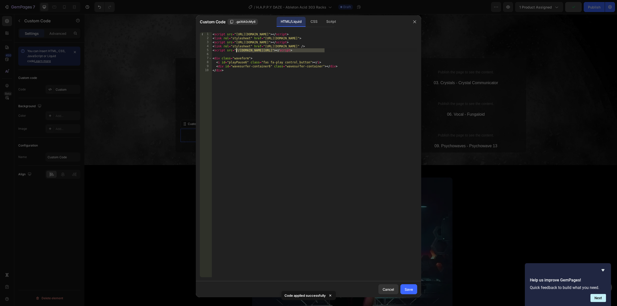
drag, startPoint x: 323, startPoint y: 49, endPoint x: 236, endPoint y: 51, distance: 86.9
click at [236, 51] on div "< script src = "https://unpkg.com/wavesurfer.js@7" > </ script > < link rel = "…" at bounding box center [313, 158] width 205 height 253
paste textarea "https://cdn.shopify.com/s/files/1/0904/7107/202"
type textarea "<script src="//https://cdn.shopify.com/s/files/1/0904/7107/2029/assets/mediaele…"
click at [407, 289] on div "Save" at bounding box center [408, 289] width 8 height 5
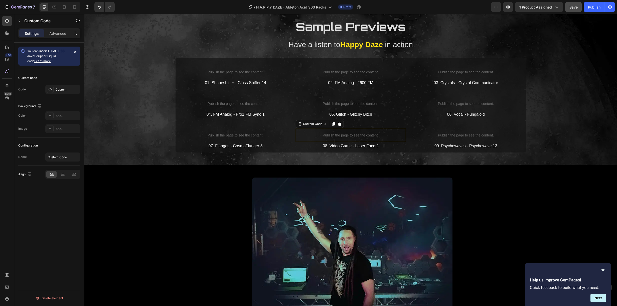
click at [340, 135] on p "Publish the page to see the content." at bounding box center [351, 135] width 110 height 5
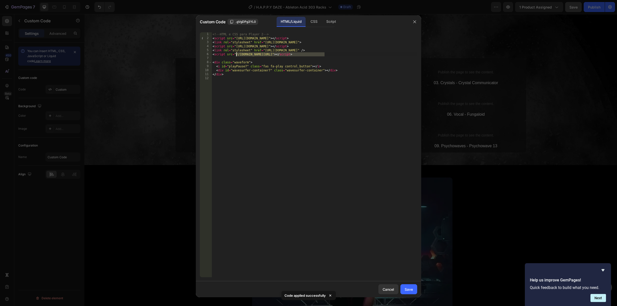
drag, startPoint x: 324, startPoint y: 54, endPoint x: 236, endPoint y: 56, distance: 88.1
click at [236, 56] on div "<!-- HTML e CSS para Player 2 --> < script src = "https://unpkg.com/wavesurfer.…" at bounding box center [313, 158] width 205 height 253
paste textarea "https://cdn.shopify.com/s/files/1/0904/7107/202"
type textarea "<script src="//https://cdn.shopify.com/s/files/1/0904/7107/2029/assets/mediaele…"
click at [407, 288] on div "Save" at bounding box center [408, 289] width 8 height 5
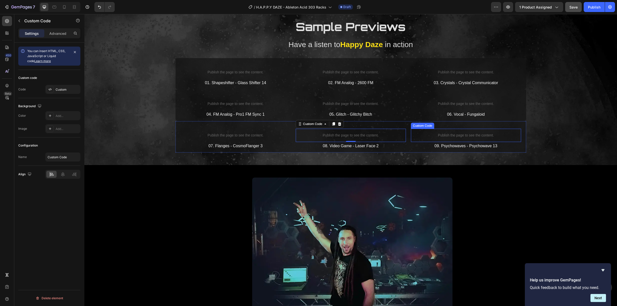
click at [454, 134] on p "Publish the page to see the content." at bounding box center [466, 135] width 110 height 5
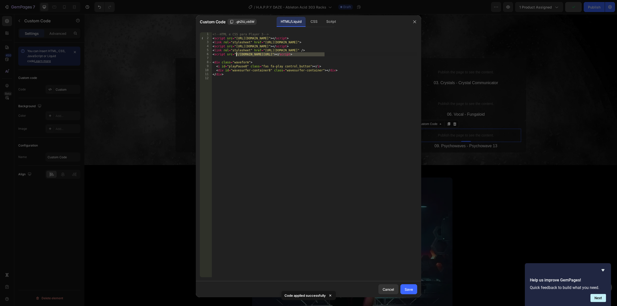
drag, startPoint x: 324, startPoint y: 53, endPoint x: 236, endPoint y: 56, distance: 87.9
click at [236, 56] on div "<!-- HTML e CSS para Player 3 --> < script src = "https://unpkg.com/wavesurfer.…" at bounding box center [313, 158] width 205 height 253
paste textarea "https://cdn.shopify.com/s/files/1/0904/7107/202"
type textarea "<script src="//https://cdn.shopify.com/s/files/1/0904/7107/2029/assets/mediaele…"
click at [410, 290] on div "Save" at bounding box center [408, 289] width 8 height 5
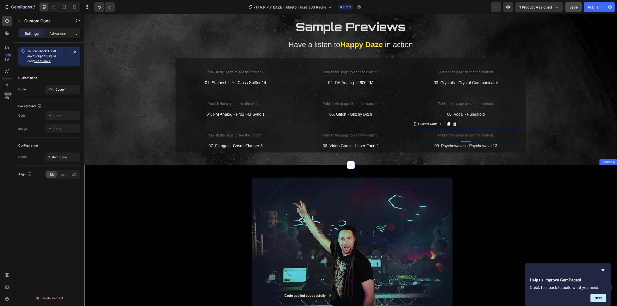
click at [465, 174] on div "Image Made by Virtual Light Heading "The sequencer is hours of fun as it churns…" at bounding box center [350, 262] width 532 height 194
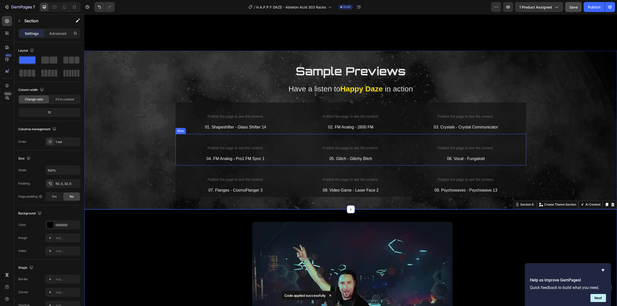
scroll to position [1235, 0]
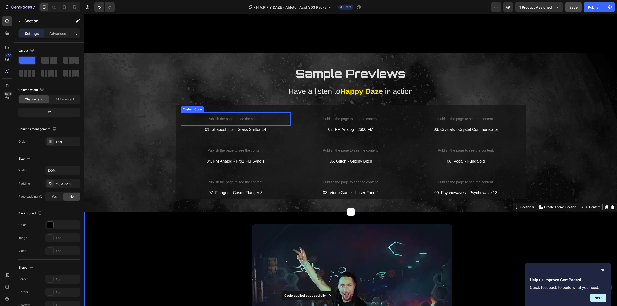
click at [286, 112] on div "Publish the page to see the content." at bounding box center [235, 118] width 110 height 13
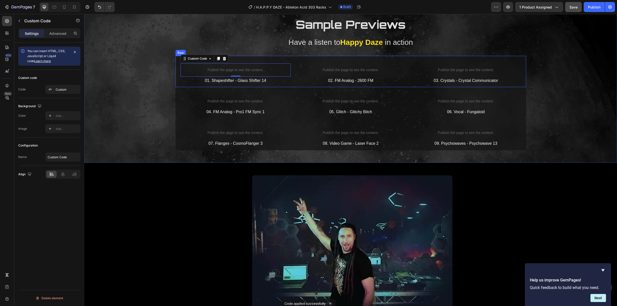
click at [264, 87] on div "Publish the page to see the content. Custom Code 0 01. Shapeshifter - Glass Shi…" at bounding box center [350, 72] width 350 height 32
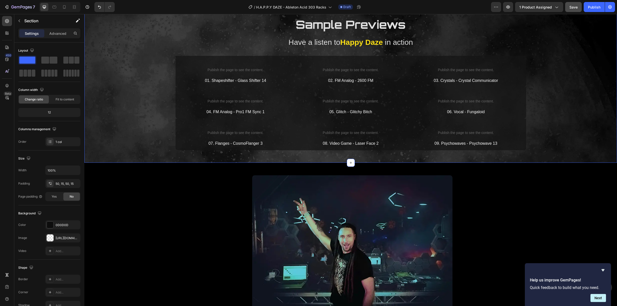
click at [209, 104] on div "Sample Previews Heading Have a listen to Happy Daze in action Text Block Publis…" at bounding box center [350, 83] width 532 height 158
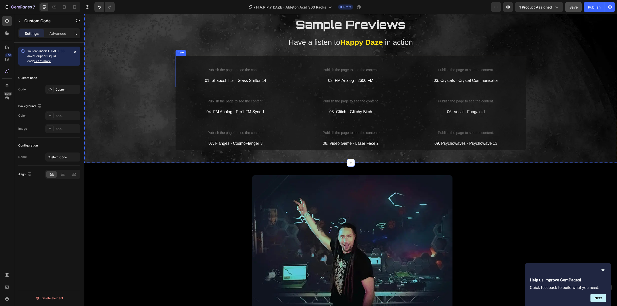
click at [499, 77] on div "Publish the page to see the content." at bounding box center [466, 69] width 110 height 13
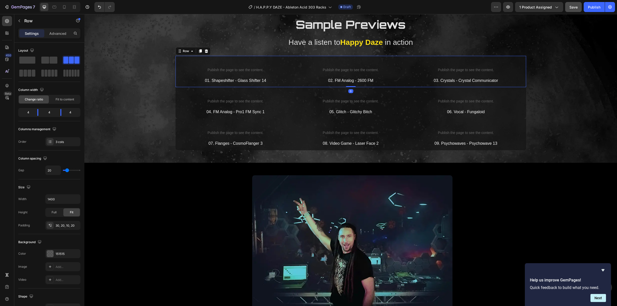
click at [504, 87] on div "Publish the page to see the content. Custom Code 01. Shapeshifter - Glass Shift…" at bounding box center [350, 72] width 350 height 32
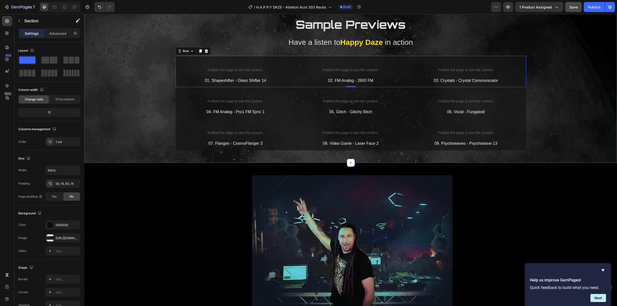
click at [543, 106] on div "Sample Previews Heading Have a listen to Happy Daze in action Text Block Publis…" at bounding box center [350, 83] width 532 height 158
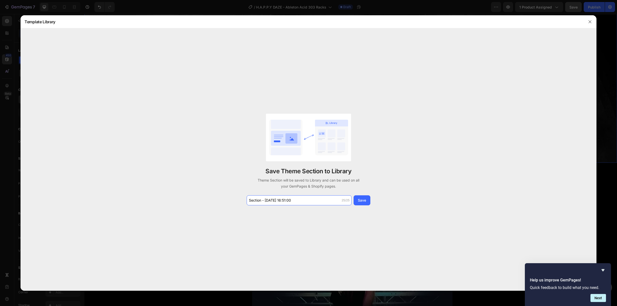
drag, startPoint x: 305, startPoint y: 200, endPoint x: 195, endPoint y: 191, distance: 110.5
click at [195, 191] on div "Save Theme Section to Library Theme Section will be saved to Library and can be…" at bounding box center [309, 159] width 576 height 262
drag, startPoint x: 305, startPoint y: 201, endPoint x: 220, endPoint y: 194, distance: 85.8
click at [220, 194] on div "Save Theme Section to Library Theme Section will be saved to Library and can be…" at bounding box center [309, 159] width 576 height 262
click at [272, 199] on input "MP3 Preview - ShopifyCDN" at bounding box center [298, 200] width 105 height 10
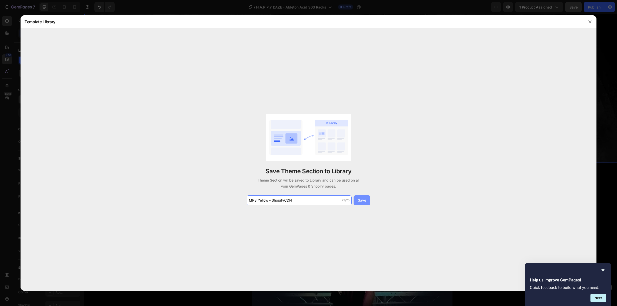
type input "MP3 Yellow - ShopifyCDN"
click at [362, 200] on div "Save" at bounding box center [362, 199] width 8 height 5
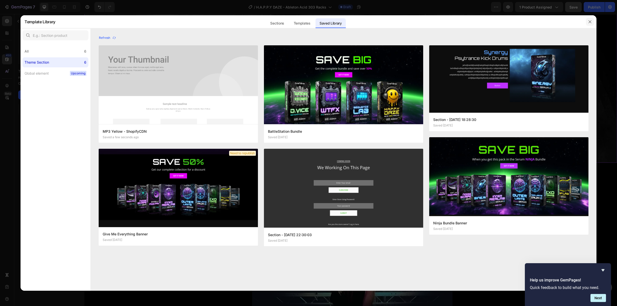
click at [590, 21] on icon "button" at bounding box center [589, 21] width 3 height 3
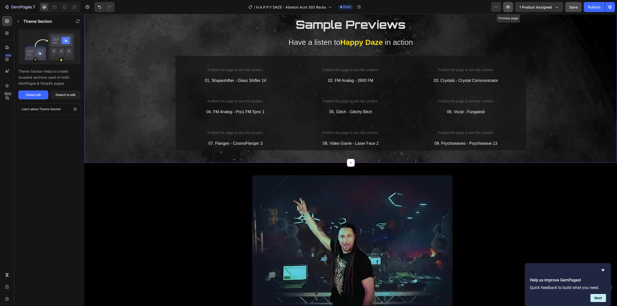
click at [506, 8] on icon "button" at bounding box center [507, 7] width 5 height 5
click at [526, 8] on span "1 product assigned" at bounding box center [535, 7] width 33 height 5
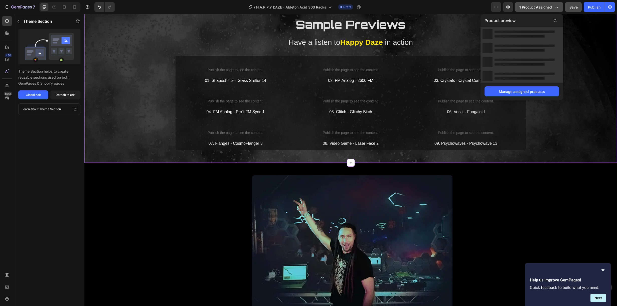
click at [526, 8] on span "1 product assigned" at bounding box center [535, 7] width 33 height 5
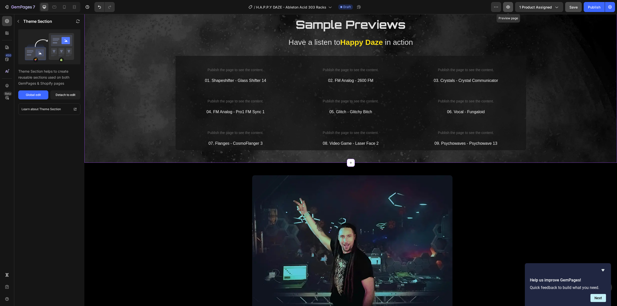
click at [508, 9] on icon "button" at bounding box center [507, 7] width 5 height 5
click at [572, 6] on span "Save" at bounding box center [573, 7] width 8 height 4
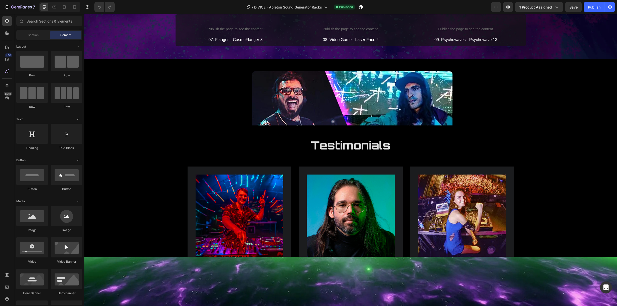
scroll to position [1132, 0]
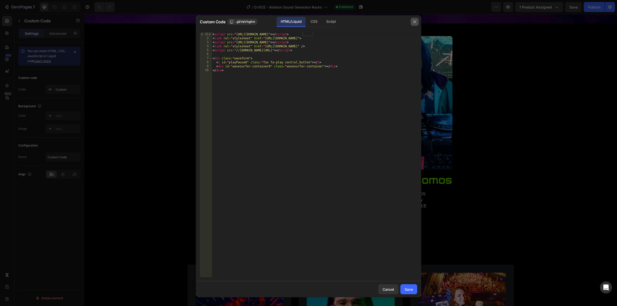
click at [413, 23] on icon "button" at bounding box center [414, 22] width 4 height 4
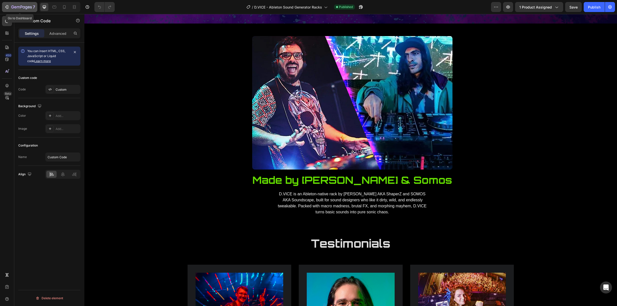
click at [19, 7] on icon "button" at bounding box center [21, 7] width 21 height 4
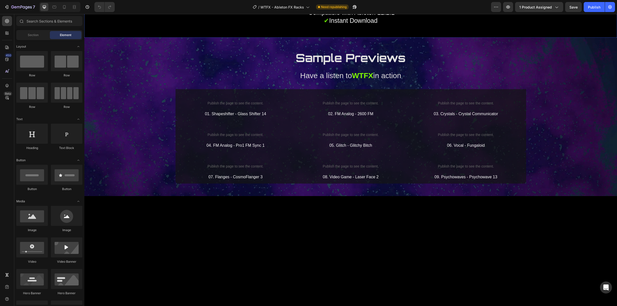
scroll to position [1247, 0]
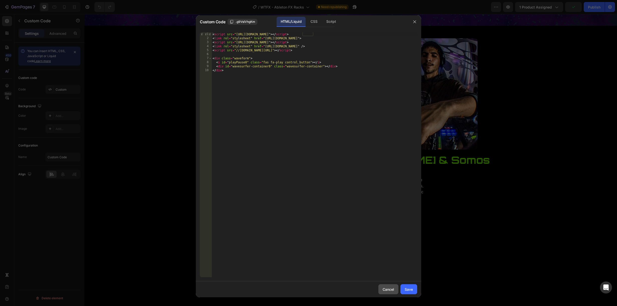
click at [386, 288] on div "Cancel" at bounding box center [388, 289] width 12 height 5
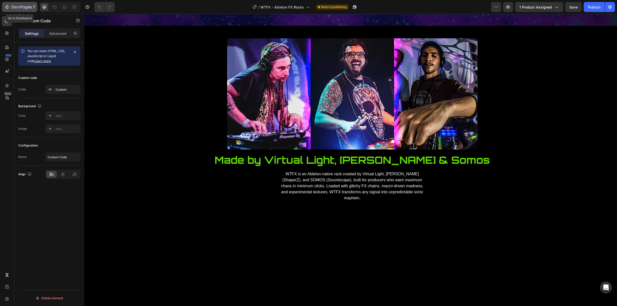
click at [29, 8] on icon "button" at bounding box center [29, 7] width 2 height 2
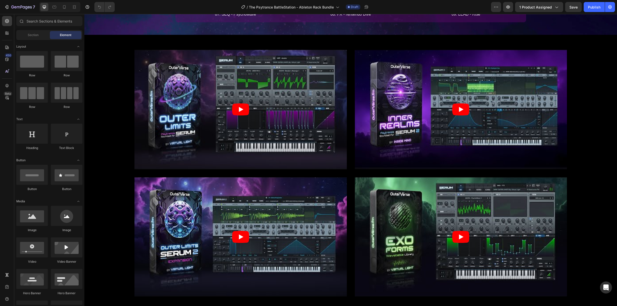
scroll to position [1182, 0]
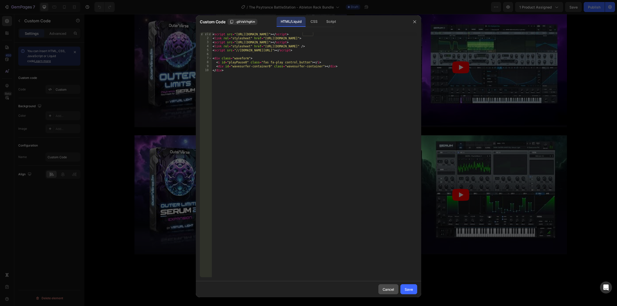
click at [385, 291] on div "Cancel" at bounding box center [388, 289] width 12 height 5
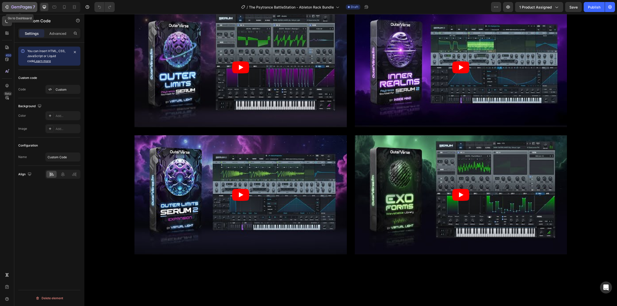
click at [31, 6] on icon "button" at bounding box center [21, 7] width 21 height 4
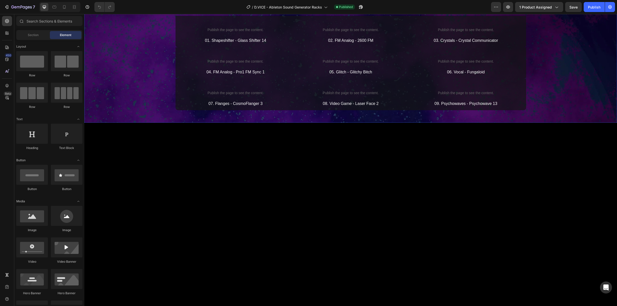
scroll to position [1063, 0]
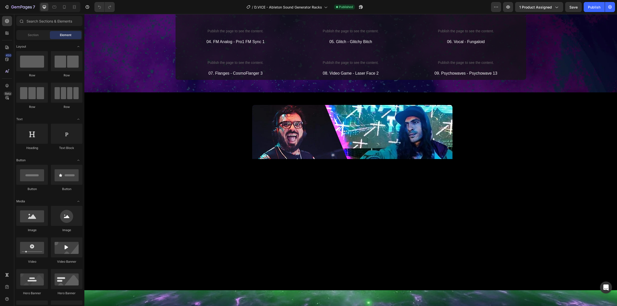
click at [234, 2] on p "Publish the page to see the content." at bounding box center [235, -1] width 110 height 5
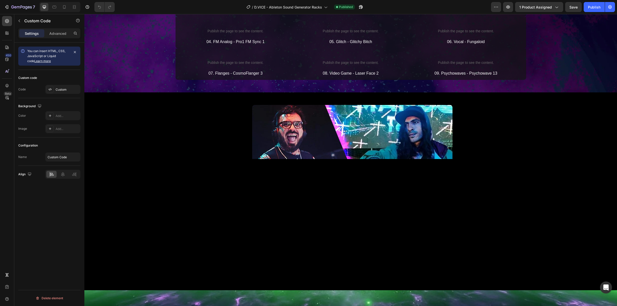
click at [234, 2] on p "Publish the page to see the content." at bounding box center [235, -1] width 110 height 5
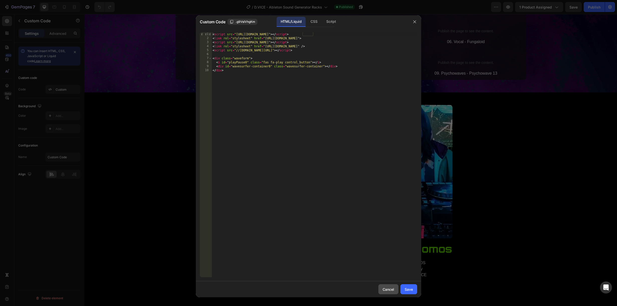
click at [381, 287] on button "Cancel" at bounding box center [388, 289] width 20 height 10
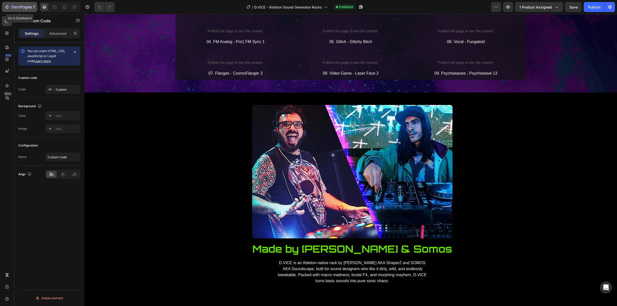
click at [17, 8] on icon "button" at bounding box center [18, 7] width 3 height 2
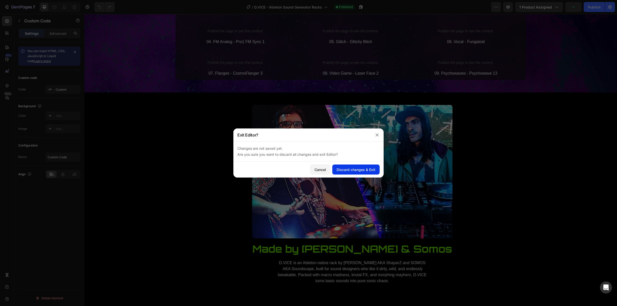
click at [346, 170] on div "Discard changes & Exit" at bounding box center [355, 169] width 39 height 5
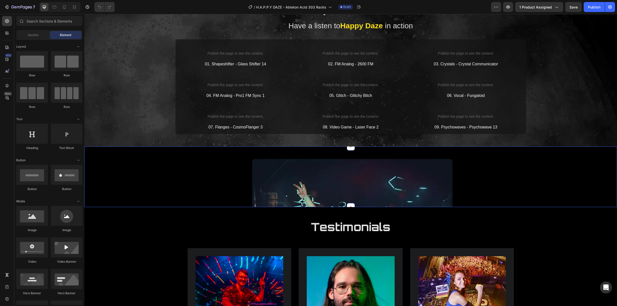
scroll to position [975, 0]
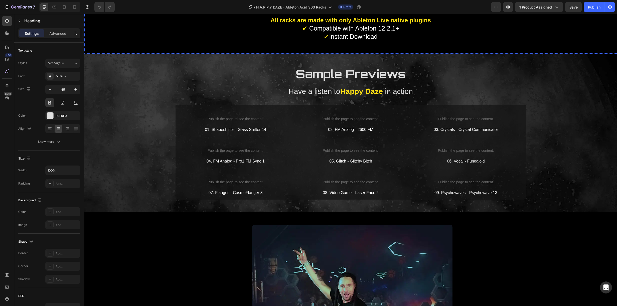
scroll to position [1144, 0]
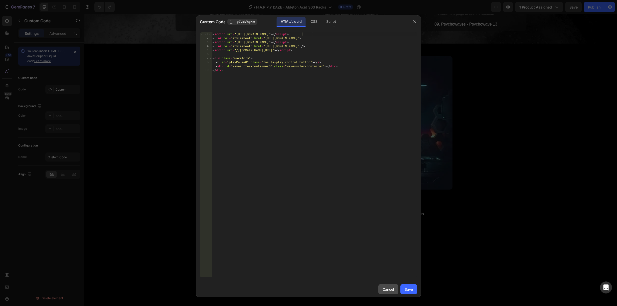
click at [389, 291] on div "Cancel" at bounding box center [388, 289] width 12 height 5
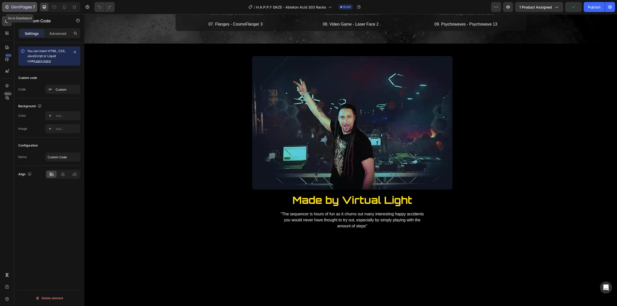
click at [33, 9] on p "7" at bounding box center [34, 7] width 2 height 6
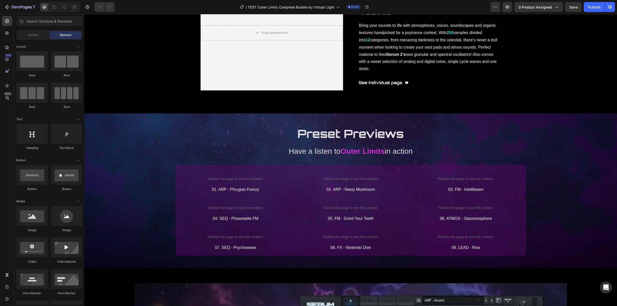
scroll to position [1089, 0]
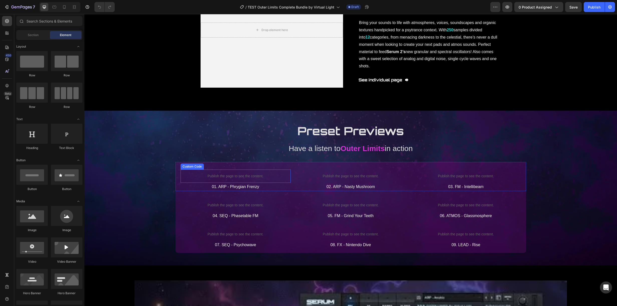
click at [231, 175] on p "Publish the page to see the content." at bounding box center [235, 175] width 110 height 5
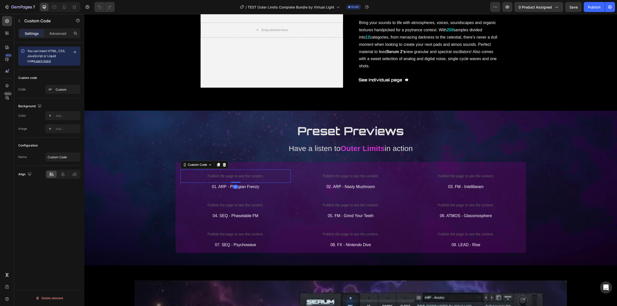
click at [231, 175] on p "Publish the page to see the content." at bounding box center [235, 175] width 110 height 5
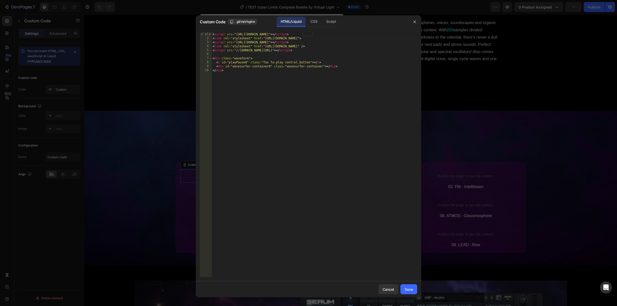
drag, startPoint x: 382, startPoint y: 289, endPoint x: 258, endPoint y: 199, distance: 153.6
click at [382, 289] on div "Cancel" at bounding box center [388, 289] width 12 height 5
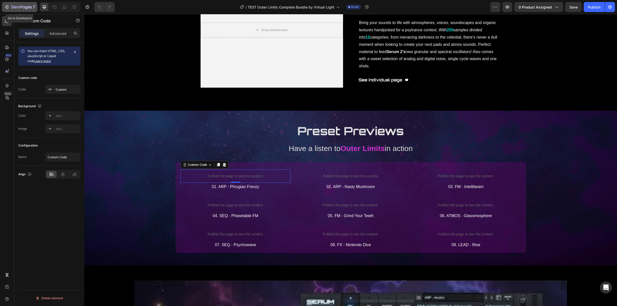
click at [12, 7] on icon "button" at bounding box center [21, 7] width 21 height 4
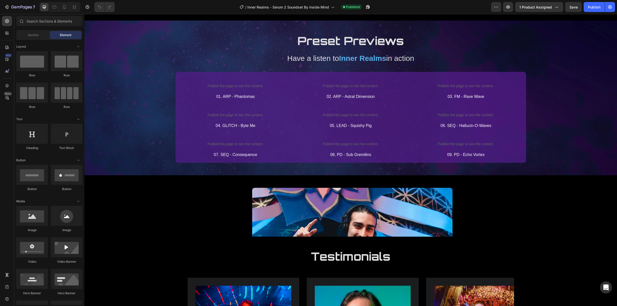
scroll to position [670, 0]
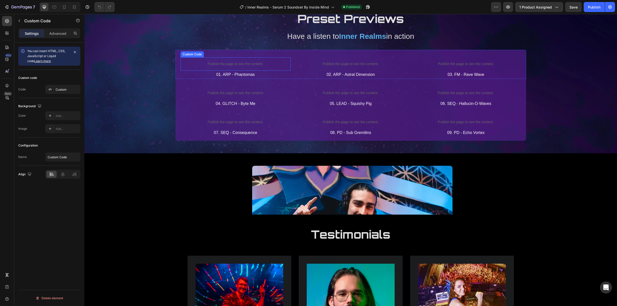
click at [231, 62] on p "Publish the page to see the content." at bounding box center [235, 63] width 110 height 5
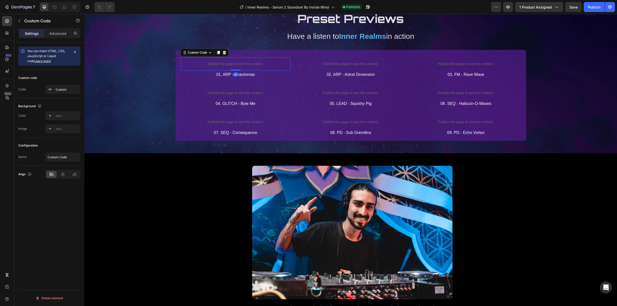
click at [232, 62] on p "Publish the page to see the content." at bounding box center [235, 63] width 110 height 5
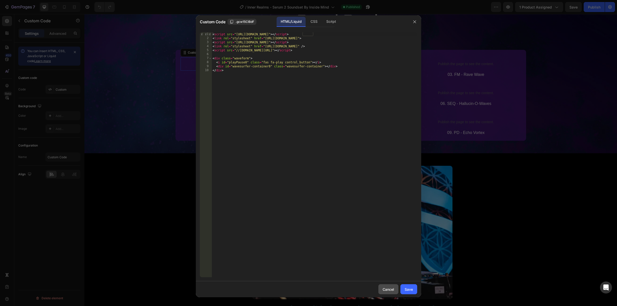
click at [384, 291] on div "Cancel" at bounding box center [388, 289] width 12 height 5
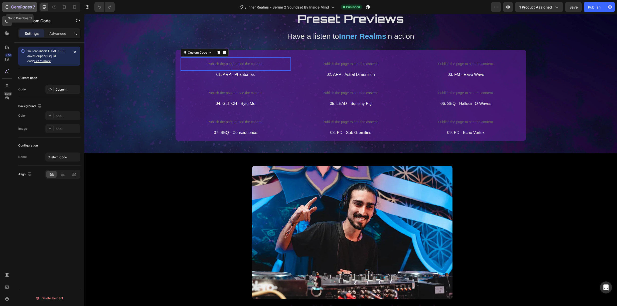
click at [15, 7] on icon "button" at bounding box center [15, 7] width 2 height 2
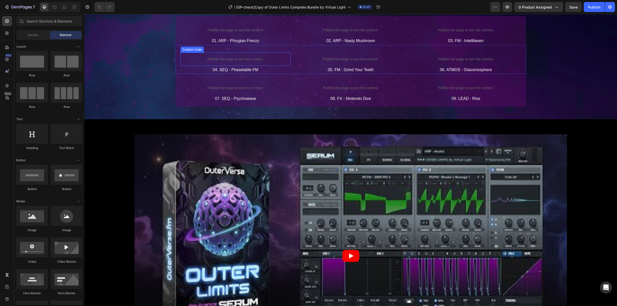
scroll to position [1169, 0]
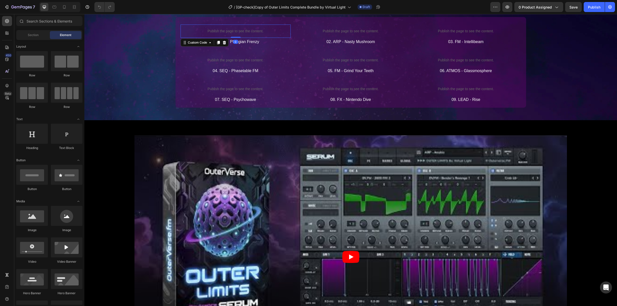
click at [229, 29] on p "Publish the page to see the content." at bounding box center [235, 31] width 110 height 5
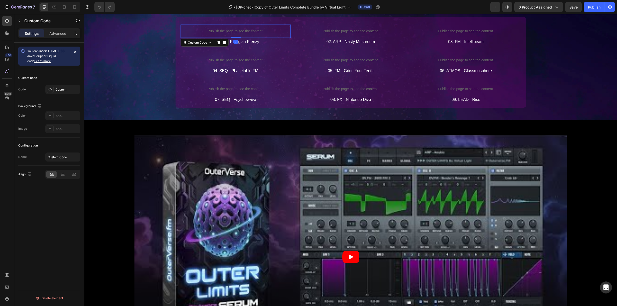
click at [229, 29] on p "Publish the page to see the content." at bounding box center [235, 31] width 110 height 5
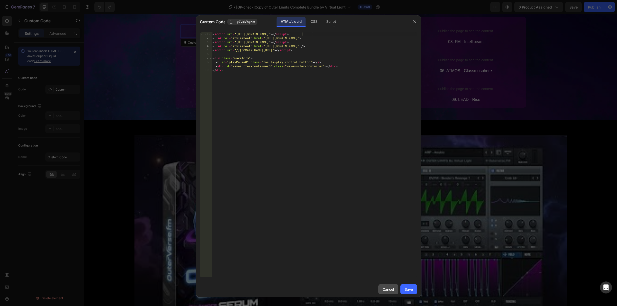
click at [388, 290] on div "Cancel" at bounding box center [388, 289] width 12 height 5
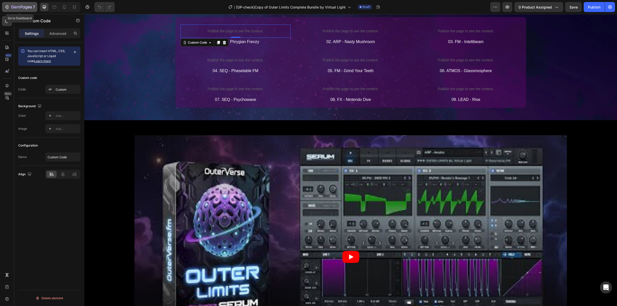
click at [20, 5] on div "7" at bounding box center [23, 7] width 24 height 6
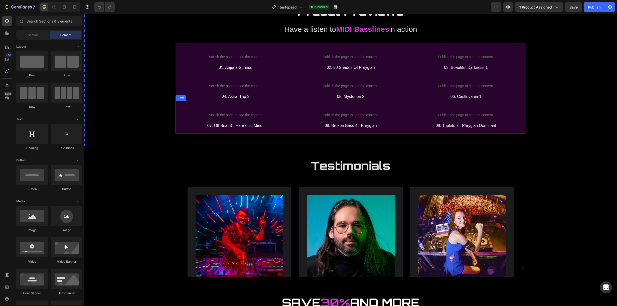
scroll to position [637, 0]
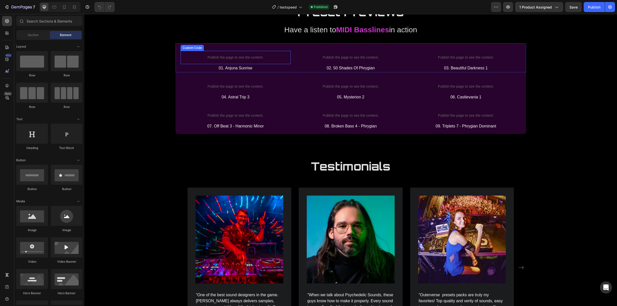
click at [229, 57] on p "Publish the page to see the content." at bounding box center [235, 57] width 110 height 5
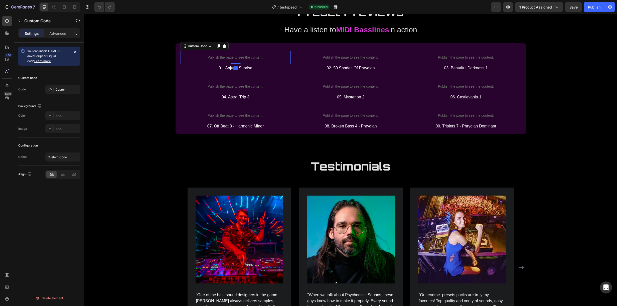
click at [229, 57] on p "Publish the page to see the content." at bounding box center [235, 57] width 110 height 5
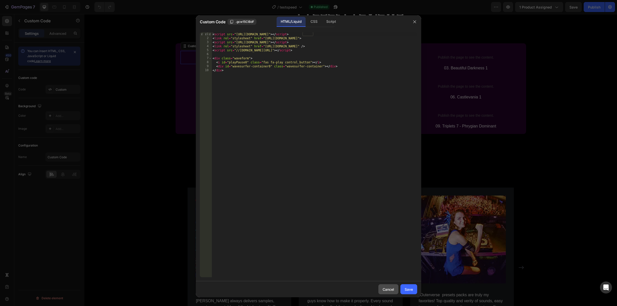
click at [383, 288] on div "Cancel" at bounding box center [388, 289] width 12 height 5
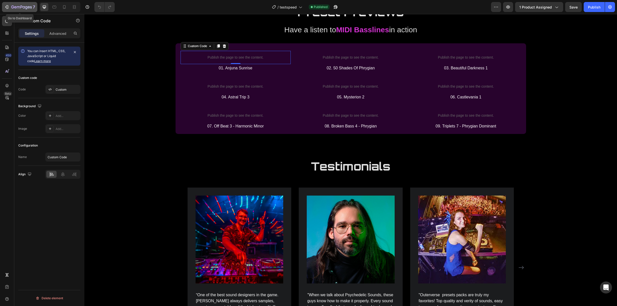
click at [27, 8] on icon "button" at bounding box center [21, 7] width 21 height 4
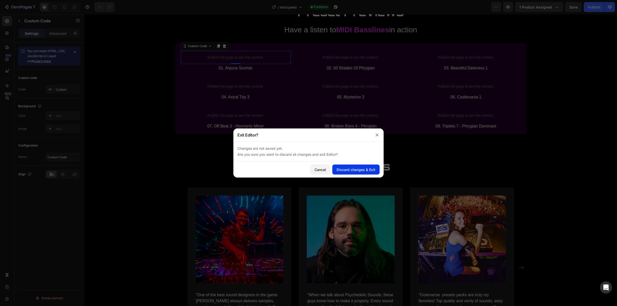
click at [357, 168] on div "Discard changes & Exit" at bounding box center [355, 169] width 39 height 5
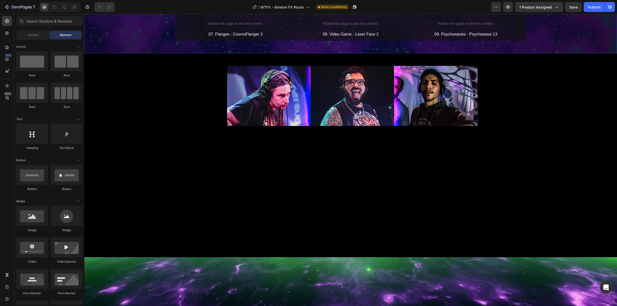
scroll to position [1219, 0]
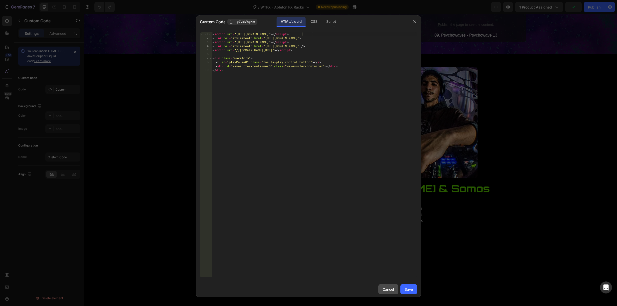
click at [390, 289] on div "Cancel" at bounding box center [388, 289] width 12 height 5
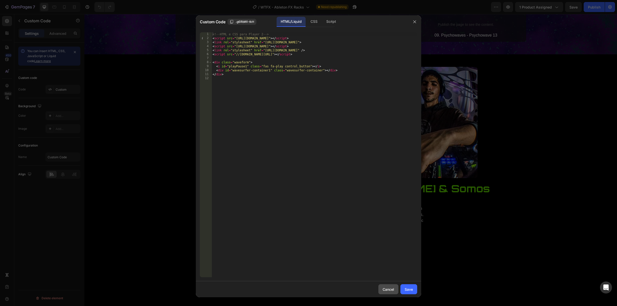
click at [390, 288] on div "Cancel" at bounding box center [388, 289] width 12 height 5
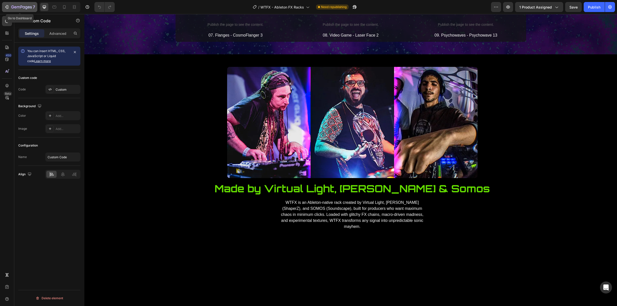
click at [25, 8] on icon "button" at bounding box center [21, 7] width 21 height 4
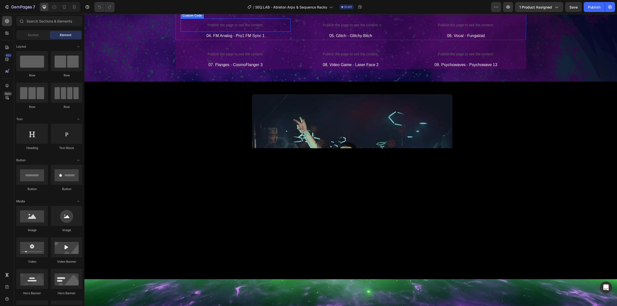
scroll to position [1066, 0]
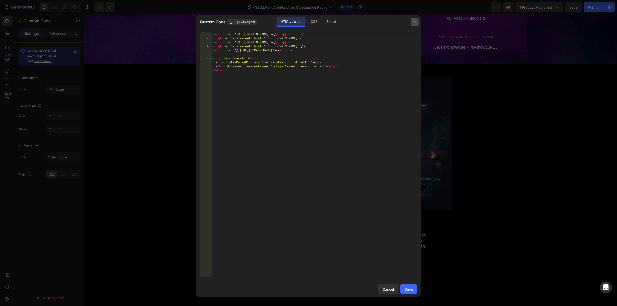
click at [415, 21] on icon "button" at bounding box center [414, 22] width 4 height 4
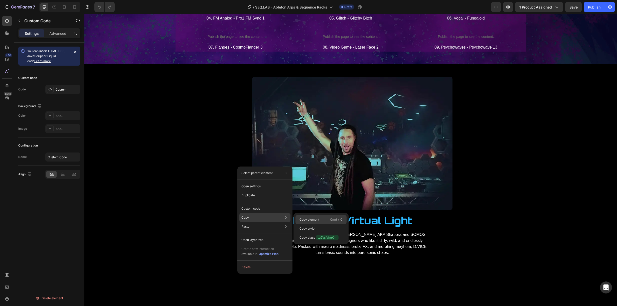
click at [309, 221] on p "Copy element" at bounding box center [309, 219] width 20 height 5
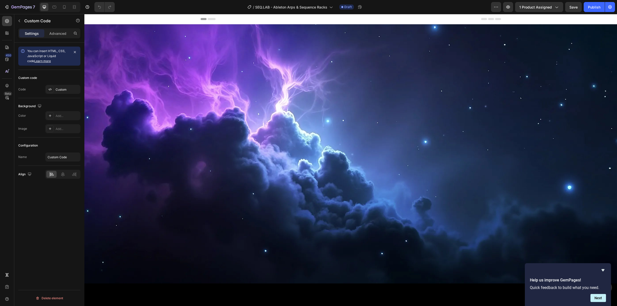
scroll to position [1066, 0]
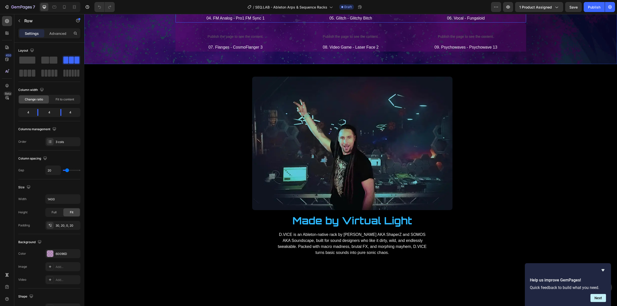
click at [259, 23] on div "Publish the page to see the content. Custom Code 04. FM Analog - Pro1 FM Sync 1…" at bounding box center [350, 7] width 350 height 29
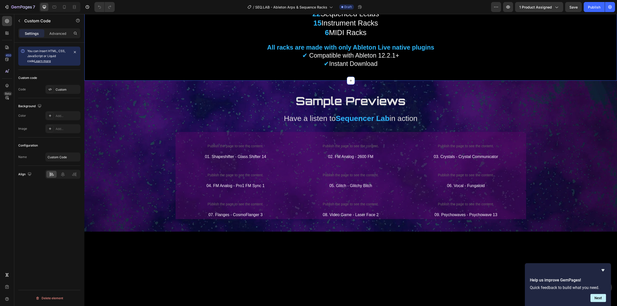
scroll to position [1067, 0]
